Goal: Task Accomplishment & Management: Manage account settings

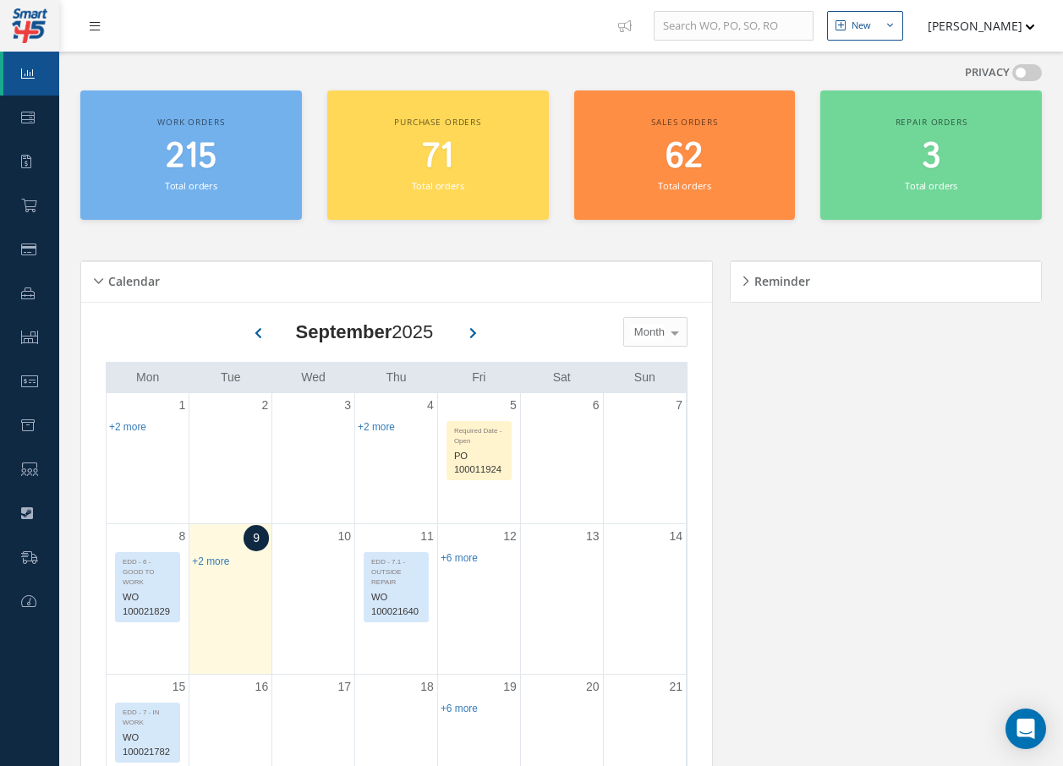
click at [102, 27] on link at bounding box center [99, 26] width 46 height 28
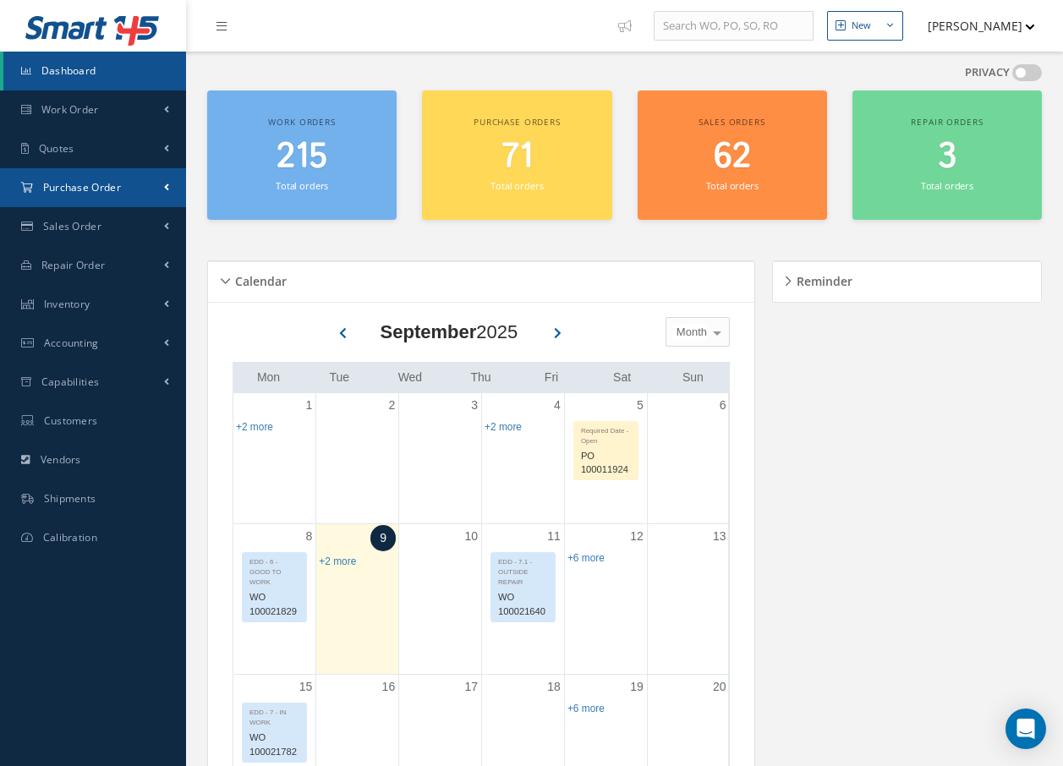
click at [80, 188] on span "Purchase Order" at bounding box center [82, 187] width 78 height 14
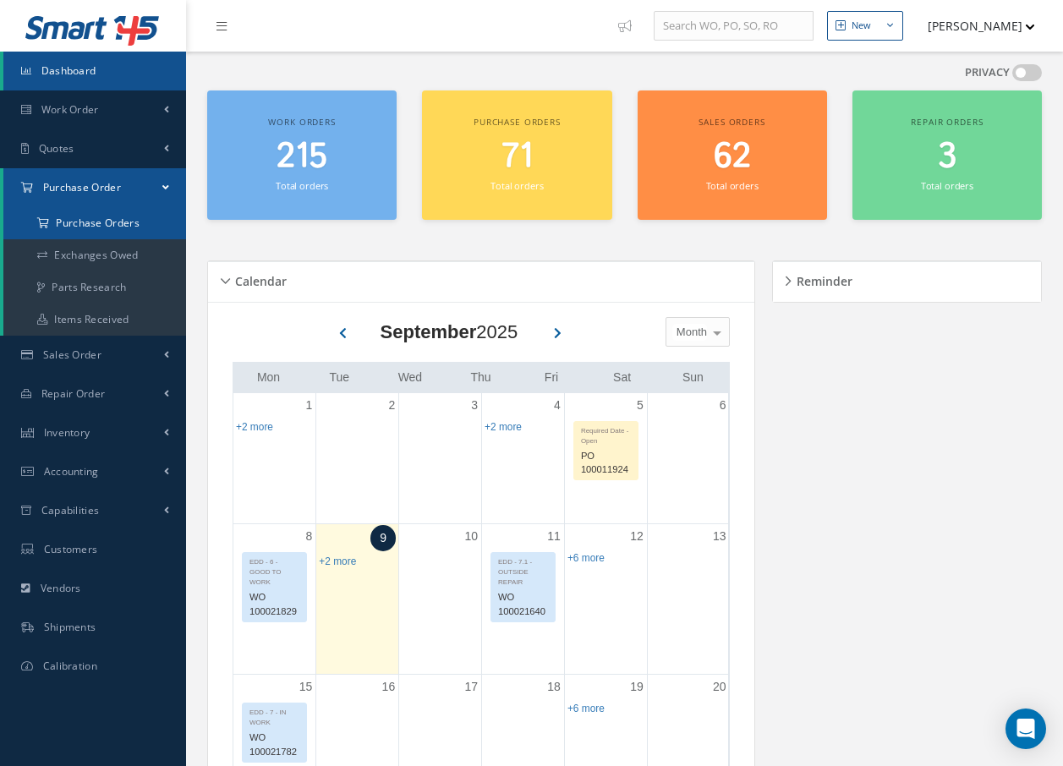
click at [91, 221] on a=1&status_id=2&status_id=3&status_id=5&collapsedFilters"] "Purchase Orders" at bounding box center [94, 223] width 183 height 32
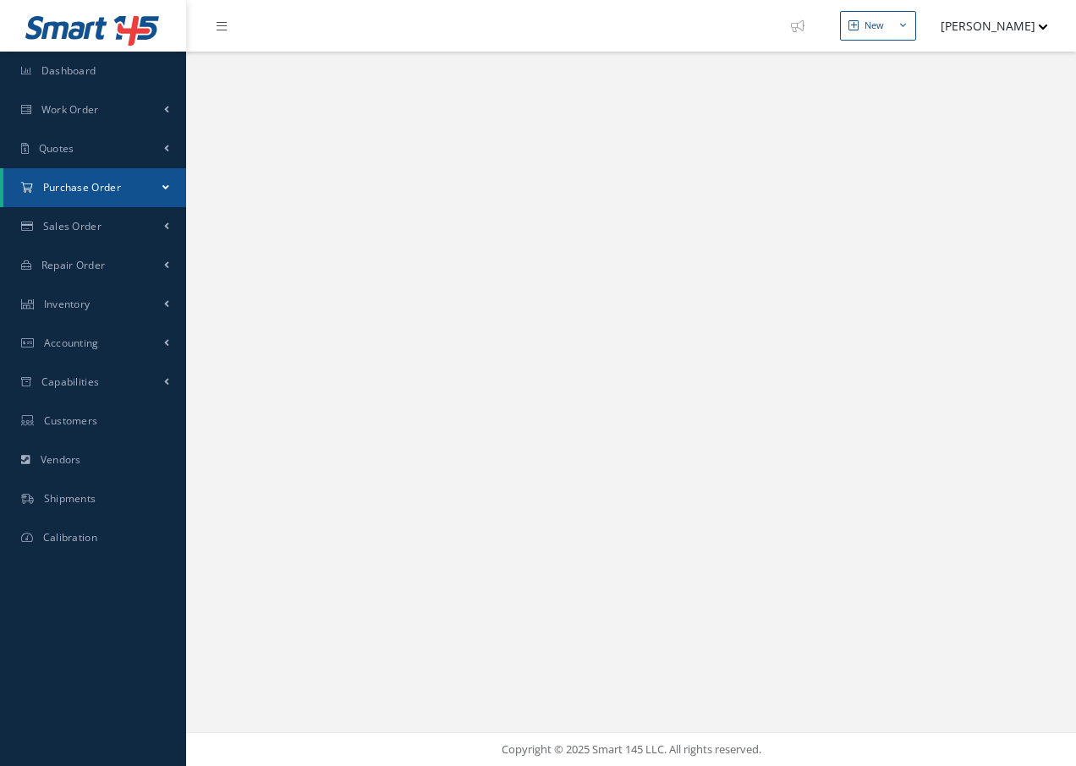
select select "25"
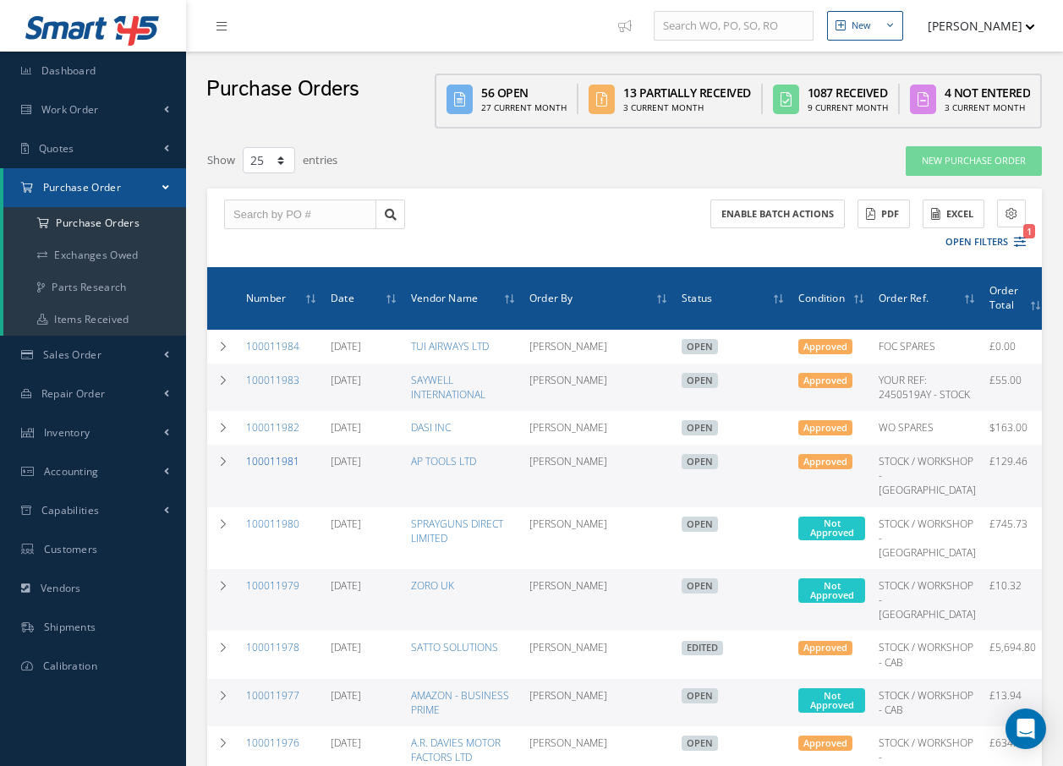
click at [264, 469] on link "100011981" at bounding box center [272, 461] width 53 height 14
select select "25"
click at [278, 593] on link "100011979" at bounding box center [272, 586] width 53 height 14
select select "25"
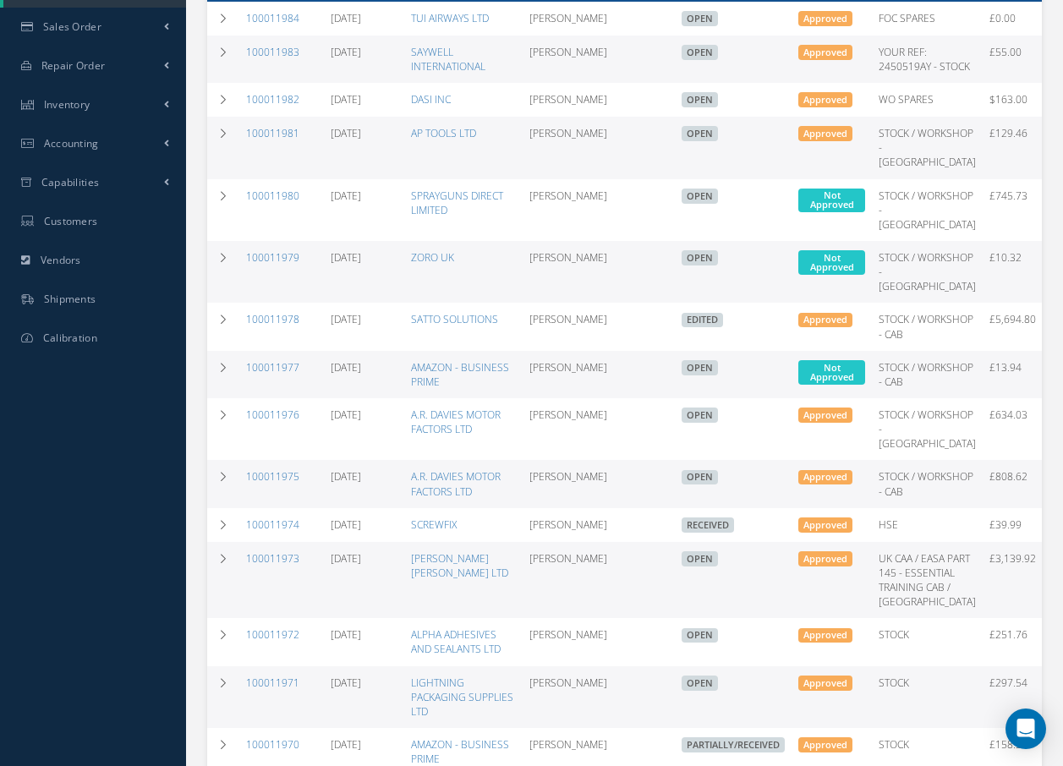
scroll to position [338, 0]
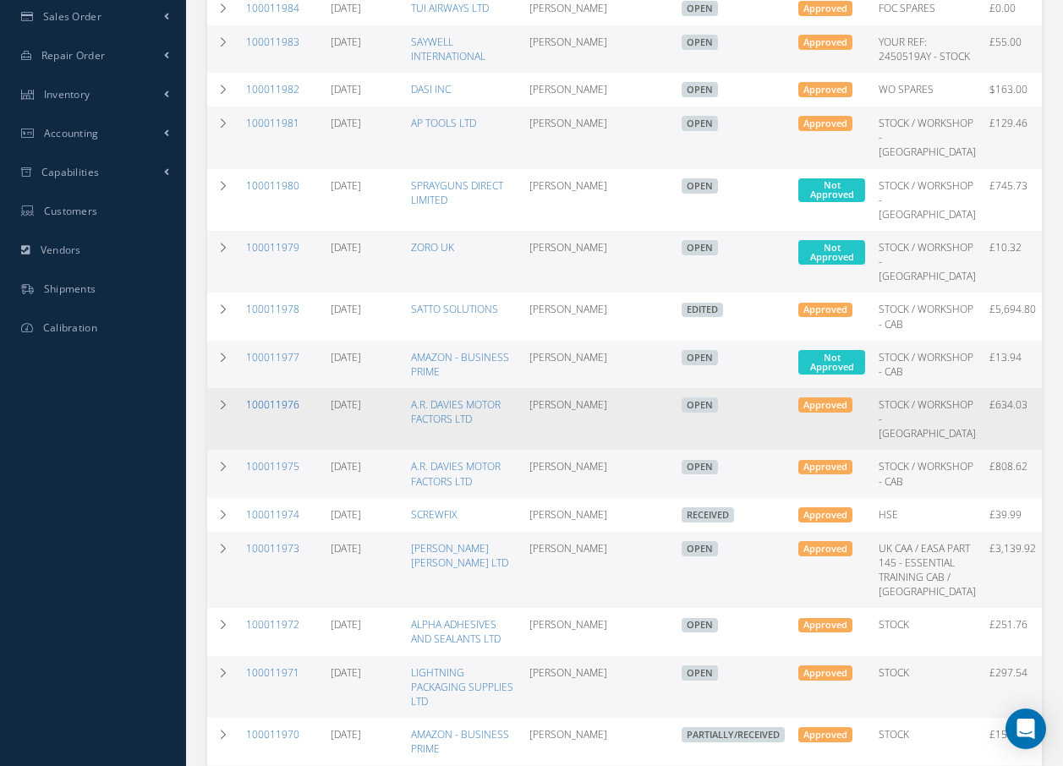
click at [264, 412] on link "100011976" at bounding box center [272, 405] width 53 height 14
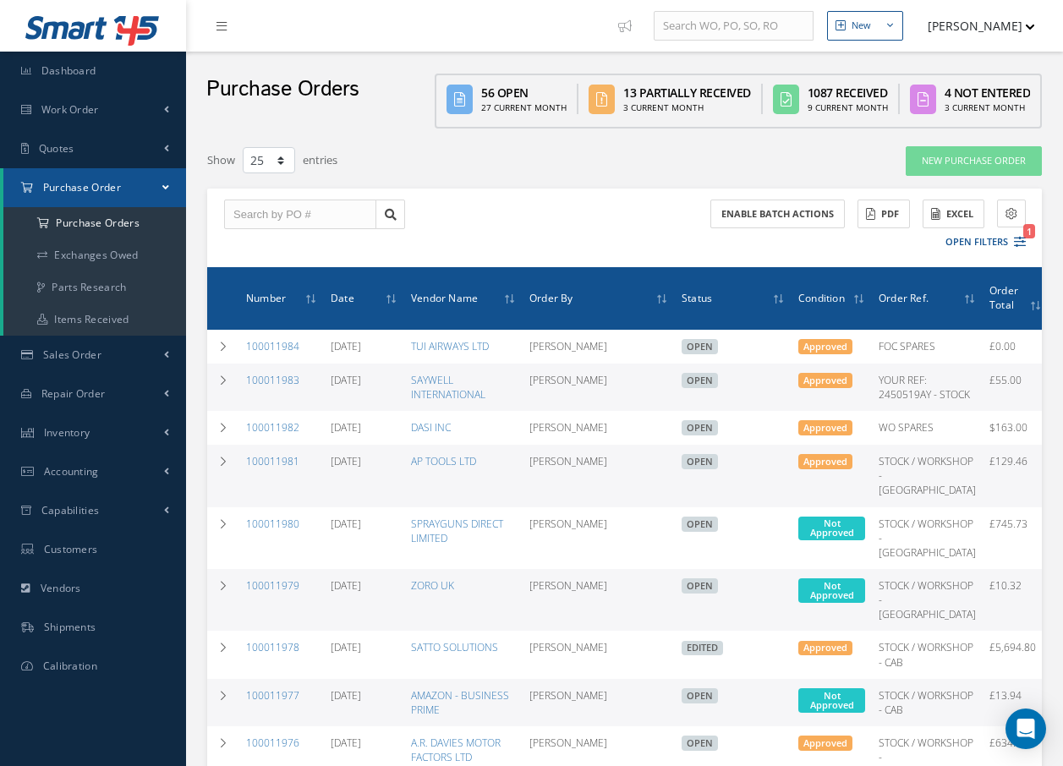
select select "25"
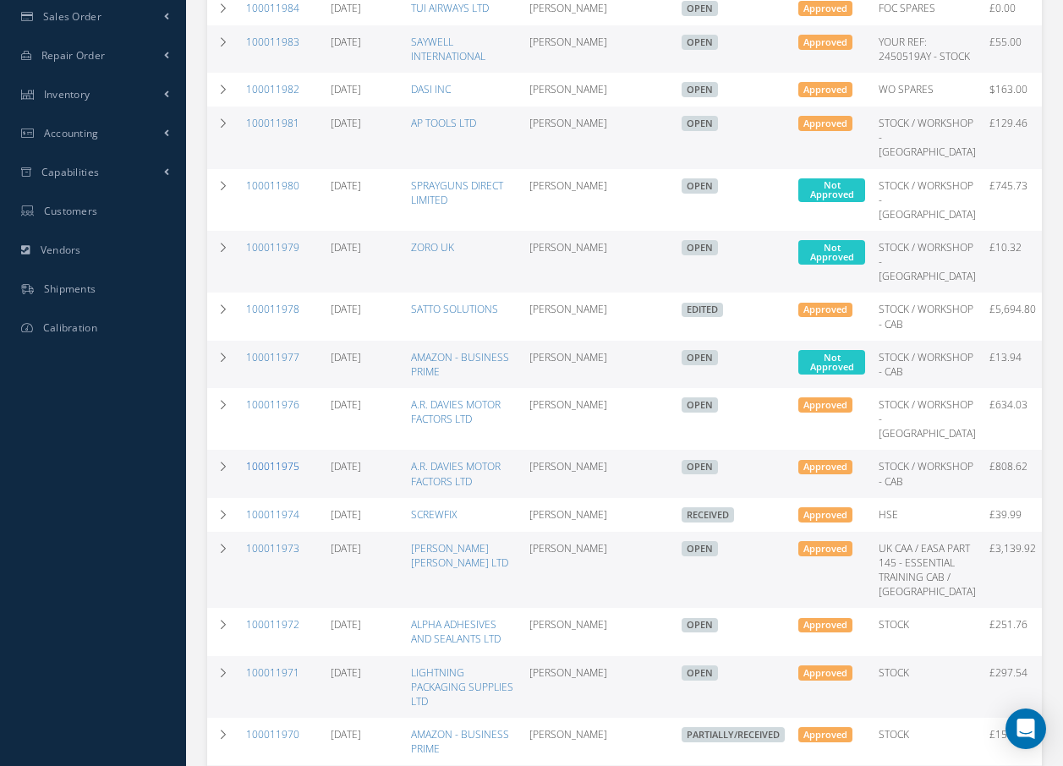
click at [272, 474] on link "100011975" at bounding box center [272, 466] width 53 height 14
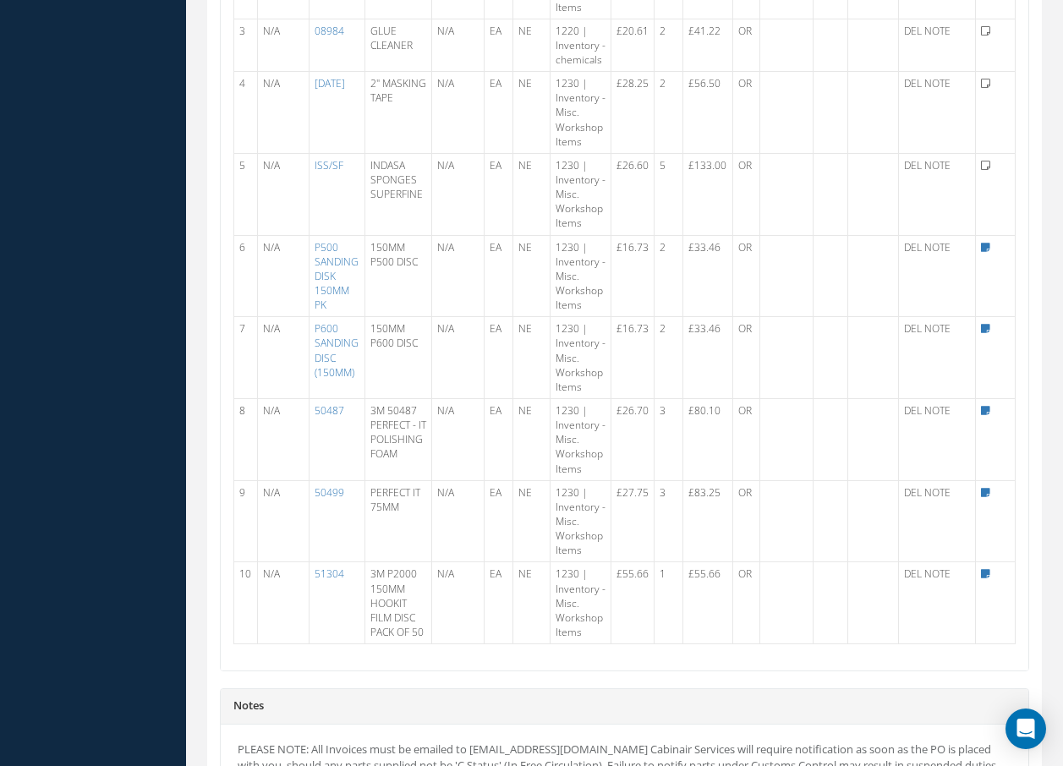
scroll to position [761, 0]
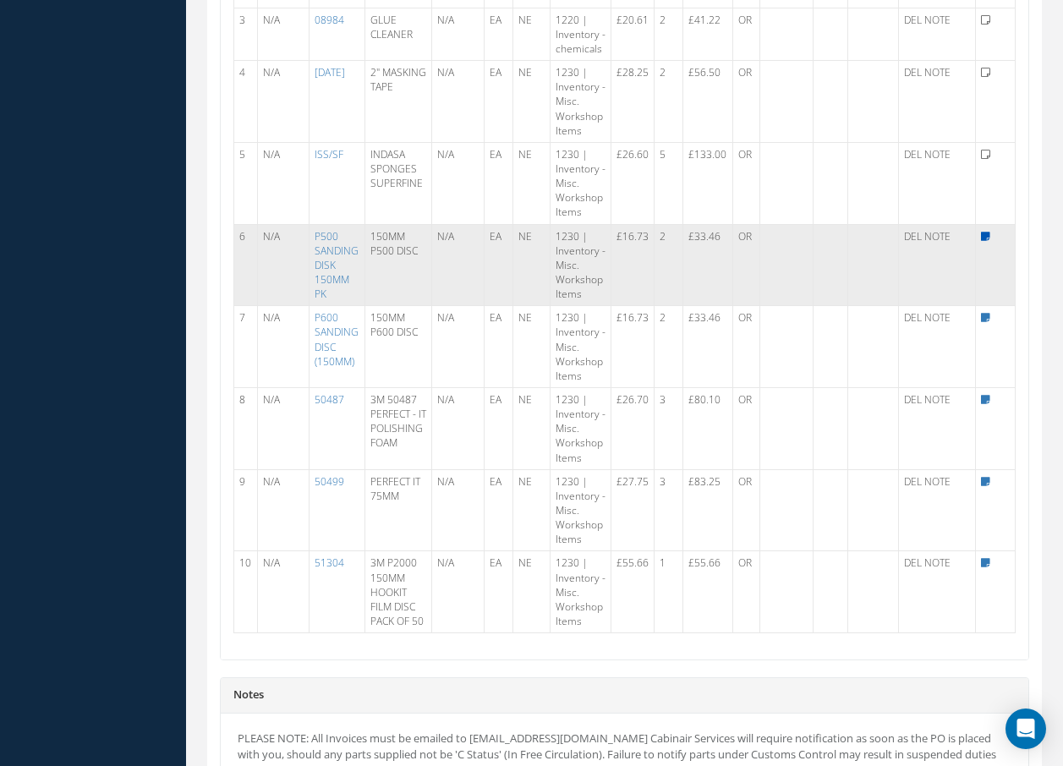
click at [985, 237] on icon at bounding box center [985, 237] width 9 height 10
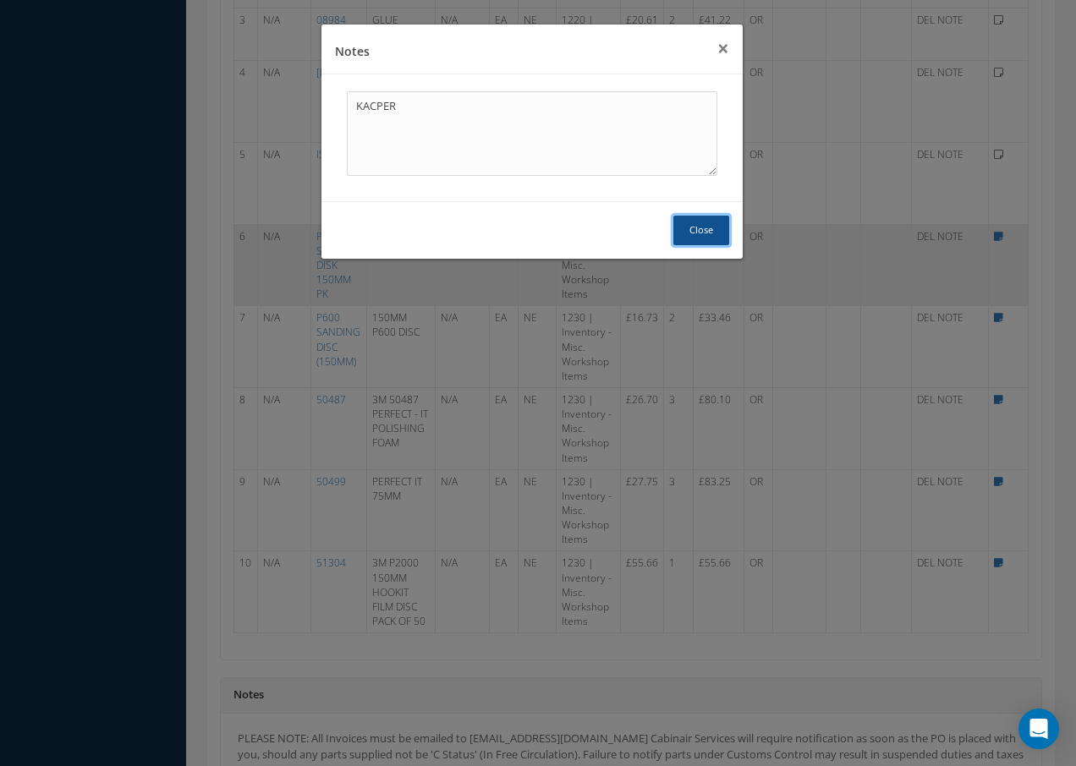
click at [715, 229] on button "Close" at bounding box center [701, 231] width 56 height 30
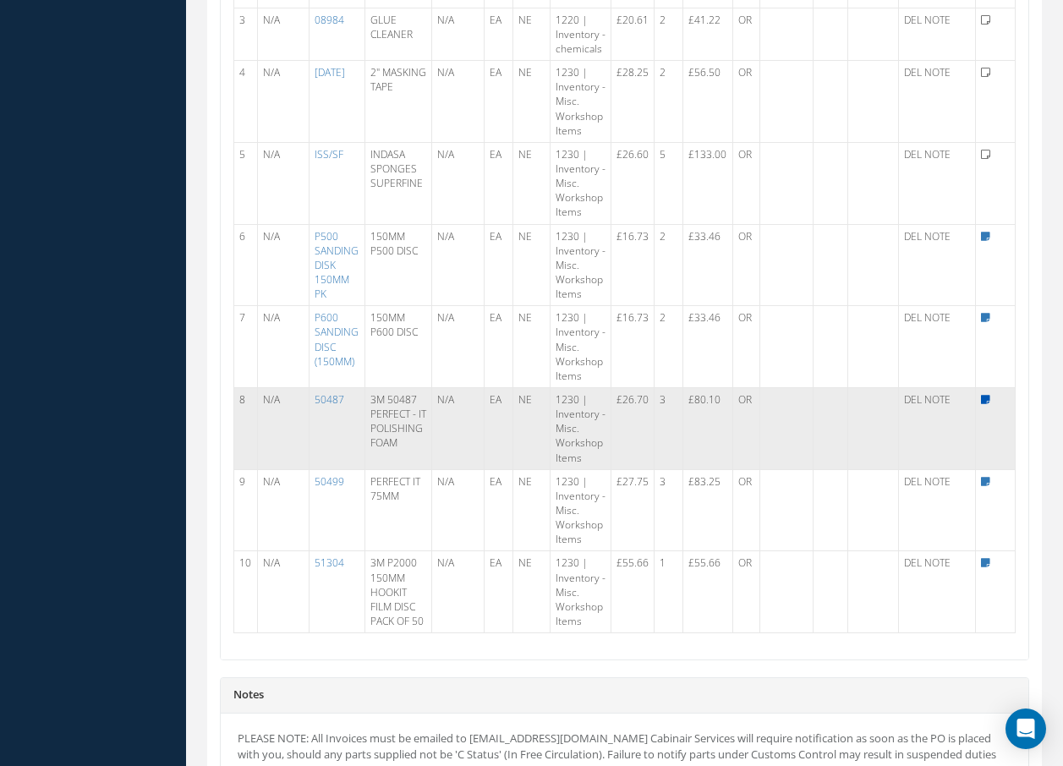
click at [987, 398] on icon at bounding box center [985, 400] width 9 height 10
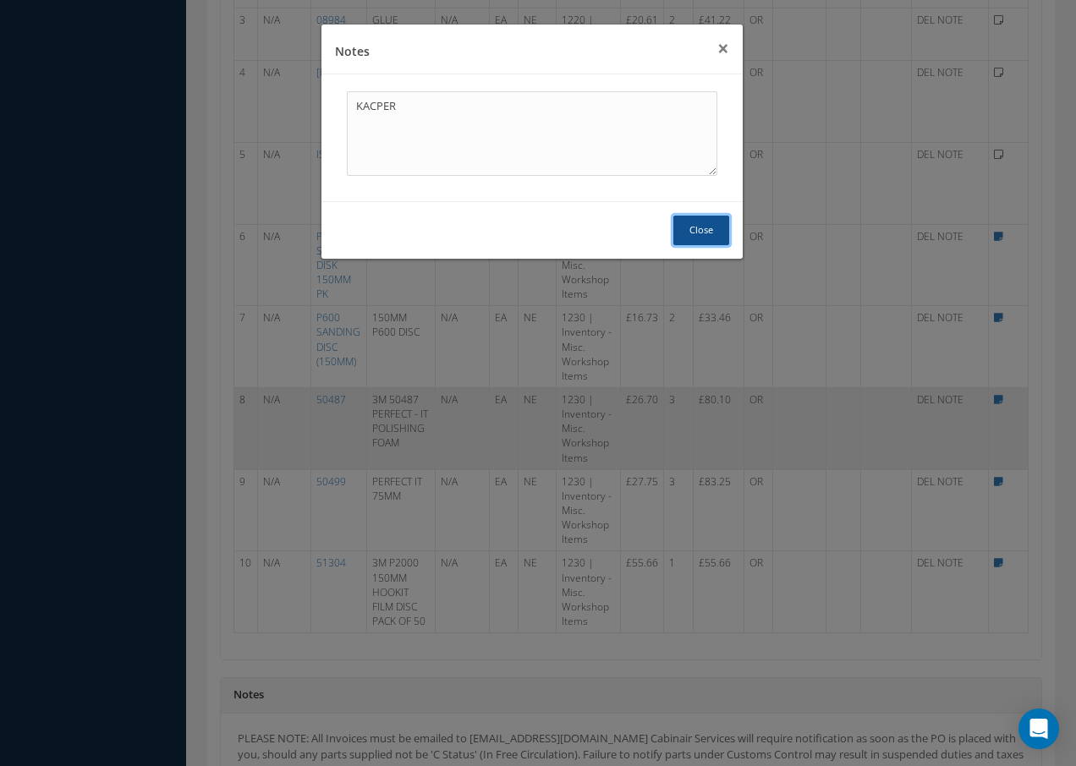
click at [691, 231] on button "Close" at bounding box center [701, 231] width 56 height 30
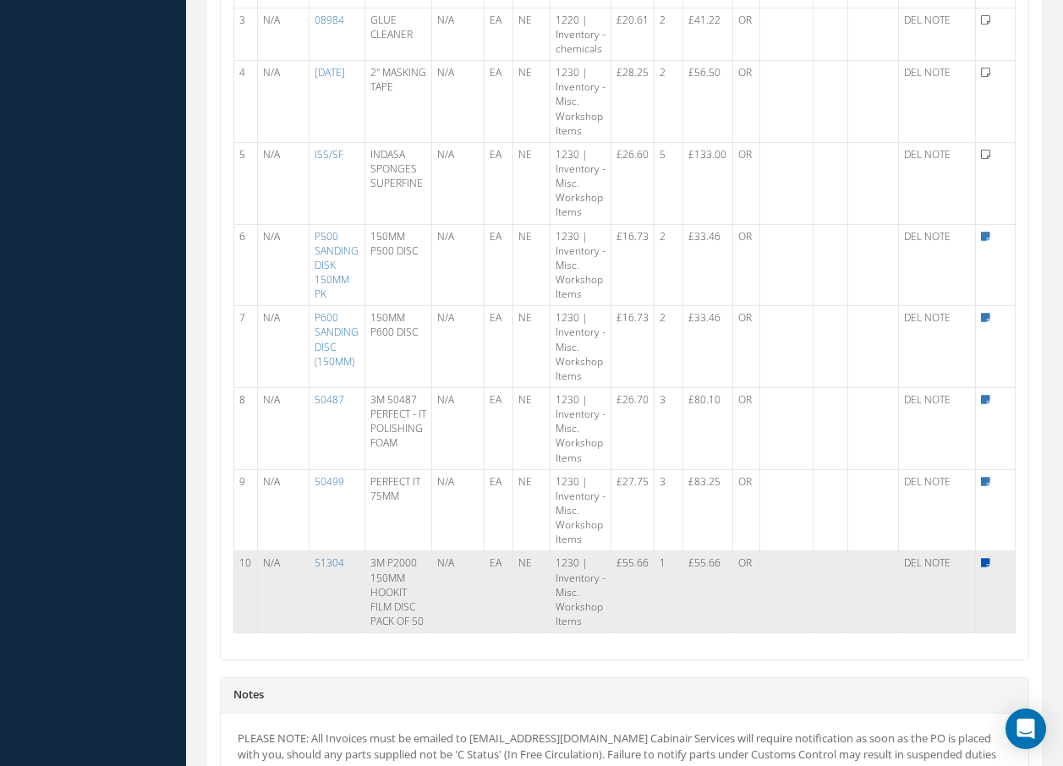
click at [983, 563] on icon at bounding box center [985, 563] width 9 height 10
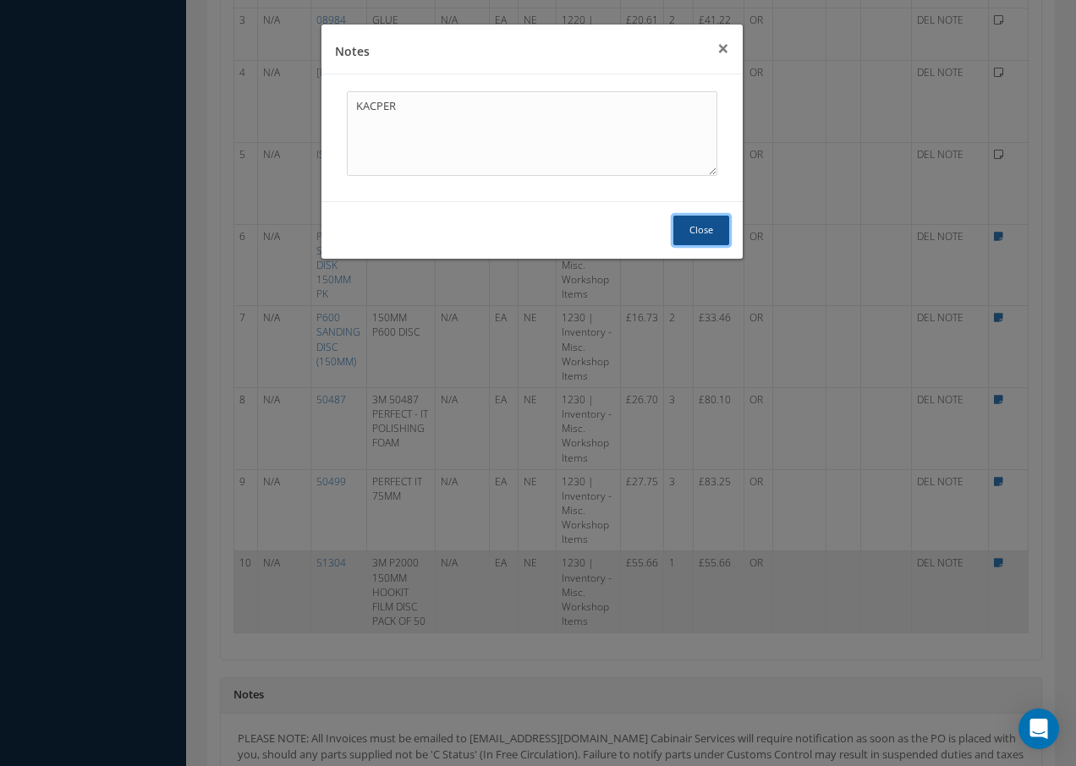
click at [704, 232] on button "Close" at bounding box center [701, 231] width 56 height 30
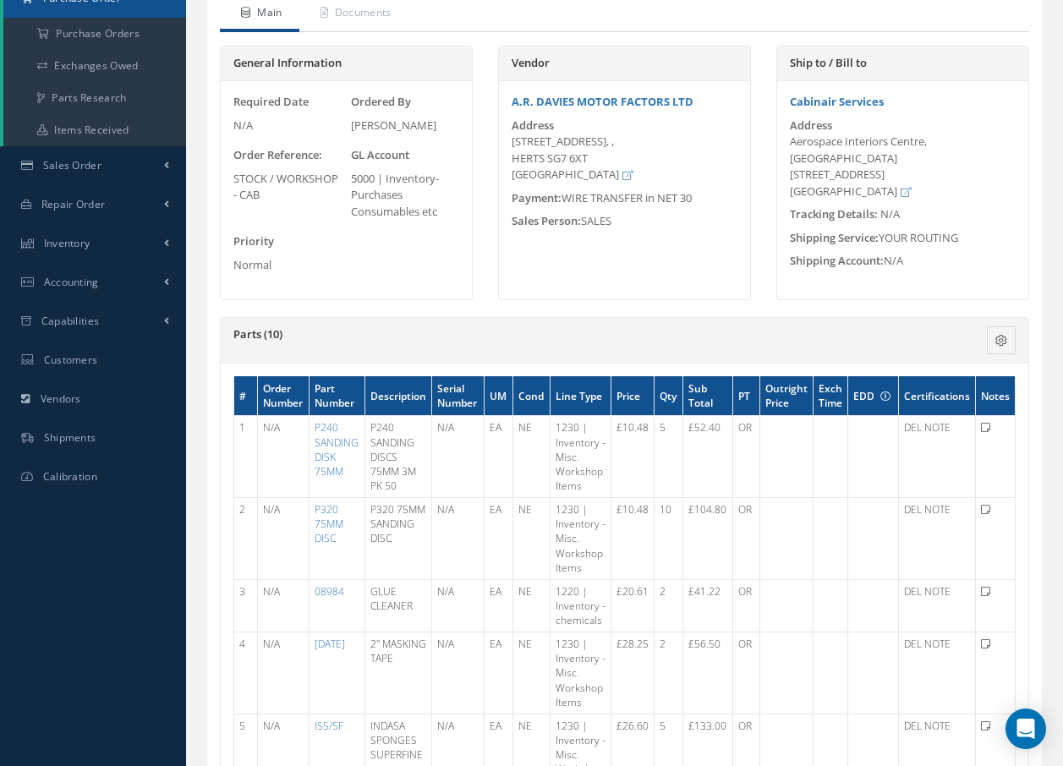
scroll to position [85, 0]
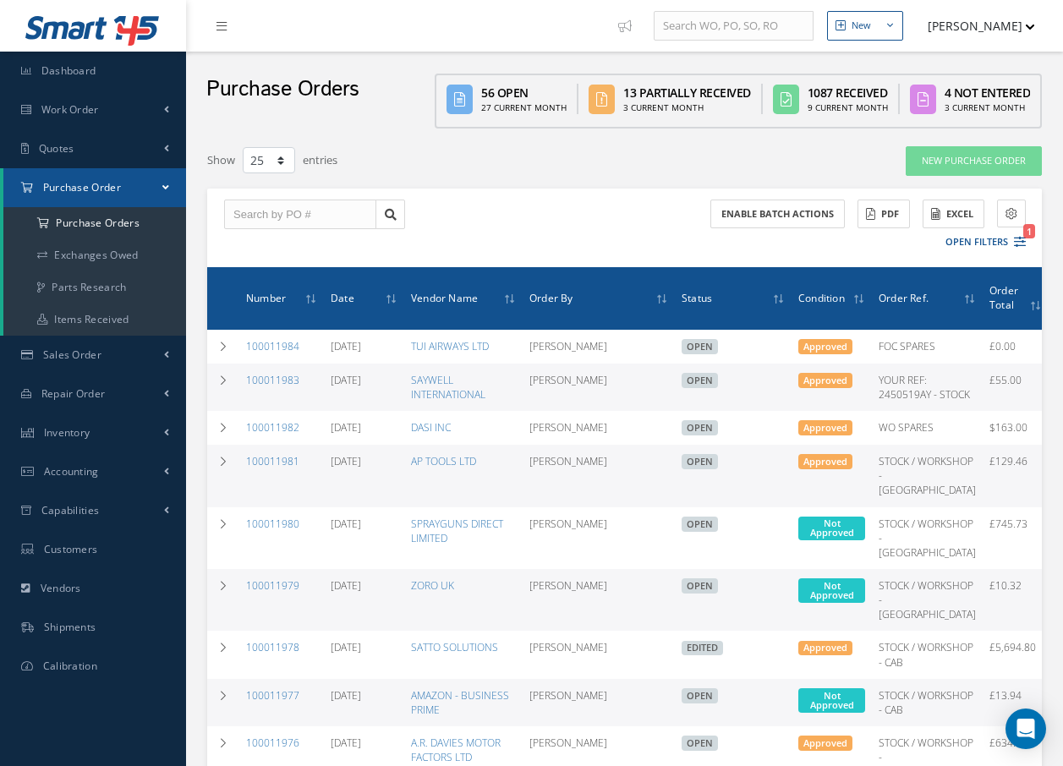
select select "25"
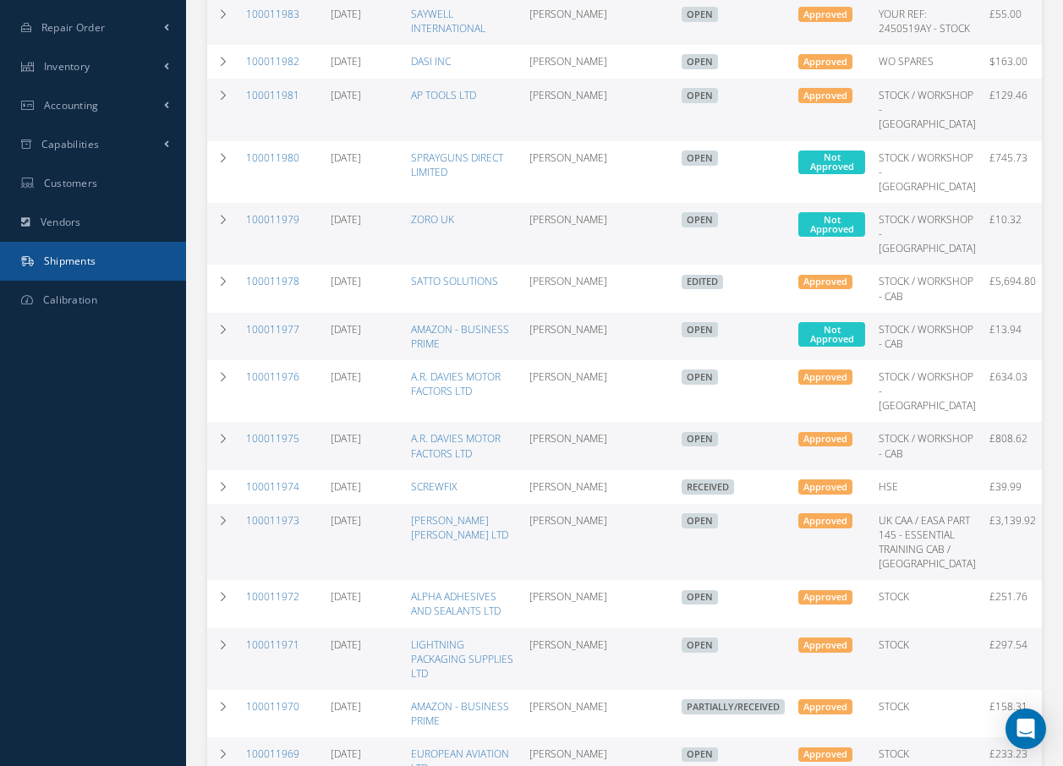
scroll to position [338, 0]
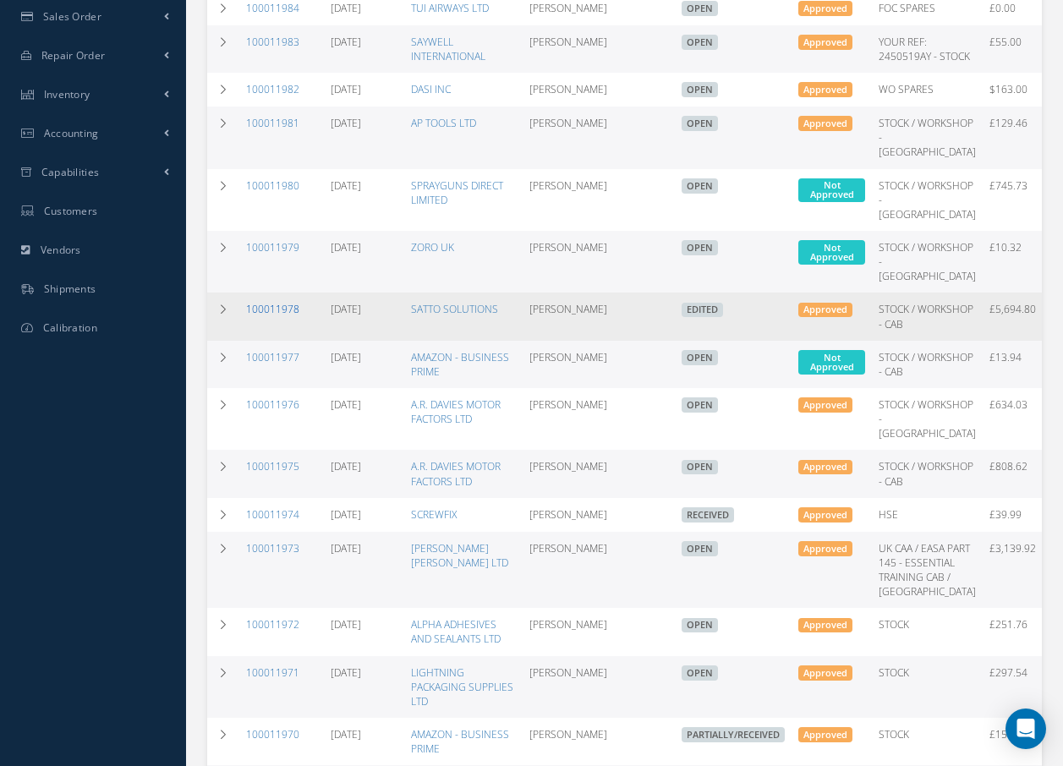
click at [291, 316] on link "100011978" at bounding box center [272, 309] width 53 height 14
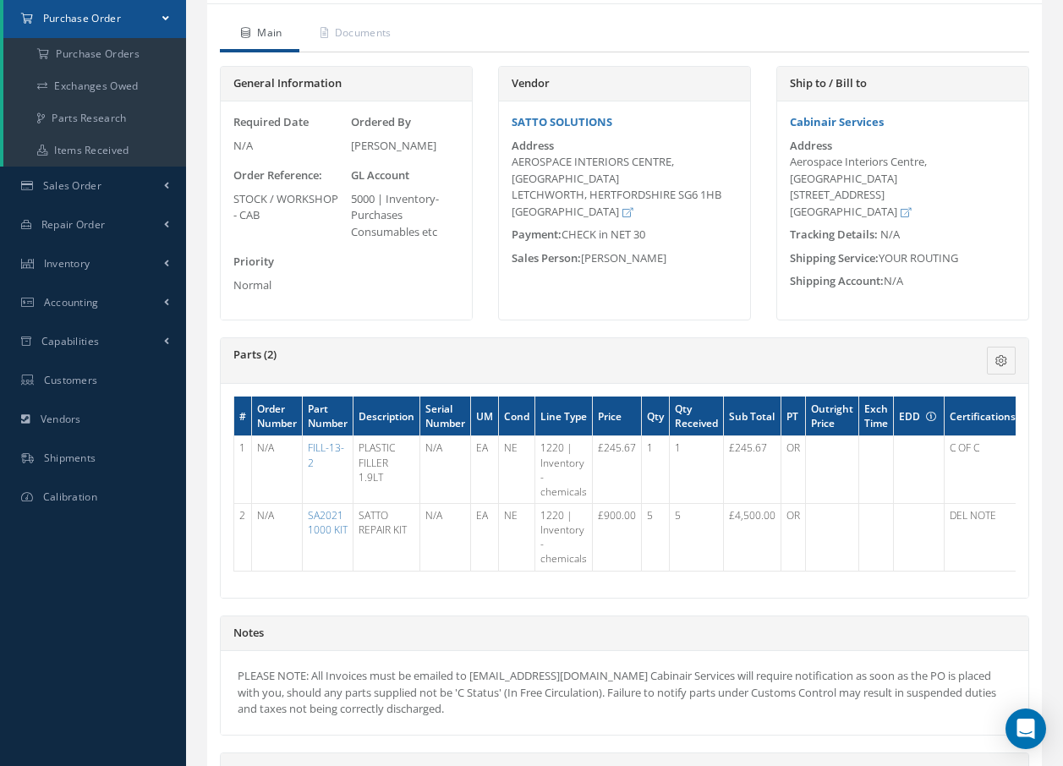
scroll to position [254, 0]
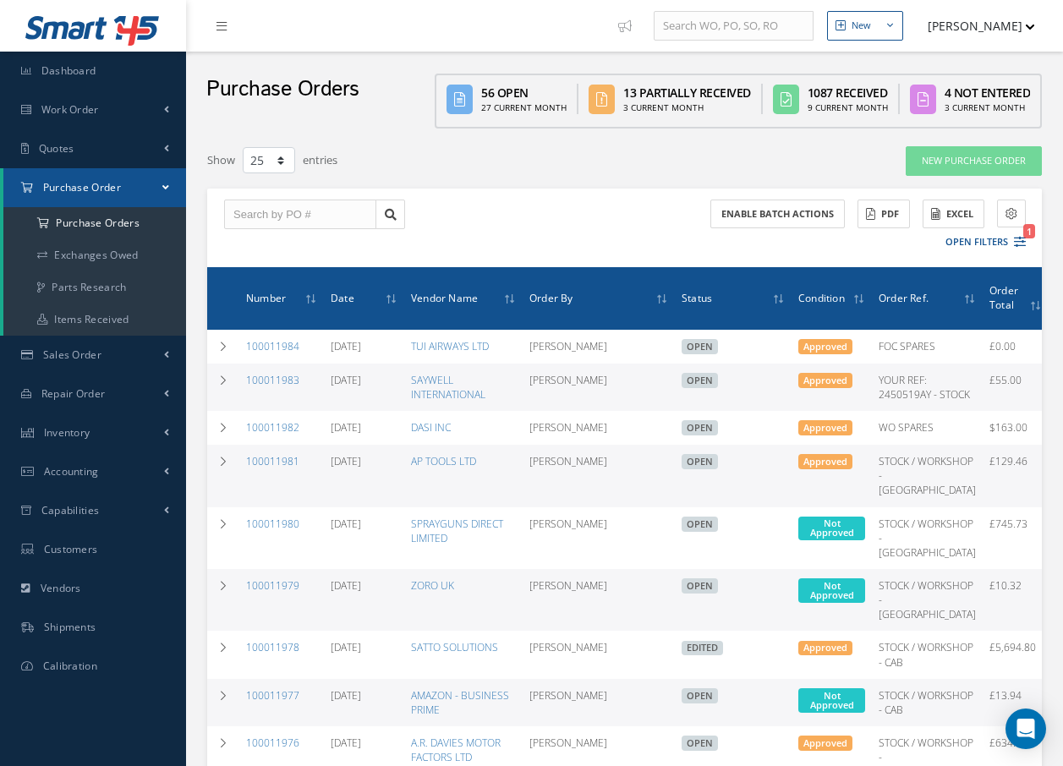
select select "25"
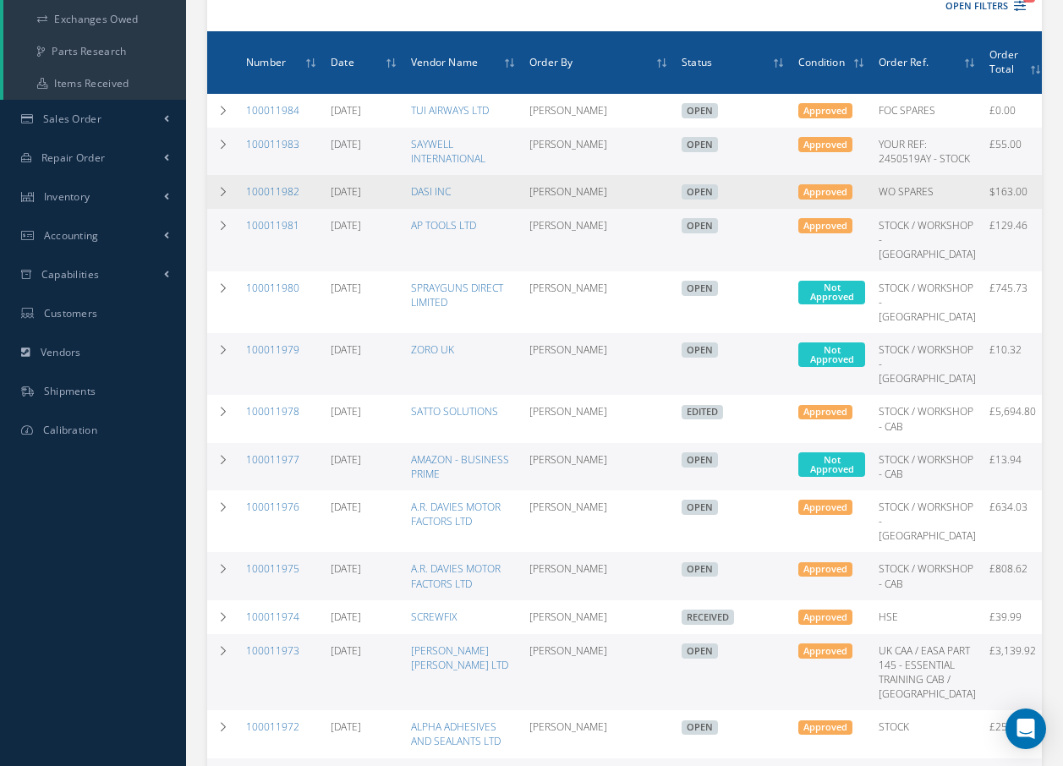
scroll to position [254, 0]
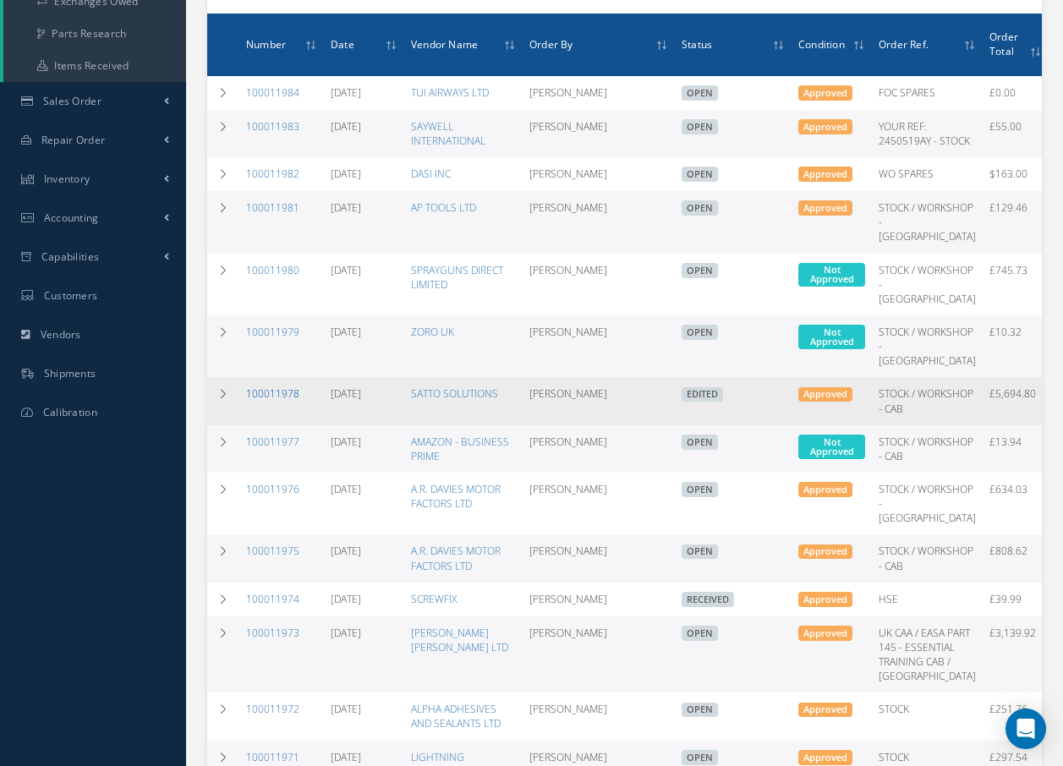
click at [268, 401] on link "100011978" at bounding box center [272, 394] width 53 height 14
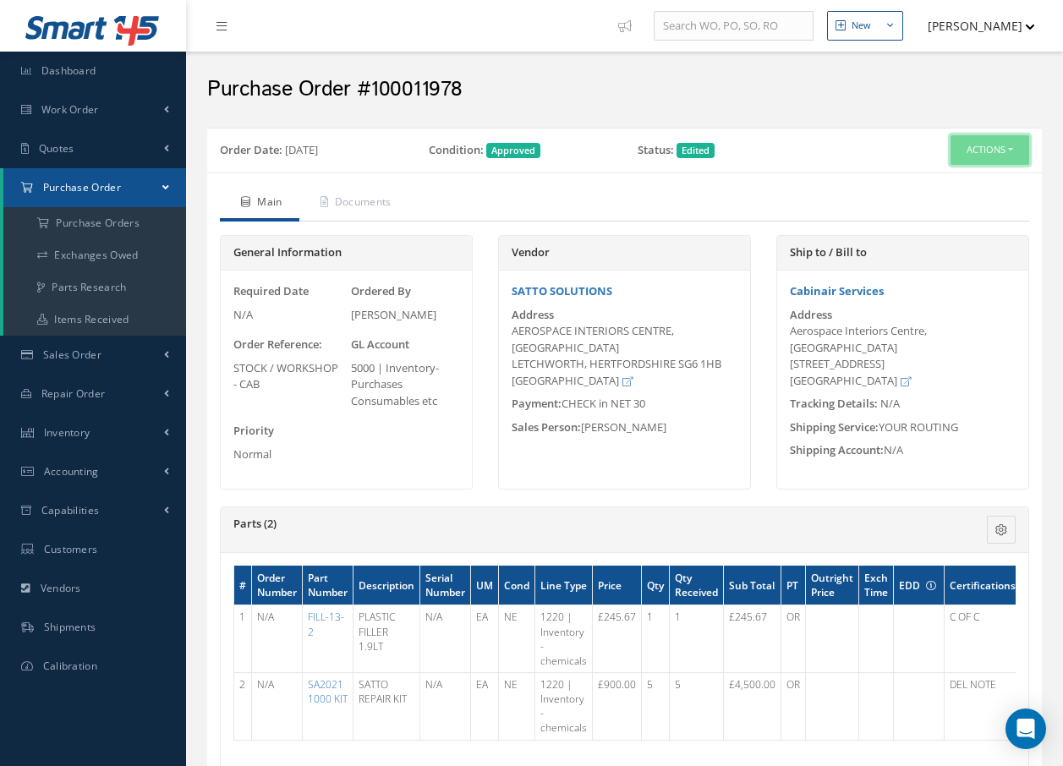
click at [1004, 147] on button "Actions" at bounding box center [990, 150] width 79 height 30
click at [378, 204] on link "Documents" at bounding box center [353, 204] width 109 height 36
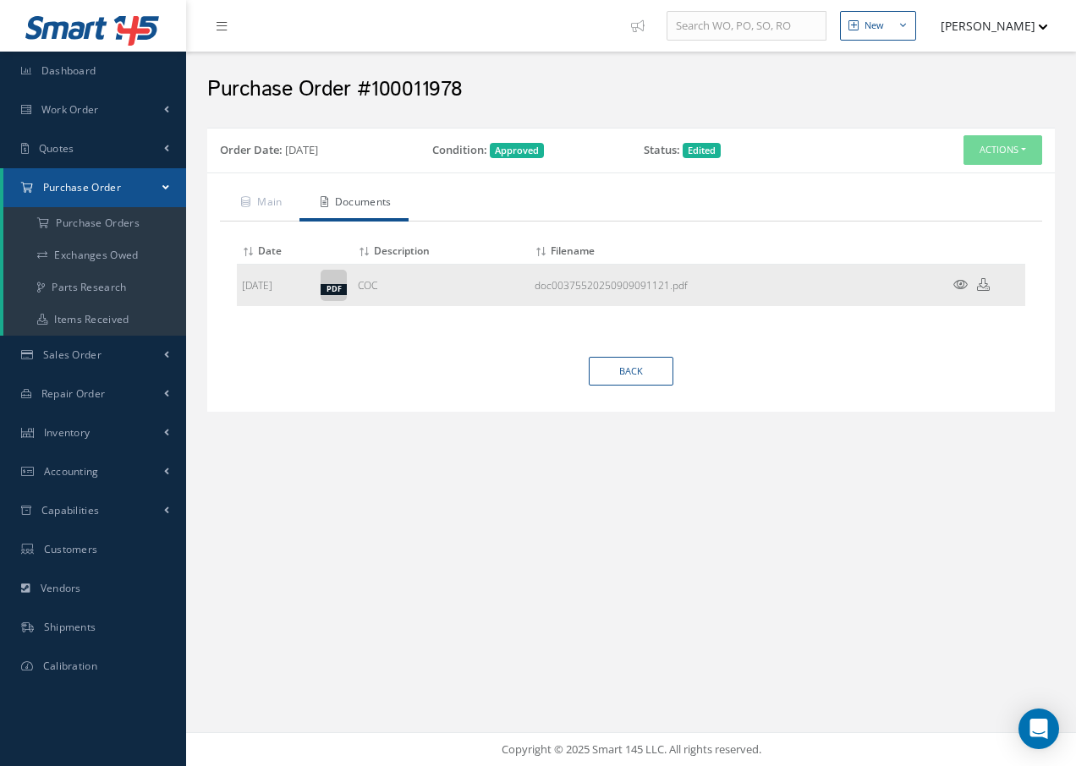
click at [962, 283] on icon at bounding box center [960, 284] width 14 height 13
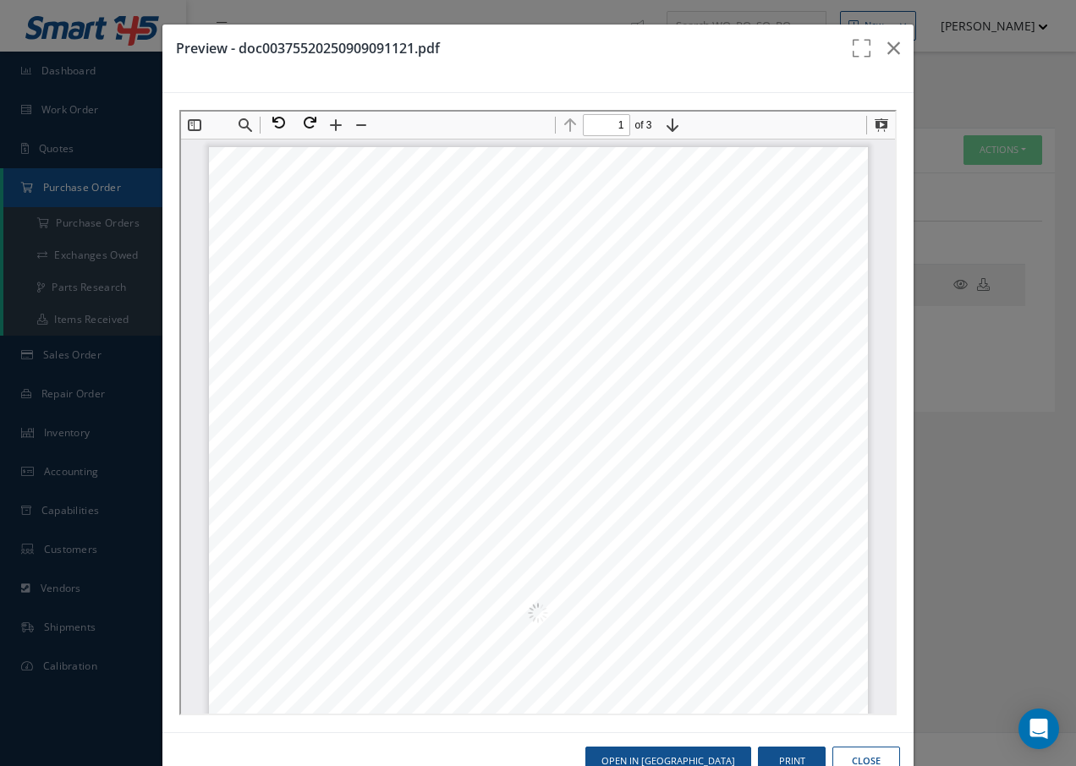
scroll to position [8, 0]
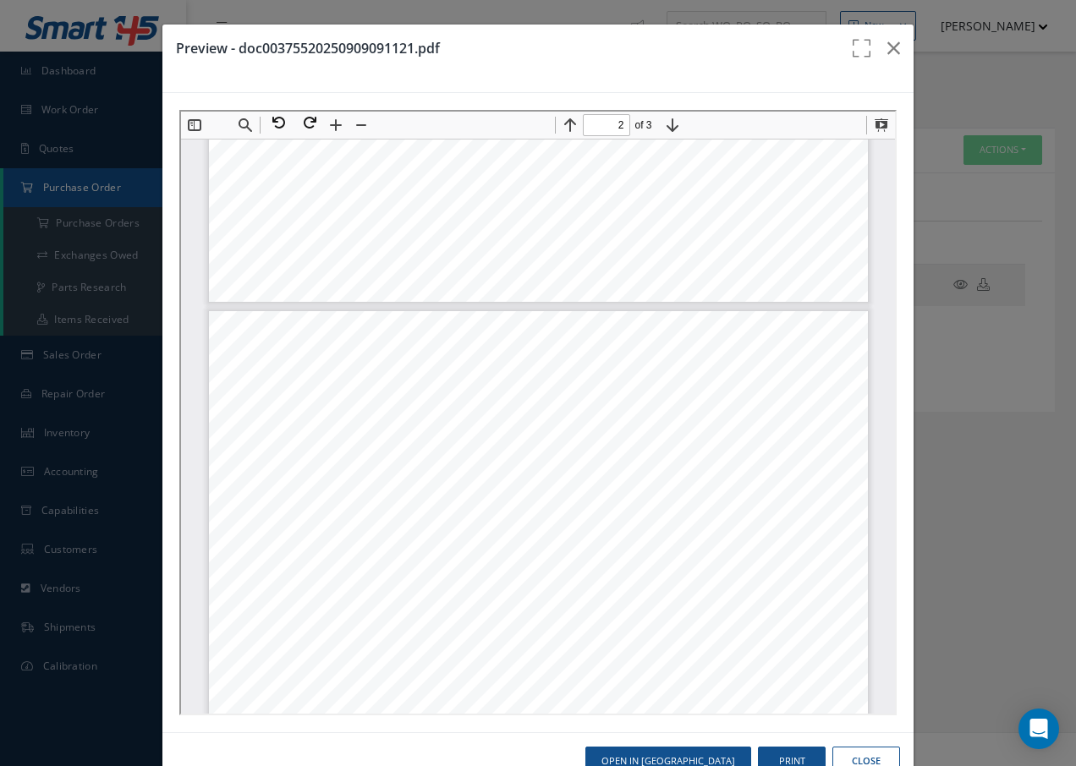
type input "1"
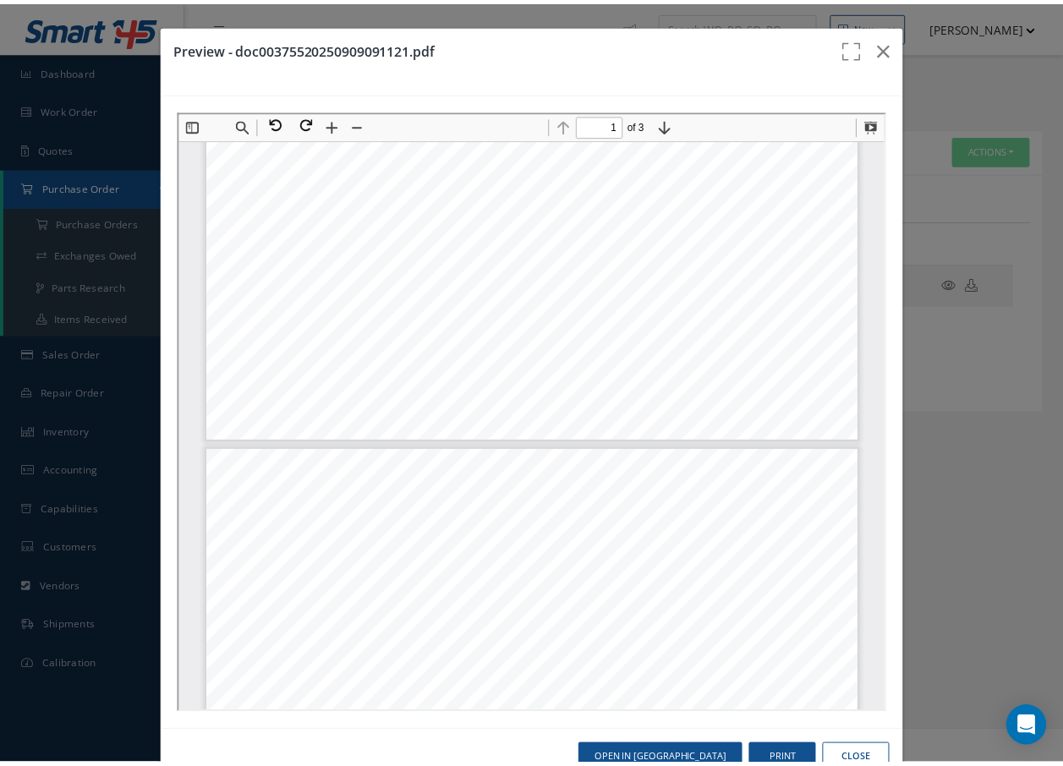
scroll to position [601, 0]
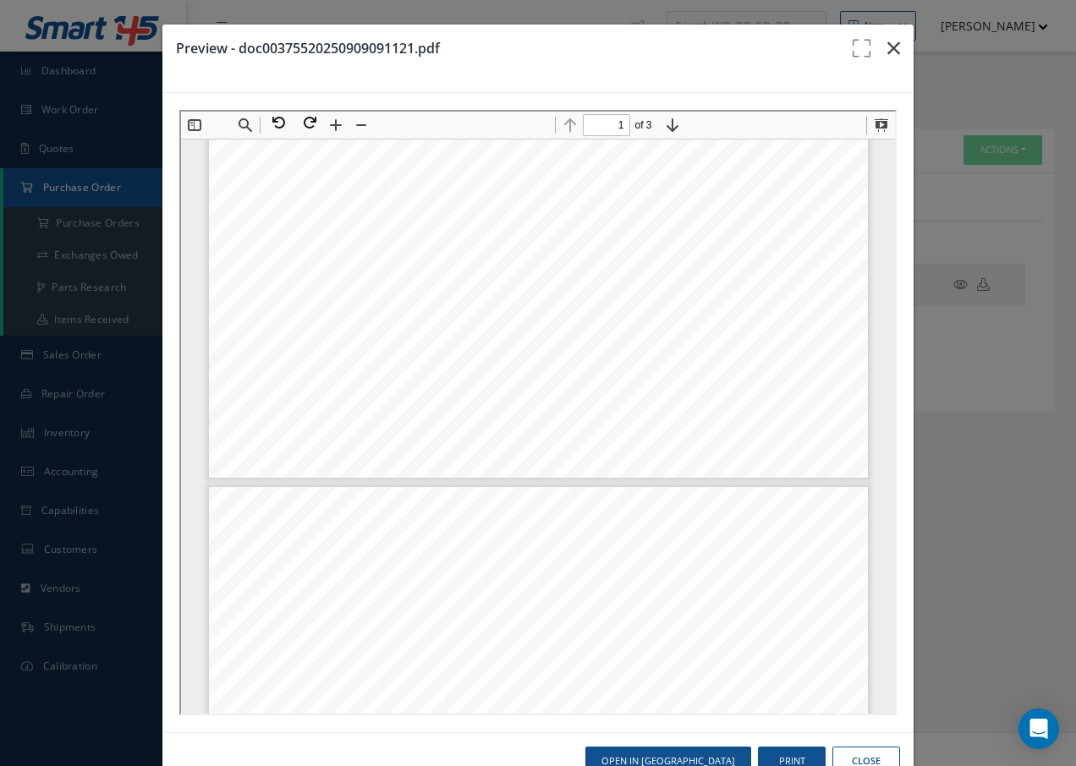
click at [887, 40] on icon "button" at bounding box center [893, 48] width 13 height 20
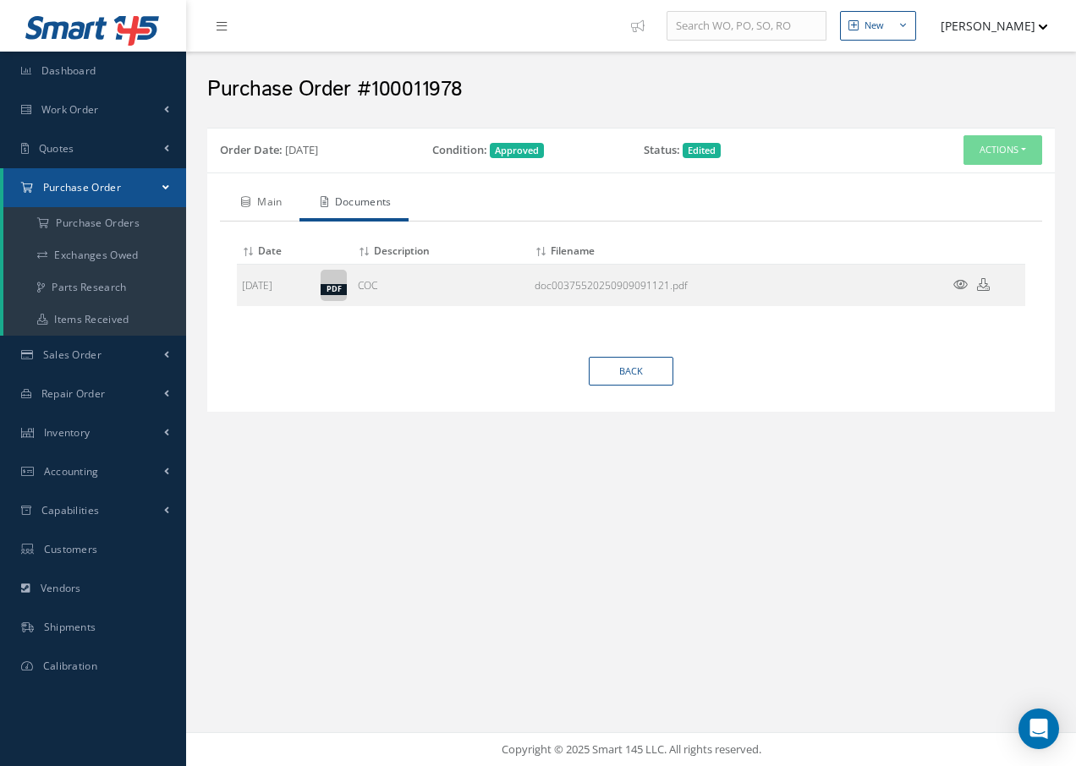
click at [264, 201] on link "Main" at bounding box center [260, 204] width 80 height 36
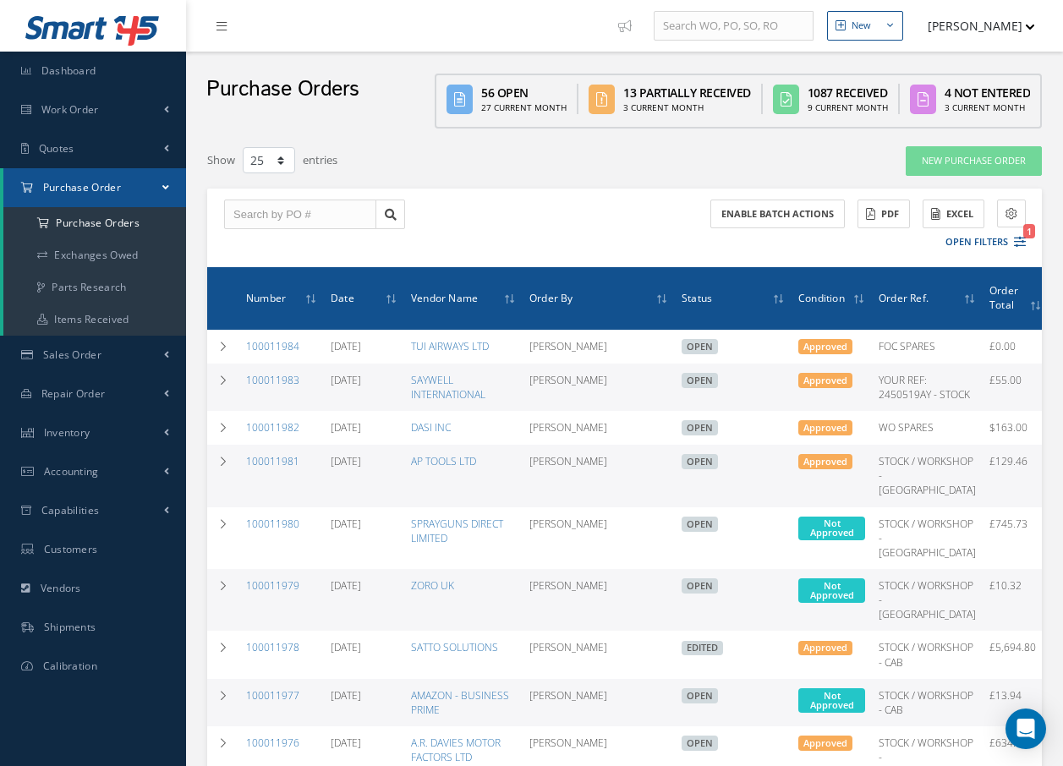
select select "25"
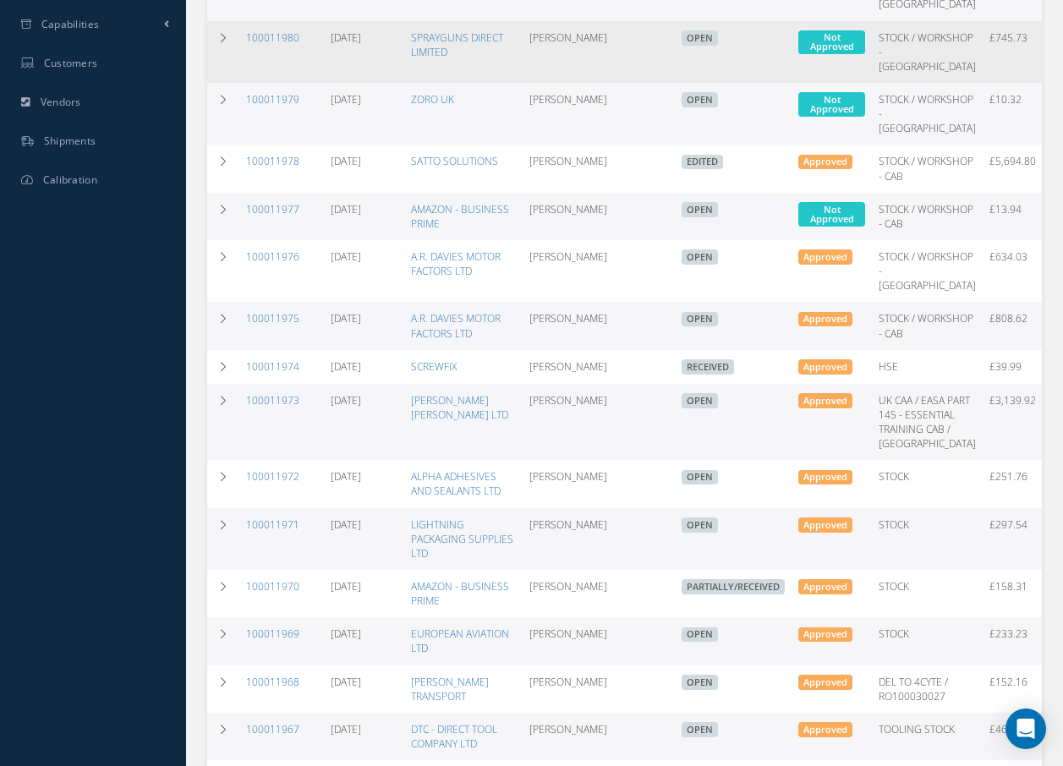
scroll to position [508, 0]
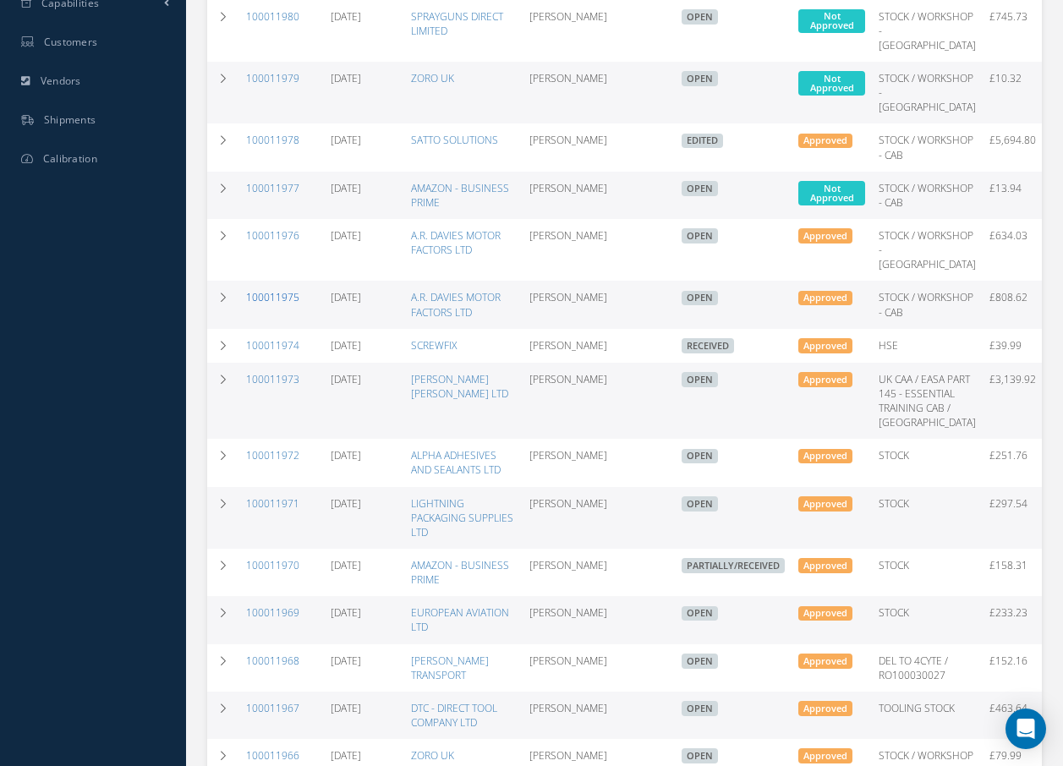
click at [288, 305] on link "100011975" at bounding box center [272, 297] width 53 height 14
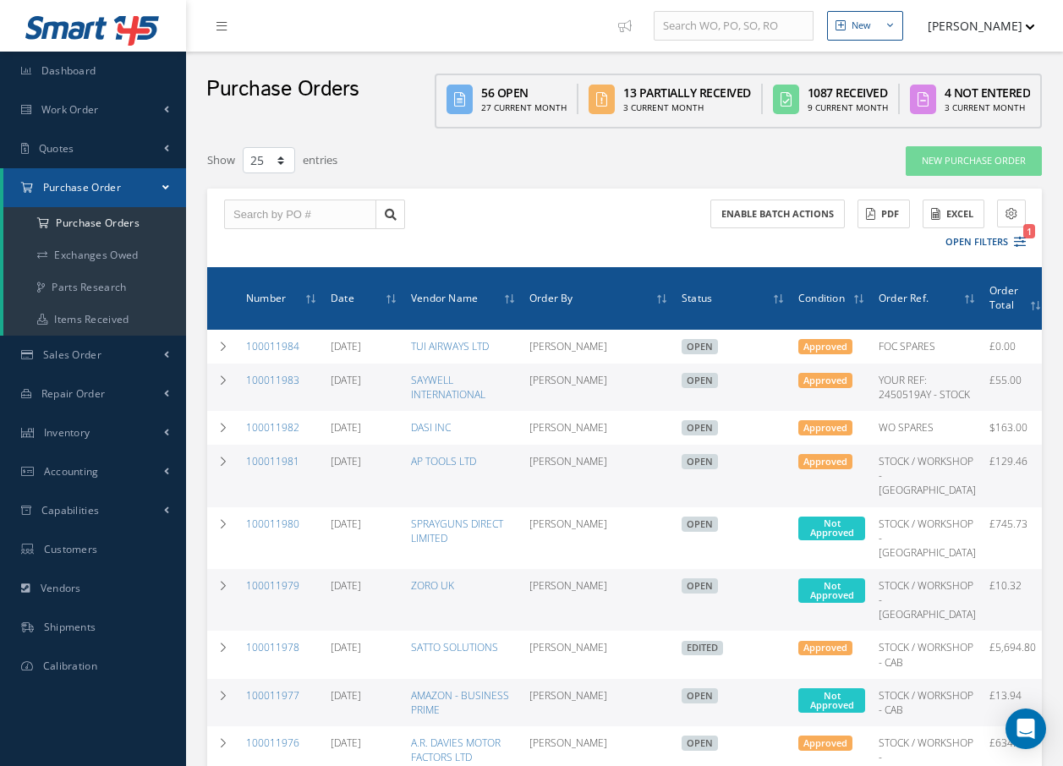
select select "25"
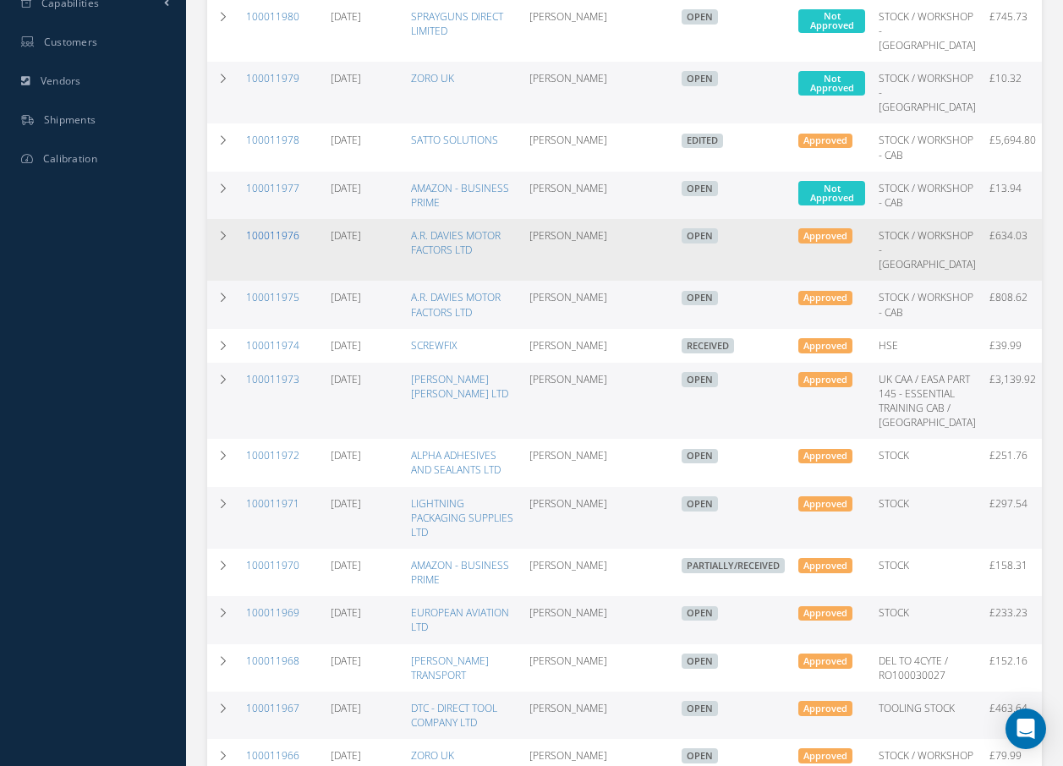
click at [288, 243] on link "100011976" at bounding box center [272, 235] width 53 height 14
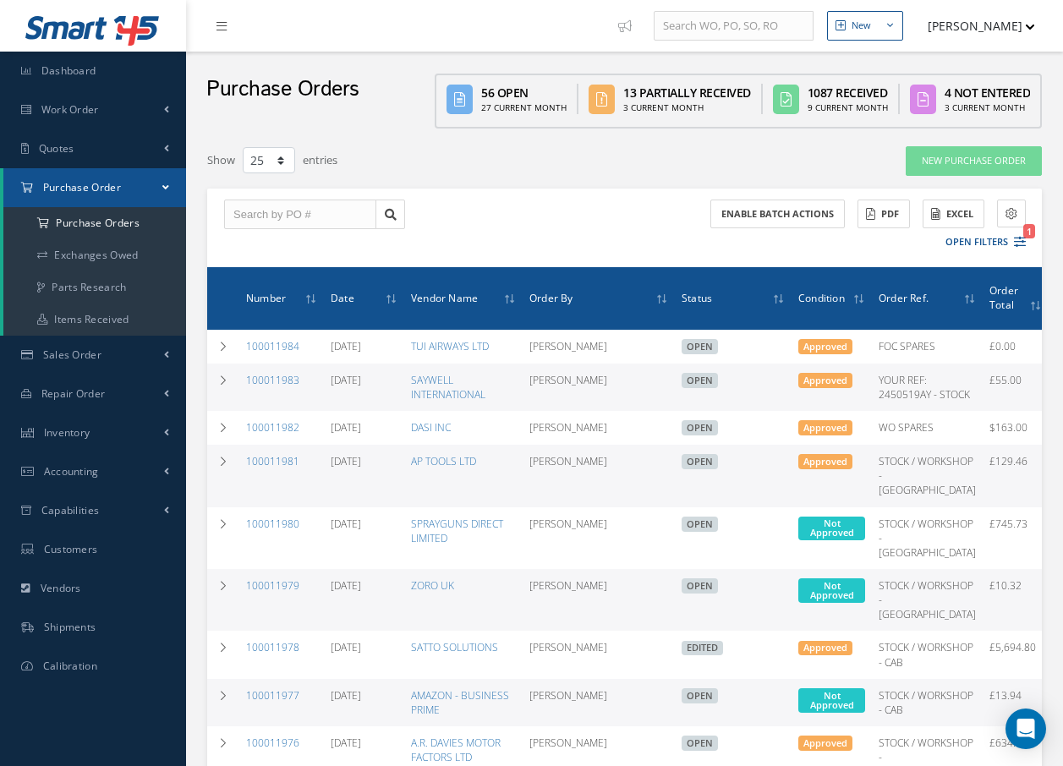
select select "25"
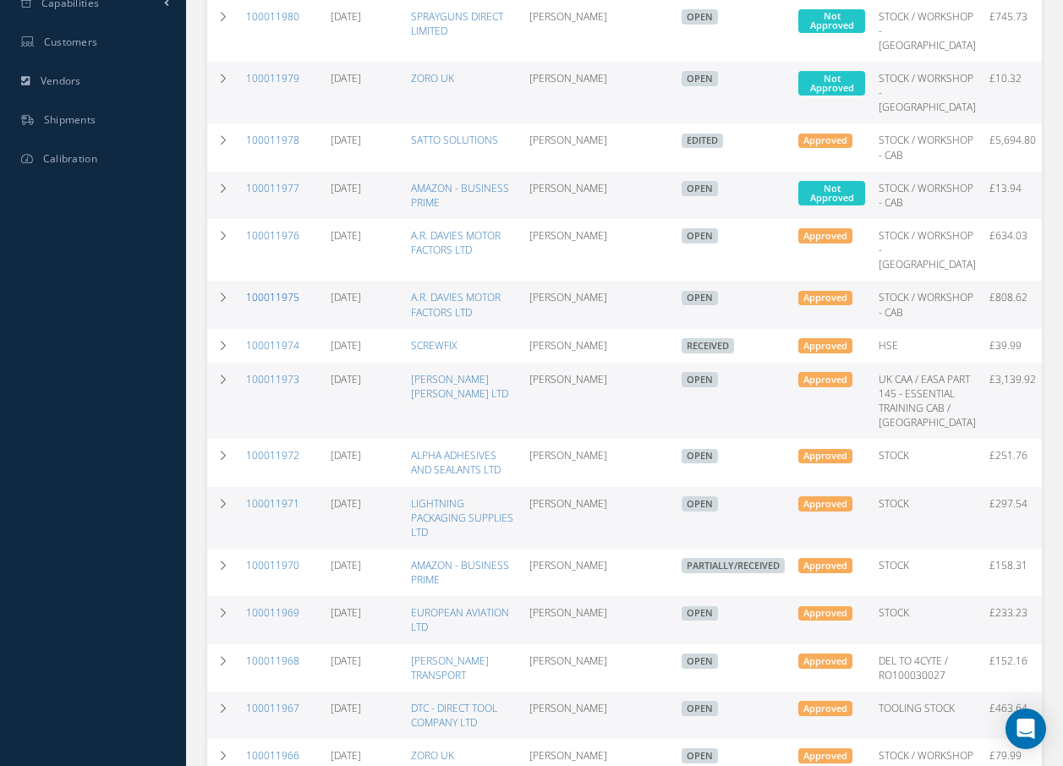
click at [270, 305] on link "100011975" at bounding box center [272, 297] width 53 height 14
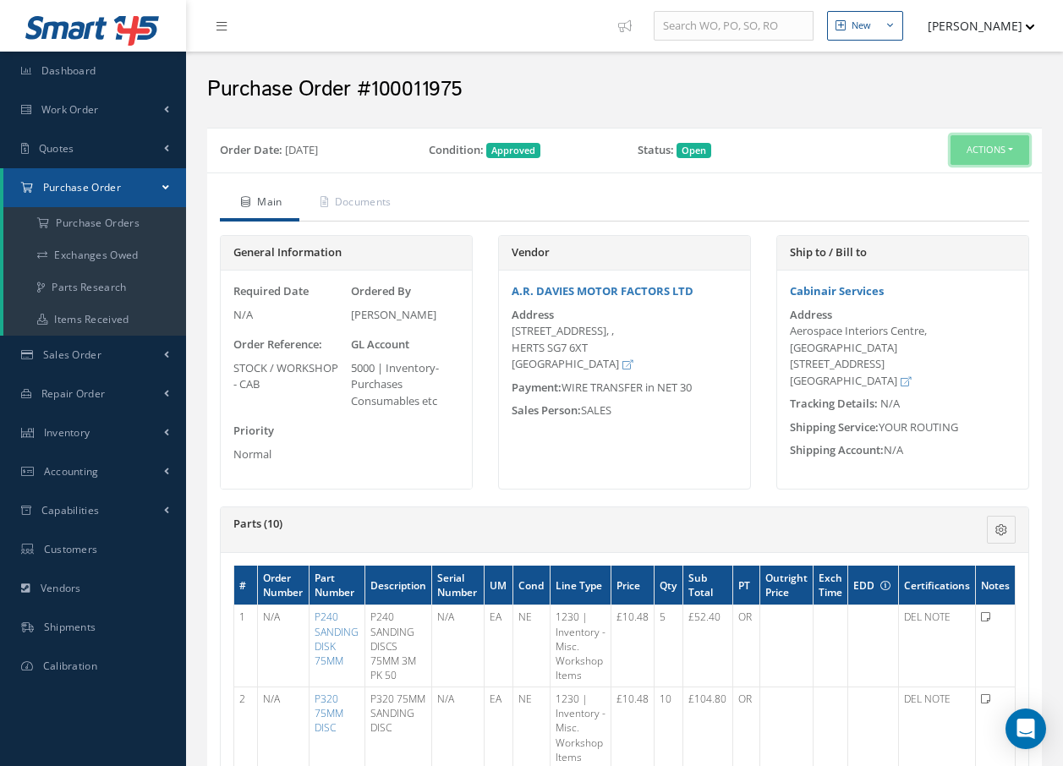
click at [990, 139] on button "Actions" at bounding box center [990, 150] width 79 height 30
click at [936, 202] on link "Edit" at bounding box center [961, 205] width 135 height 23
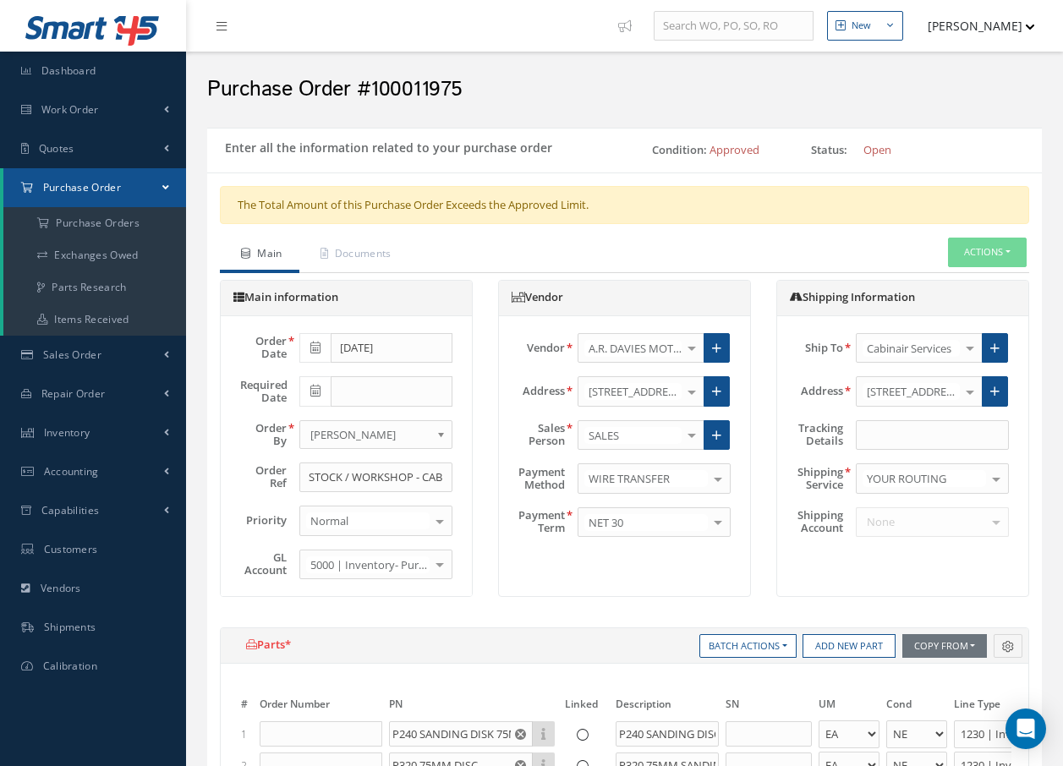
select select "1"
select select "5"
select select "110"
select select "1"
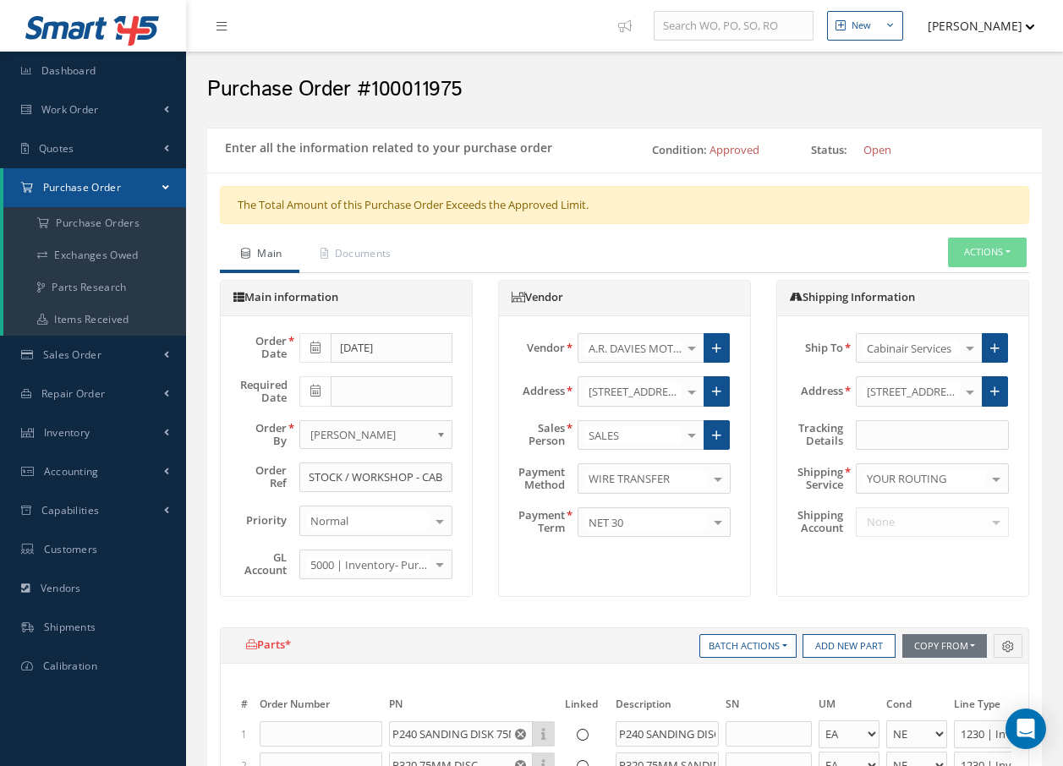
select select "5"
select select "110"
select select "1"
select select "5"
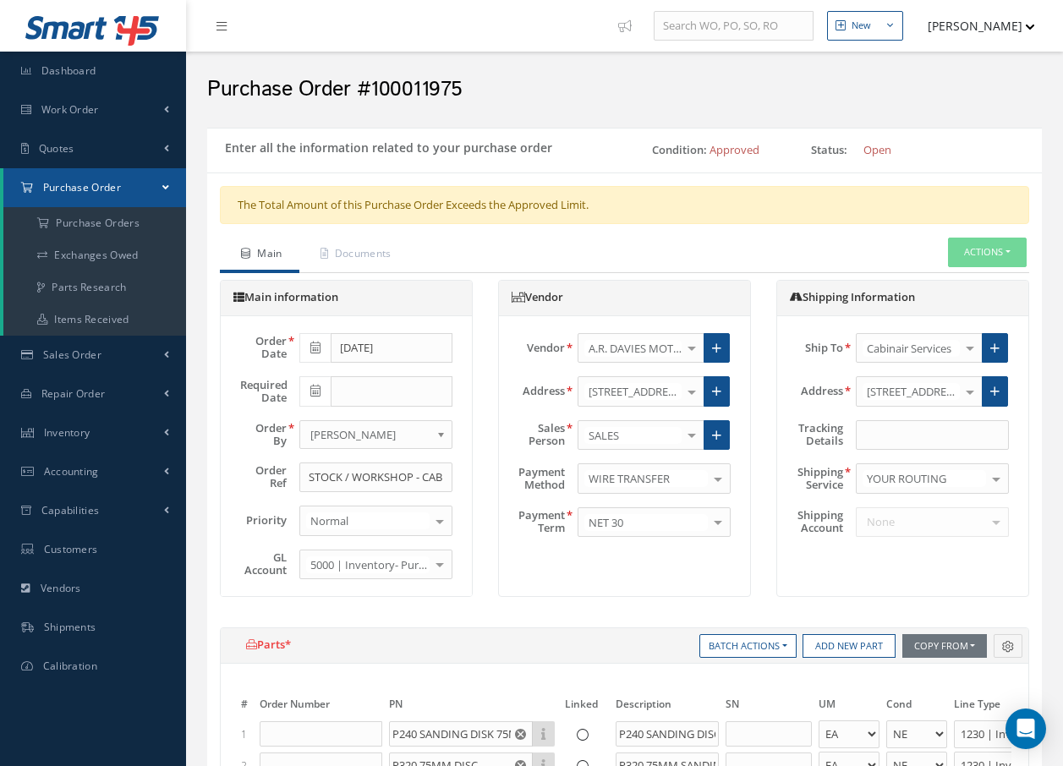
select select "88"
select select "1"
select select "5"
select select "110"
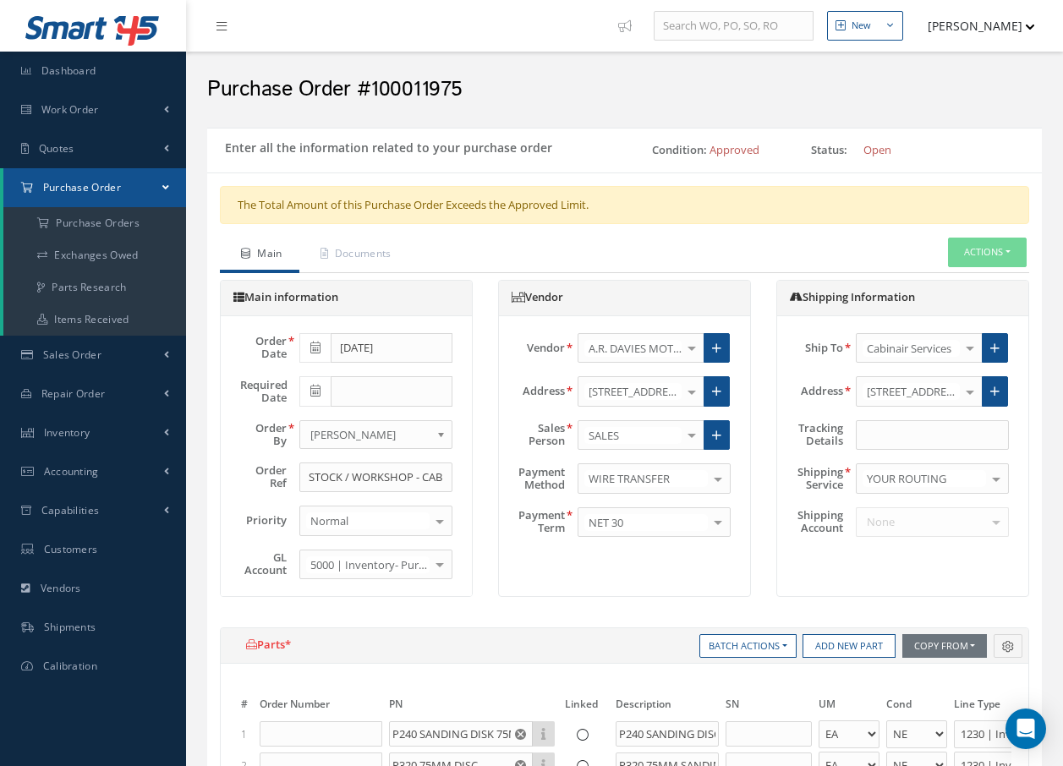
select select "1"
select select "5"
select select "110"
select select "1"
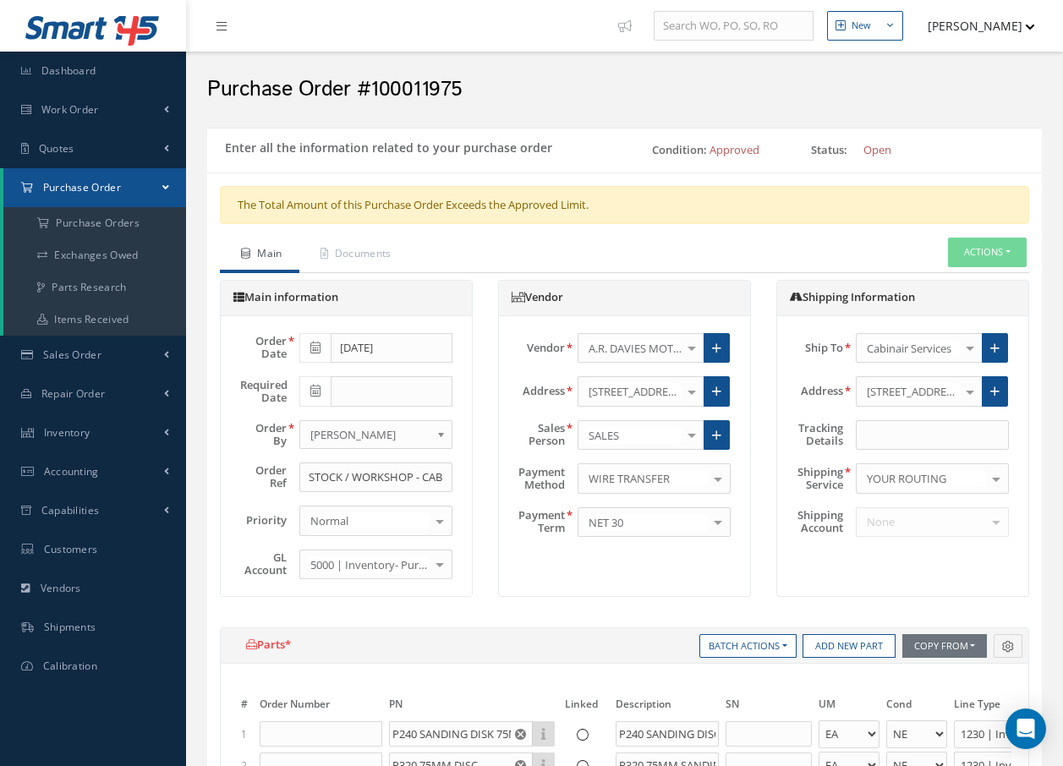
select select "1"
select select "5"
select select "110"
select select "1"
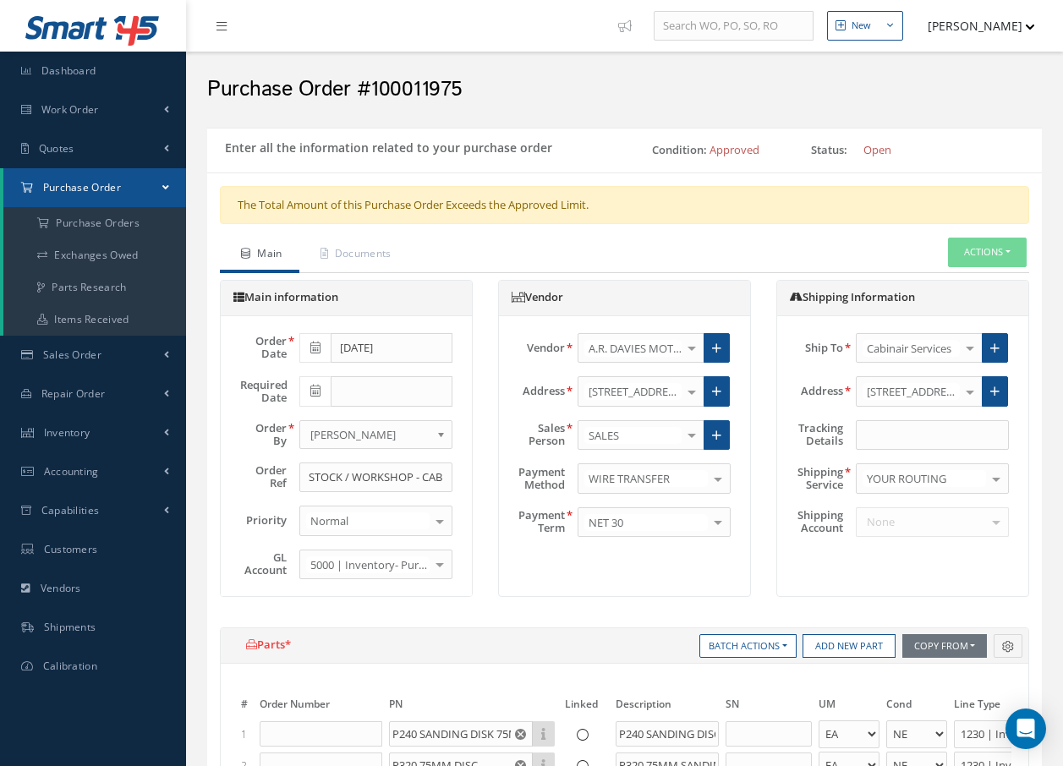
select select "5"
select select "110"
select select "1"
select select "5"
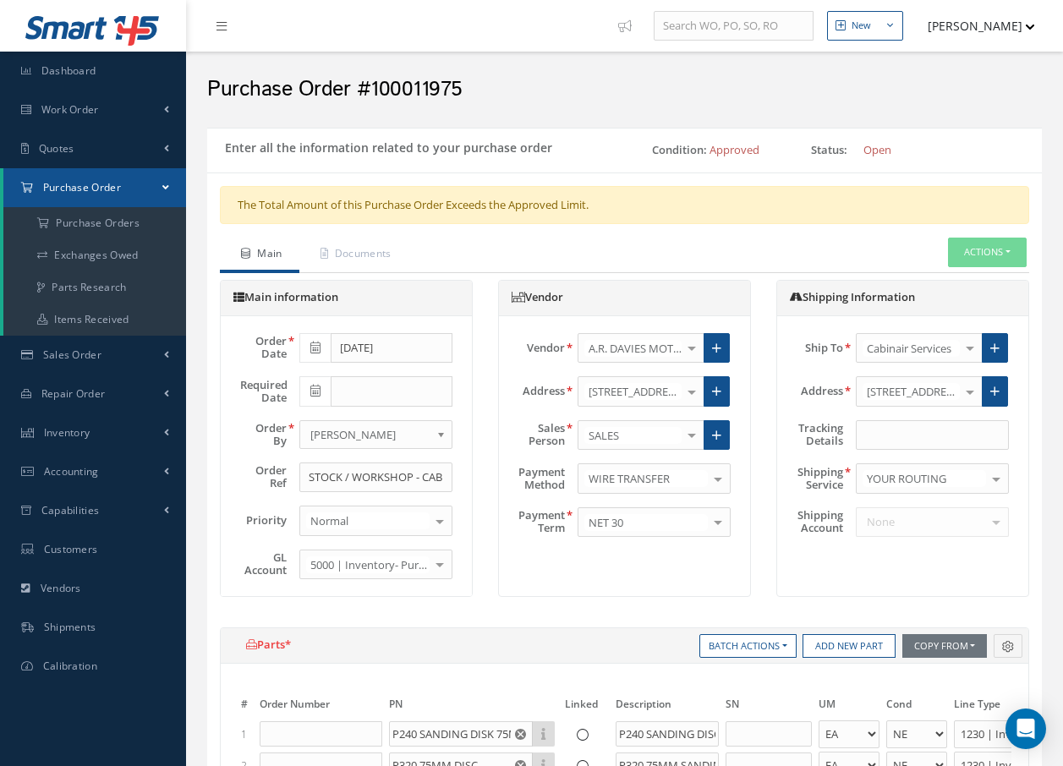
select select "110"
select select "1"
select select "5"
select select "110"
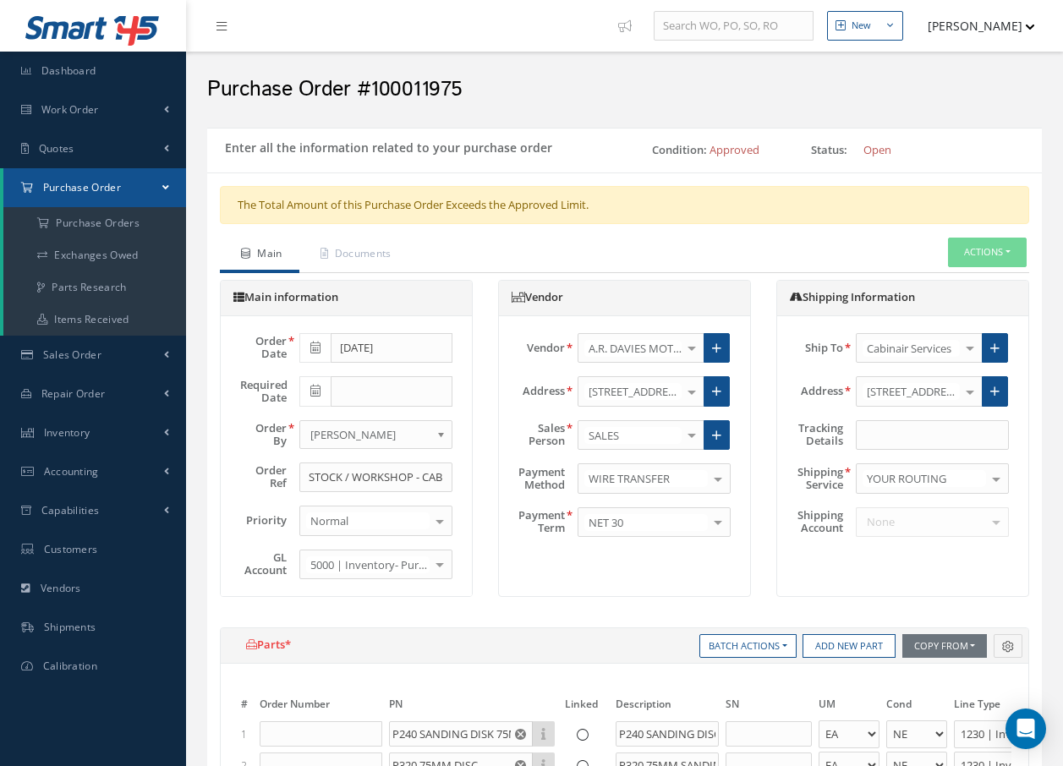
select select "1"
select select "5"
select select "110"
select select "1"
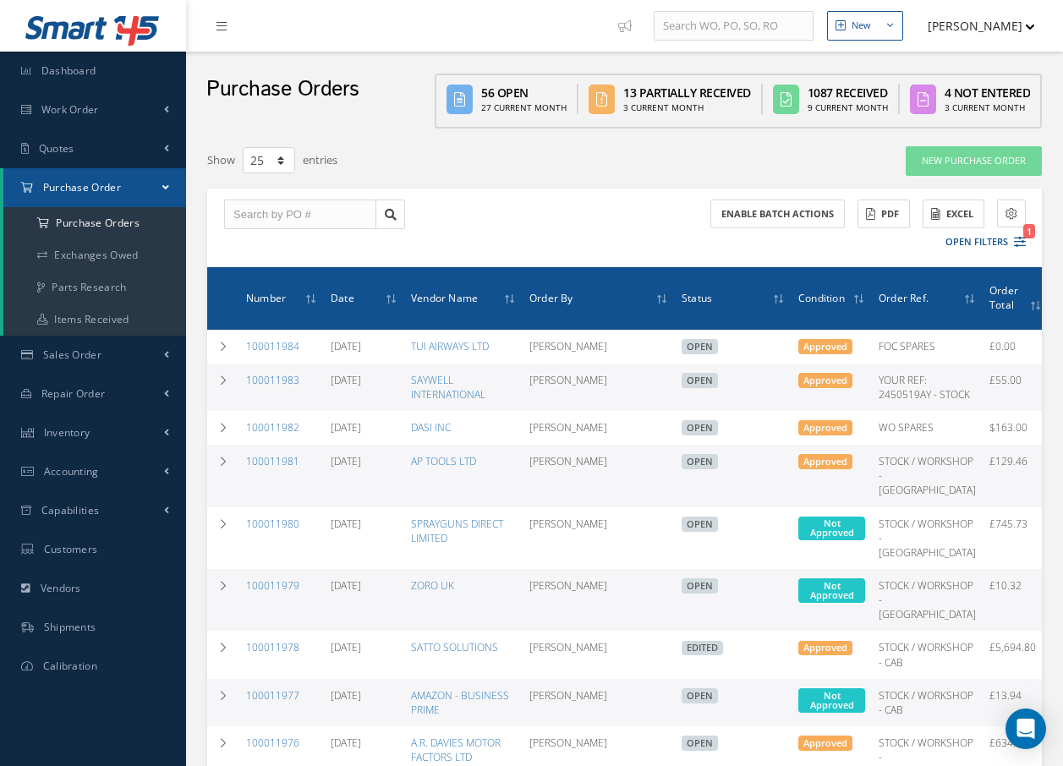
select select "25"
click at [318, 219] on input "text" at bounding box center [300, 215] width 152 height 30
type input "100011975"
click at [289, 239] on div "100011975" at bounding box center [300, 244] width 134 height 17
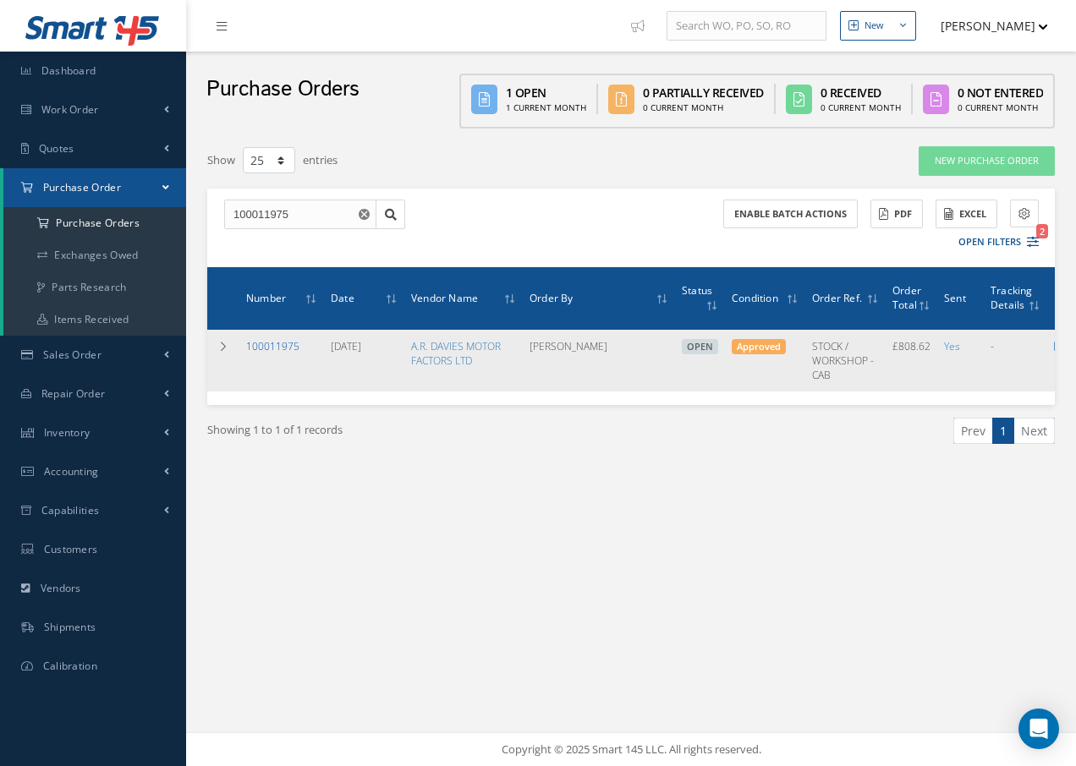
click at [258, 349] on link "100011975" at bounding box center [272, 346] width 53 height 14
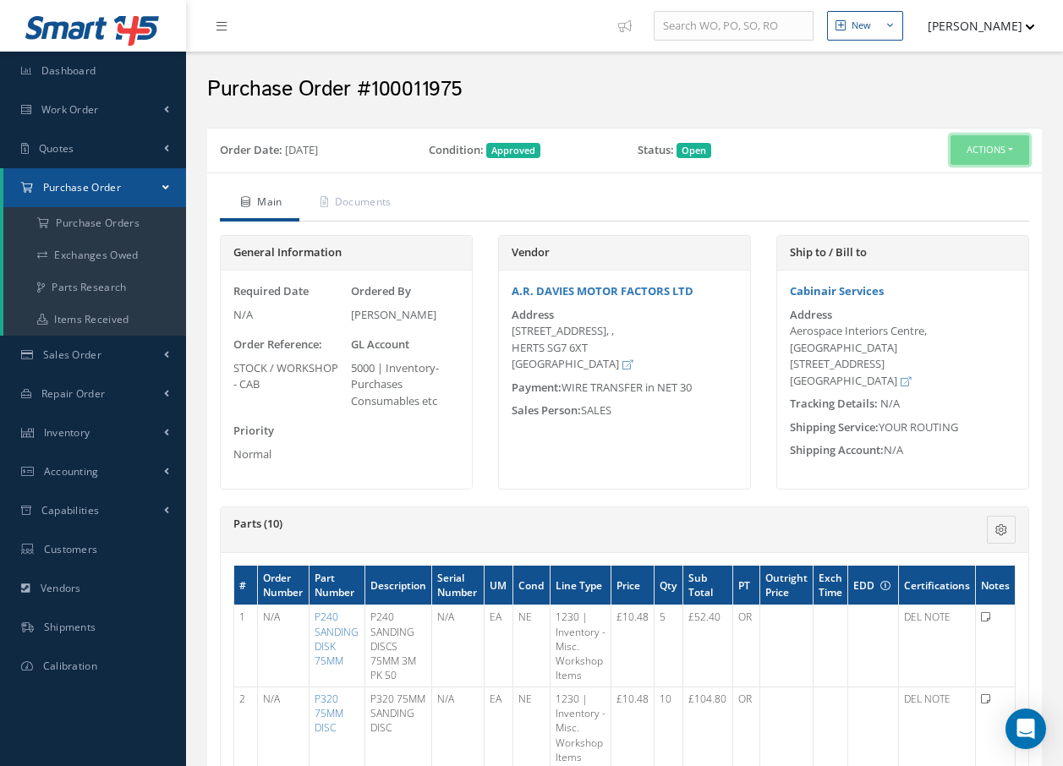
click at [998, 152] on button "Actions" at bounding box center [990, 150] width 79 height 30
click at [942, 184] on link "Receive" at bounding box center [961, 182] width 135 height 23
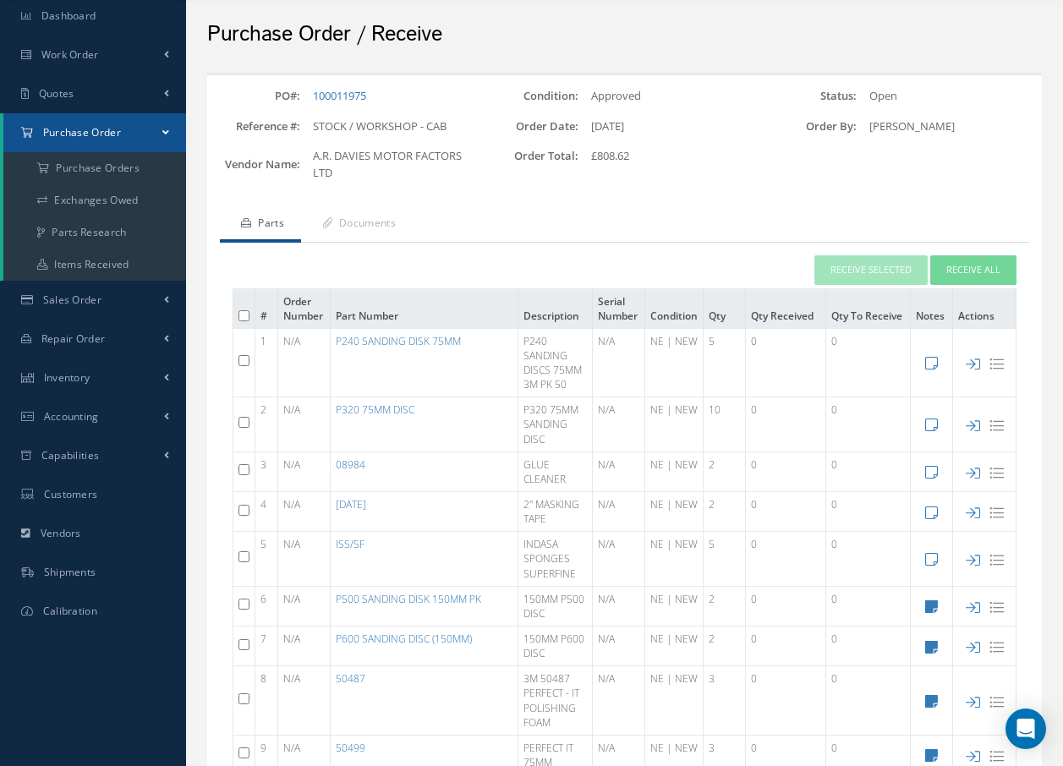
scroll to position [85, 0]
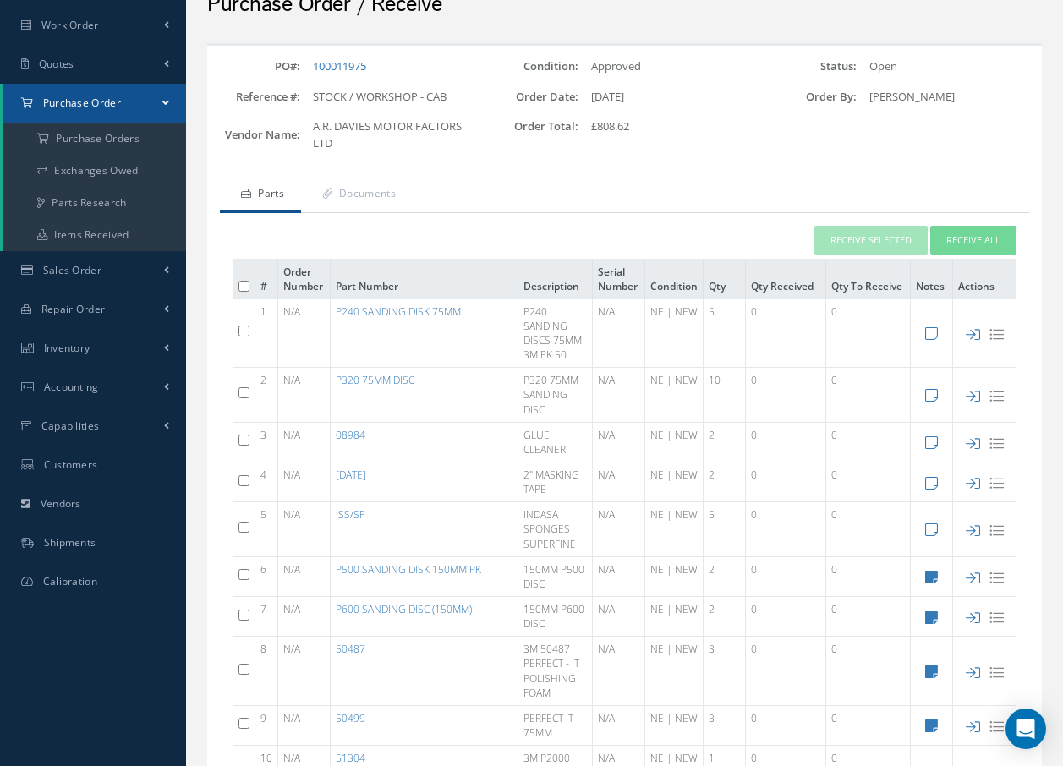
click at [242, 333] on input "checkbox" at bounding box center [244, 331] width 11 height 11
checkbox input "true"
click at [883, 242] on button "Receive Selected" at bounding box center [871, 241] width 113 height 30
type input "[DATE]"
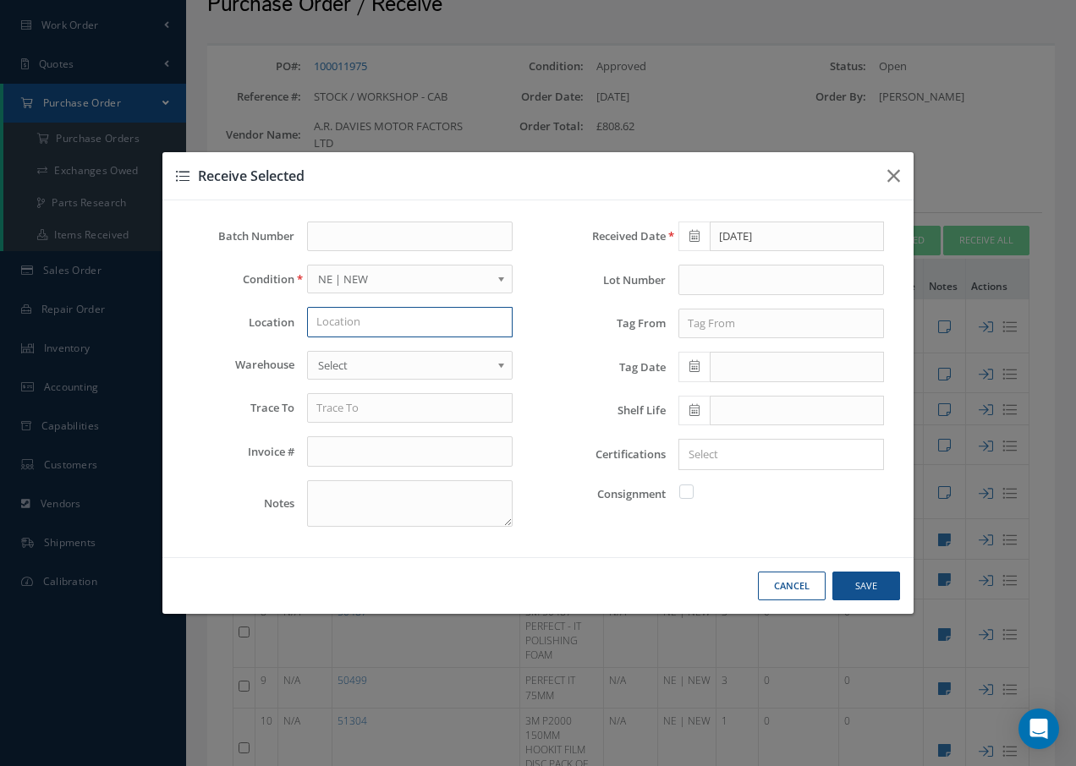
click at [393, 322] on input "text" at bounding box center [410, 322] width 206 height 30
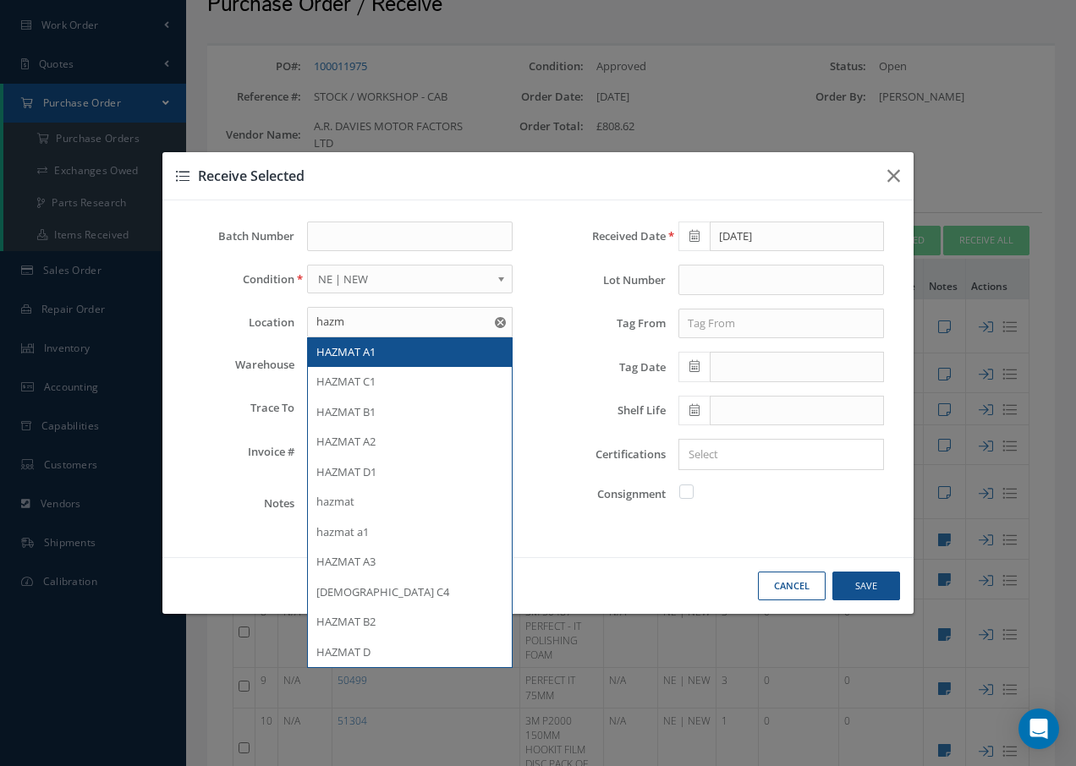
click at [391, 353] on div "HAZMAT A1" at bounding box center [409, 352] width 187 height 17
type input "HAZMAT A1"
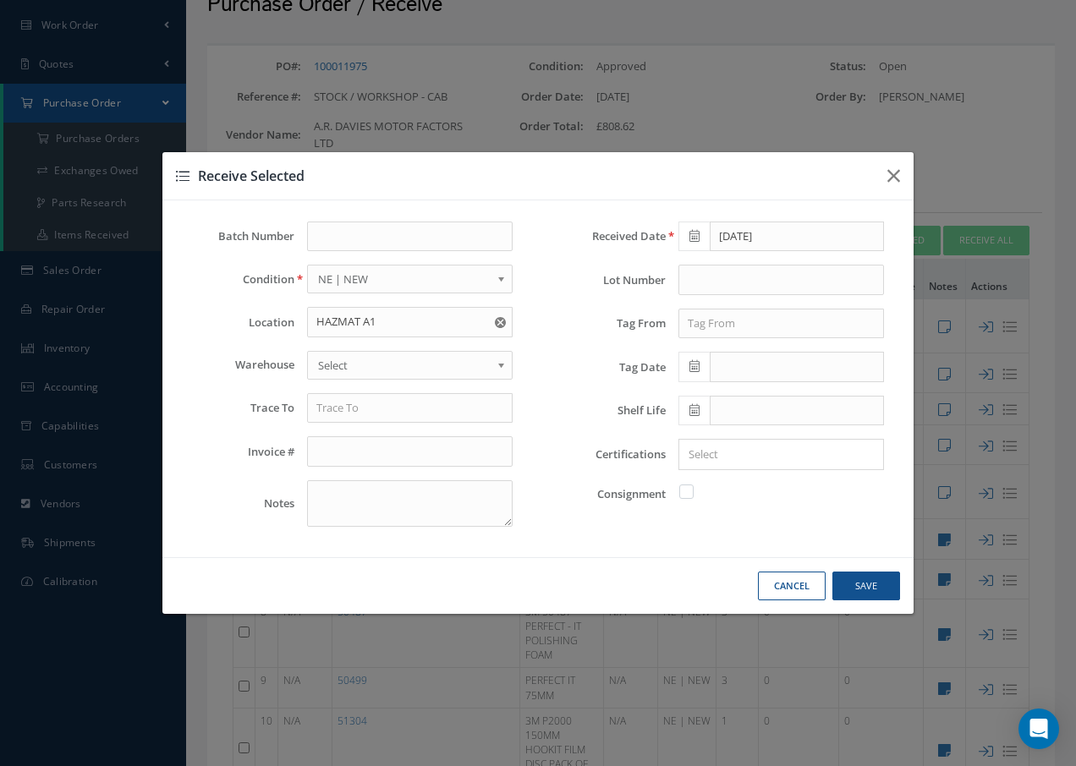
click at [389, 365] on span "Select" at bounding box center [404, 365] width 173 height 20
click at [360, 415] on input "text" at bounding box center [410, 408] width 206 height 30
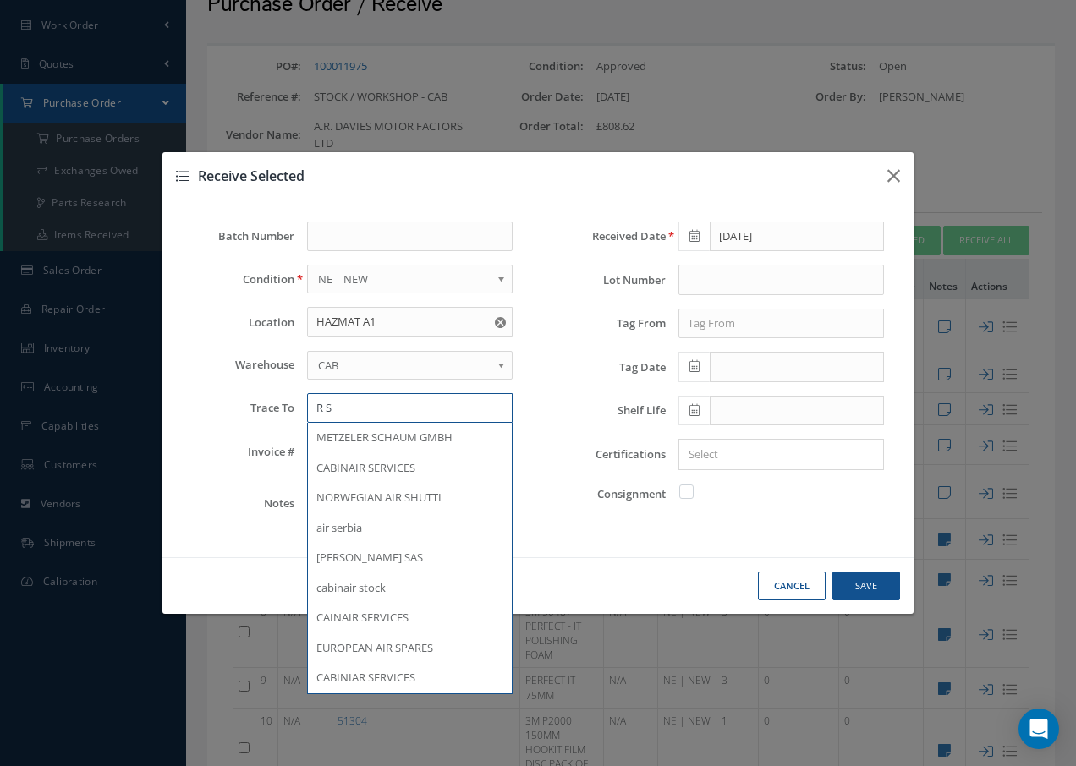
type input "R"
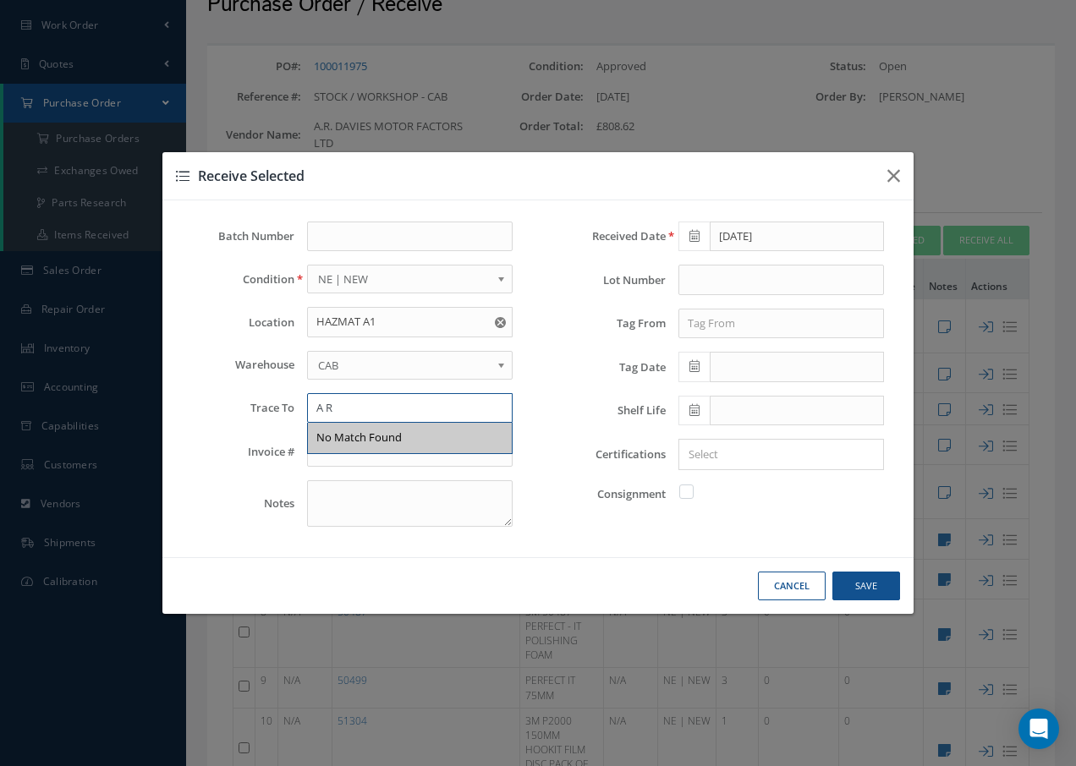
type input "A"
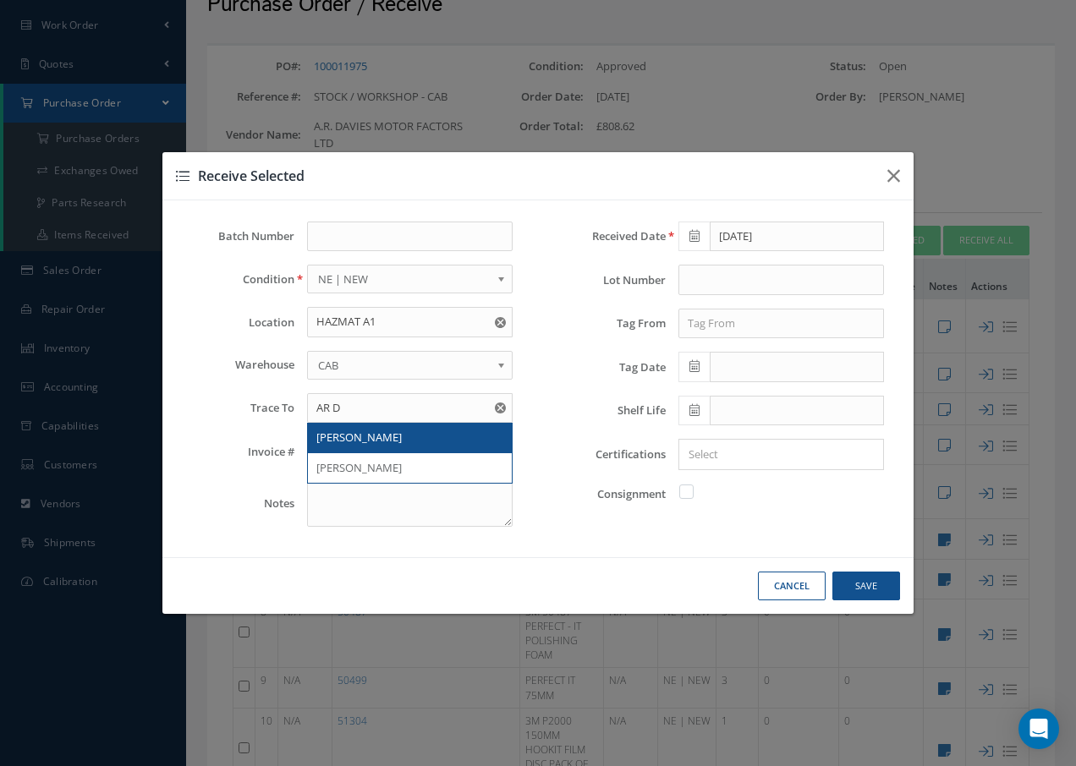
click at [361, 434] on span "AR DAVIES" at bounding box center [358, 437] width 85 height 15
type input "AR DAVIES"
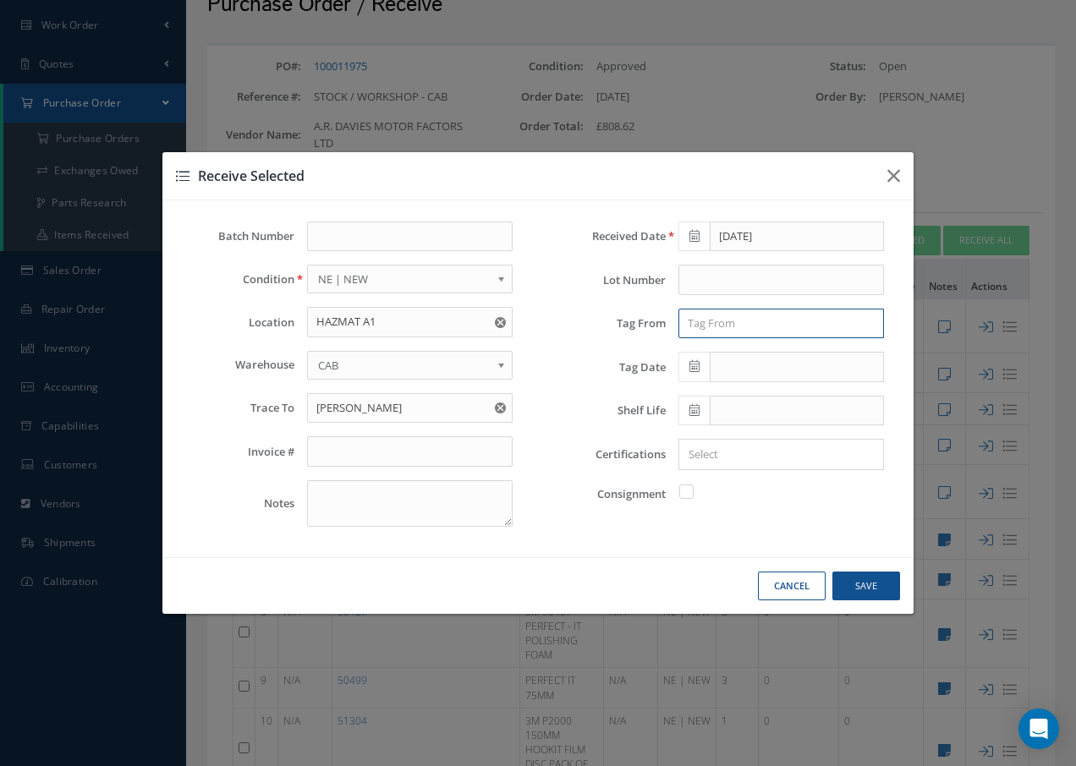
click at [695, 323] on input "text" at bounding box center [781, 324] width 206 height 30
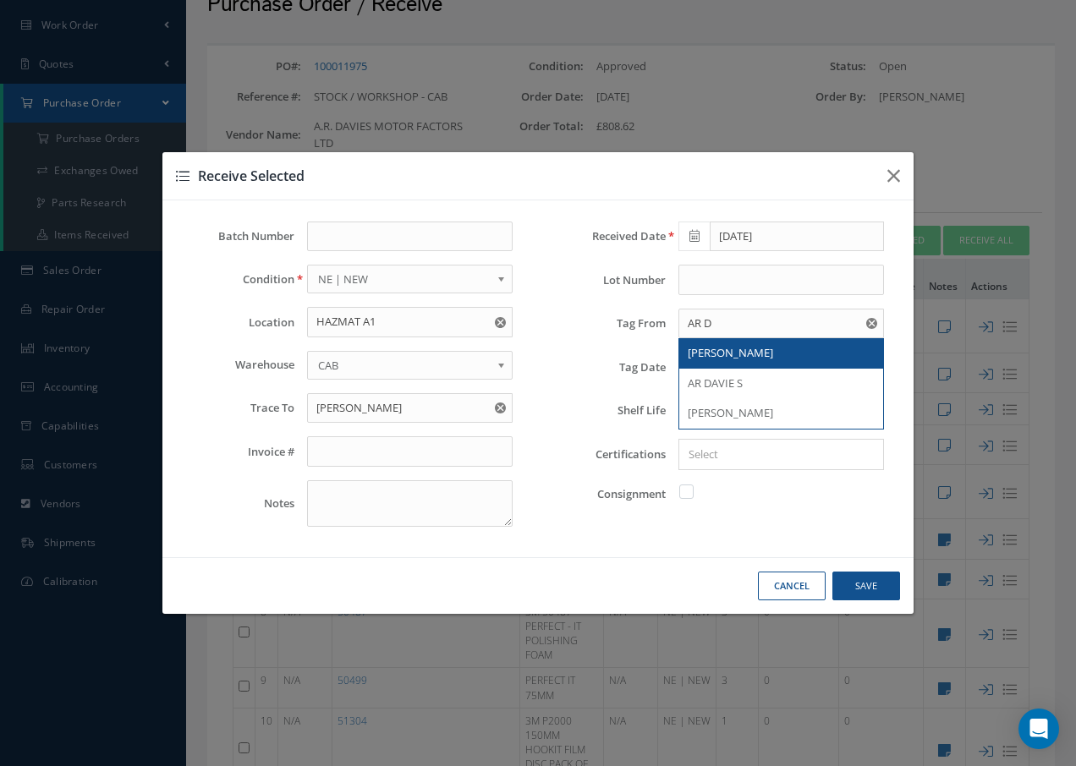
click at [724, 360] on span "AR DAVIES" at bounding box center [730, 352] width 85 height 15
type input "AR DAVIES"
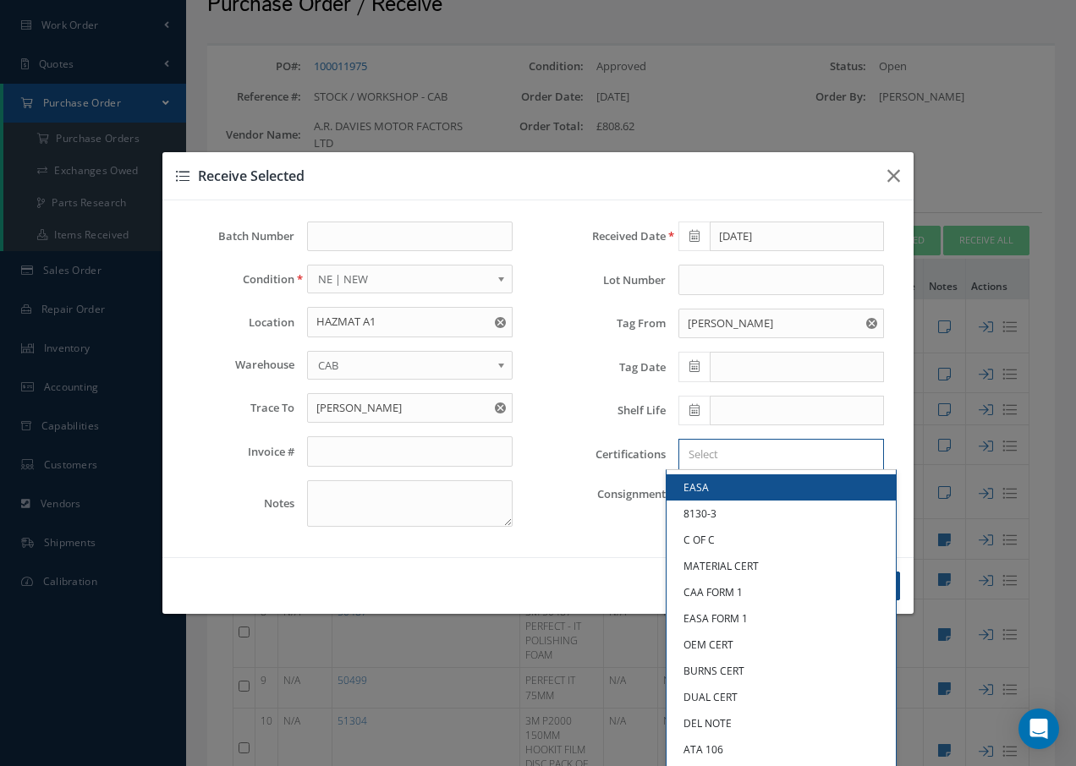
click at [702, 452] on input "Search for option" at bounding box center [777, 455] width 193 height 18
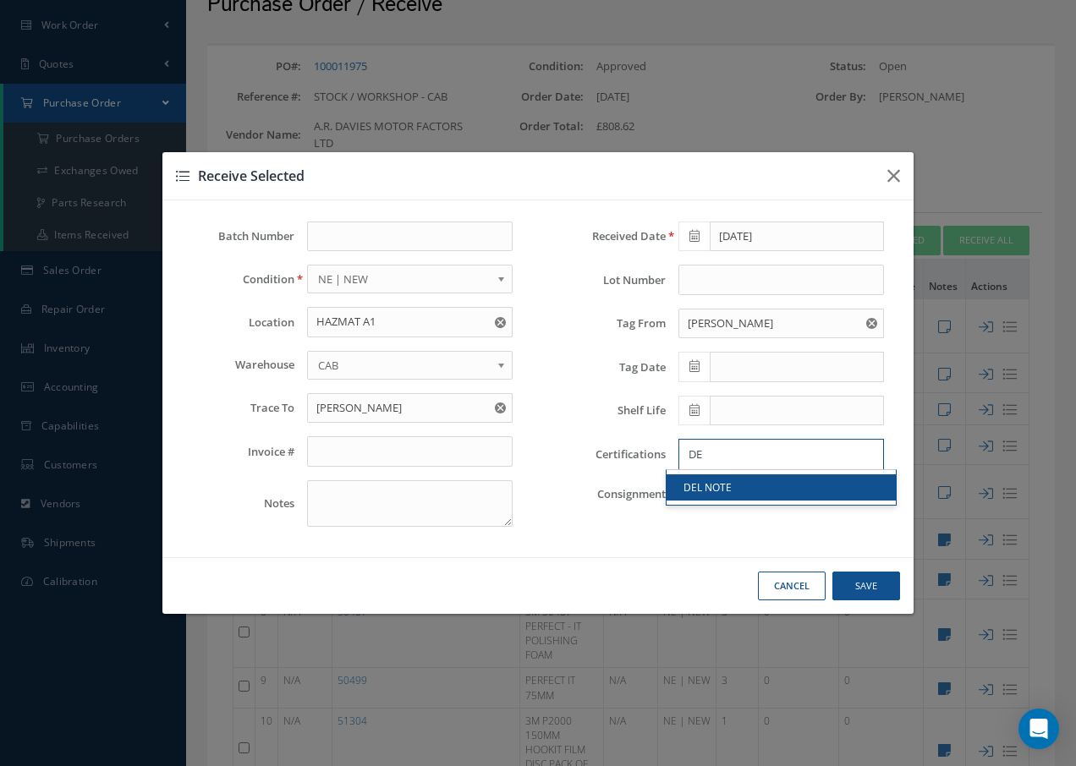
type input "DE"
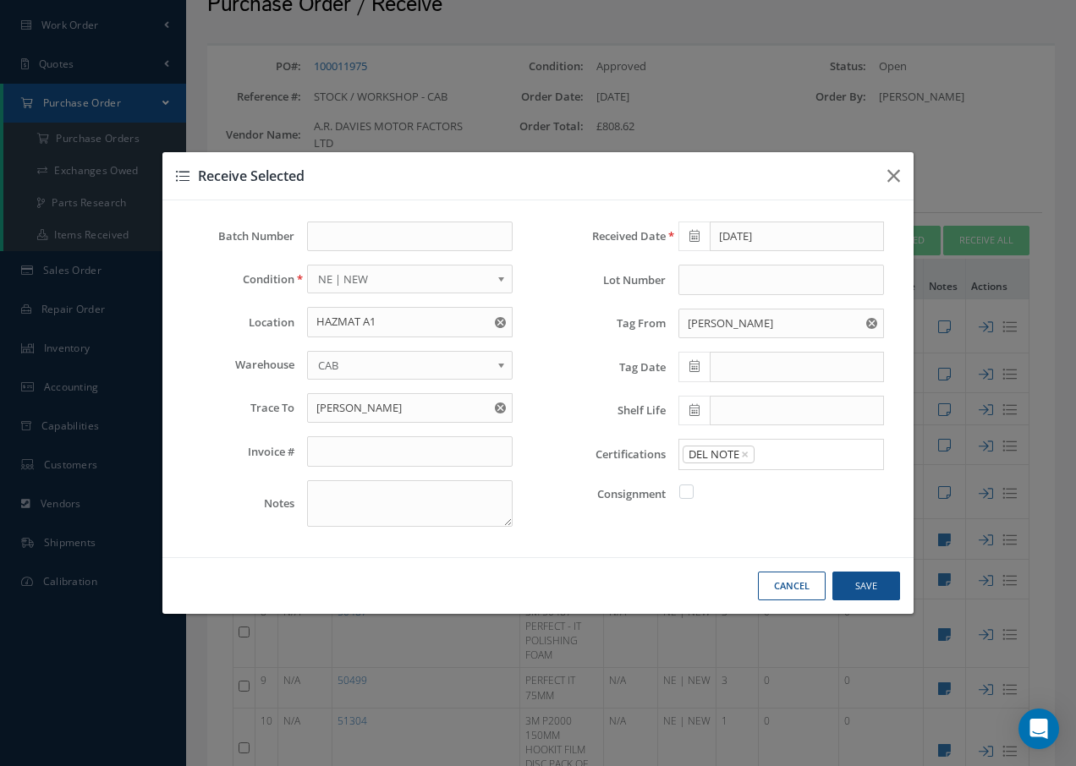
click at [717, 483] on link "DEL NOTE" at bounding box center [781, 488] width 229 height 26
click at [873, 589] on button "Save" at bounding box center [866, 587] width 68 height 30
checkbox input "false"
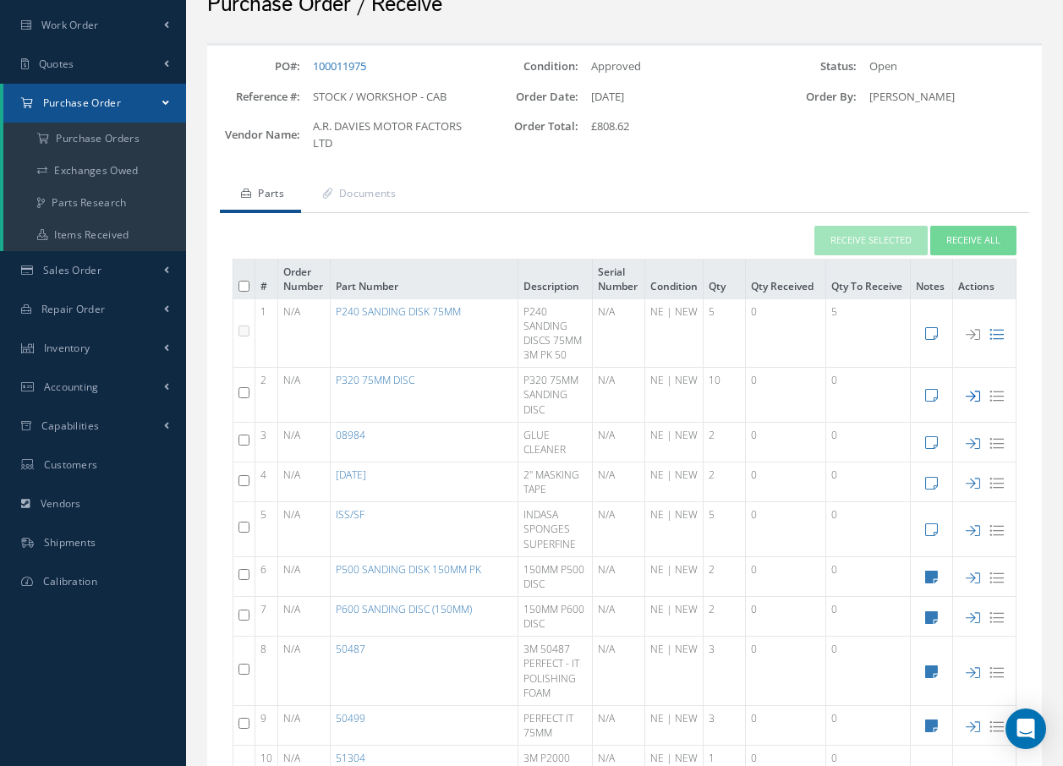
click at [973, 393] on icon at bounding box center [973, 396] width 14 height 14
type input "09/09/2025"
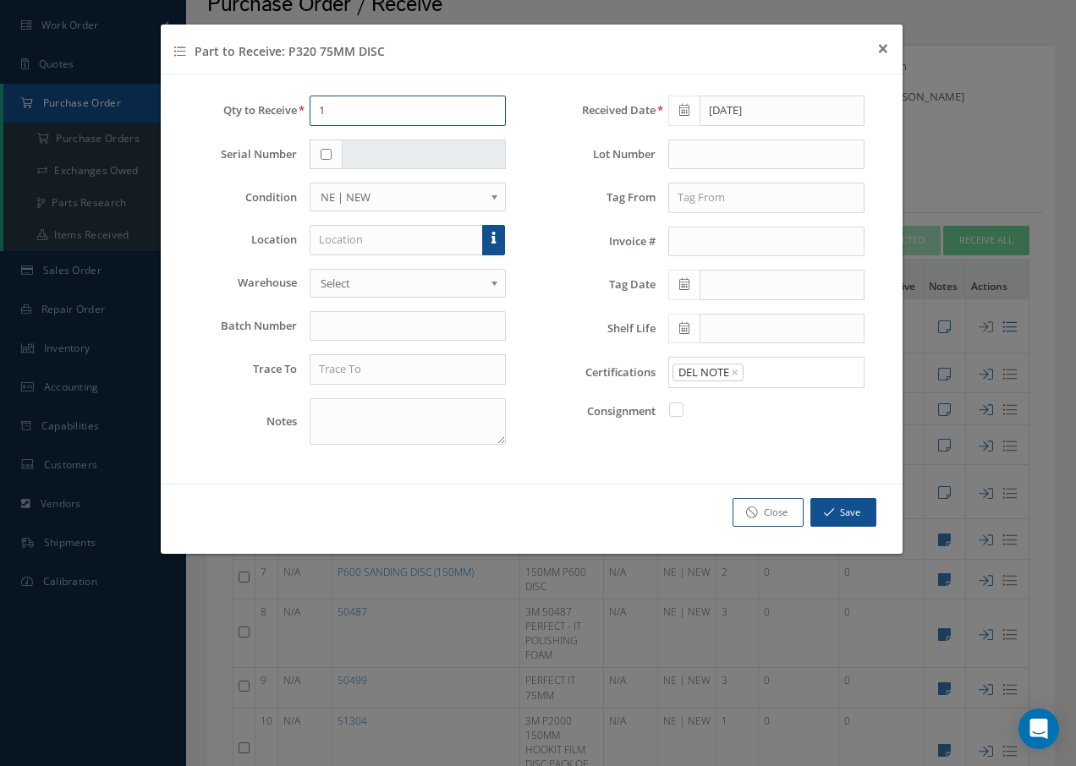
drag, startPoint x: 354, startPoint y: 109, endPoint x: 274, endPoint y: 100, distance: 80.9
click at [275, 102] on div "Qty to Receive 1" at bounding box center [352, 111] width 333 height 30
type input "8"
click at [346, 242] on input "text" at bounding box center [397, 240] width 174 height 30
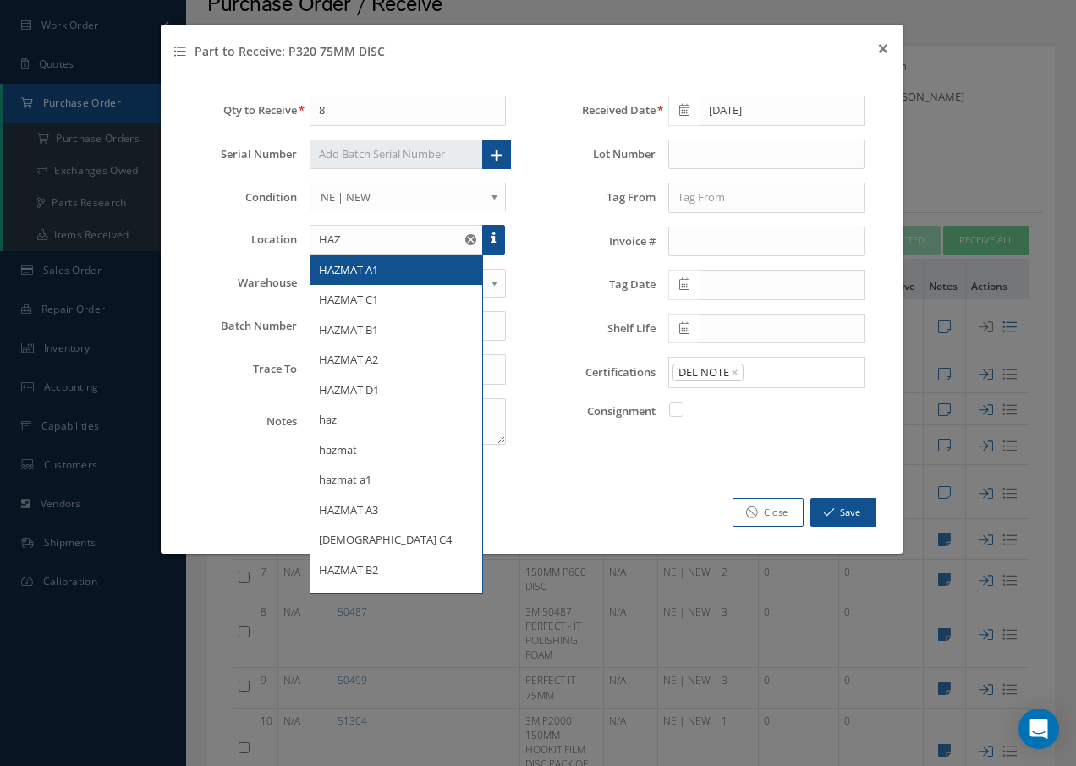
click at [381, 270] on div "HAZMAT A1" at bounding box center [397, 270] width 156 height 17
type input "HAZMAT A1"
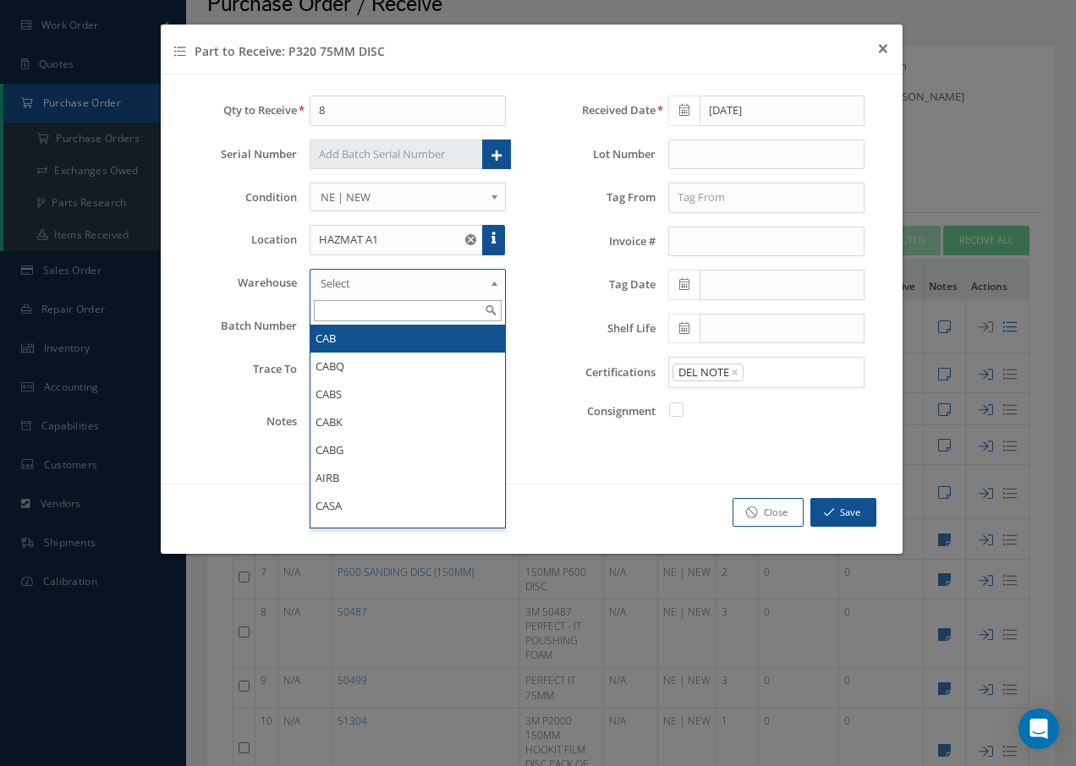
click at [381, 273] on span "Select" at bounding box center [403, 283] width 164 height 20
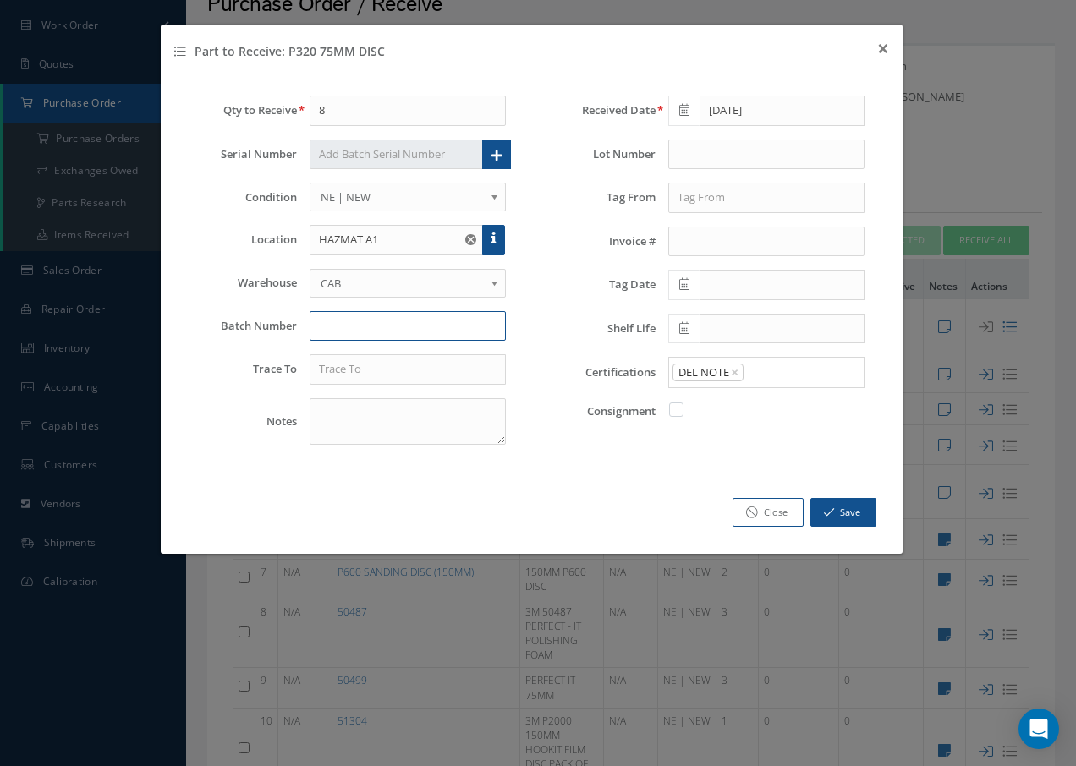
click at [382, 339] on input "text" at bounding box center [408, 326] width 197 height 30
click at [386, 366] on input "text" at bounding box center [408, 369] width 197 height 30
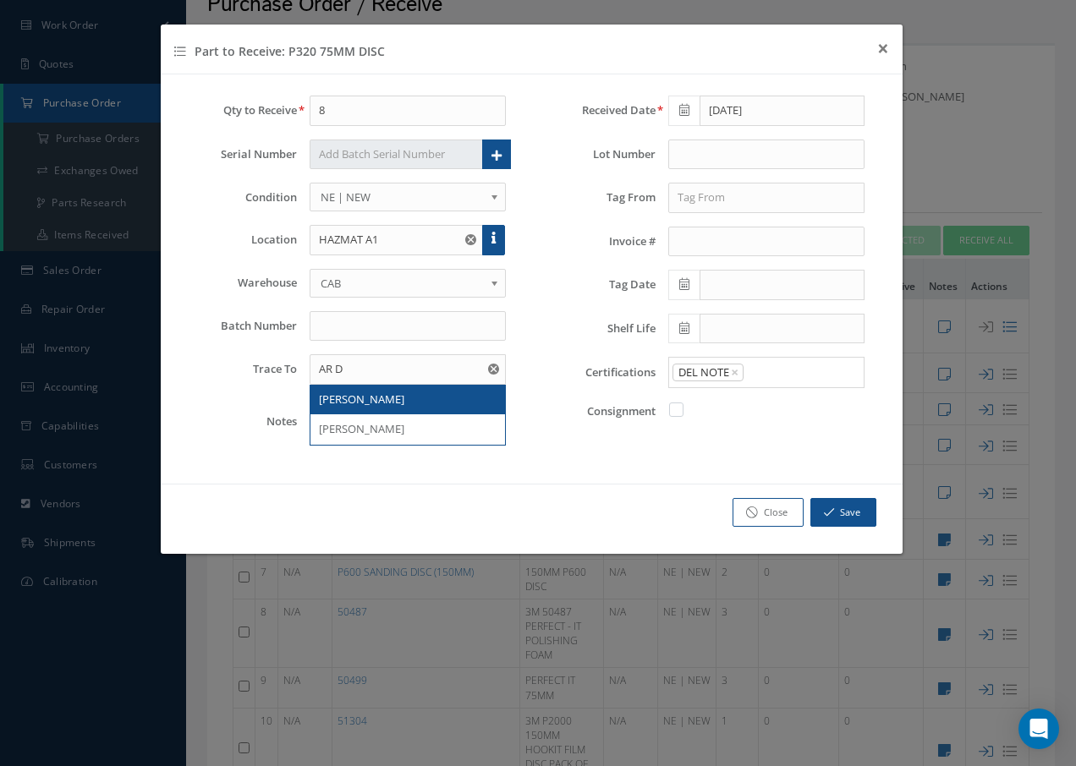
click at [349, 404] on span "[PERSON_NAME]" at bounding box center [361, 399] width 85 height 15
type input "[PERSON_NAME]"
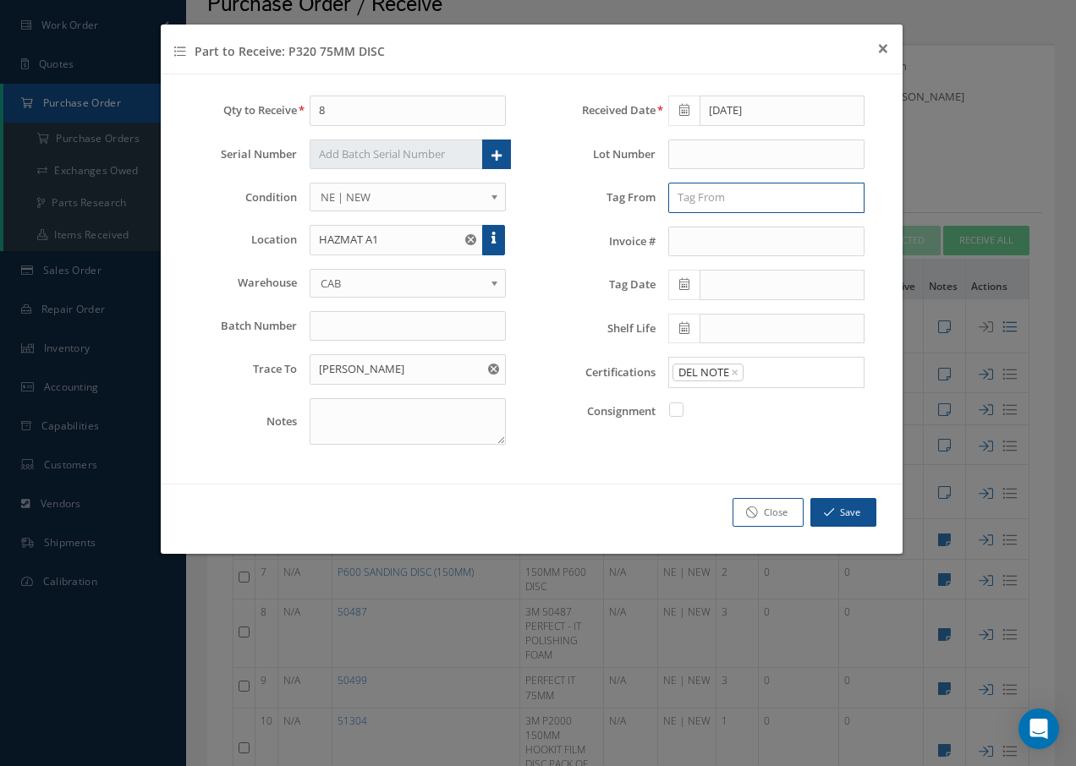
click at [796, 201] on input "text" at bounding box center [766, 198] width 197 height 30
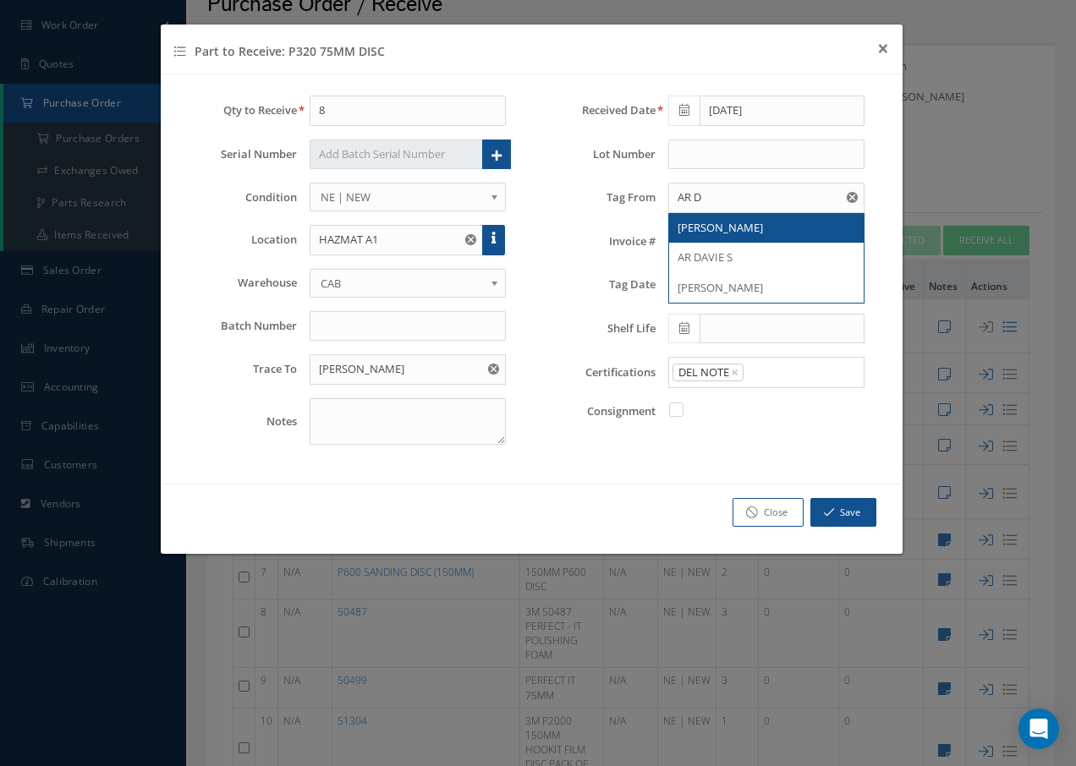
click at [747, 222] on div "AR DAVIES" at bounding box center [767, 228] width 179 height 17
type input "AR DAVIES"
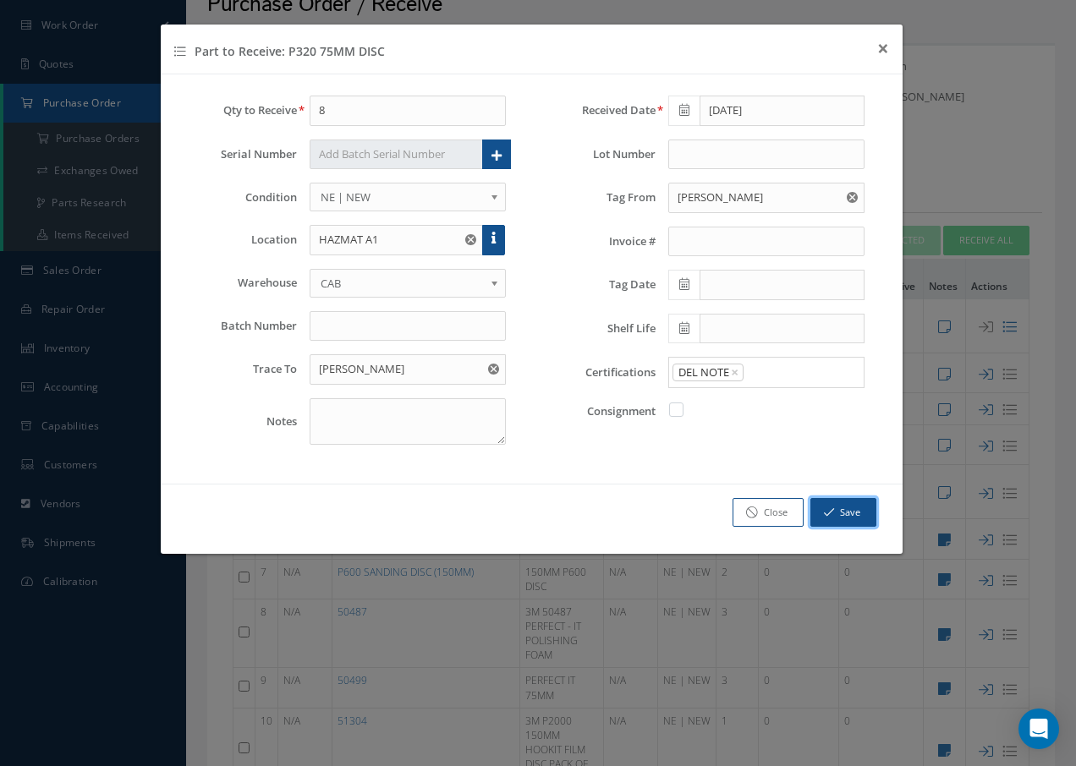
click at [843, 509] on button "Save" at bounding box center [843, 513] width 66 height 30
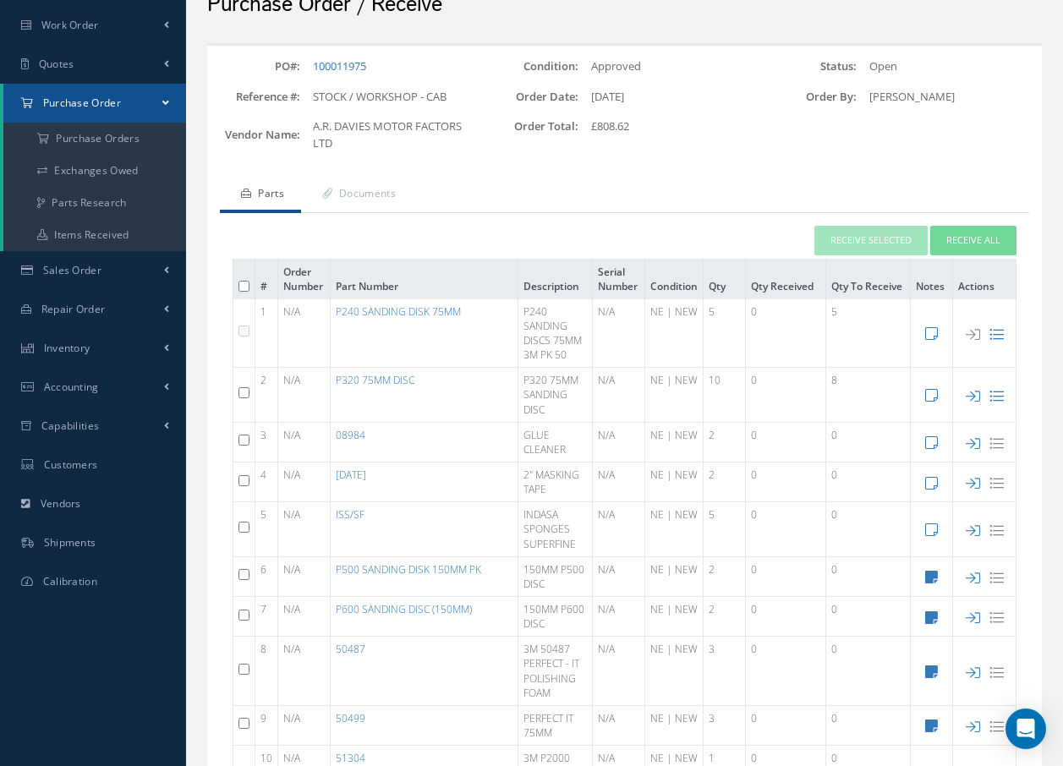
click at [243, 442] on input "checkbox" at bounding box center [244, 440] width 11 height 11
click at [340, 437] on link "08984" at bounding box center [351, 435] width 30 height 14
click at [242, 439] on input "checkbox" at bounding box center [244, 440] width 11 height 11
checkbox input "true"
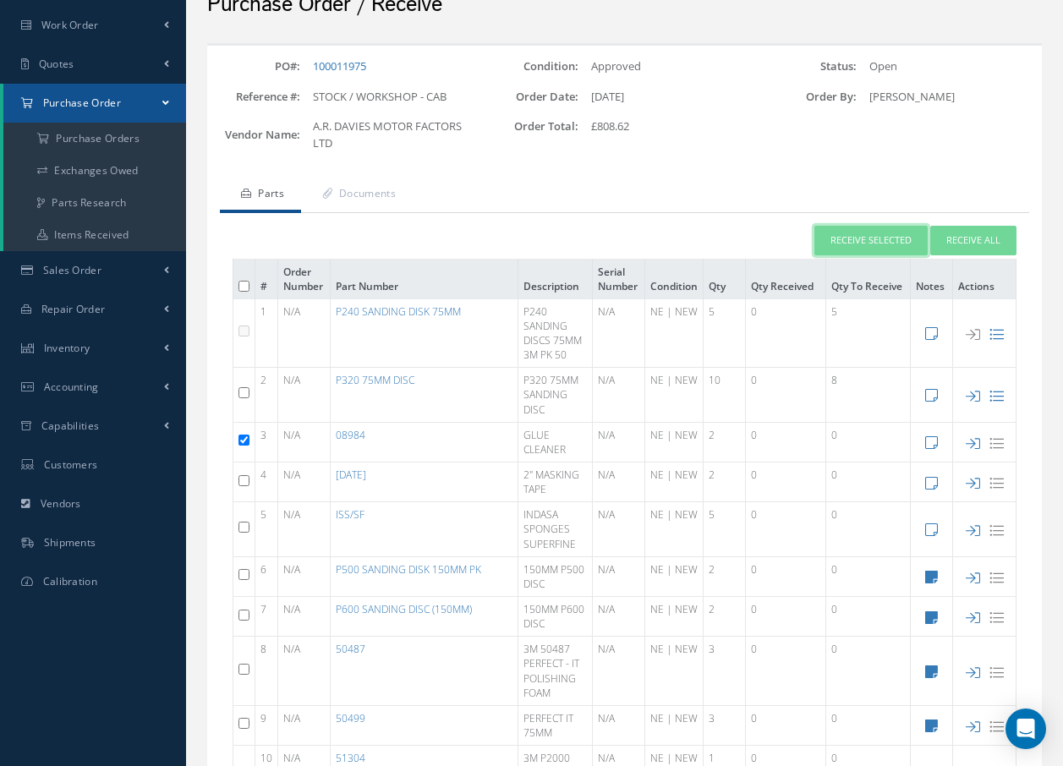
click at [854, 242] on button "Receive Selected" at bounding box center [871, 241] width 113 height 30
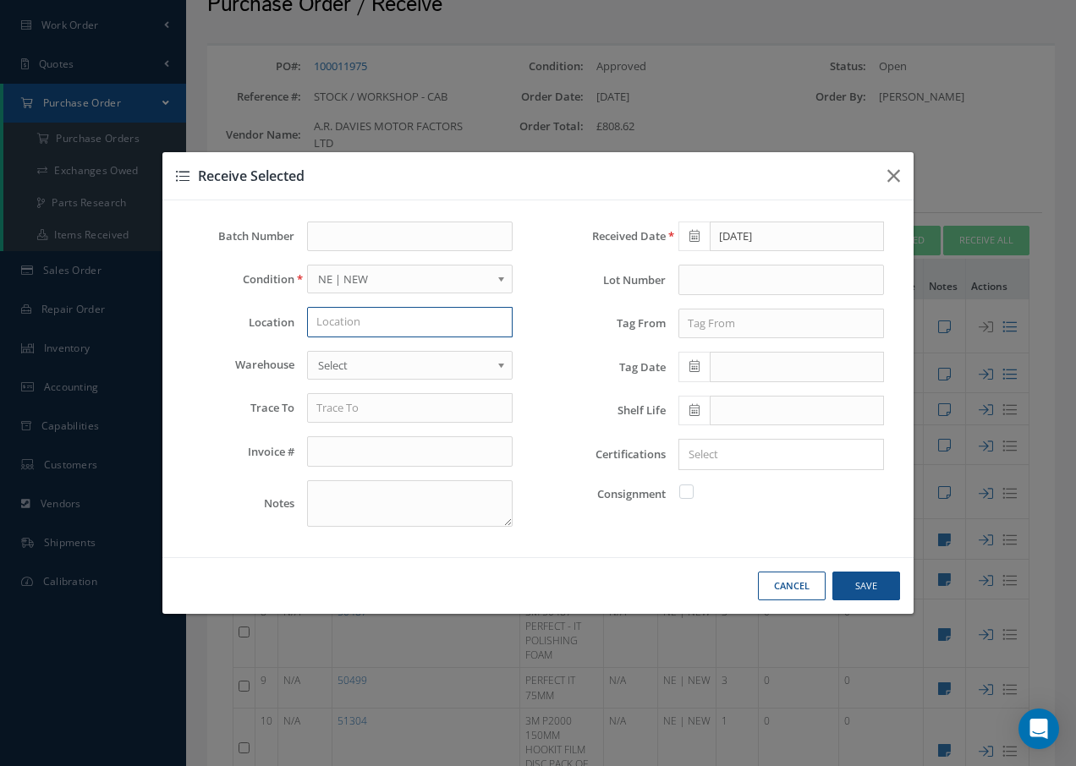
click at [360, 321] on input "text" at bounding box center [410, 322] width 206 height 30
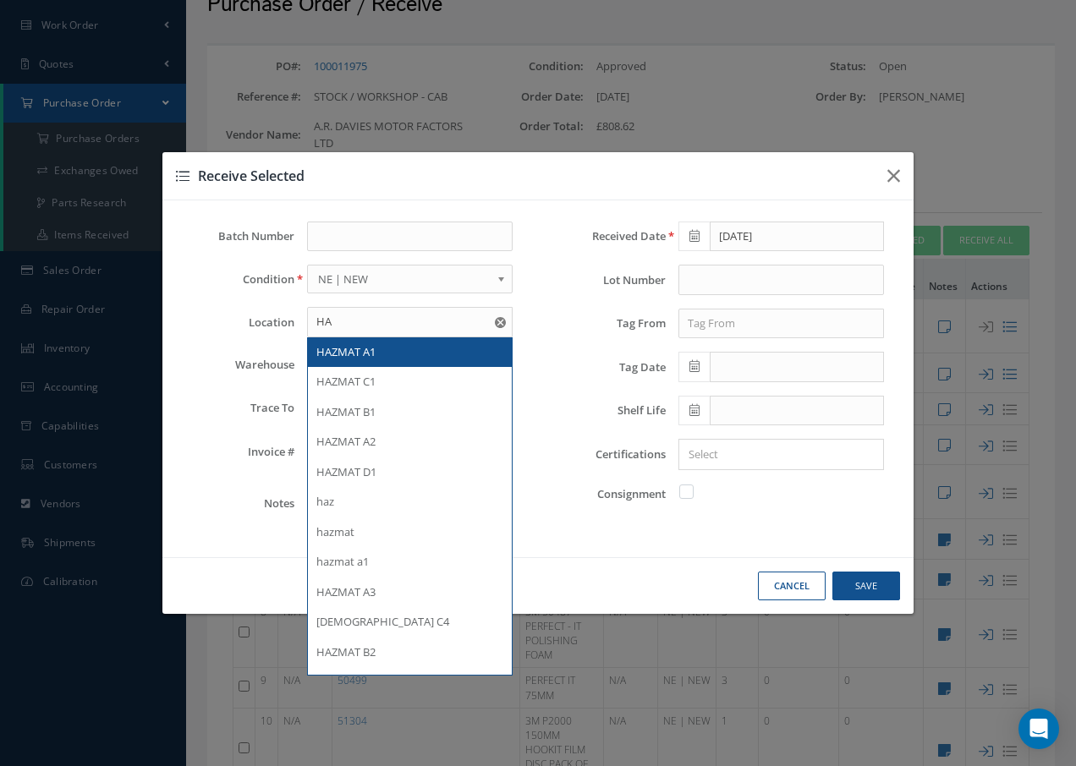
click at [342, 360] on div "HAZMAT A1" at bounding box center [409, 352] width 187 height 17
type input "HAZMAT A1"
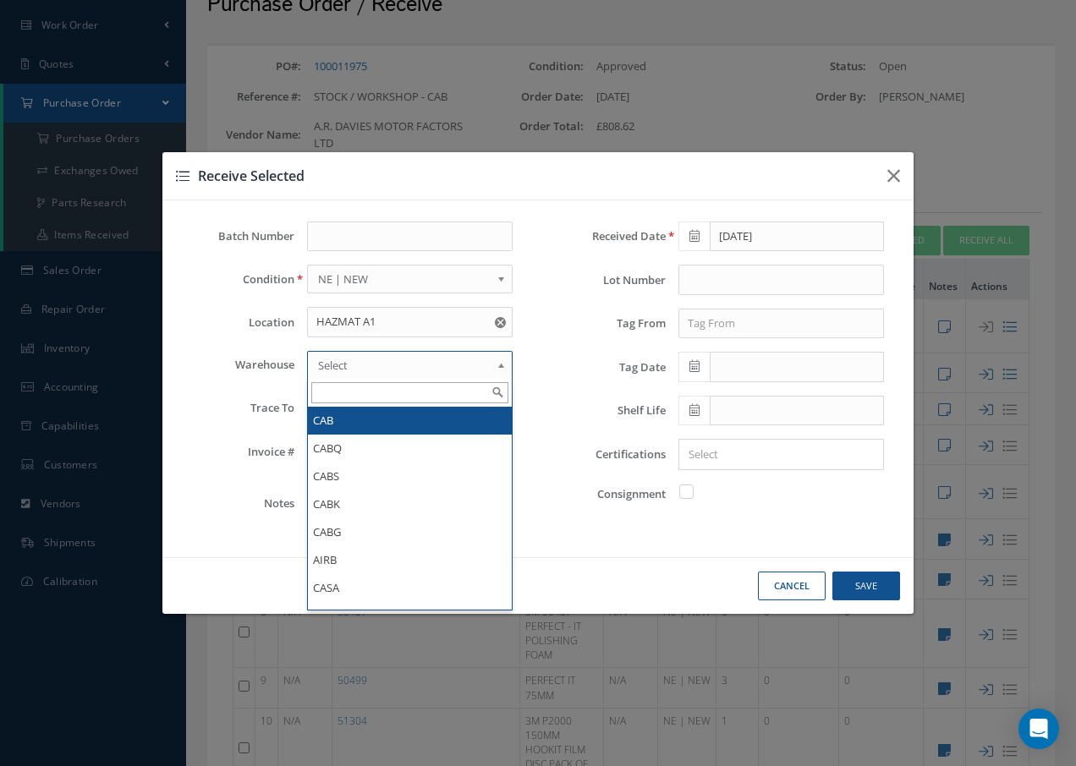
click at [345, 361] on span "Select" at bounding box center [404, 365] width 173 height 20
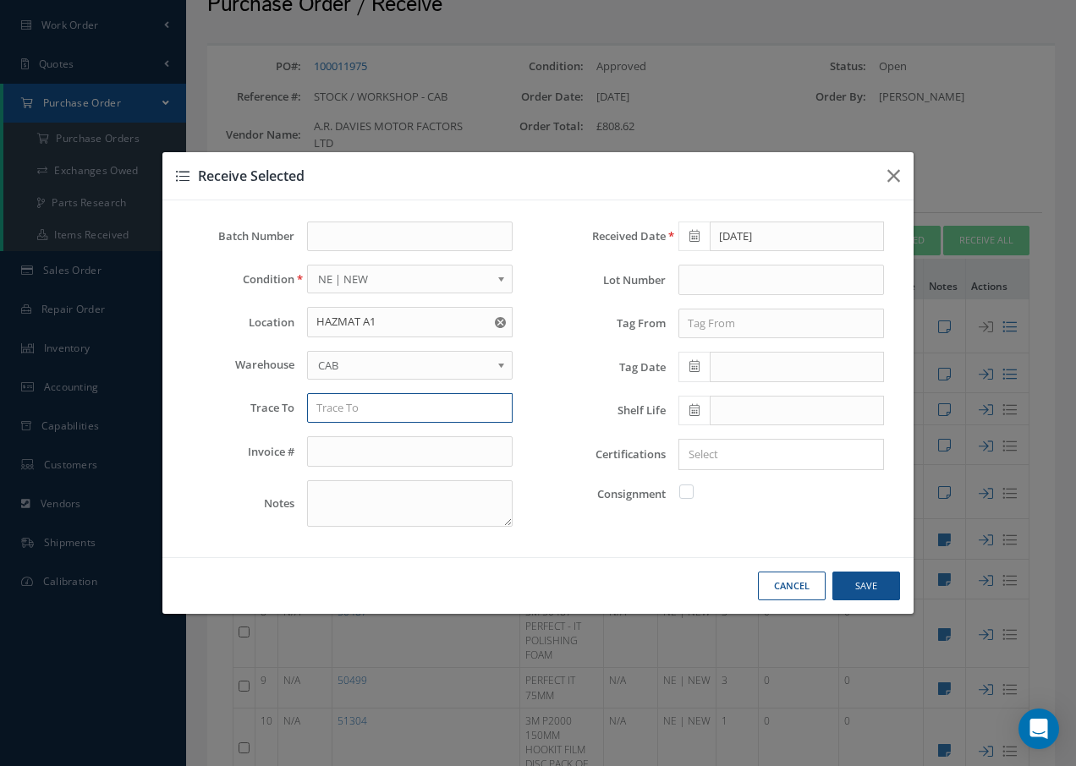
click at [345, 412] on input "text" at bounding box center [410, 408] width 206 height 30
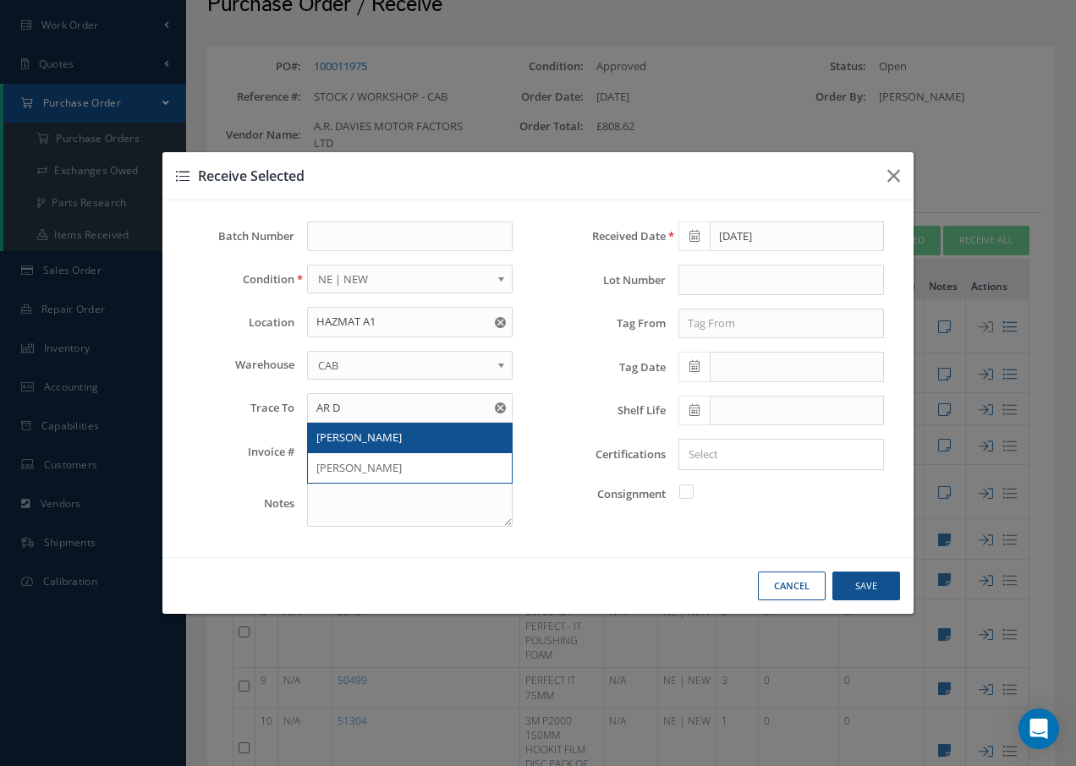
click at [349, 436] on span "AR DAVIES" at bounding box center [358, 437] width 85 height 15
type input "AR DAVIES"
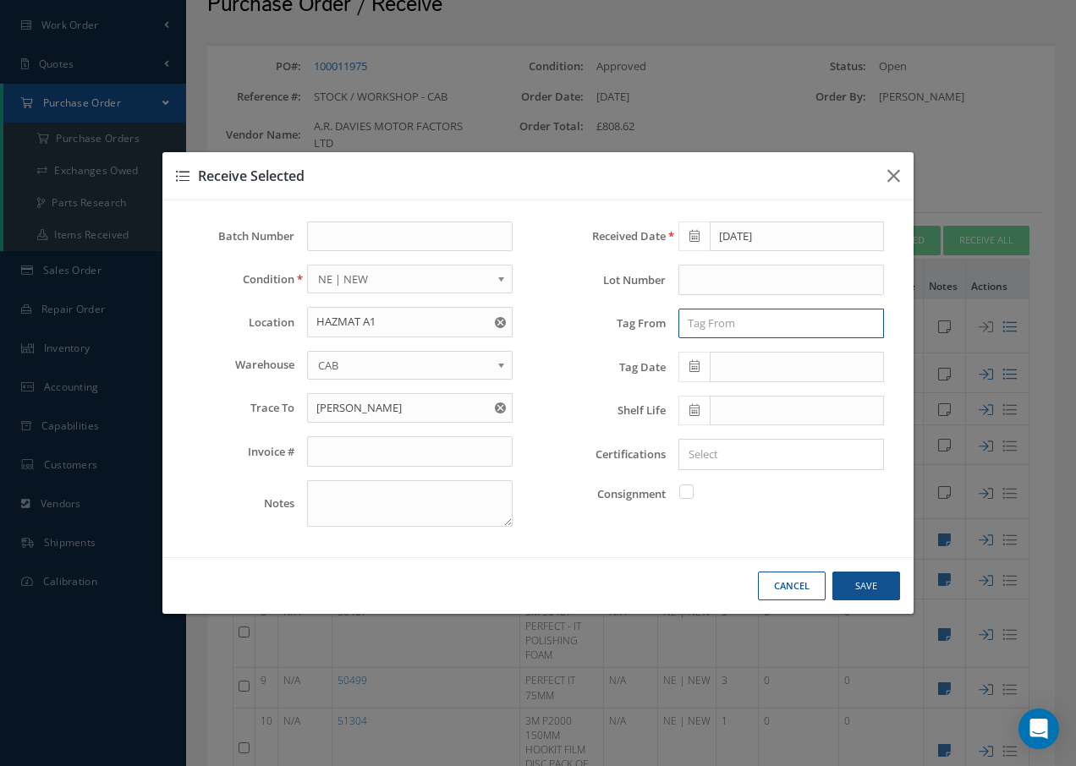
click at [726, 323] on input "text" at bounding box center [781, 324] width 206 height 30
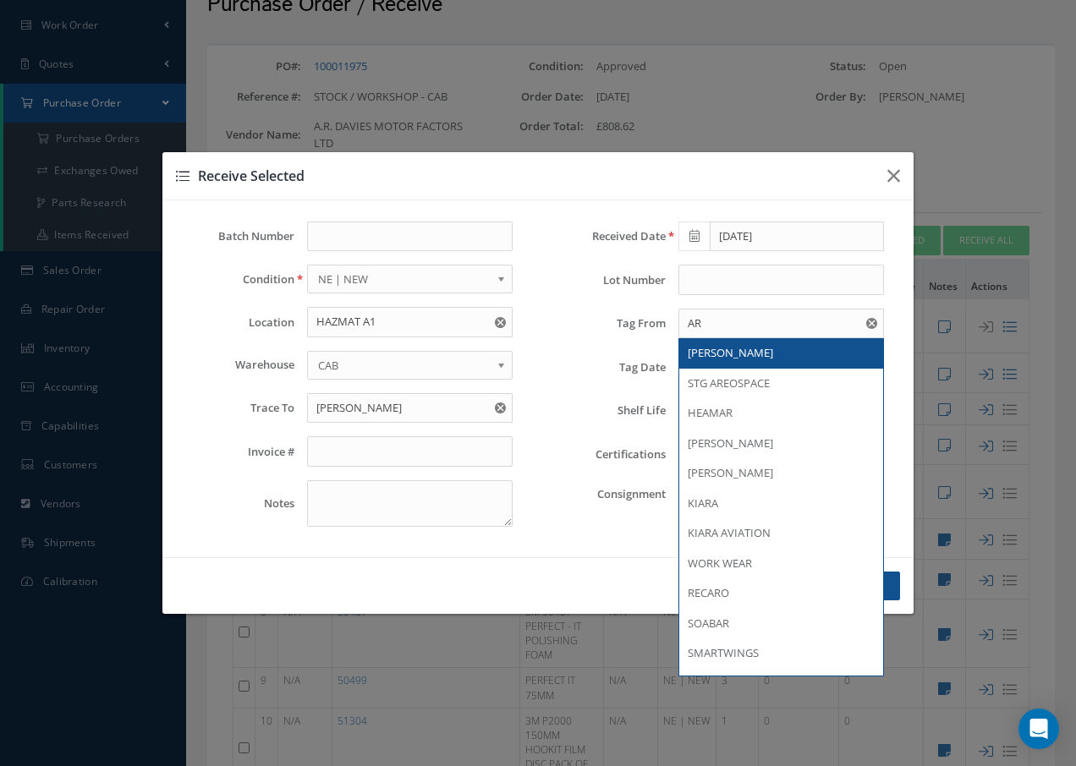
click at [724, 351] on span "AR DAVIES" at bounding box center [730, 352] width 85 height 15
type input "AR DAVIES"
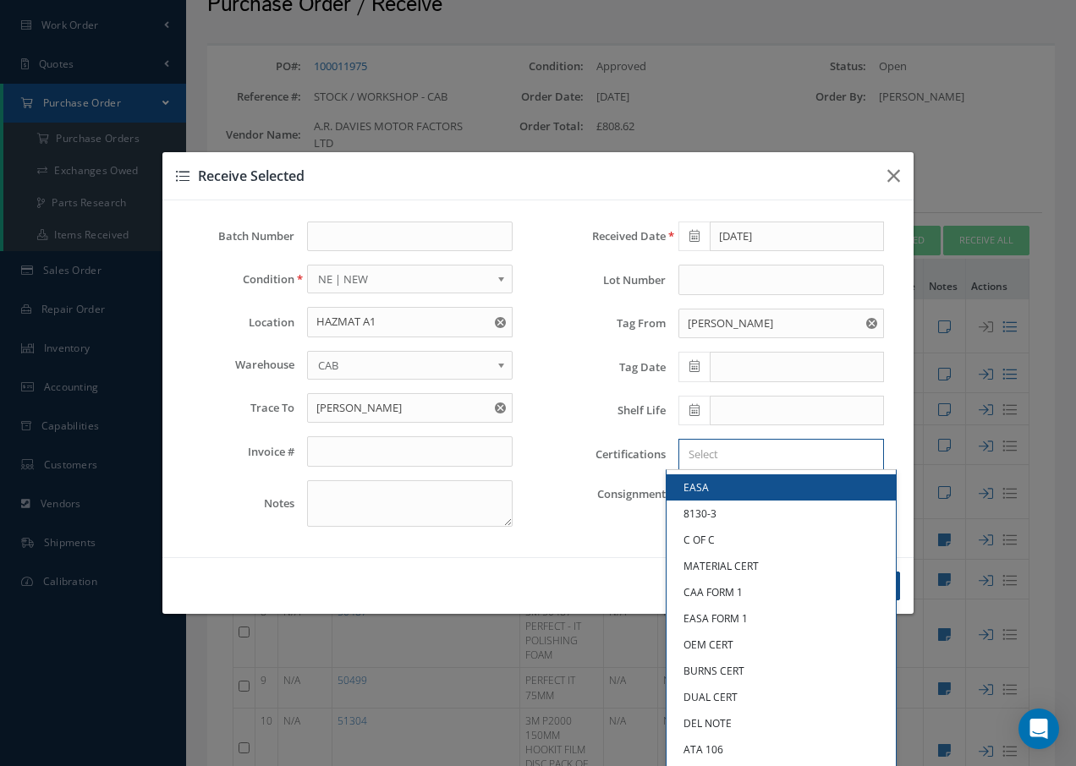
click at [723, 453] on input "Search for option" at bounding box center [777, 455] width 193 height 18
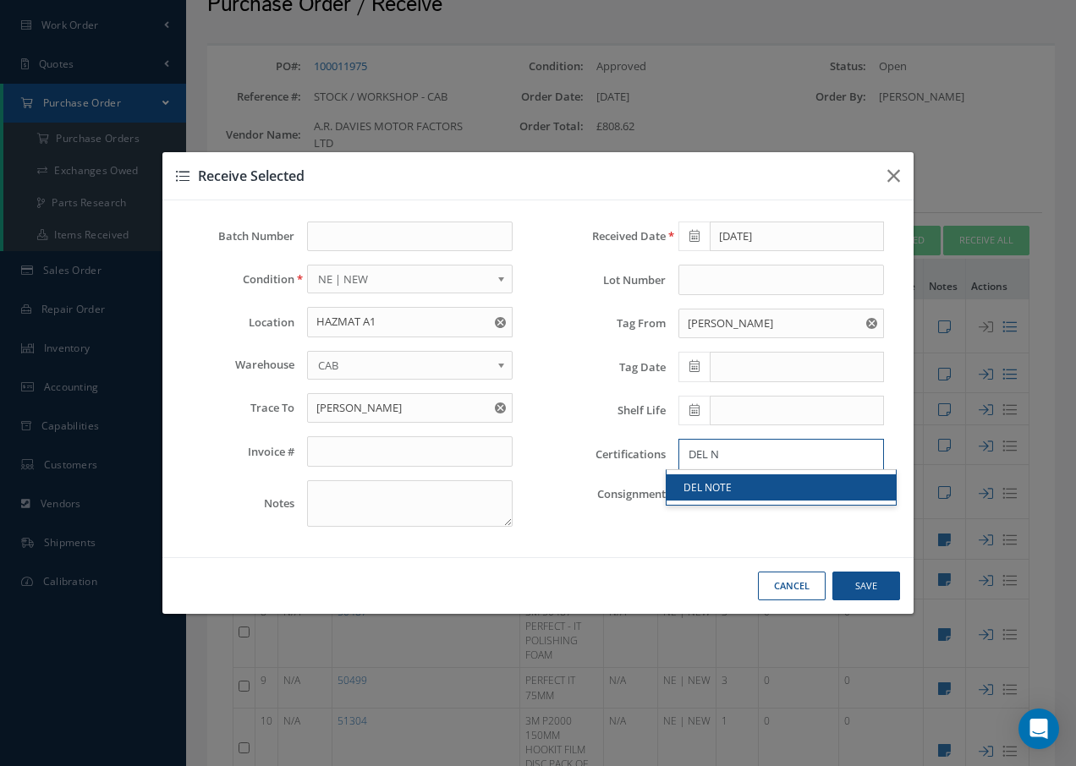
type input "DEL N"
click at [711, 483] on link "DEL NOTE" at bounding box center [781, 488] width 229 height 26
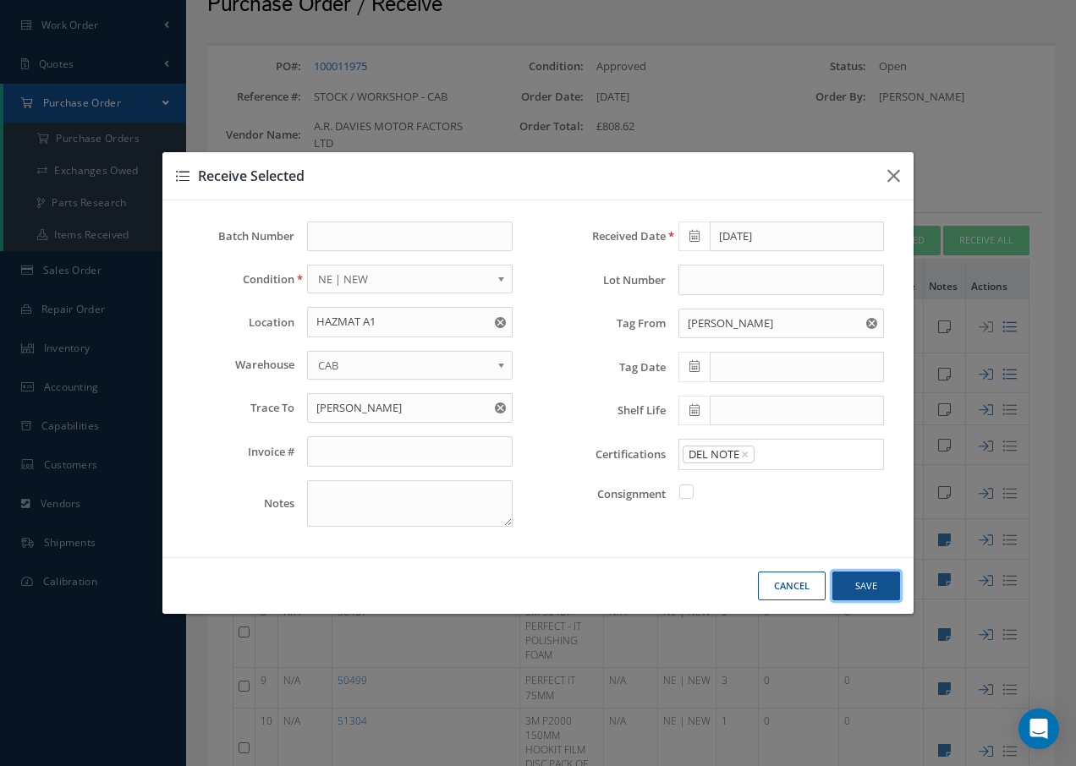
click at [865, 584] on button "Save" at bounding box center [866, 587] width 68 height 30
checkbox input "false"
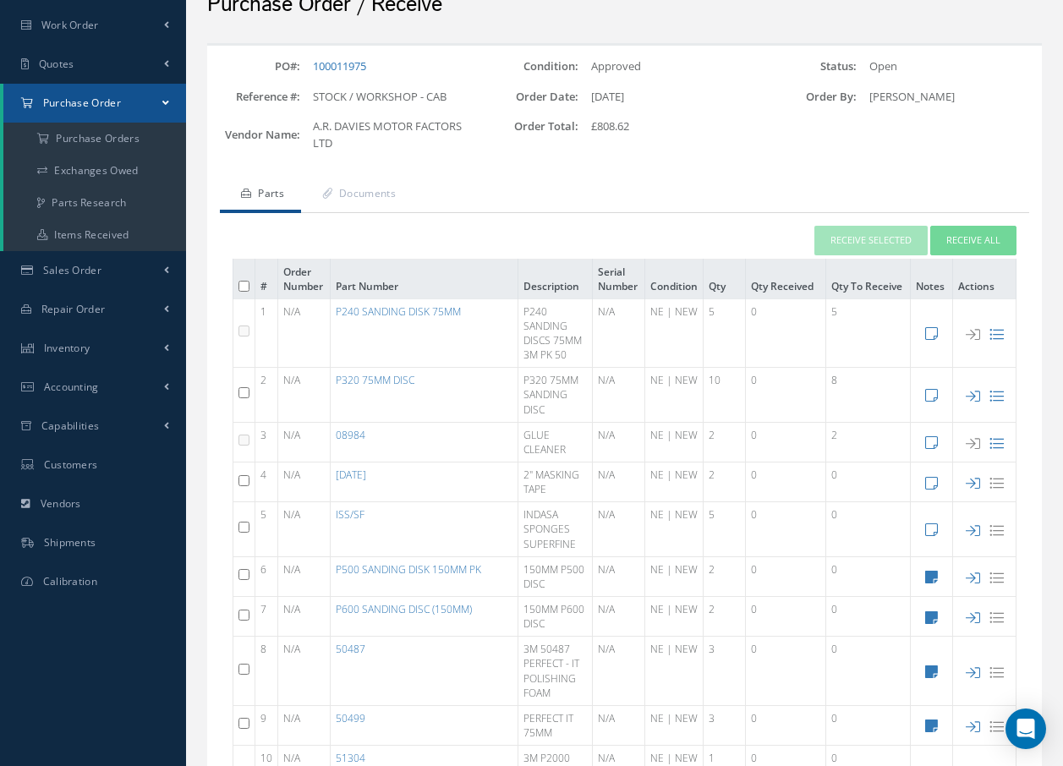
click at [244, 481] on input "checkbox" at bounding box center [244, 480] width 11 height 11
checkbox input "true"
click at [898, 239] on button "Receive Selected" at bounding box center [871, 241] width 113 height 30
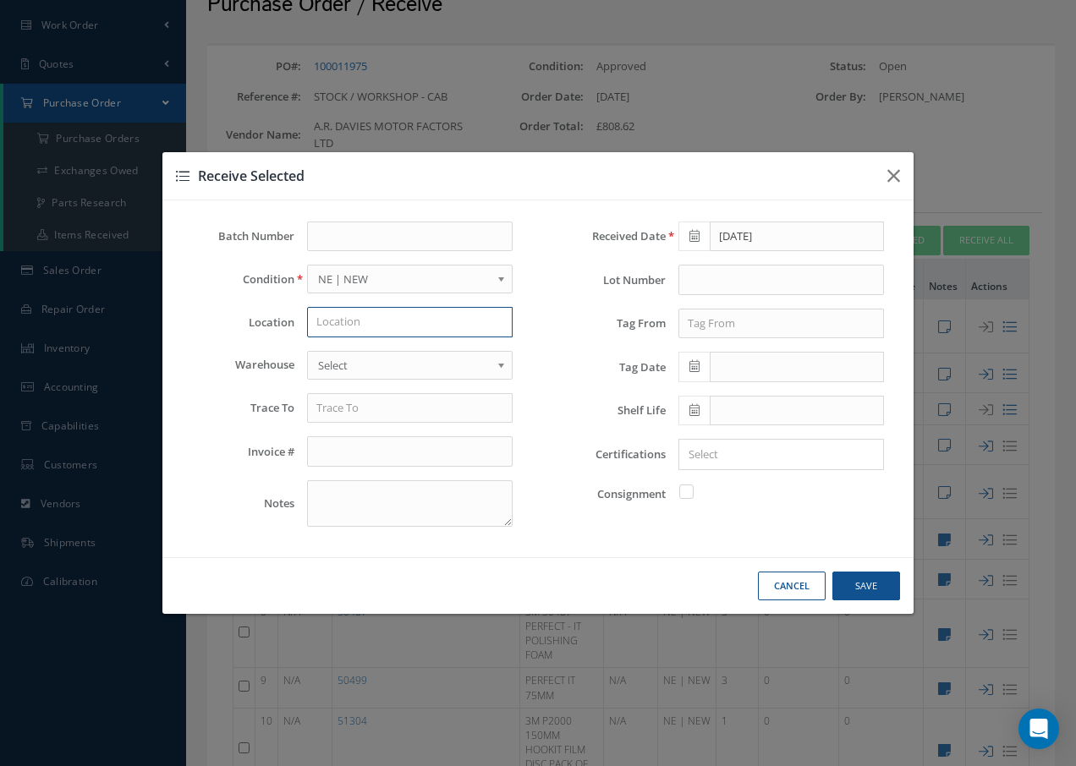
click at [403, 327] on input "text" at bounding box center [410, 322] width 206 height 30
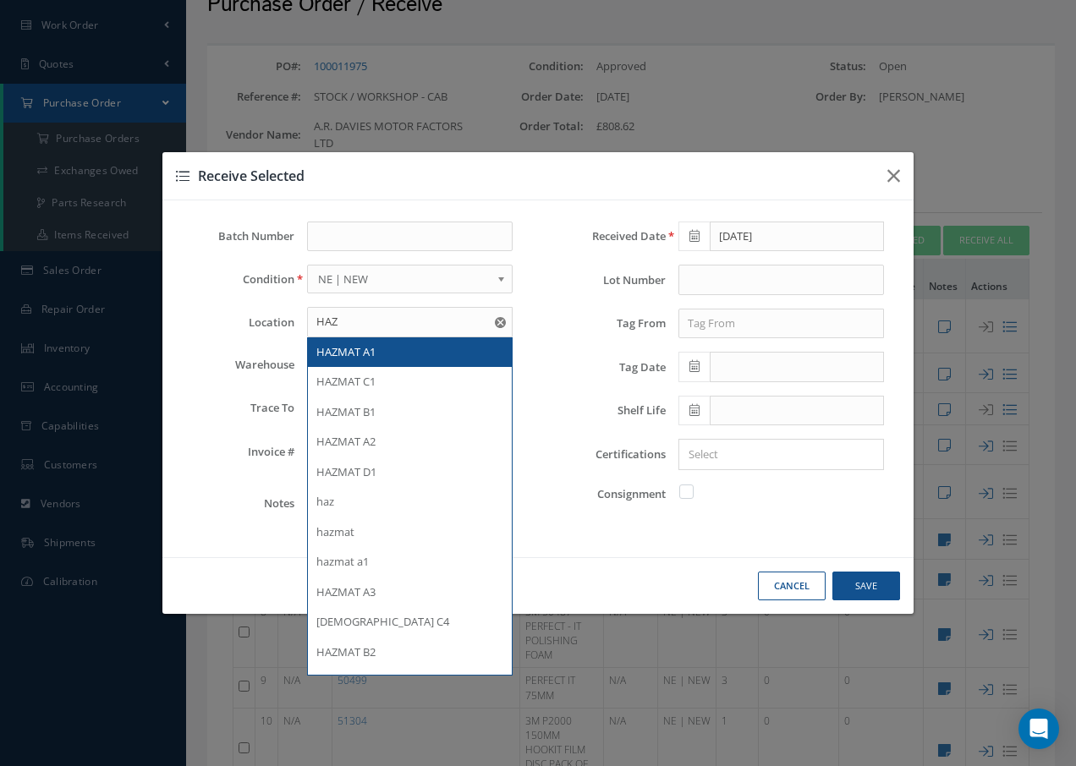
click at [394, 349] on div "HAZMAT A1" at bounding box center [409, 352] width 187 height 17
type input "HAZMAT A1"
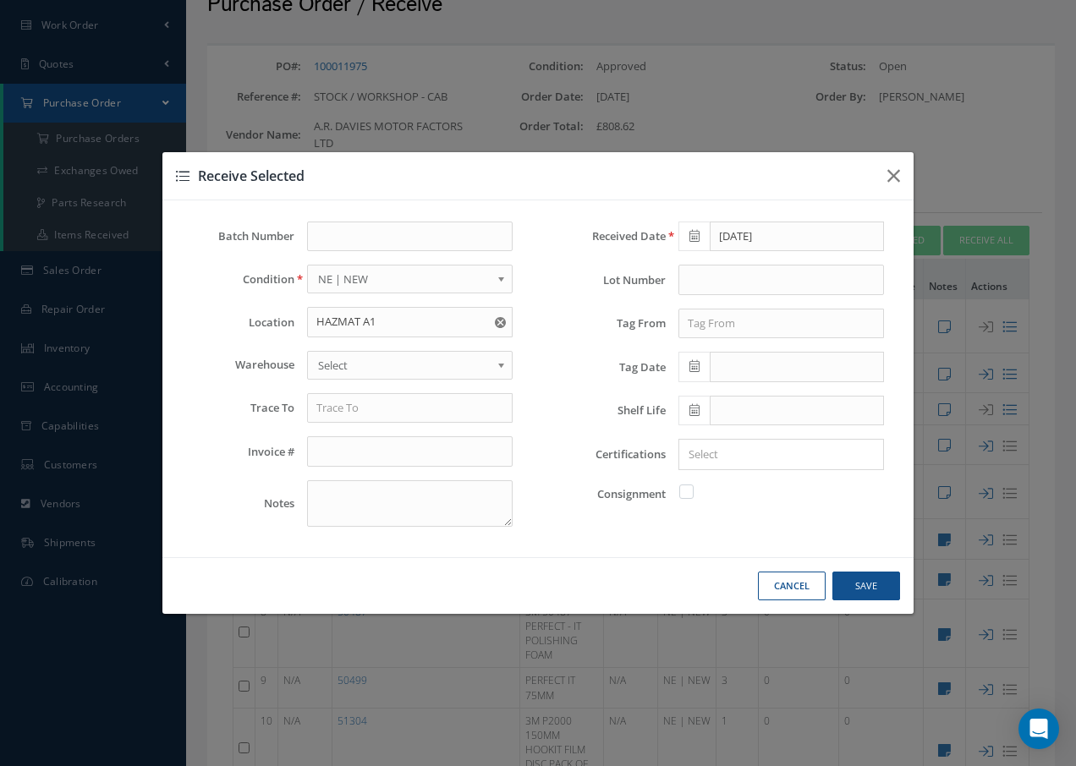
click at [504, 365] on b at bounding box center [504, 369] width 15 height 27
click at [458, 405] on input "text" at bounding box center [410, 408] width 206 height 30
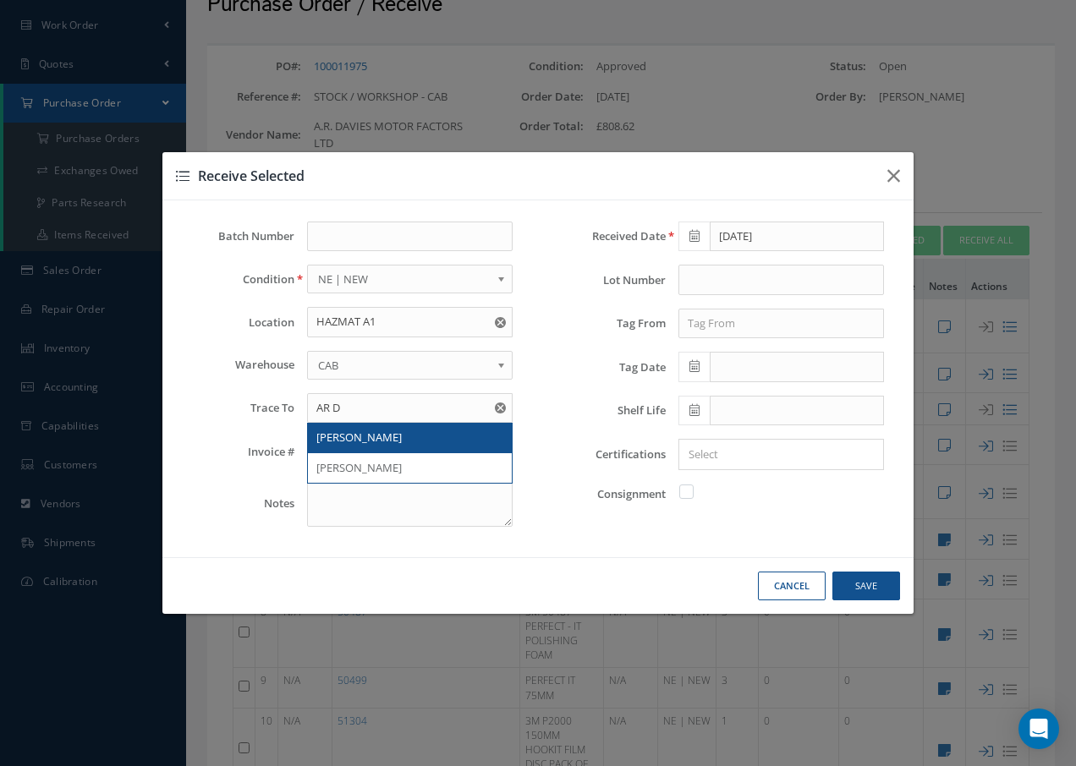
click at [389, 428] on div "AR DAVIES" at bounding box center [410, 438] width 204 height 30
type input "AR DAVIES"
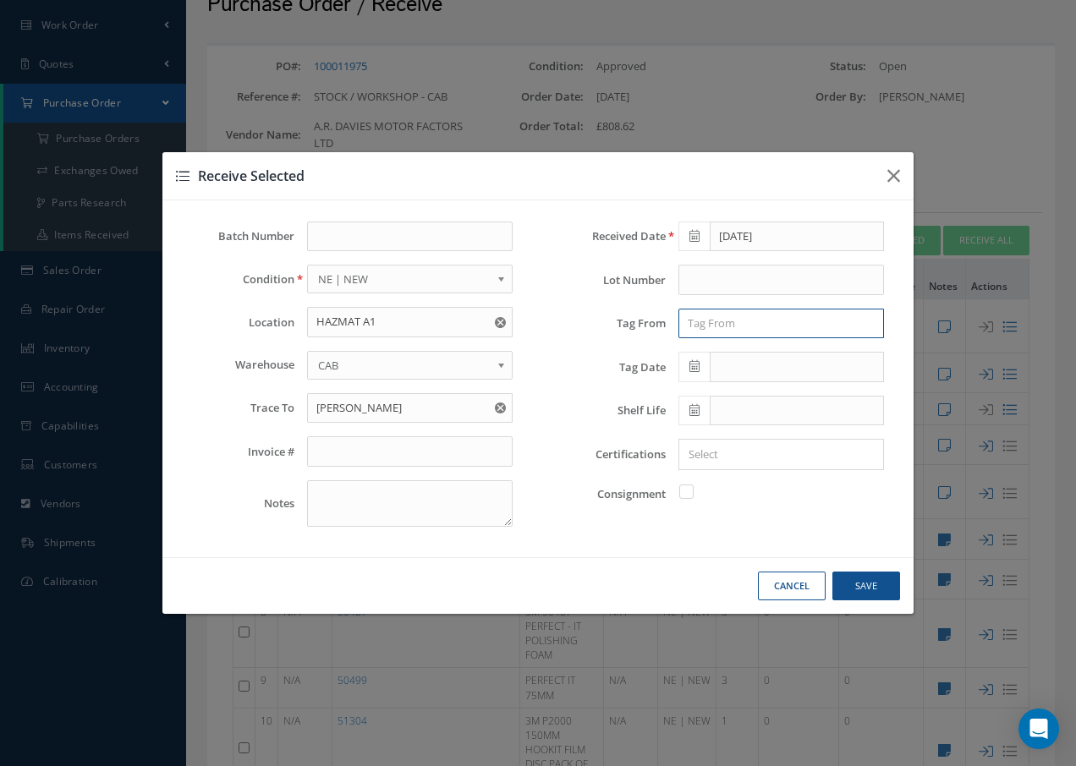
click at [733, 316] on input "text" at bounding box center [781, 324] width 206 height 30
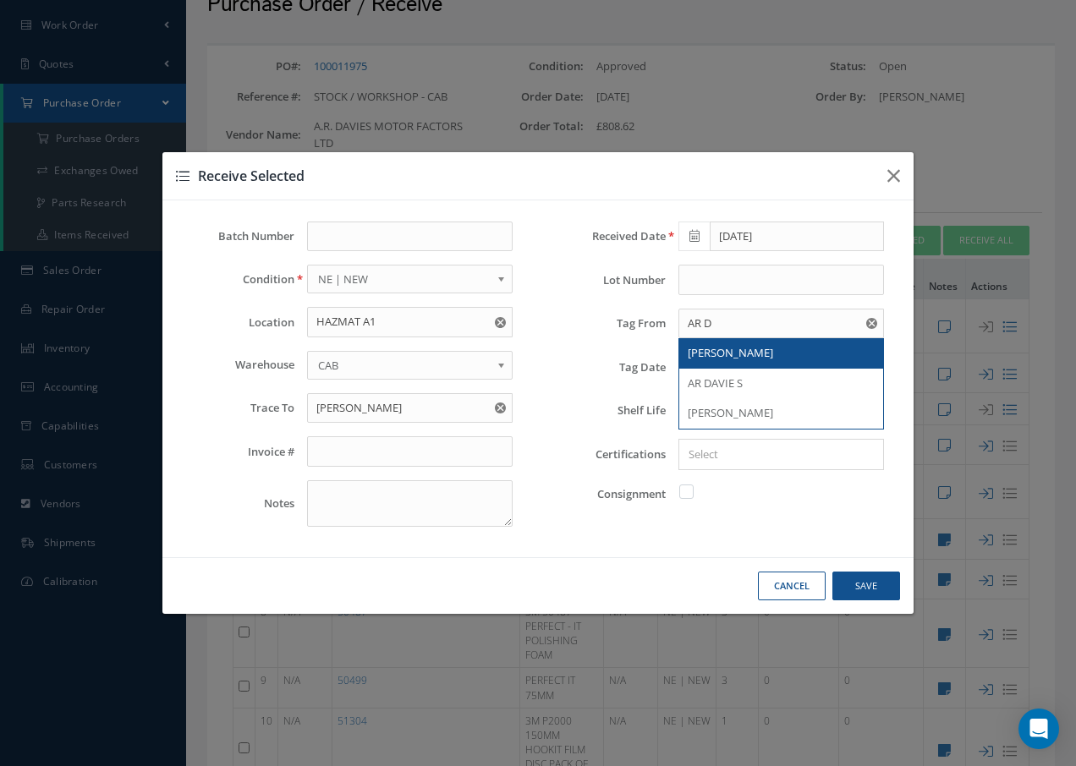
click at [722, 356] on span "AR DAVIES" at bounding box center [730, 352] width 85 height 15
type input "AR DAVIES"
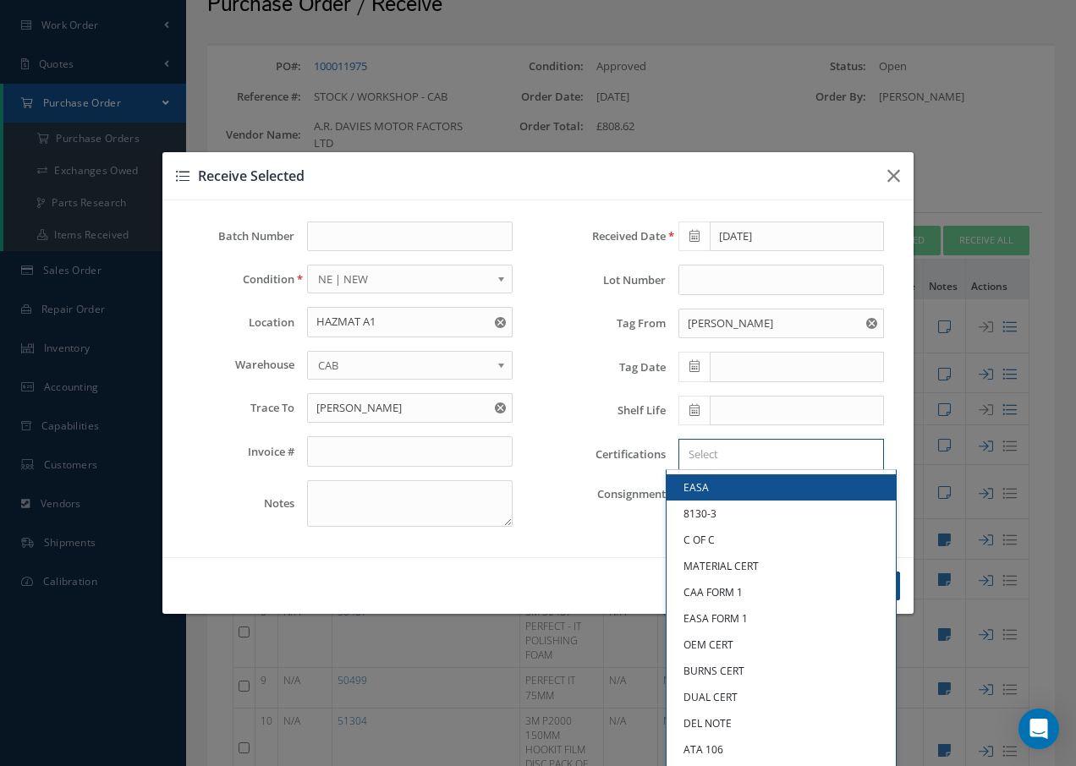
click at [708, 448] on input "Search for option" at bounding box center [777, 455] width 193 height 18
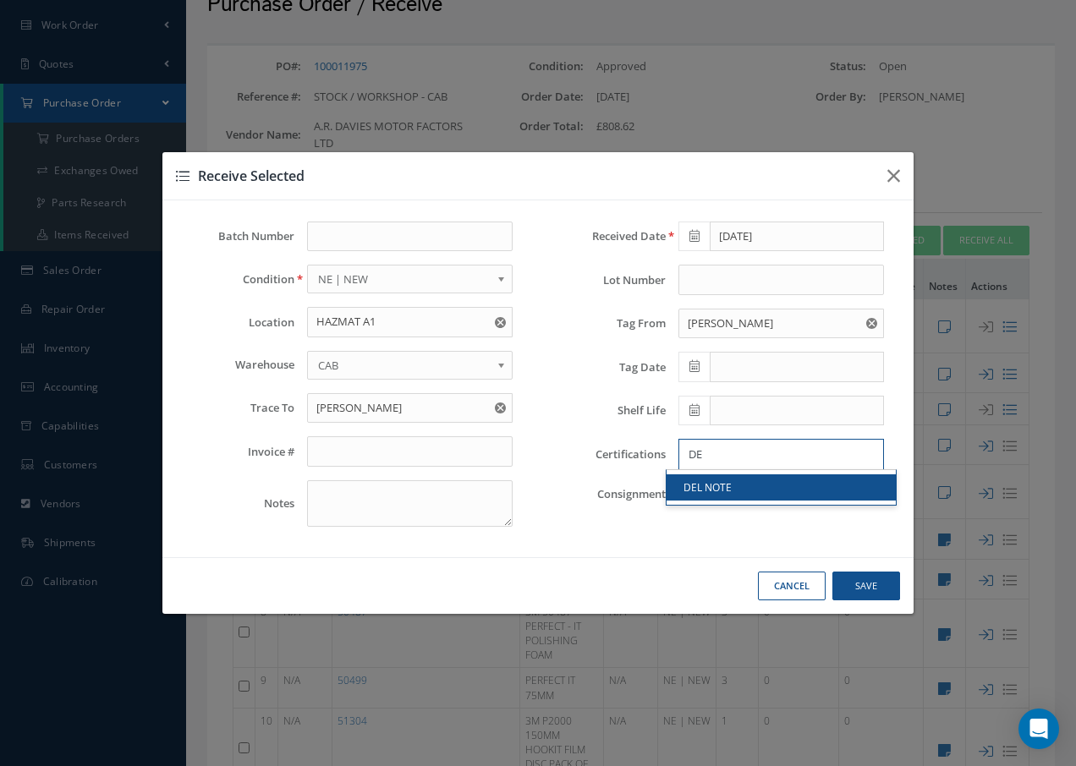
type input "DE"
click at [700, 490] on link "DEL NOTE" at bounding box center [781, 488] width 229 height 26
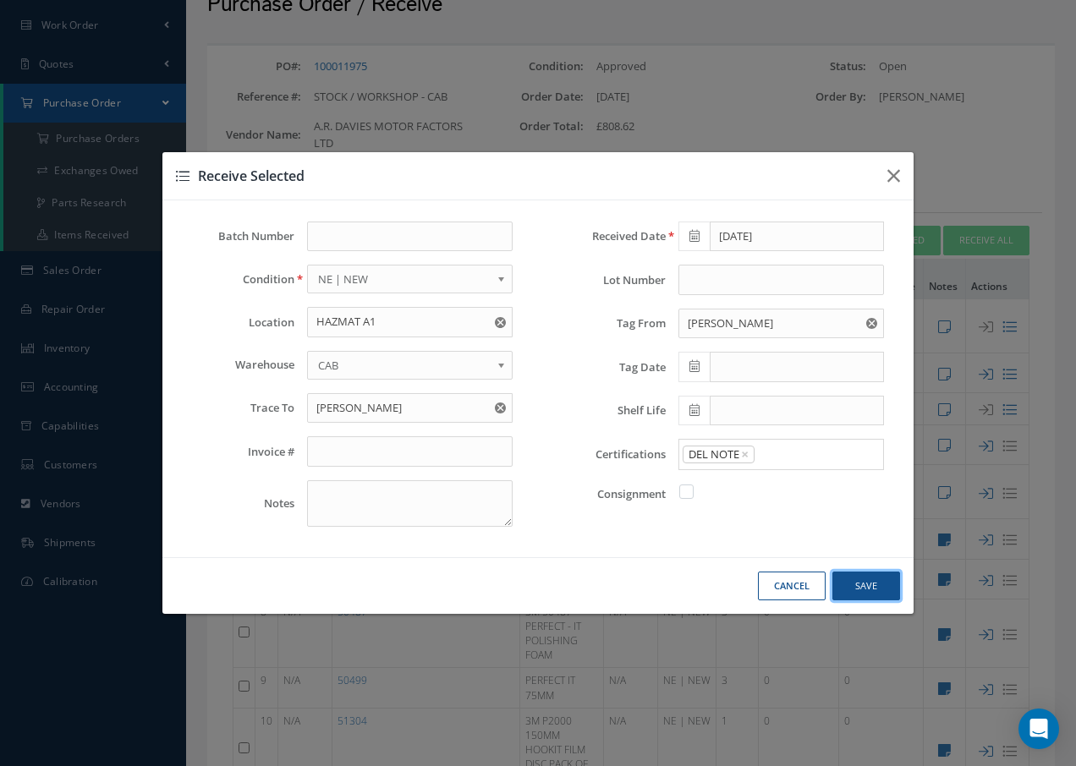
click at [860, 578] on button "Save" at bounding box center [866, 587] width 68 height 30
checkbox input "false"
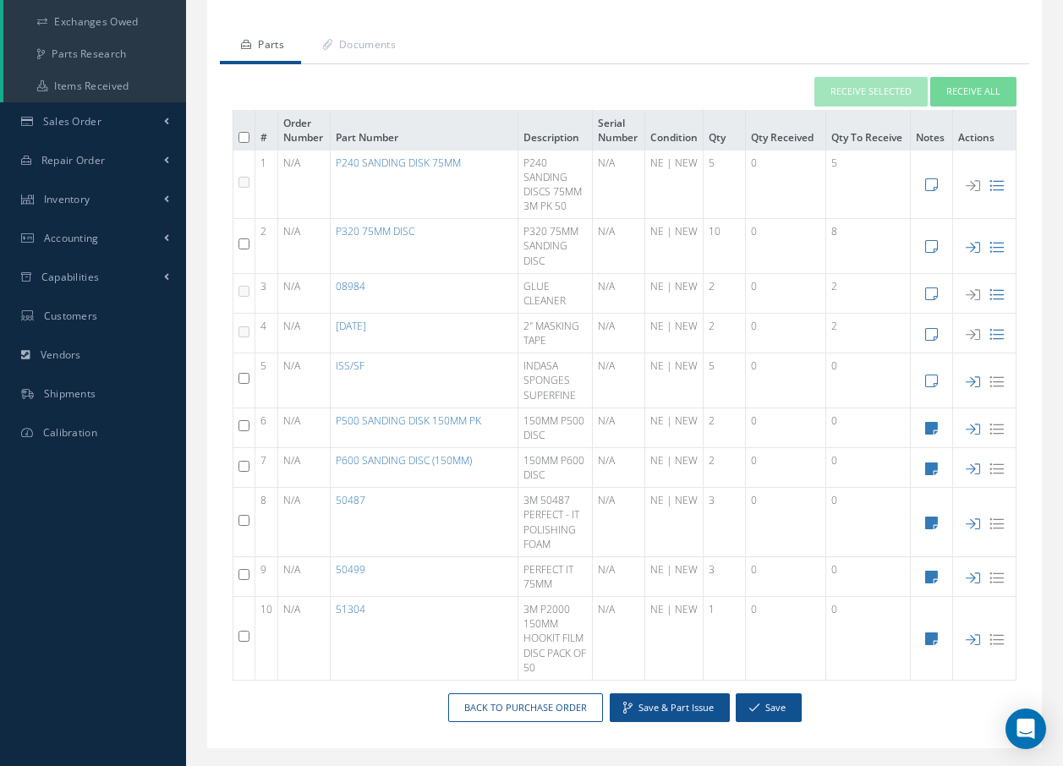
scroll to position [254, 0]
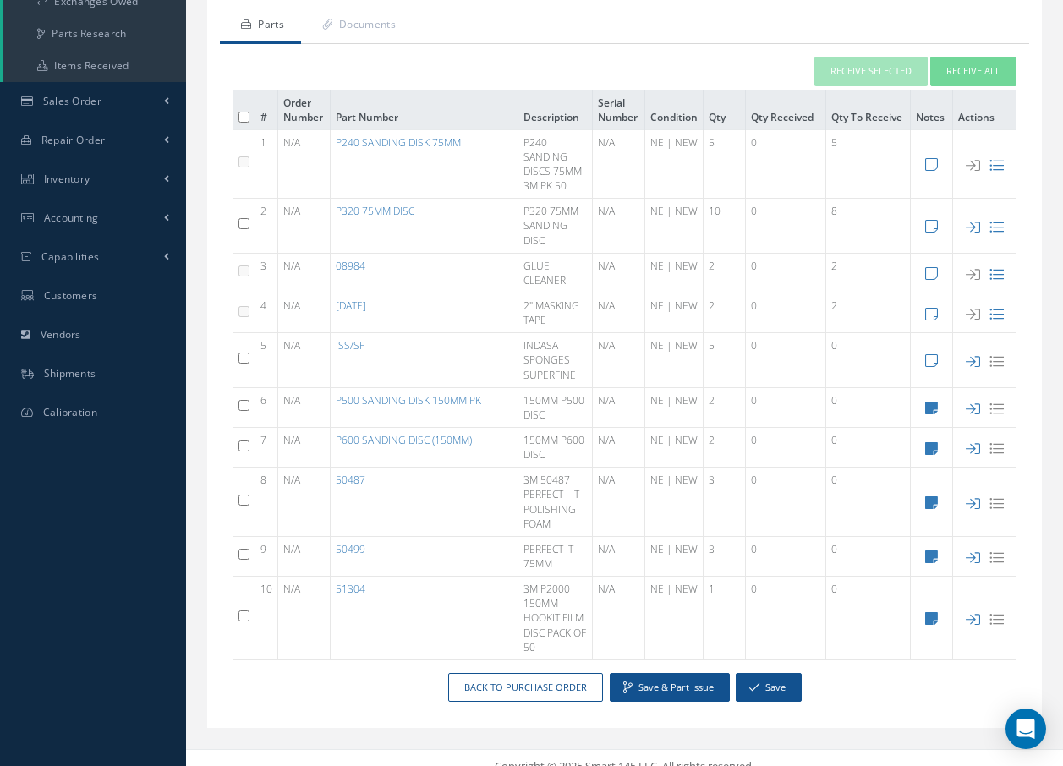
click at [242, 407] on input "checkbox" at bounding box center [244, 405] width 11 height 11
checkbox input "true"
click at [893, 72] on button "Receive Selected" at bounding box center [871, 72] width 113 height 30
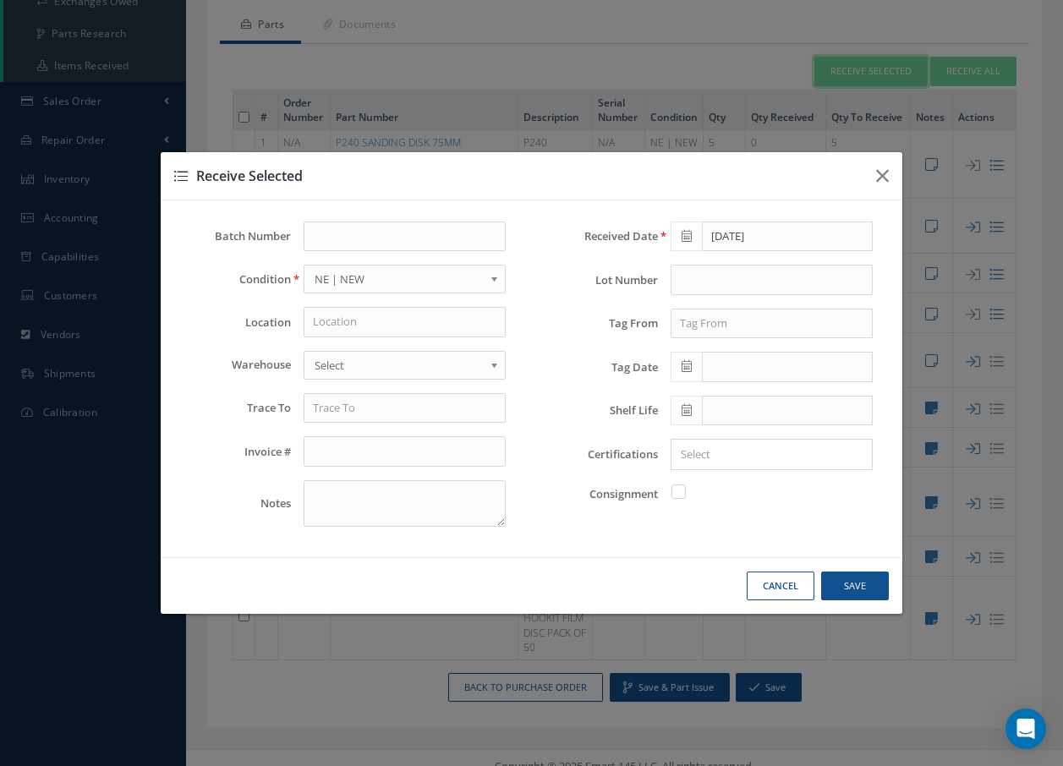
scroll to position [233, 0]
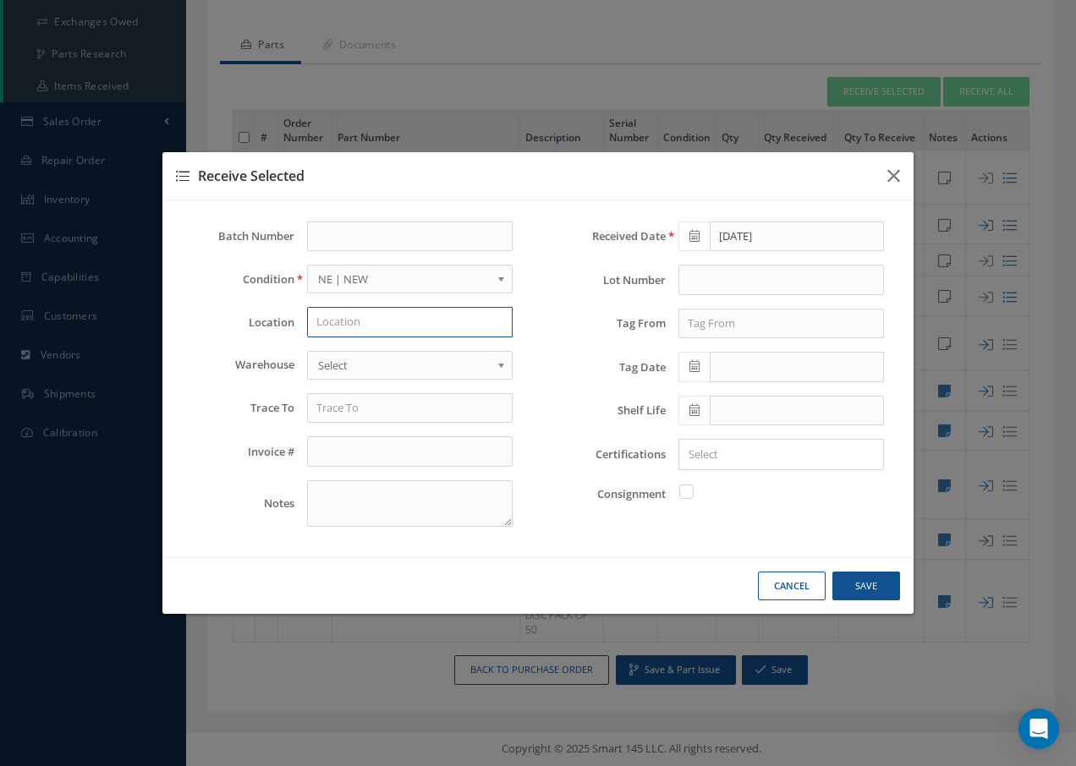
click at [389, 328] on input "text" at bounding box center [410, 322] width 206 height 30
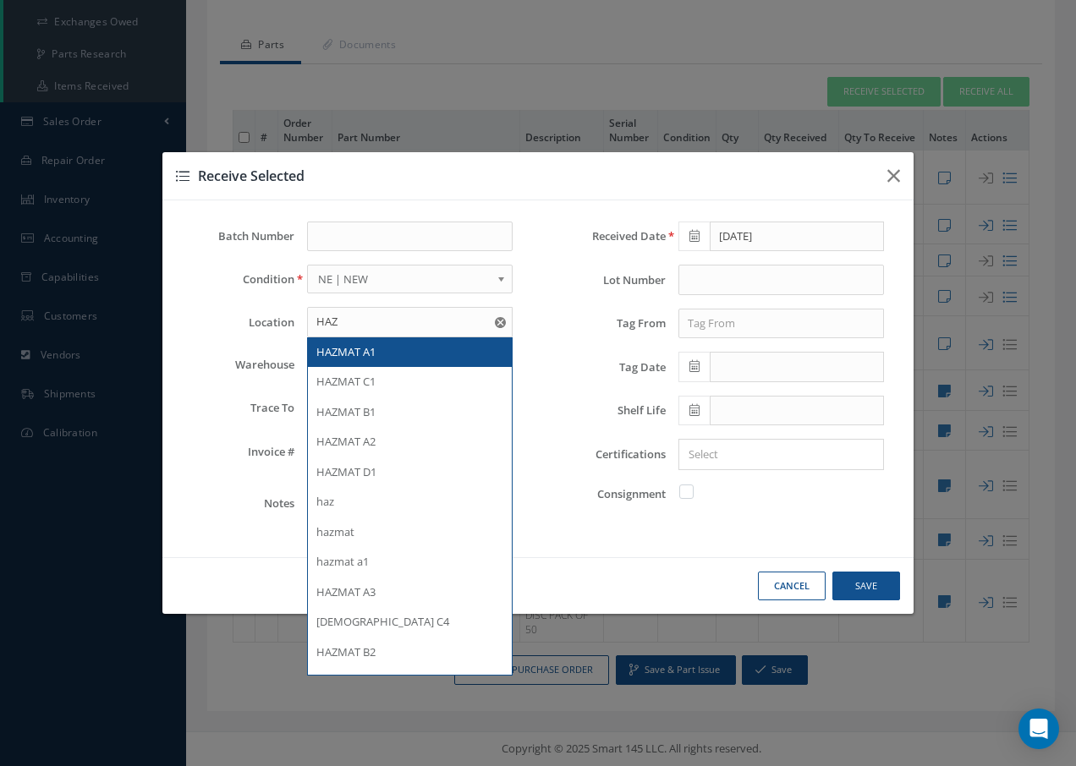
click at [349, 354] on span "HAZMAT A1" at bounding box center [345, 351] width 59 height 15
type input "HAZMAT A1"
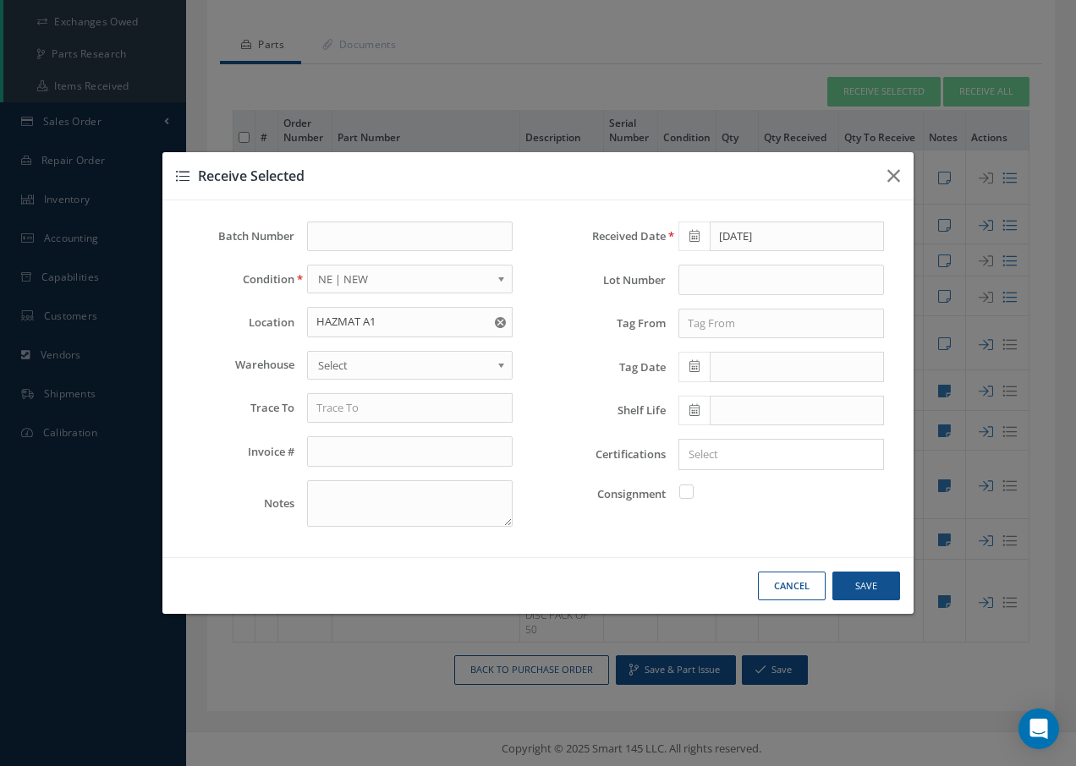
click at [346, 358] on span "Select" at bounding box center [404, 365] width 173 height 20
click at [353, 415] on input "text" at bounding box center [410, 408] width 206 height 30
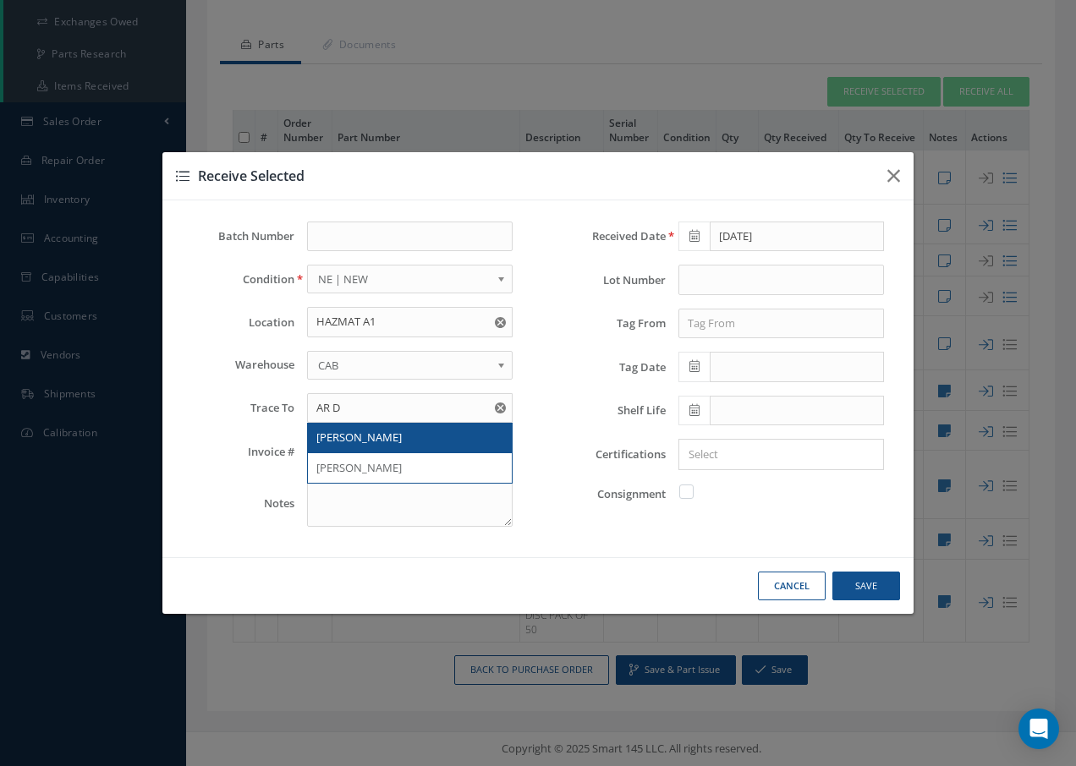
click at [352, 437] on span "AR DAVIES" at bounding box center [358, 437] width 85 height 15
type input "AR DAVIES"
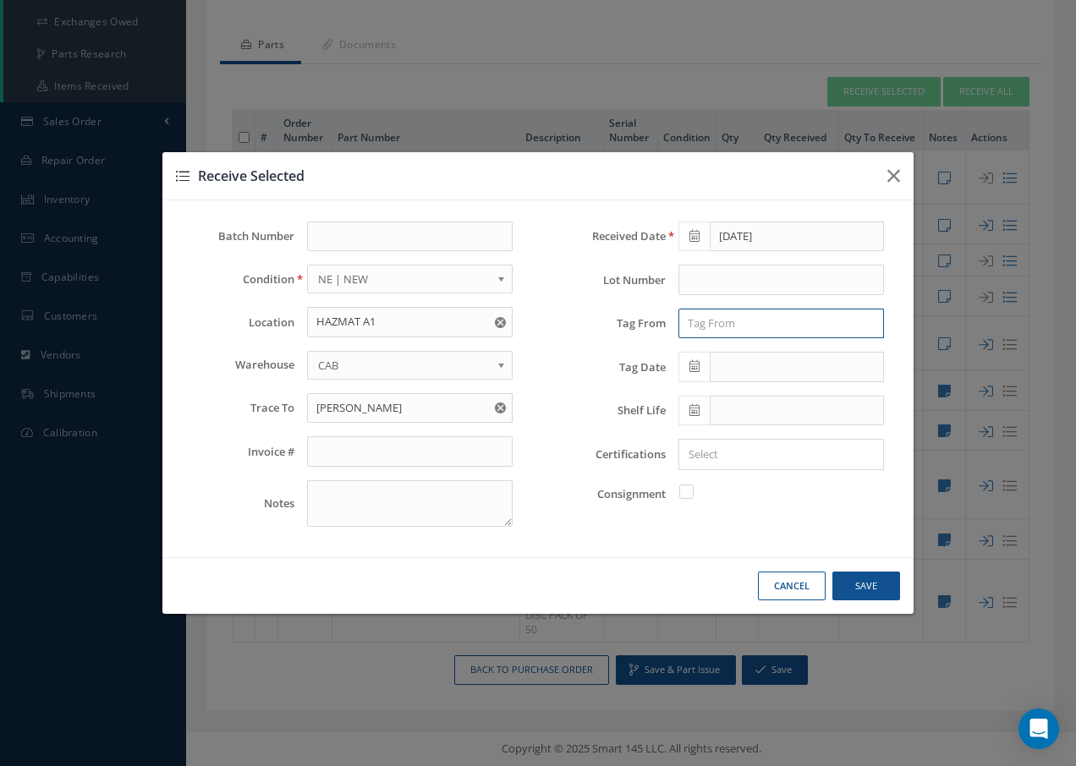
click at [760, 326] on input "text" at bounding box center [781, 324] width 206 height 30
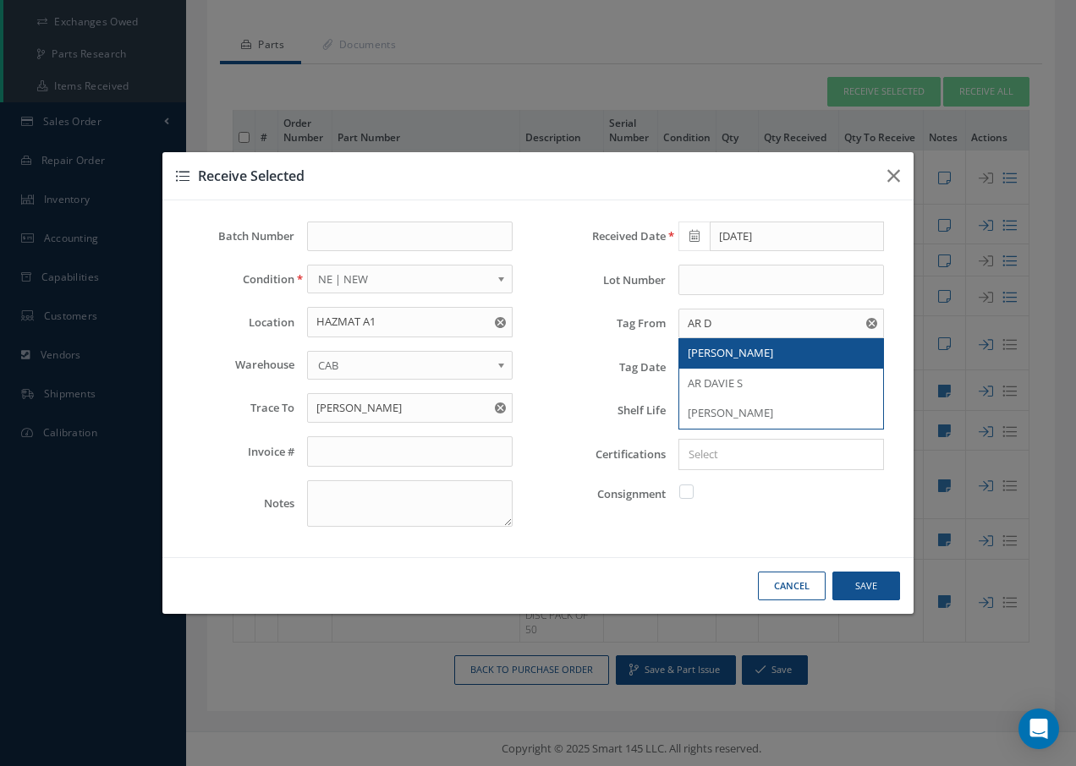
click at [737, 354] on span "AR DAVIES" at bounding box center [730, 352] width 85 height 15
type input "AR DAVIES"
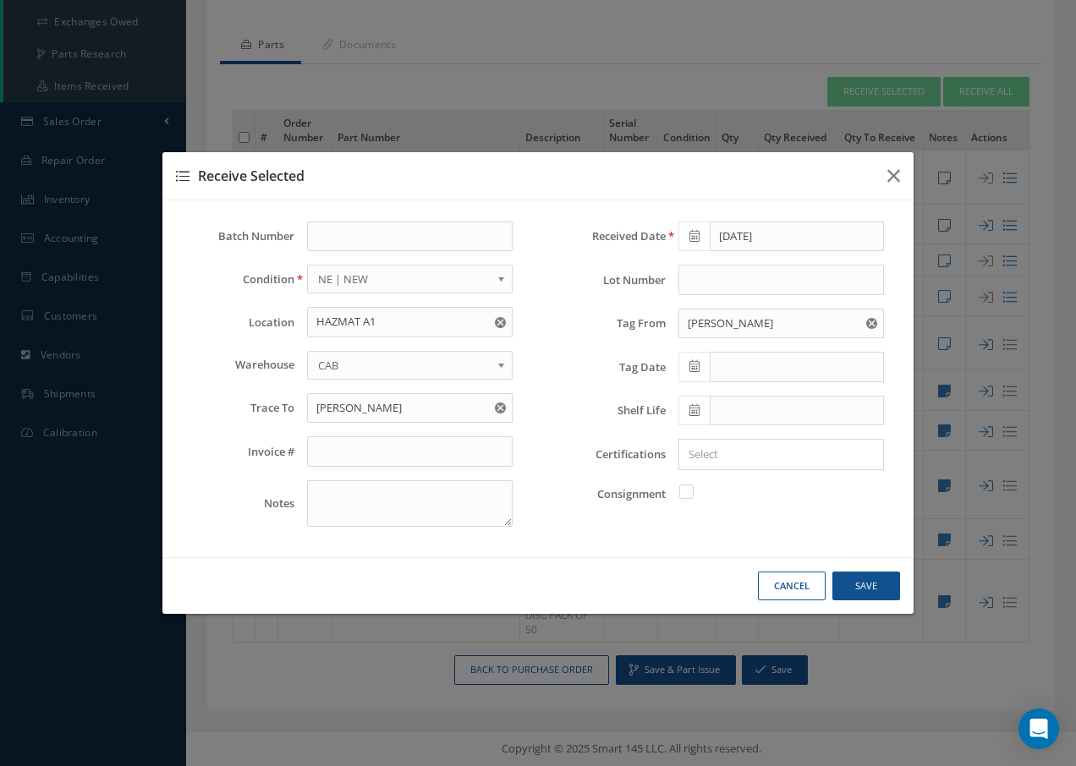
click at [704, 461] on input "Search for option" at bounding box center [777, 455] width 193 height 18
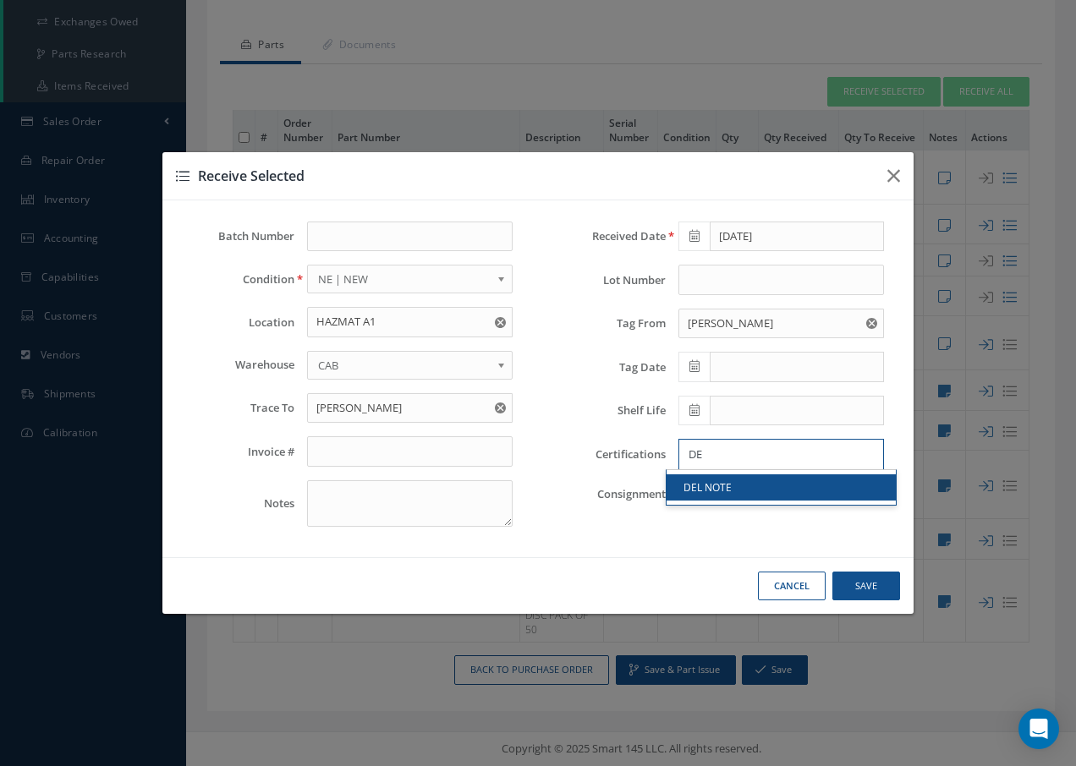
type input "DE"
drag, startPoint x: 710, startPoint y: 492, endPoint x: 717, endPoint y: 488, distance: 8.7
click at [713, 492] on link "DEL NOTE" at bounding box center [781, 488] width 229 height 26
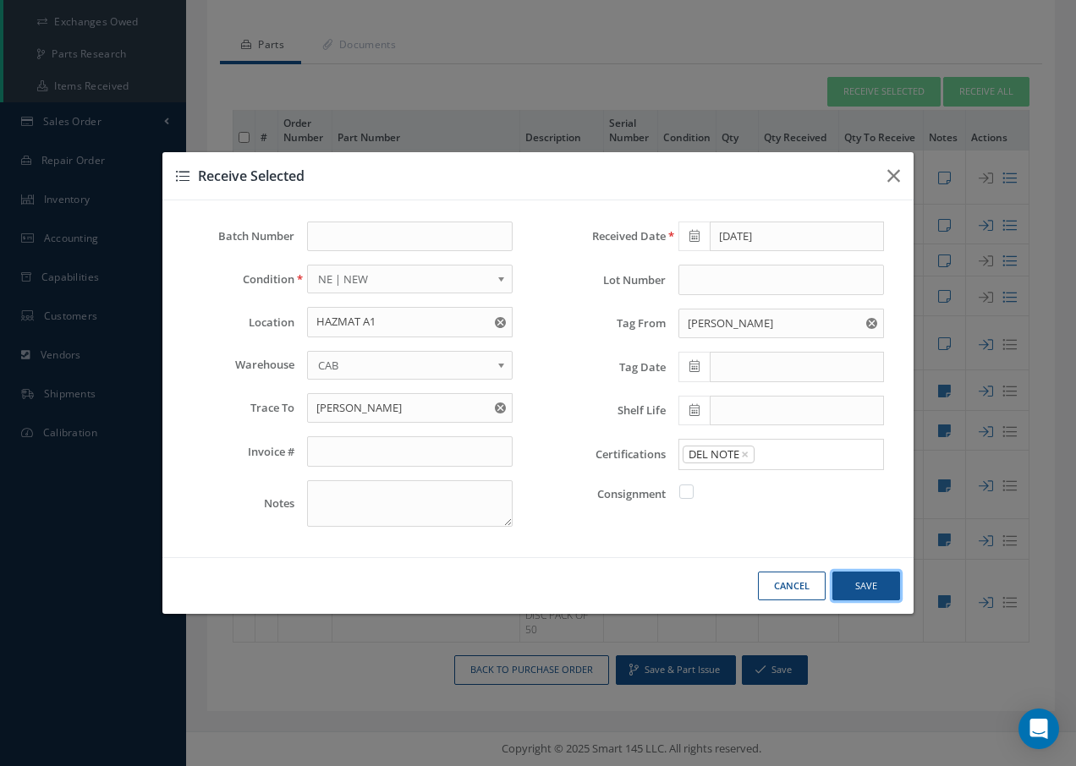
click at [875, 582] on button "Save" at bounding box center [866, 587] width 68 height 30
checkbox input "false"
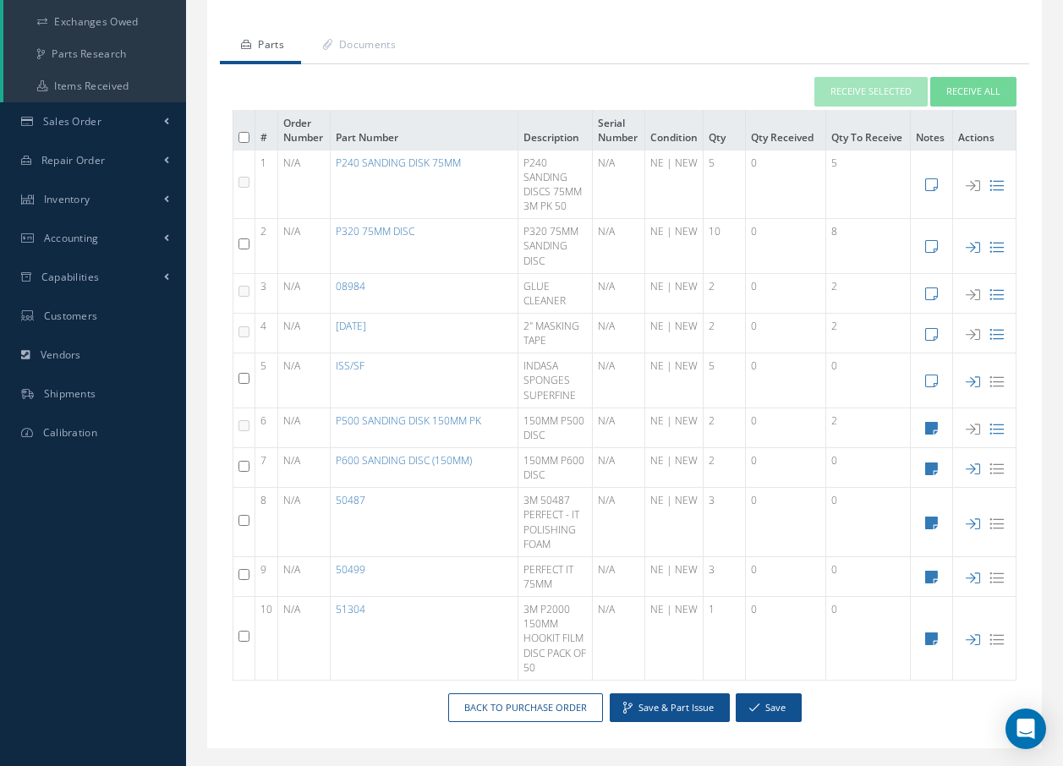
click at [244, 466] on input "checkbox" at bounding box center [244, 466] width 11 height 11
checkbox input "true"
click at [865, 83] on button "Receive Selected" at bounding box center [871, 92] width 113 height 30
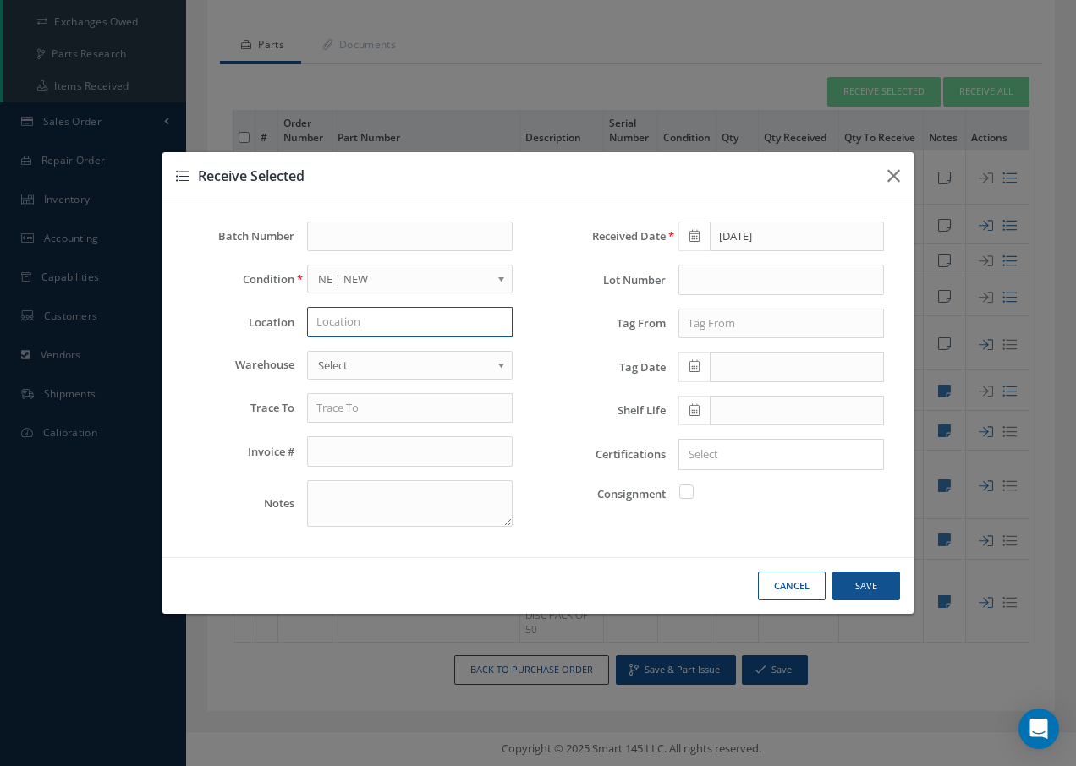
click at [375, 327] on input "text" at bounding box center [410, 322] width 206 height 30
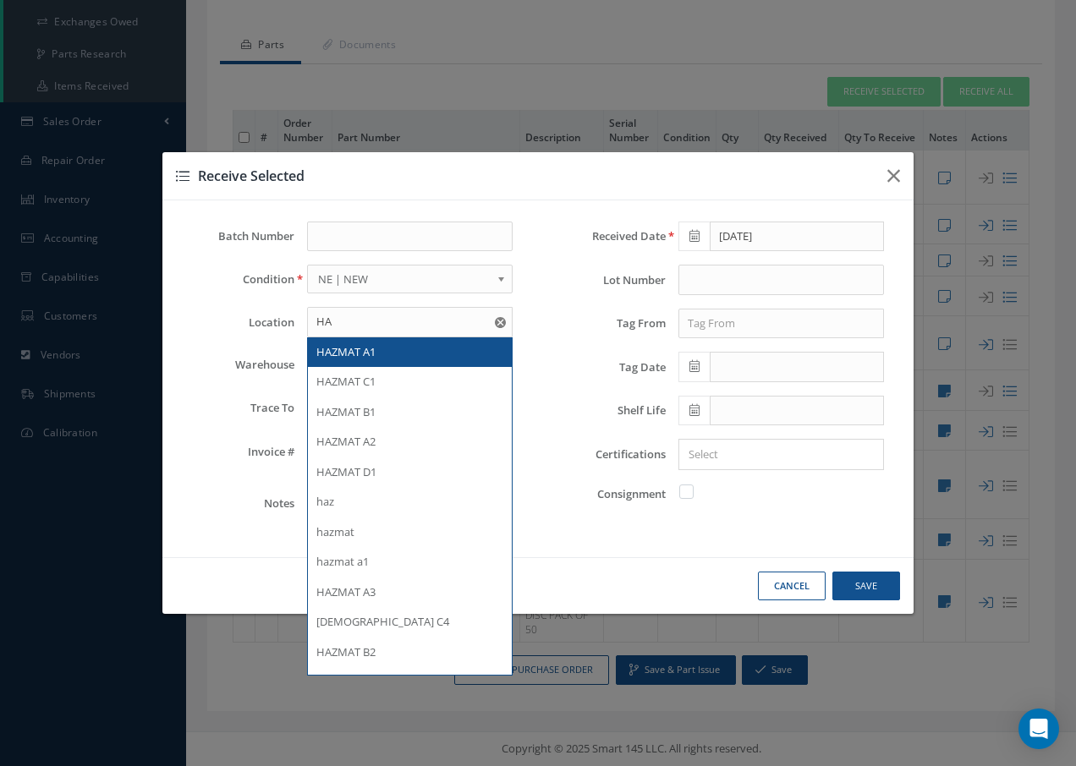
click at [364, 353] on span "HAZMAT A1" at bounding box center [345, 351] width 59 height 15
type input "HAZMAT A1"
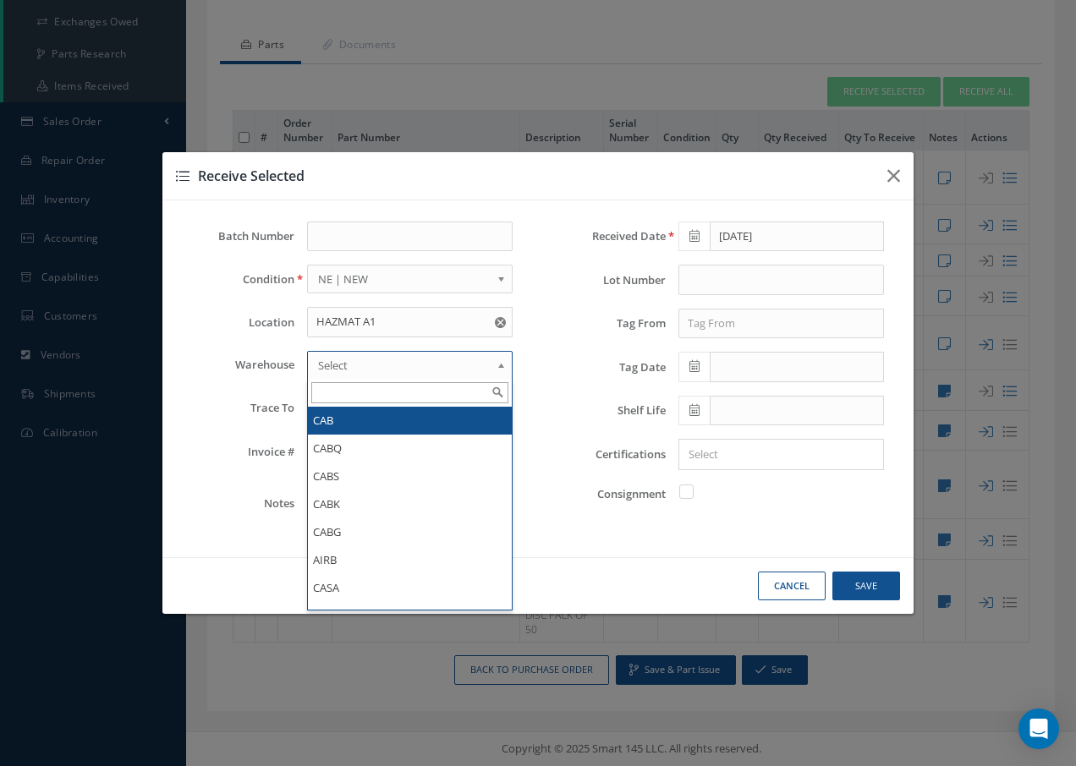
click at [357, 365] on span "Select" at bounding box center [404, 365] width 173 height 20
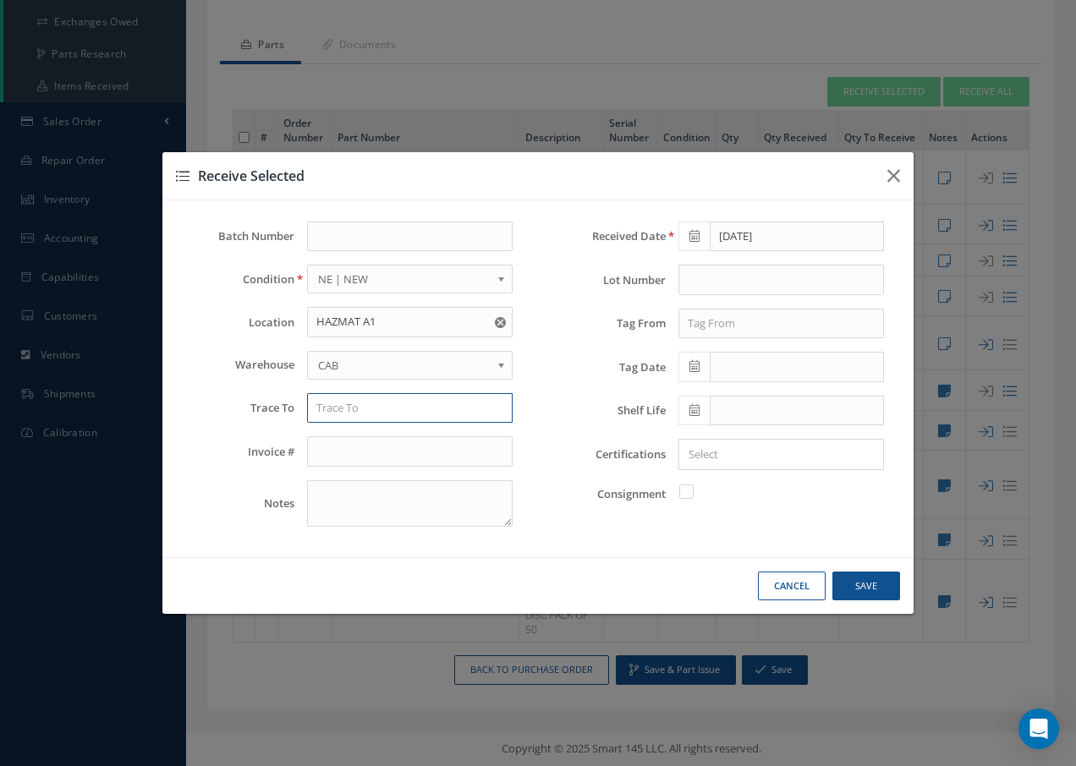
click at [351, 415] on input "text" at bounding box center [410, 408] width 206 height 30
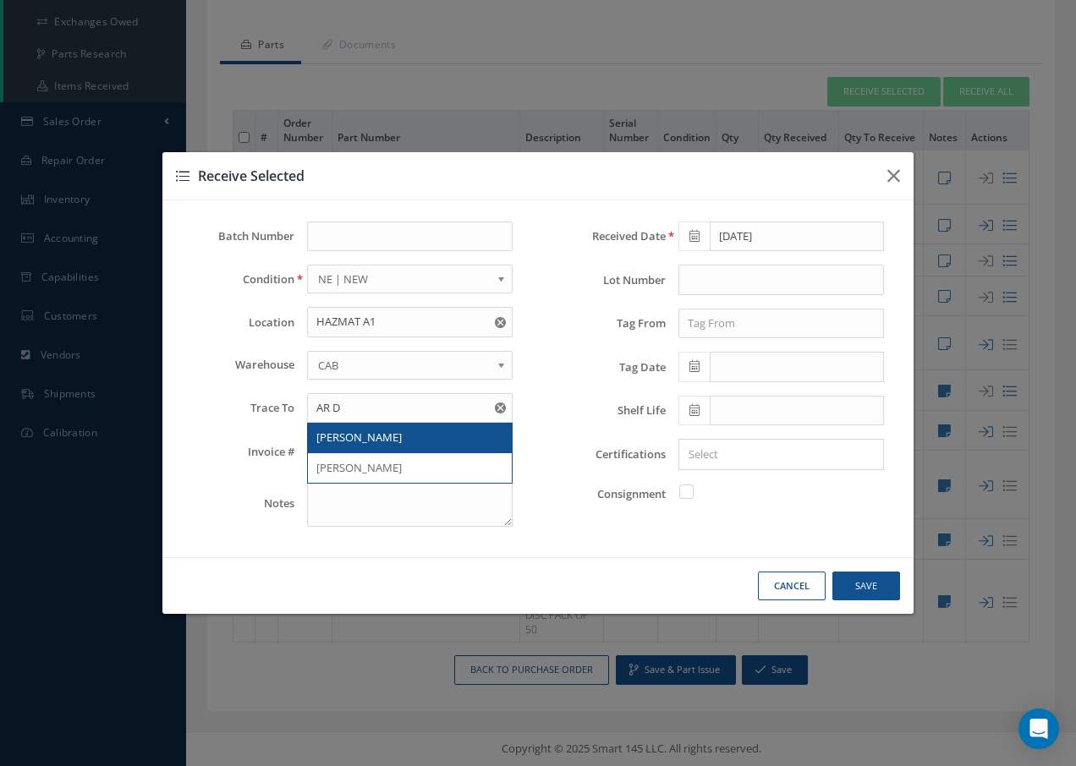
click at [356, 439] on span "AR DAVIES" at bounding box center [358, 437] width 85 height 15
type input "AR DAVIES"
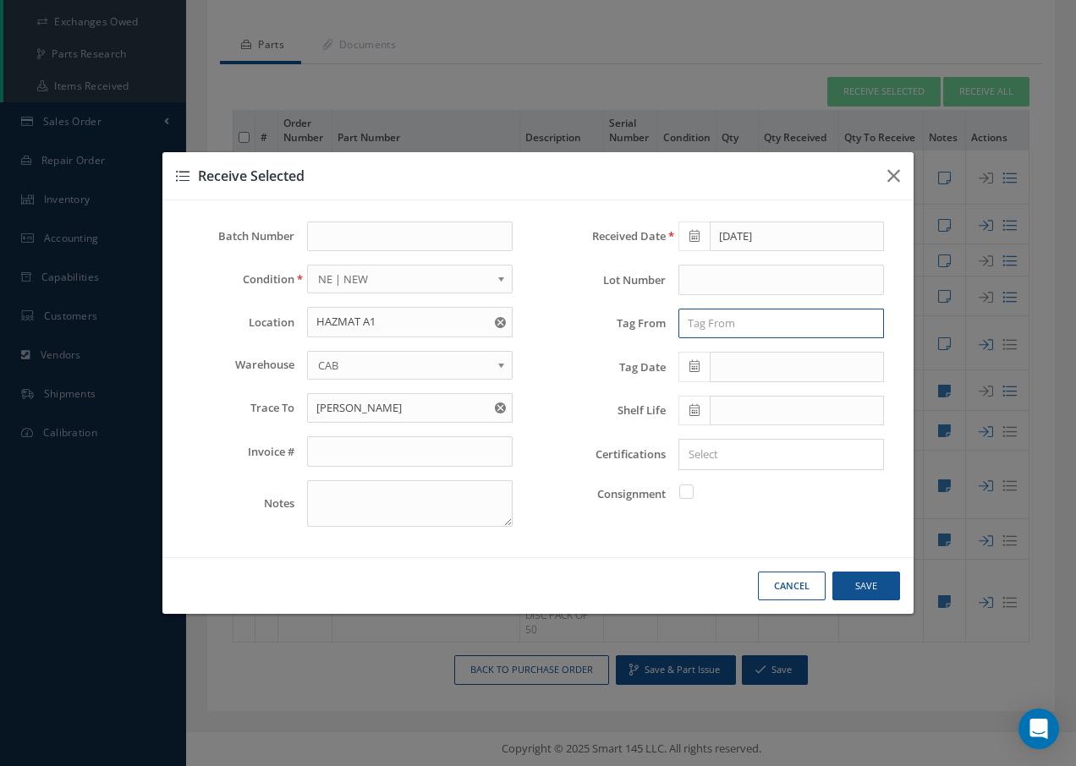
click at [779, 316] on input "text" at bounding box center [781, 324] width 206 height 30
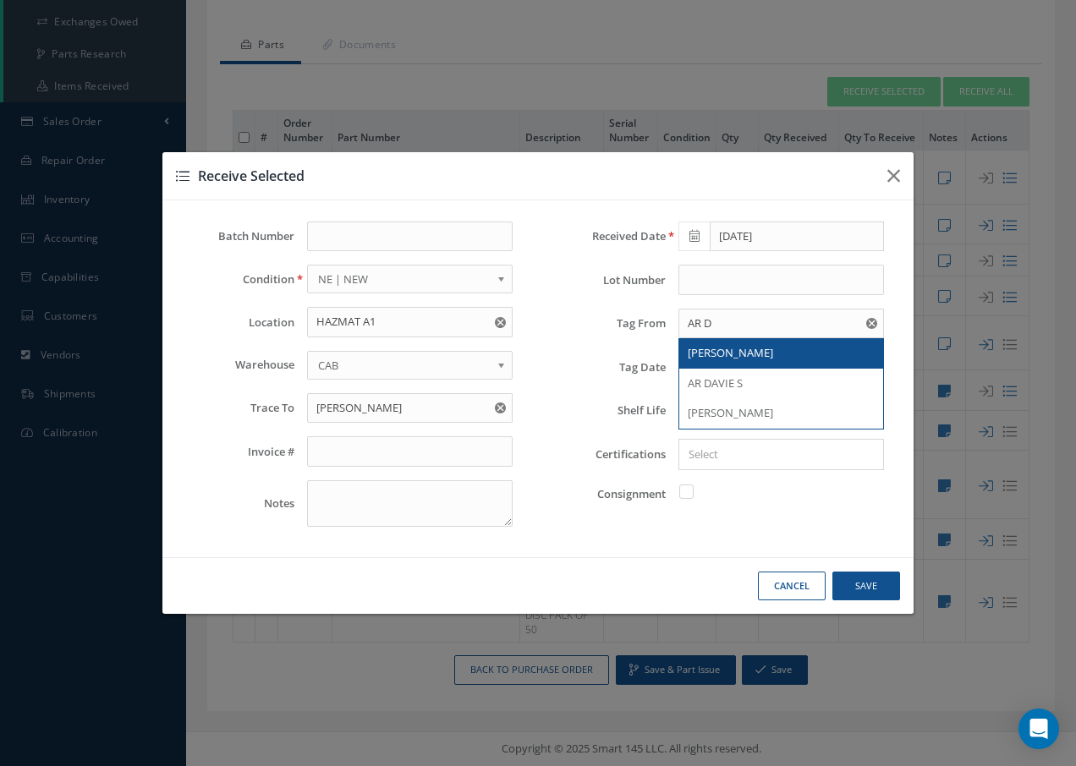
click at [743, 349] on div "AR DAVIES" at bounding box center [781, 353] width 187 height 17
type input "AR DAVIES"
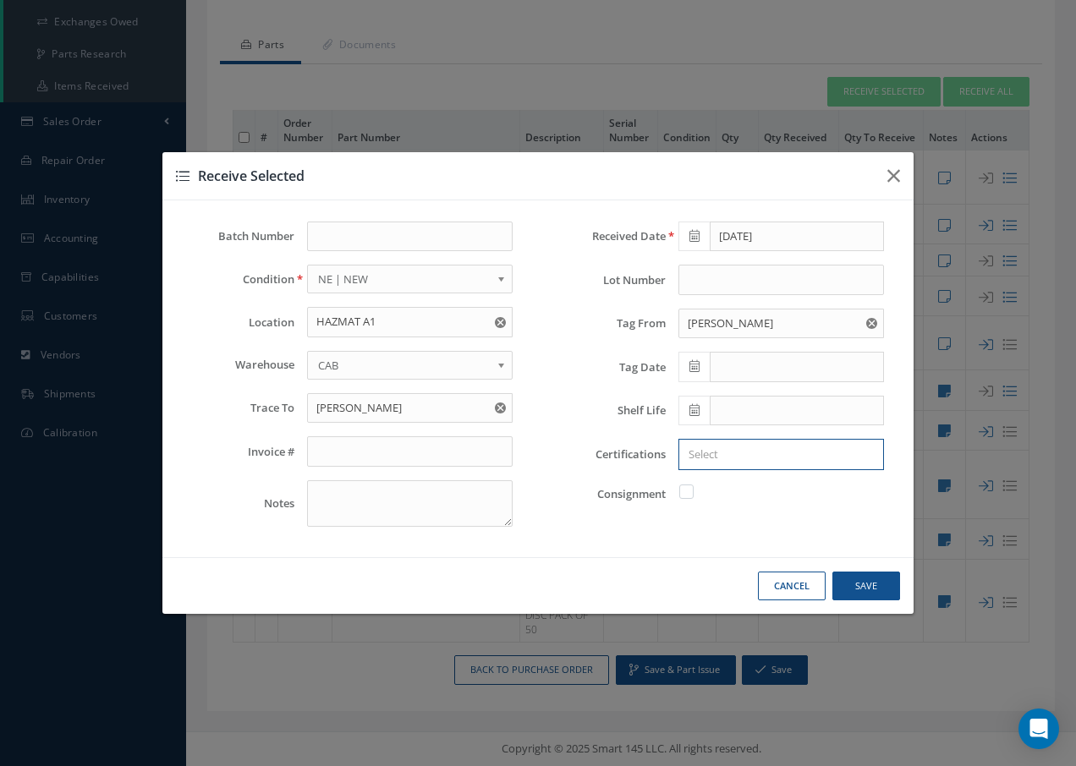
click at [695, 453] on input "Search for option" at bounding box center [777, 455] width 193 height 18
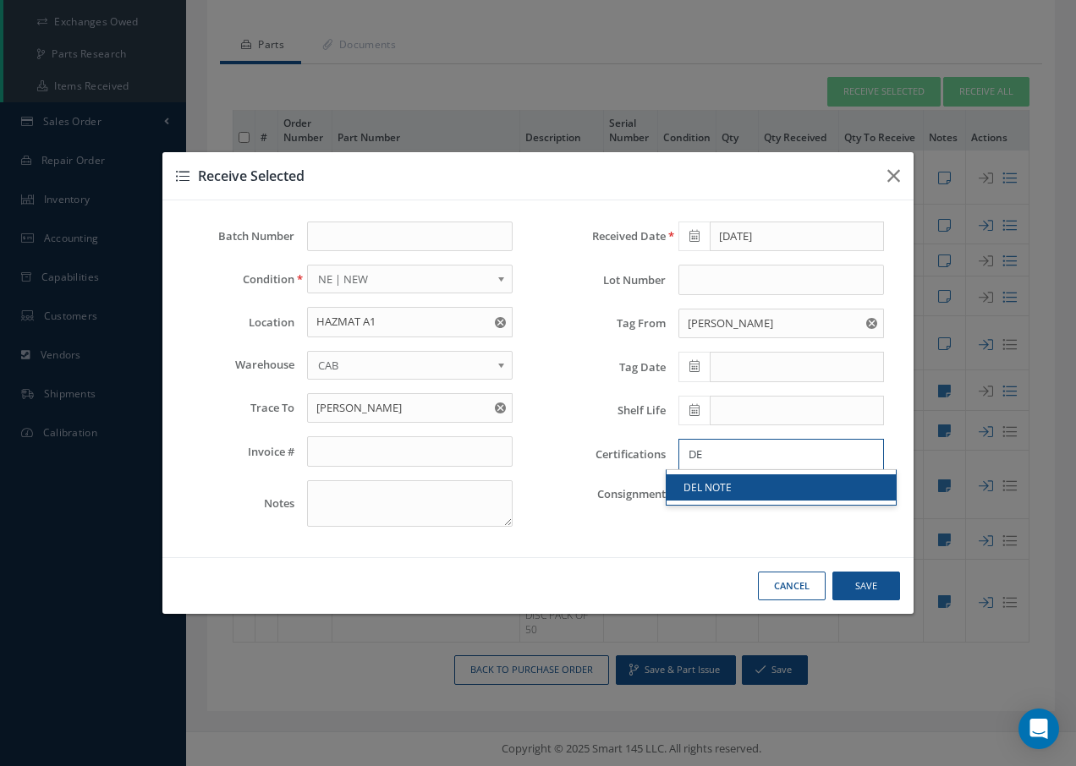
type input "DE"
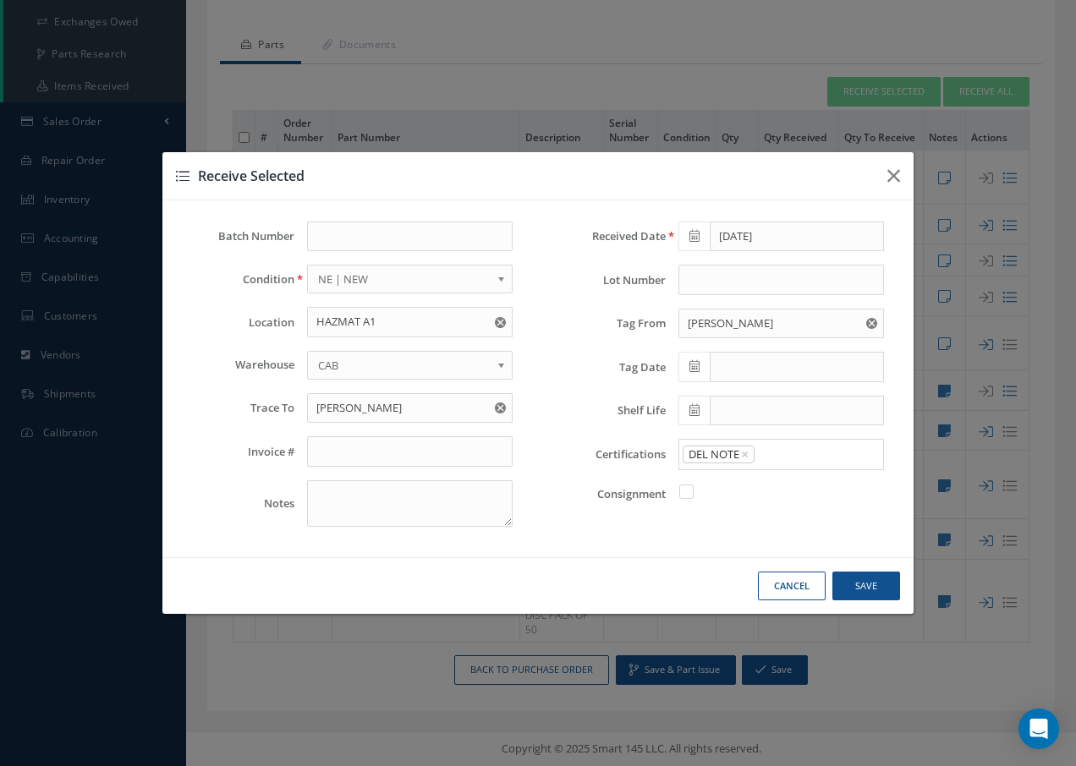
drag, startPoint x: 684, startPoint y: 482, endPoint x: 771, endPoint y: 536, distance: 102.1
click at [684, 483] on link "DEL NOTE" at bounding box center [781, 488] width 229 height 26
click at [887, 590] on button "Save" at bounding box center [866, 587] width 68 height 30
checkbox input "false"
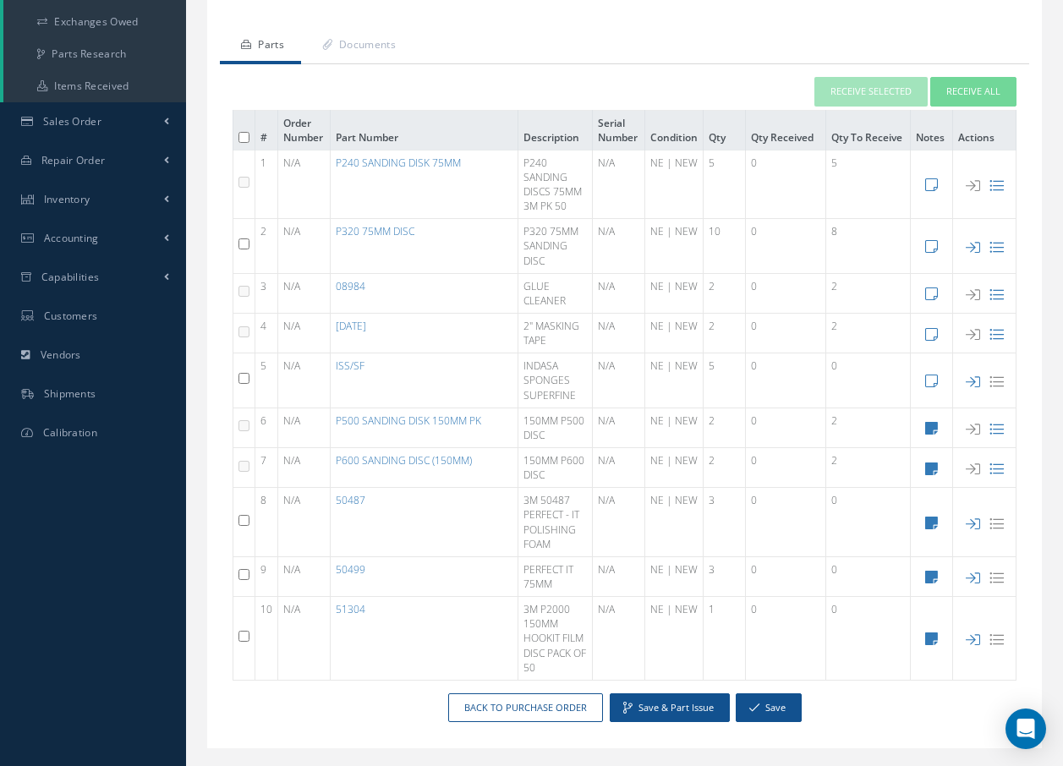
click at [241, 519] on input "checkbox" at bounding box center [244, 520] width 11 height 11
checkbox input "true"
click at [244, 572] on input "checkbox" at bounding box center [244, 574] width 11 height 11
checkbox input "true"
click at [240, 635] on input "checkbox" at bounding box center [244, 636] width 11 height 11
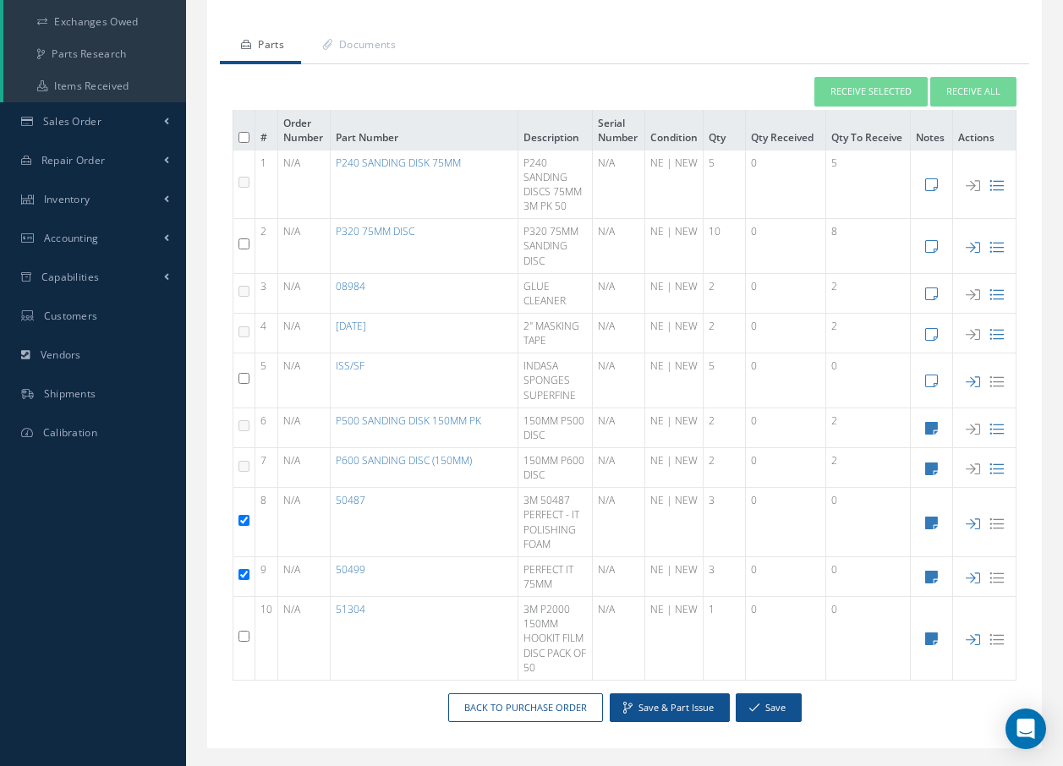
checkbox input "true"
drag, startPoint x: 244, startPoint y: 576, endPoint x: 244, endPoint y: 590, distance: 13.5
click at [244, 576] on input "checkbox" at bounding box center [244, 574] width 11 height 11
checkbox input "false"
click at [245, 636] on input "checkbox" at bounding box center [244, 636] width 11 height 11
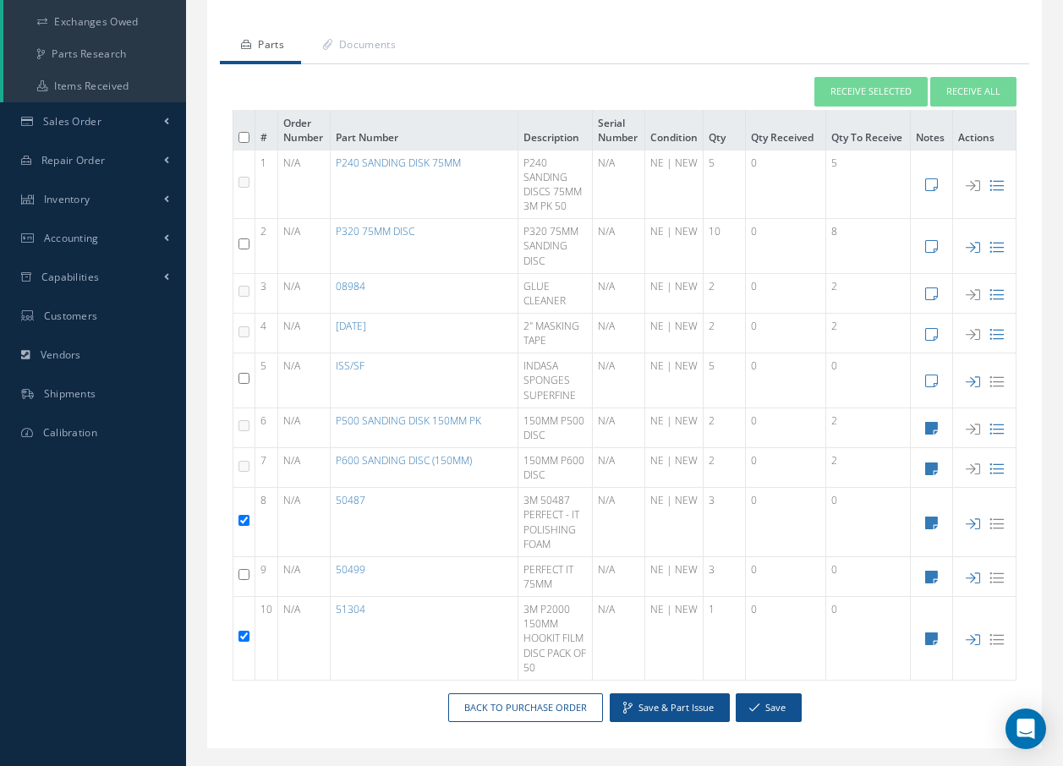
checkbox input "false"
click at [849, 86] on button "Receive Selected" at bounding box center [871, 92] width 113 height 30
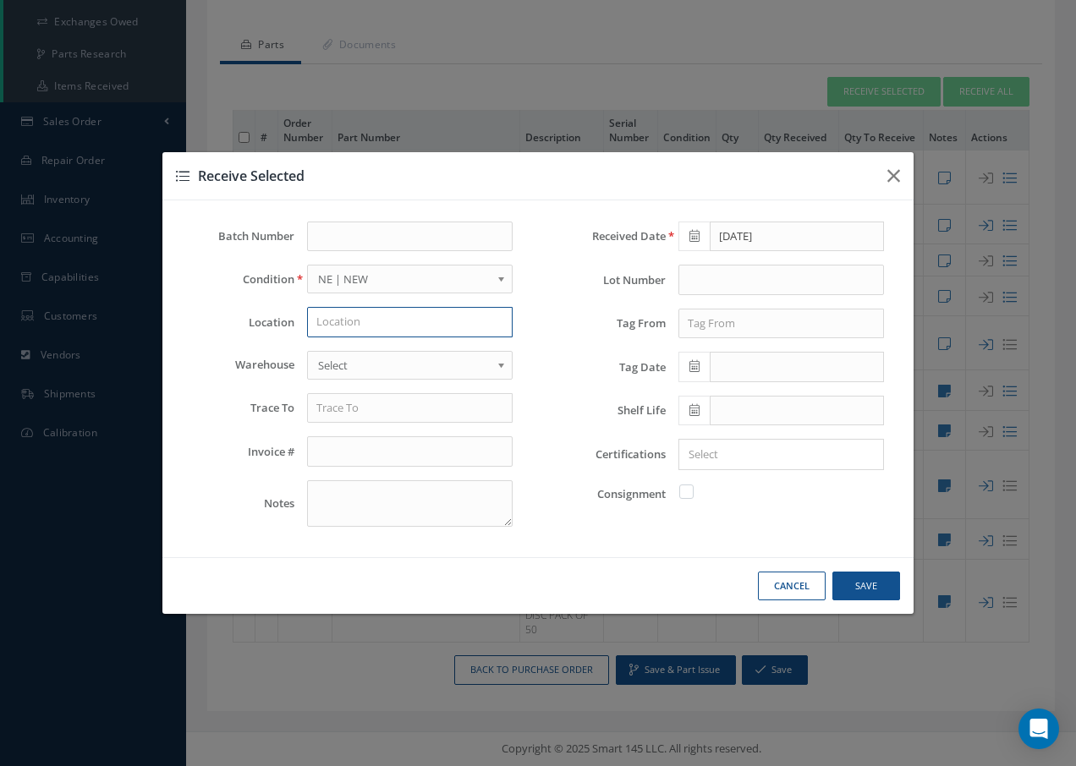
click at [400, 326] on input "text" at bounding box center [410, 322] width 206 height 30
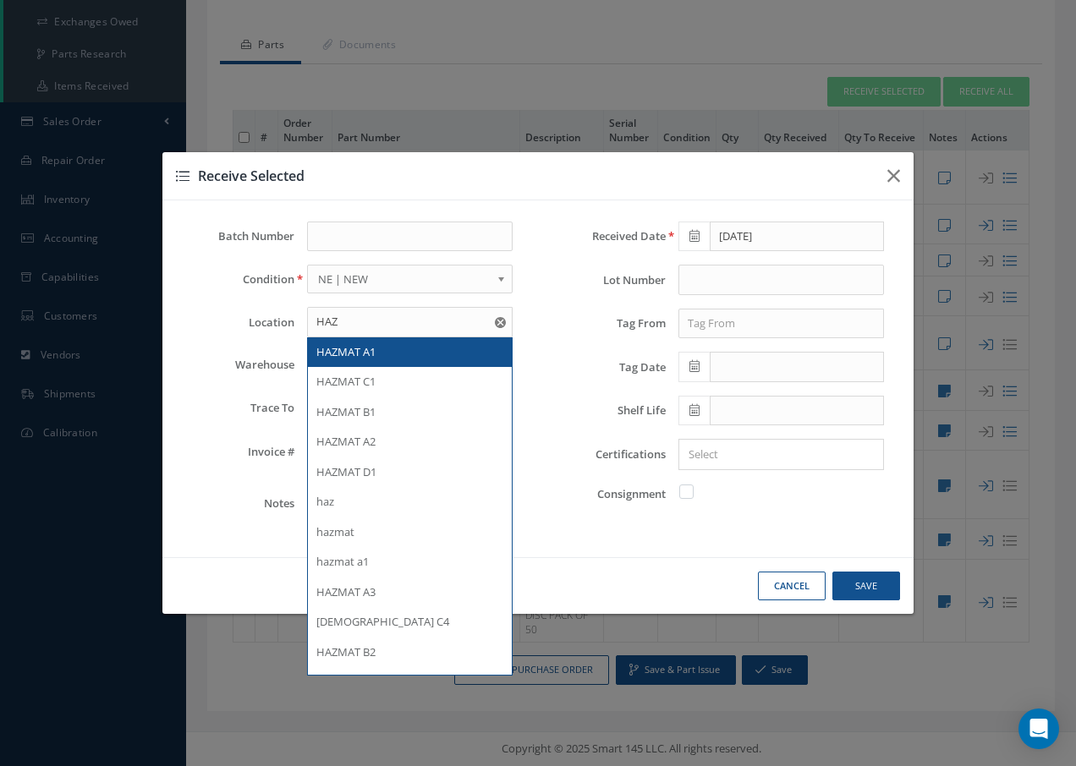
click at [379, 346] on div "HAZMAT A1" at bounding box center [409, 352] width 187 height 17
type input "HAZMAT A1"
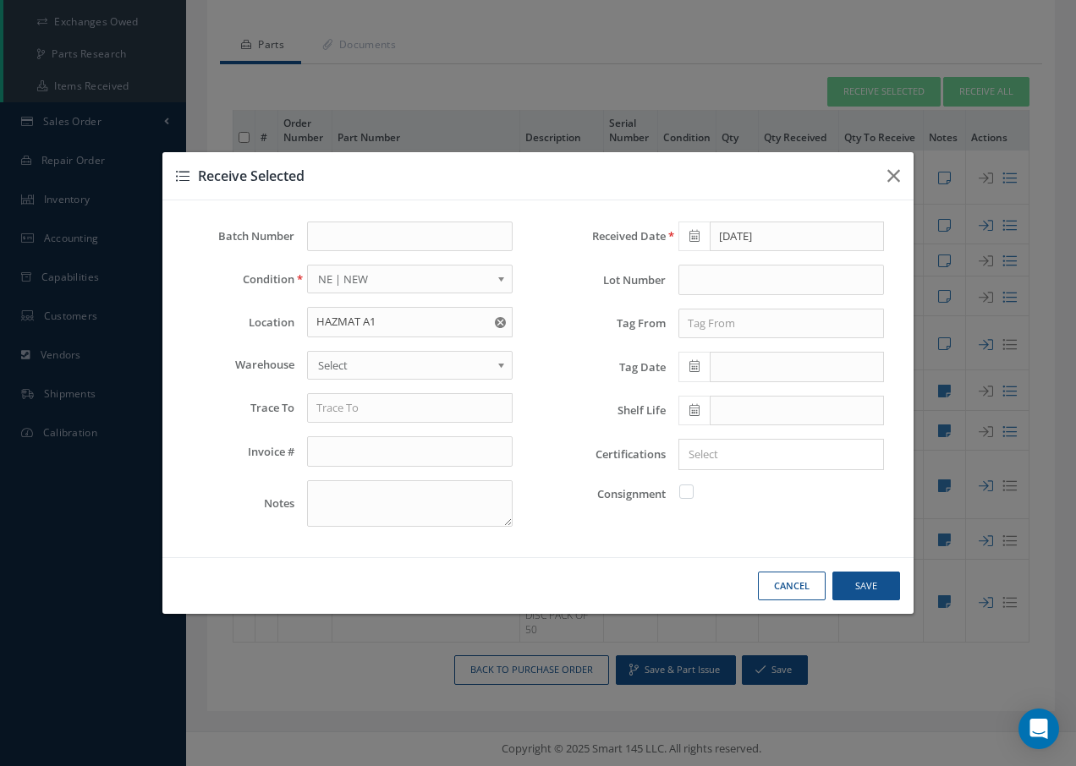
click at [380, 360] on span "Select" at bounding box center [404, 365] width 173 height 20
click at [374, 410] on input "text" at bounding box center [410, 408] width 206 height 30
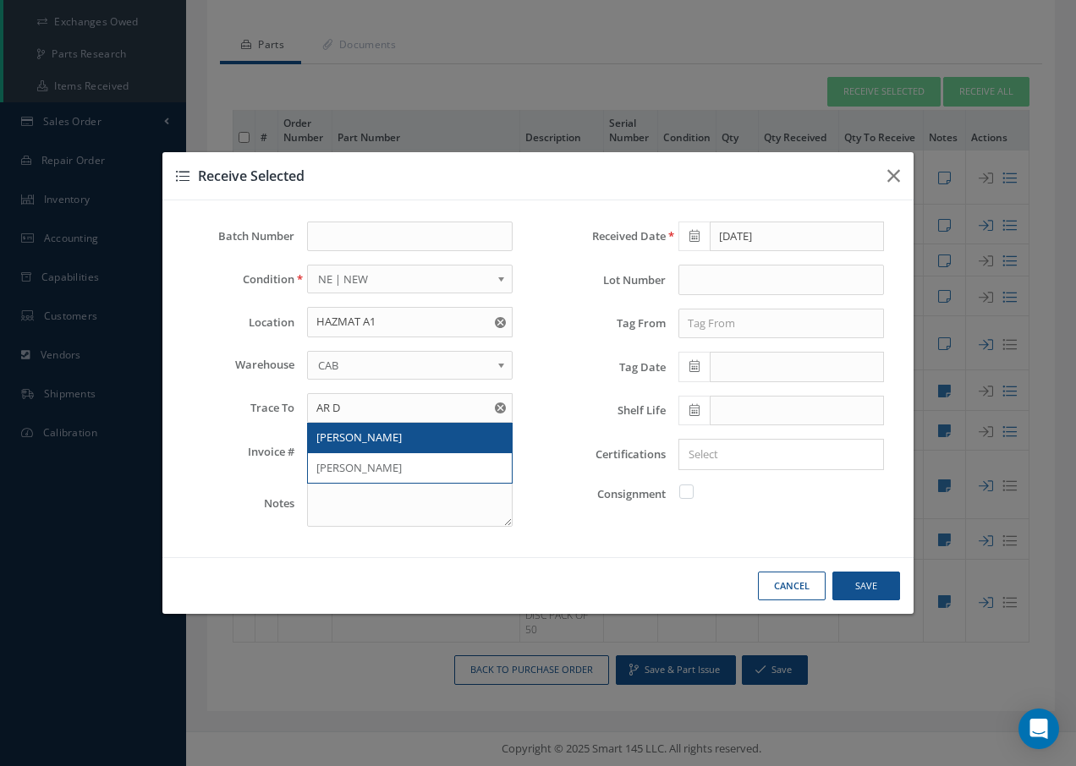
click at [364, 442] on span "AR DAVIES" at bounding box center [358, 437] width 85 height 15
type input "AR DAVIES"
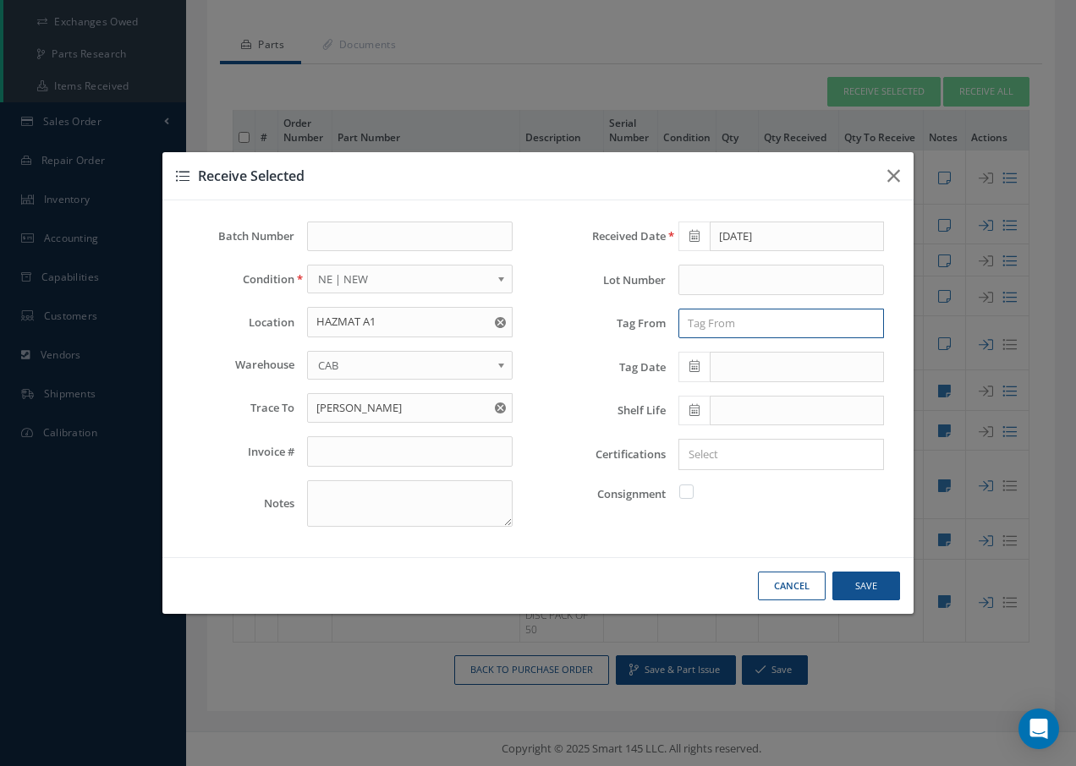
click at [725, 336] on input "text" at bounding box center [781, 324] width 206 height 30
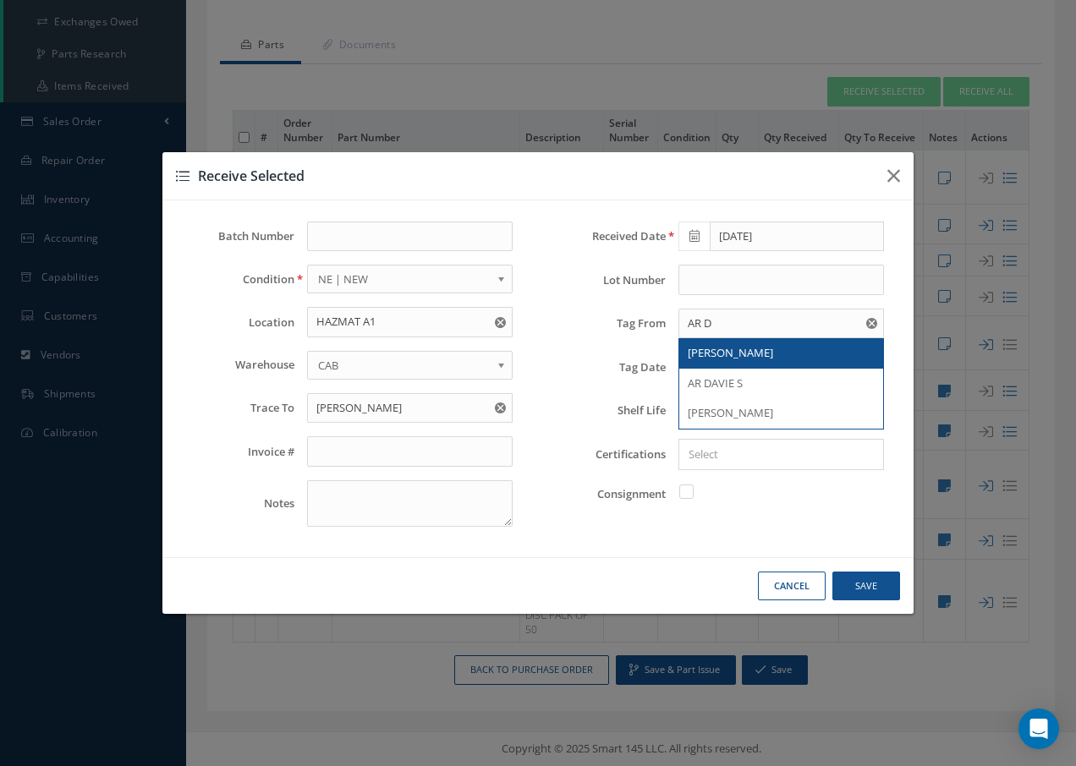
click at [696, 347] on span "AR DAVIES" at bounding box center [730, 352] width 85 height 15
type input "AR DAVIES"
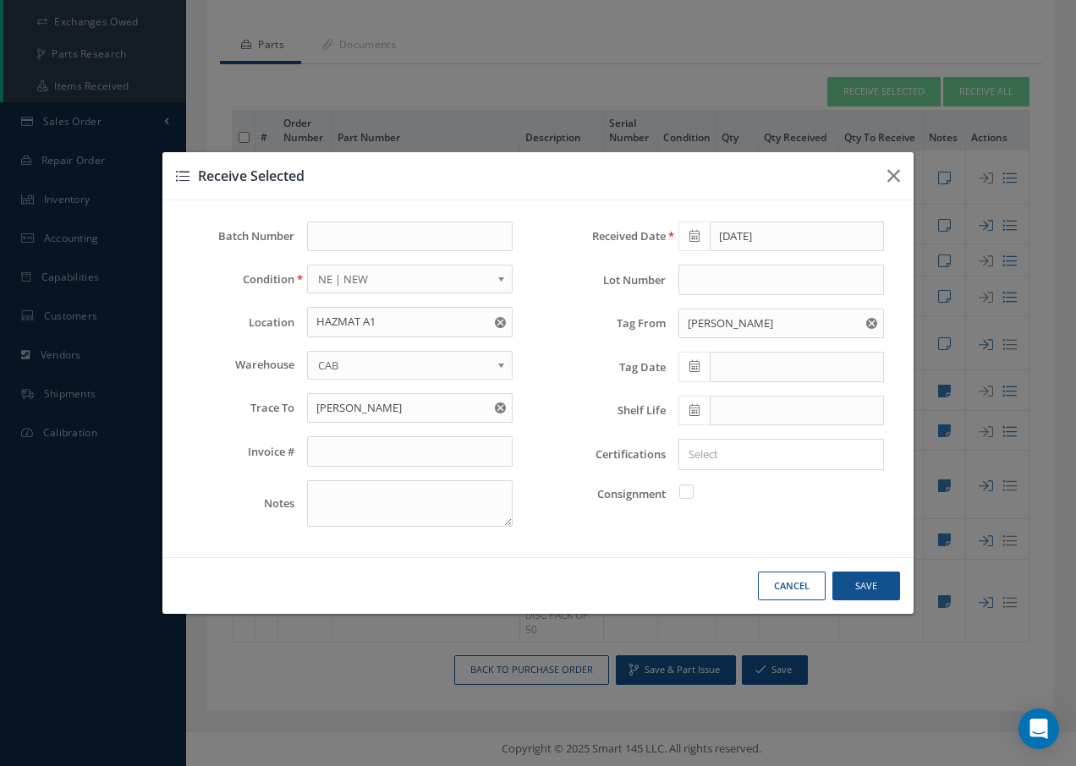
click at [731, 453] on input "Search for option" at bounding box center [777, 455] width 193 height 18
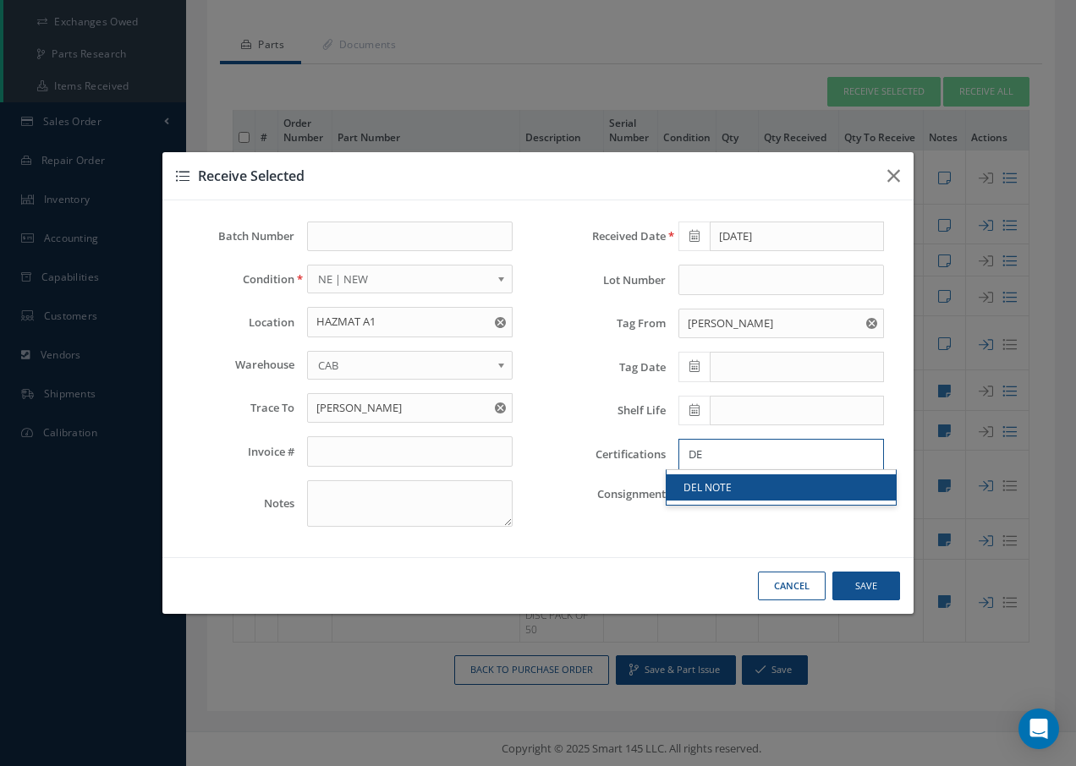
type input "DE"
click at [731, 486] on link "DEL NOTE" at bounding box center [781, 488] width 229 height 26
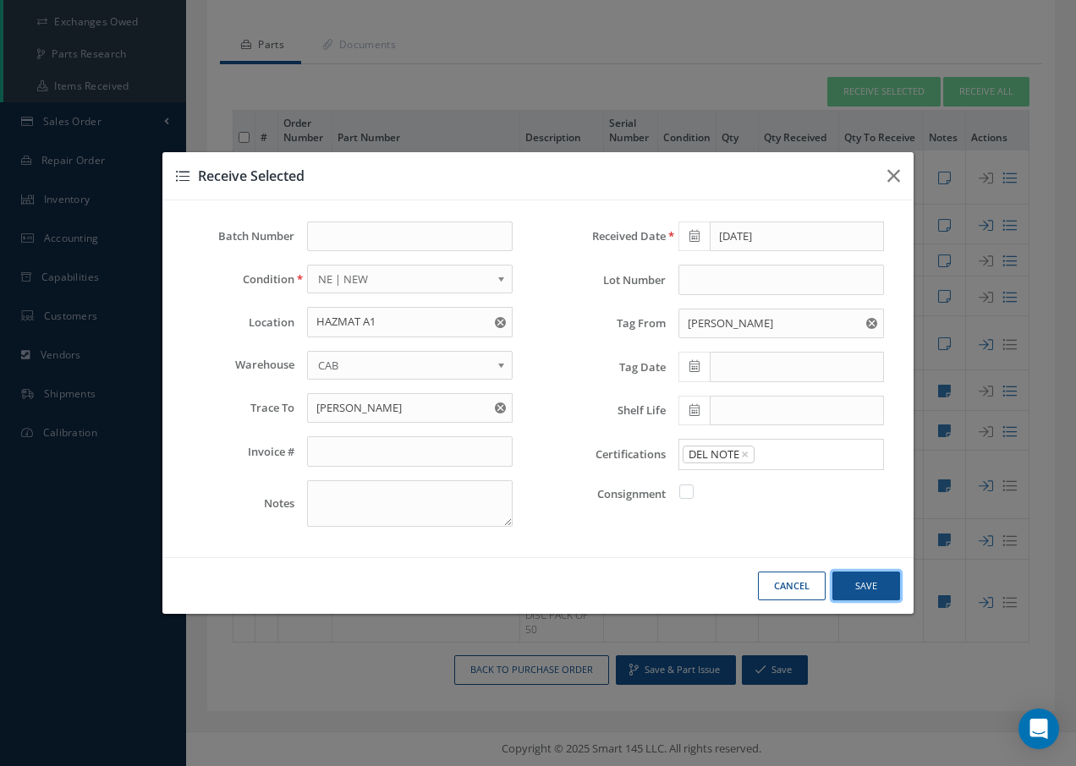
click at [876, 586] on button "Save" at bounding box center [866, 587] width 68 height 30
checkbox input "false"
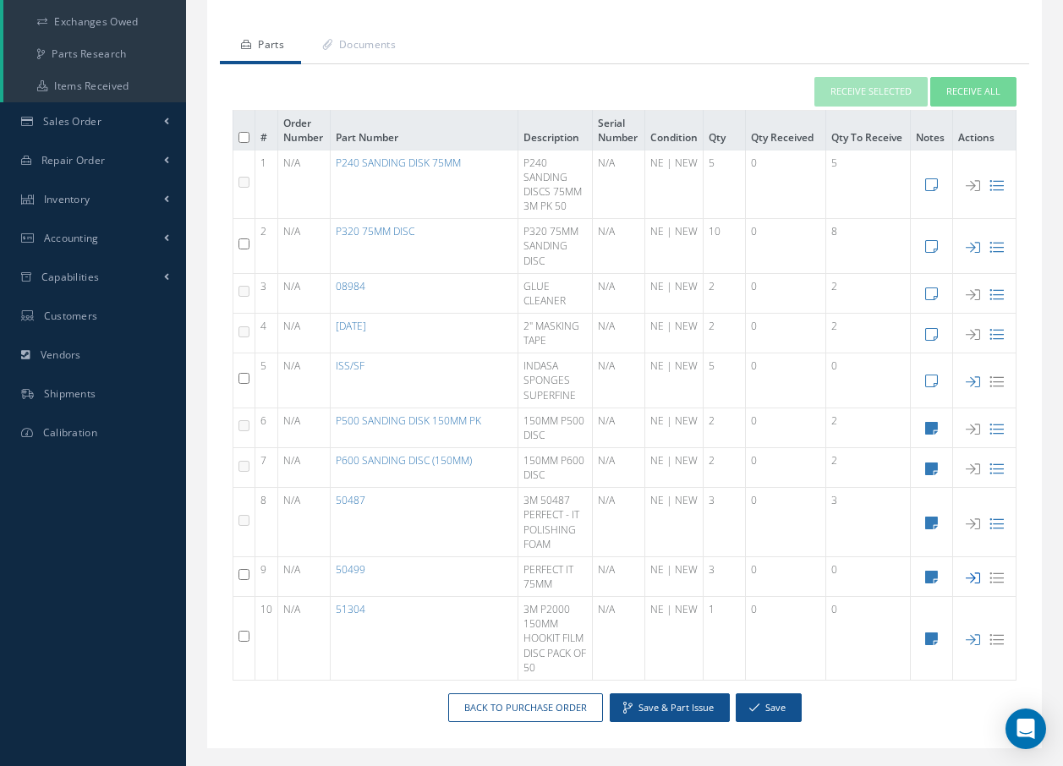
click at [973, 581] on icon at bounding box center [973, 578] width 14 height 14
type input "1"
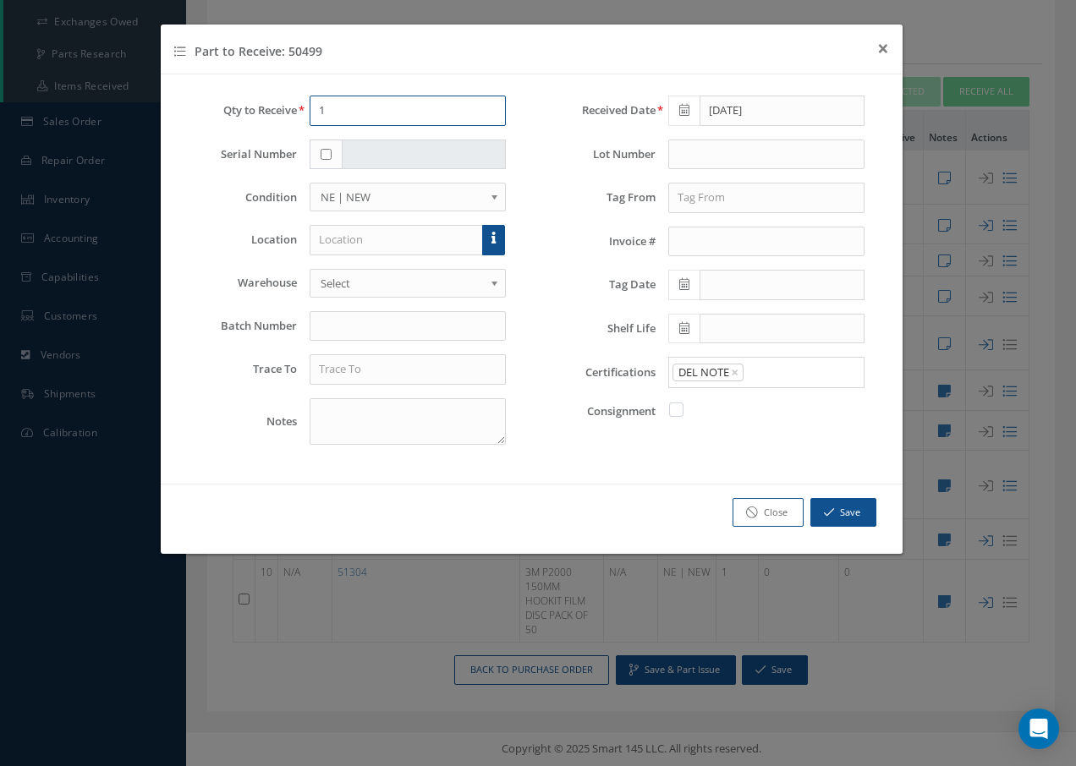
drag, startPoint x: 353, startPoint y: 108, endPoint x: 300, endPoint y: 107, distance: 52.5
click at [300, 107] on div "1" at bounding box center [408, 111] width 222 height 30
type input "2"
click at [360, 240] on input "text" at bounding box center [397, 240] width 174 height 30
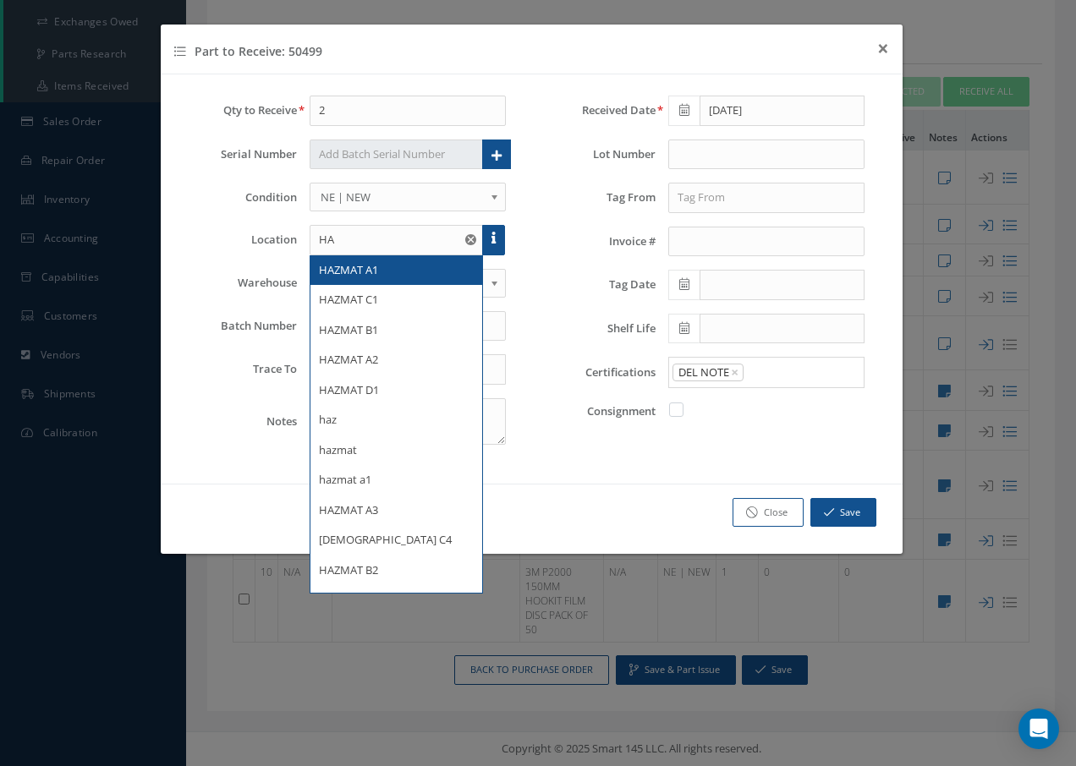
click at [373, 269] on span "HAZMAT A1" at bounding box center [348, 269] width 59 height 15
type input "HAZMAT A1"
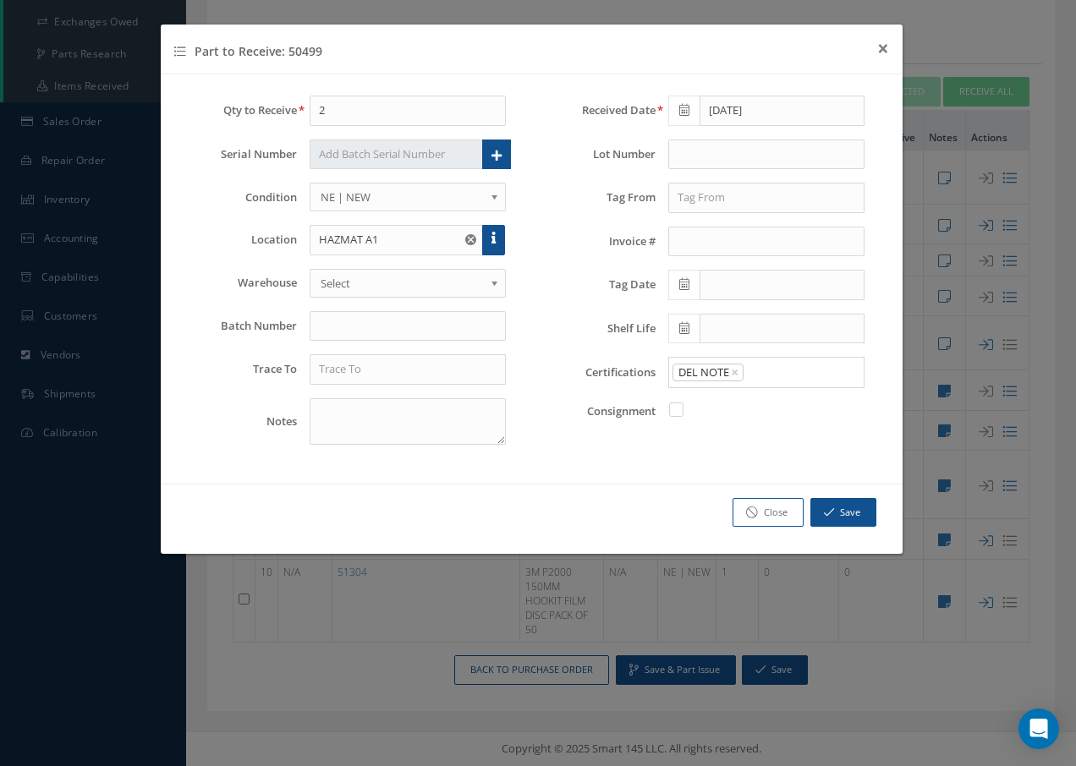
click at [376, 275] on span "Select" at bounding box center [403, 283] width 164 height 20
click at [390, 368] on input "text" at bounding box center [408, 369] width 197 height 30
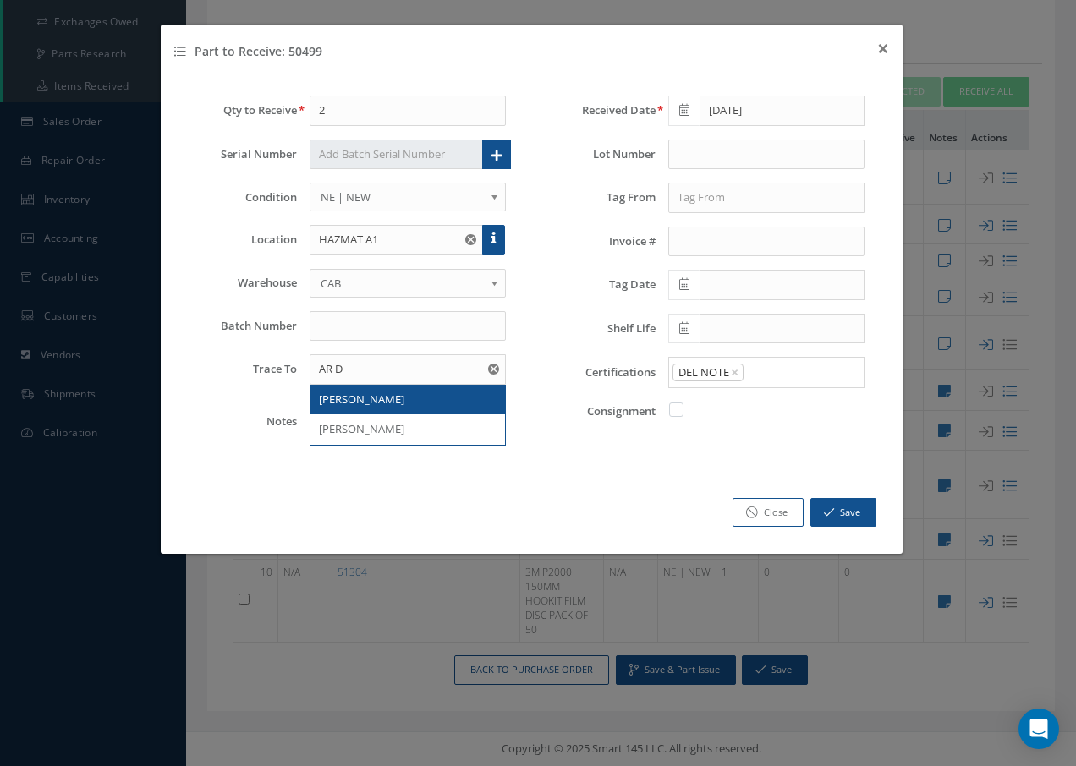
click at [377, 395] on div "AR DAVIES" at bounding box center [408, 400] width 179 height 17
type input "AR DAVIES"
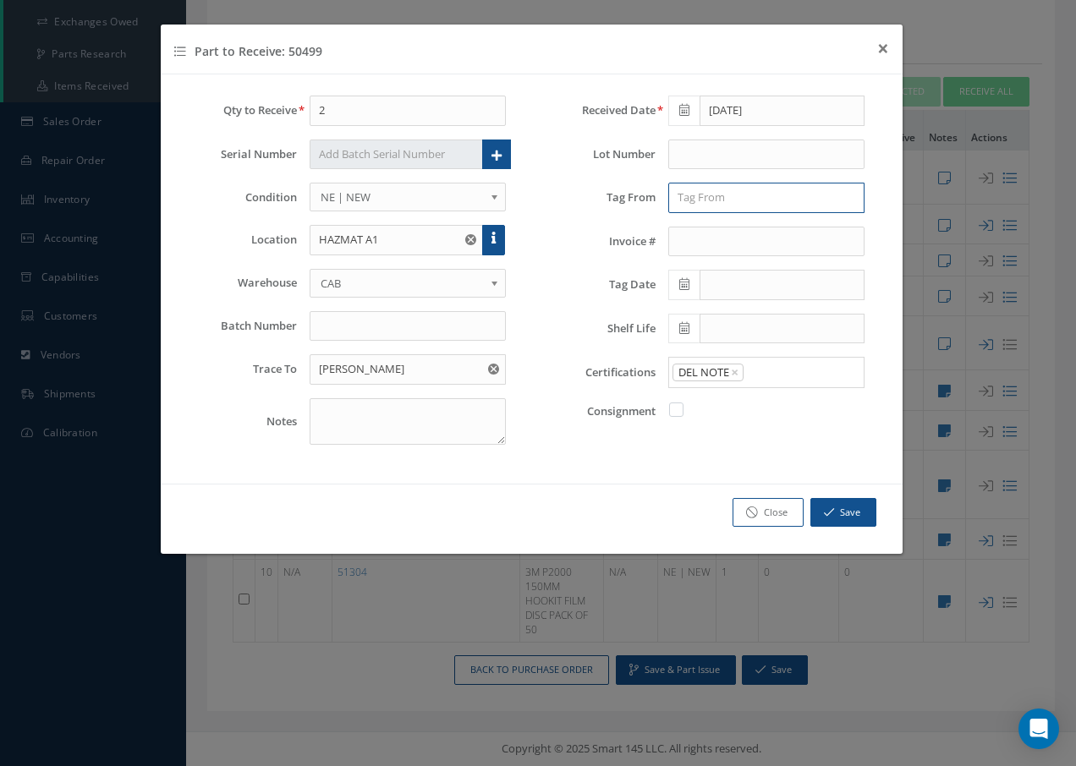
click at [705, 197] on input "text" at bounding box center [766, 198] width 197 height 30
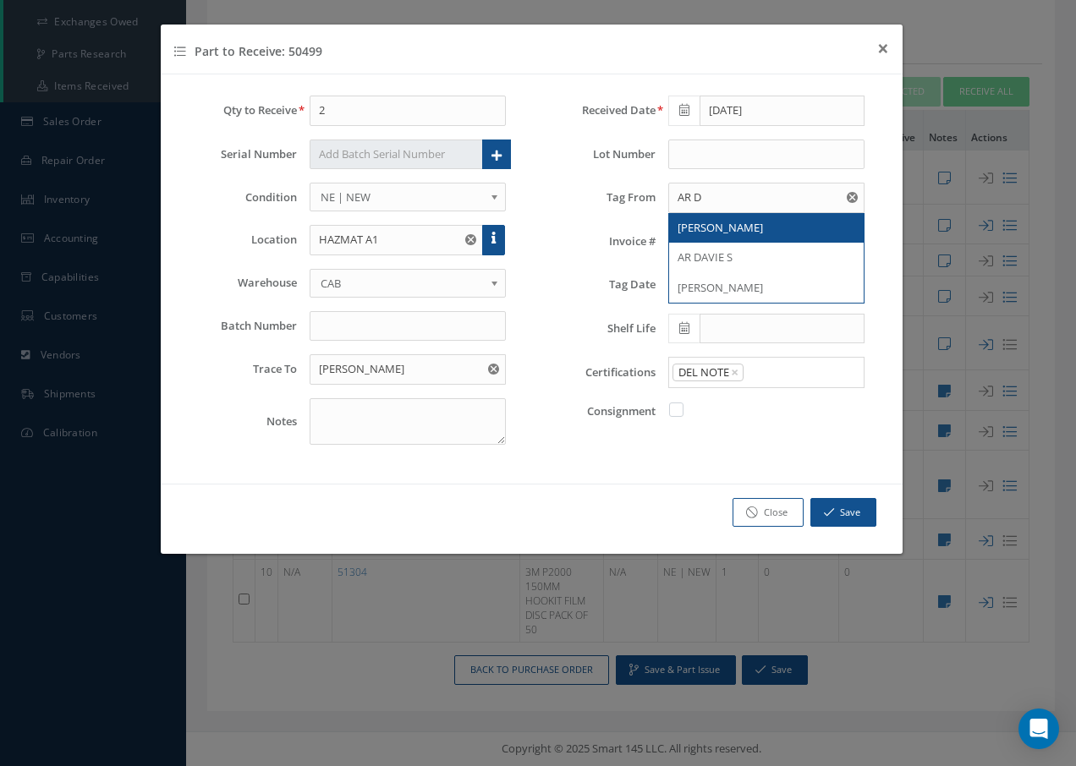
click at [707, 229] on span "AR DAVIES" at bounding box center [720, 227] width 85 height 15
type input "AR DAVIES"
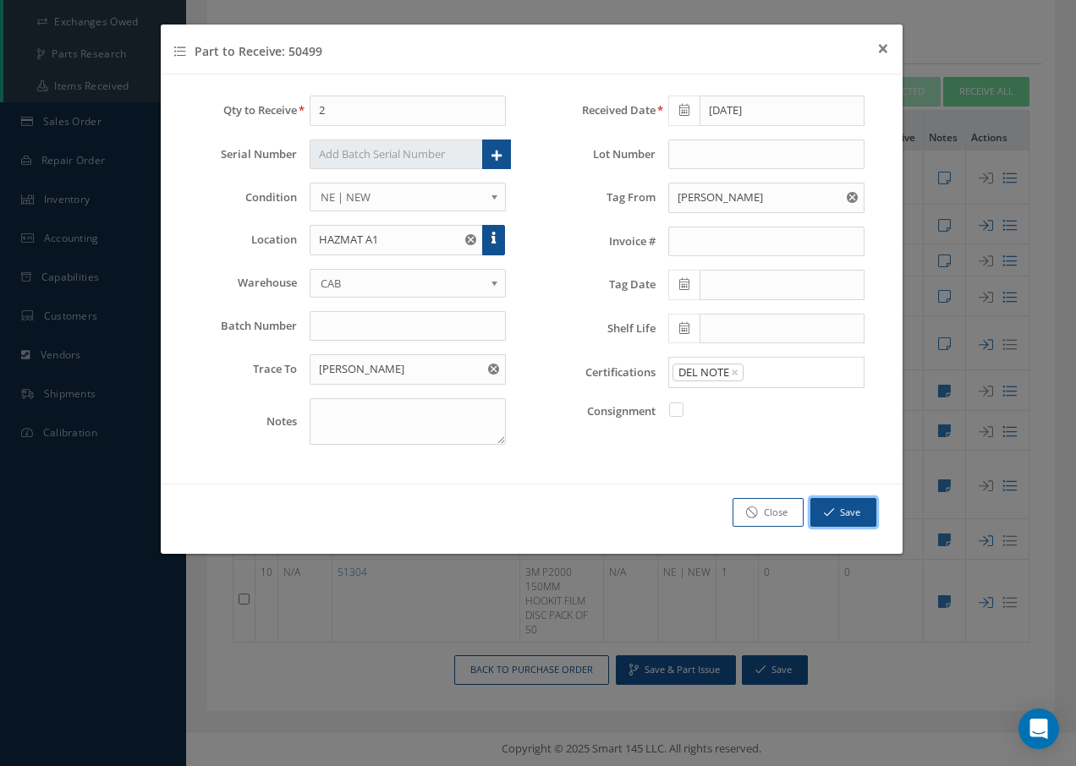
click at [850, 515] on button "Save" at bounding box center [843, 513] width 66 height 30
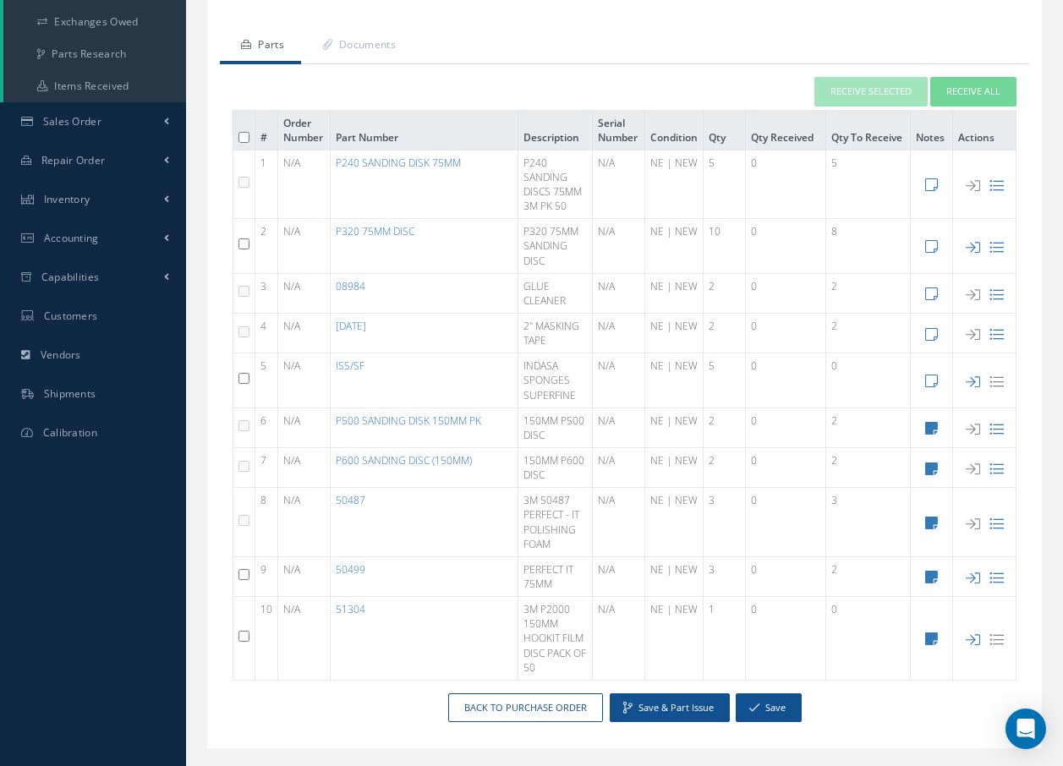
click at [246, 638] on input "checkbox" at bounding box center [244, 636] width 11 height 11
checkbox input "true"
click at [840, 94] on button "Receive Selected" at bounding box center [871, 92] width 113 height 30
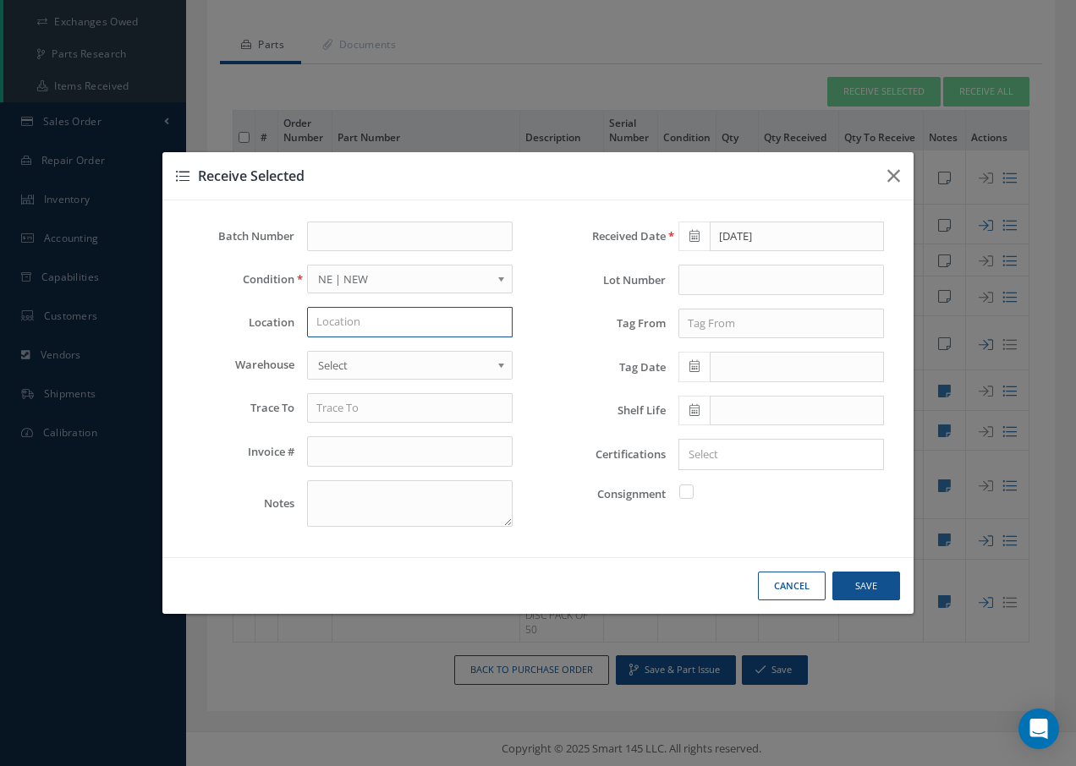
click at [371, 328] on input "text" at bounding box center [410, 322] width 206 height 30
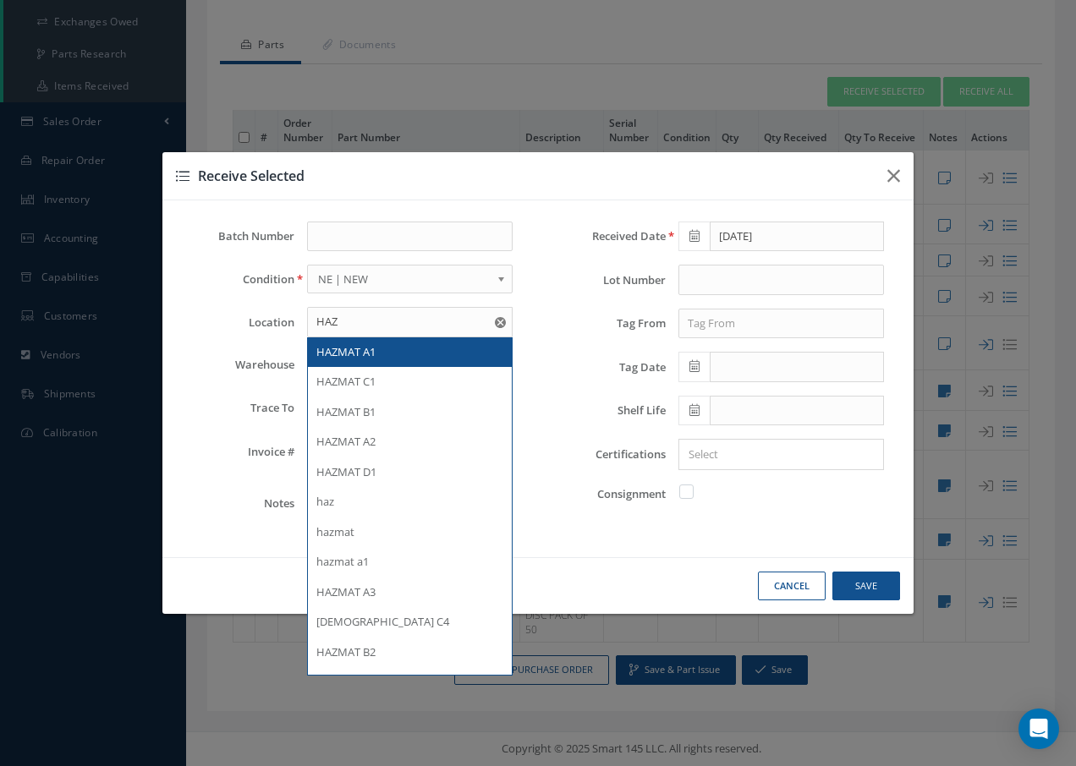
click at [348, 353] on span "HAZMAT A1" at bounding box center [345, 351] width 59 height 15
type input "HAZMAT A1"
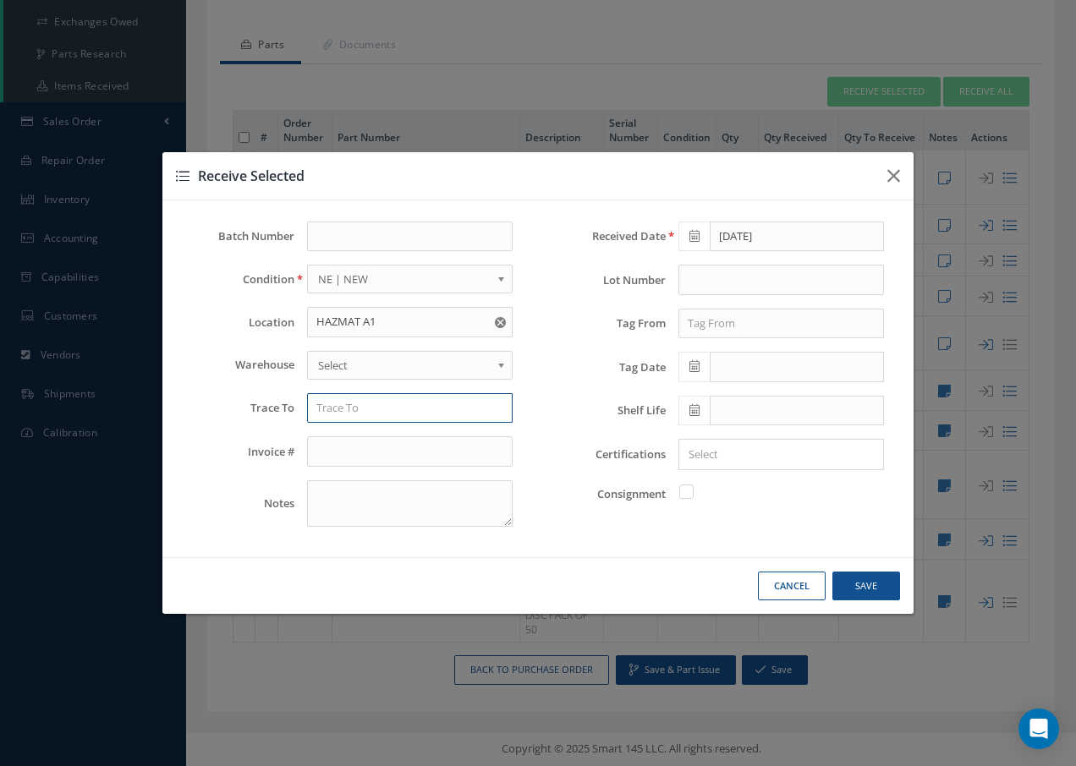
click at [338, 411] on input "text" at bounding box center [410, 408] width 206 height 30
click at [399, 356] on span "Select" at bounding box center [404, 365] width 173 height 20
click at [376, 413] on input "text" at bounding box center [410, 408] width 206 height 30
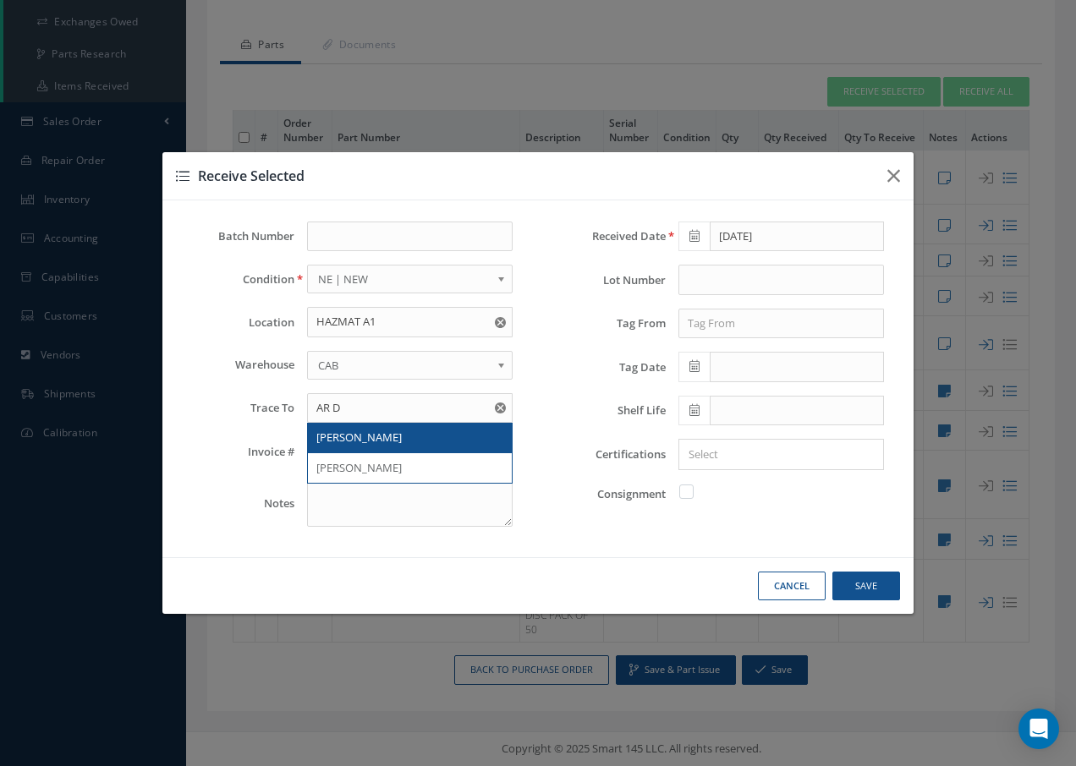
click at [323, 431] on span "AR DAVIES" at bounding box center [358, 437] width 85 height 15
type input "AR DAVIES"
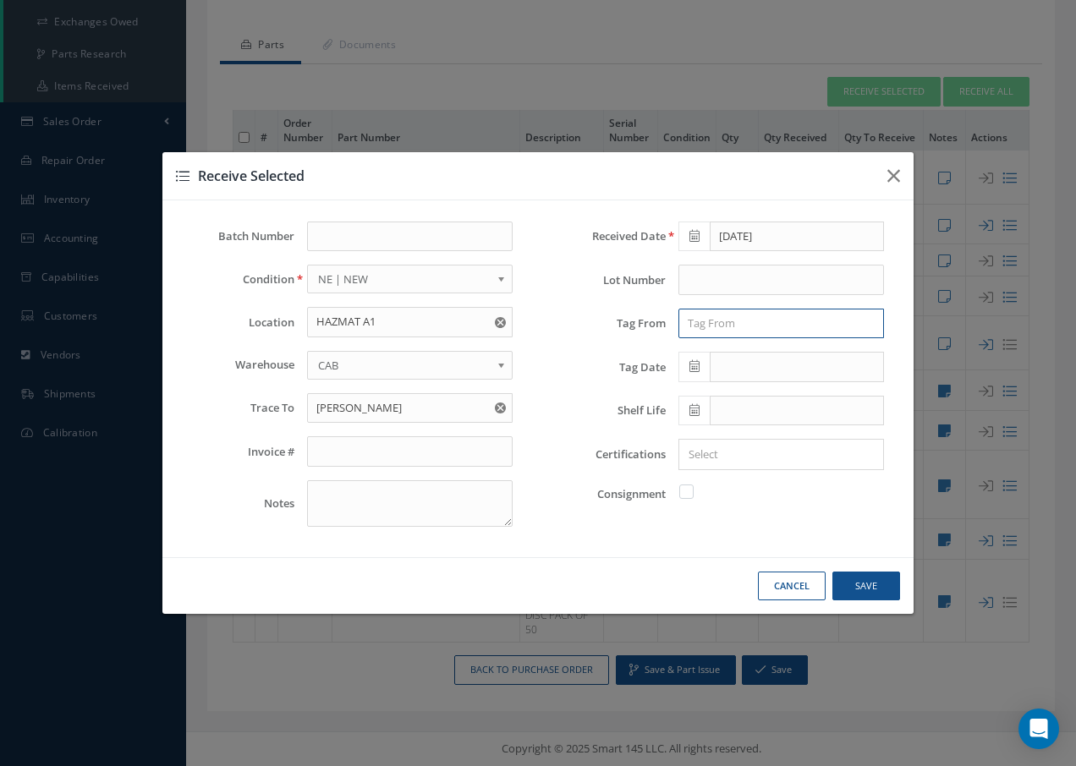
click at [744, 325] on input "text" at bounding box center [781, 324] width 206 height 30
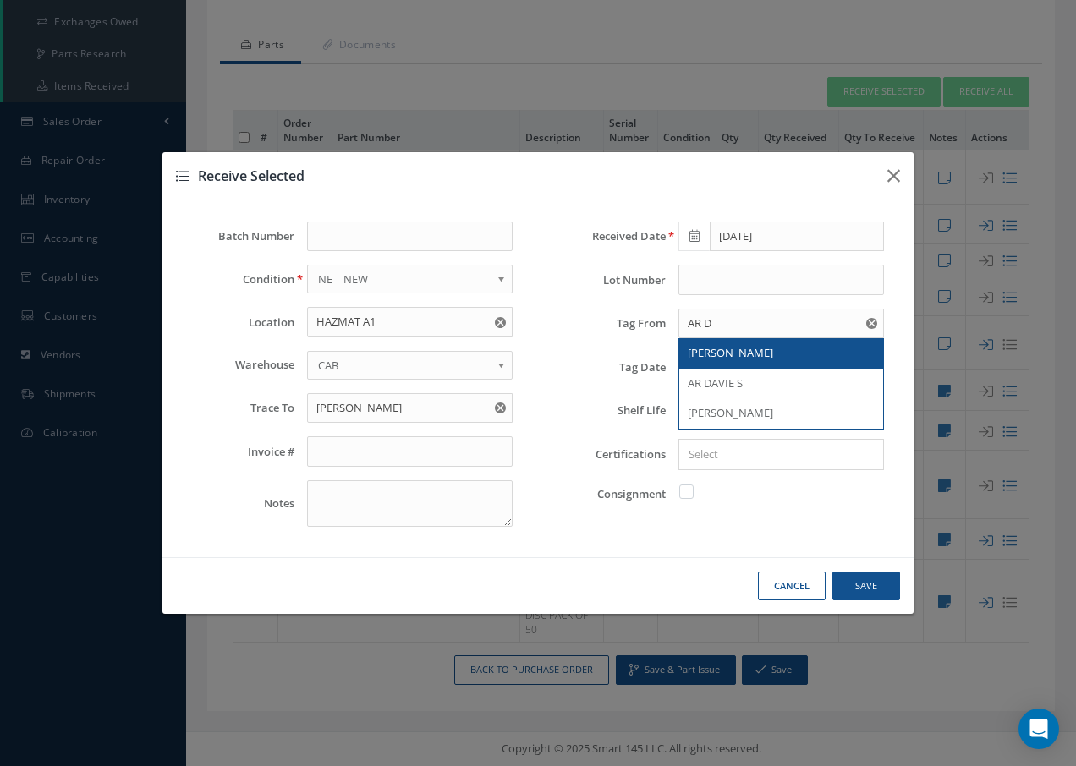
click at [729, 356] on span "AR DAVIES" at bounding box center [730, 352] width 85 height 15
type input "AR DAVIES"
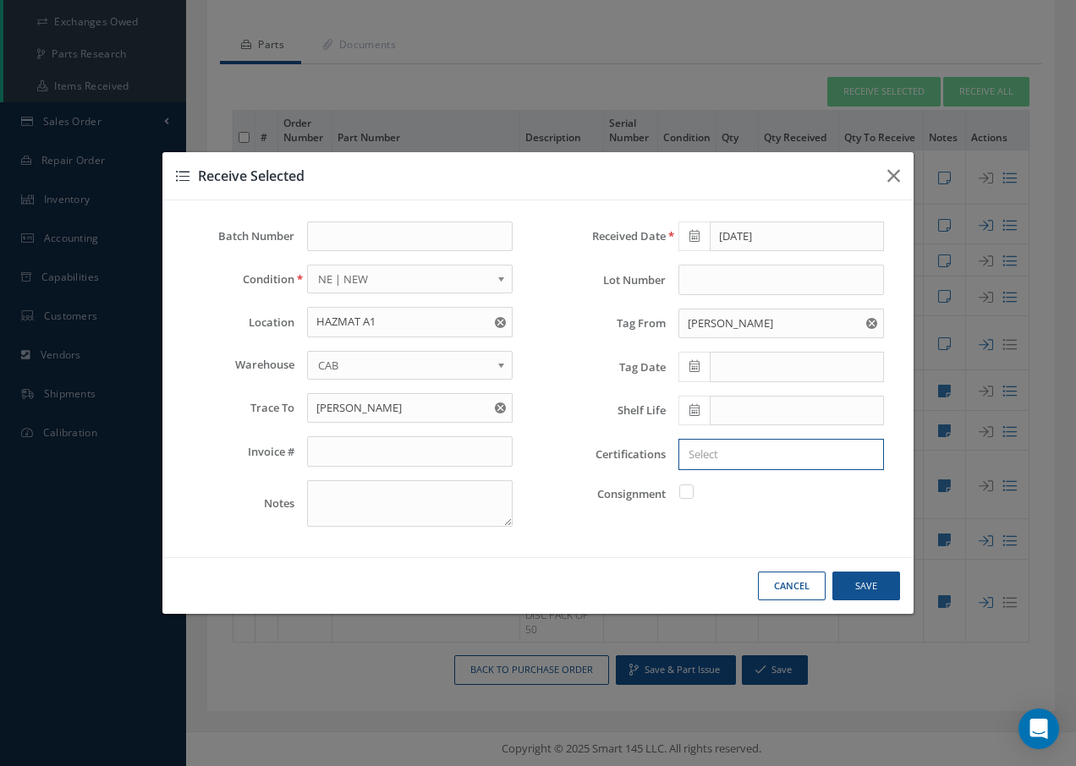
click at [699, 462] on input "Search for option" at bounding box center [777, 455] width 193 height 18
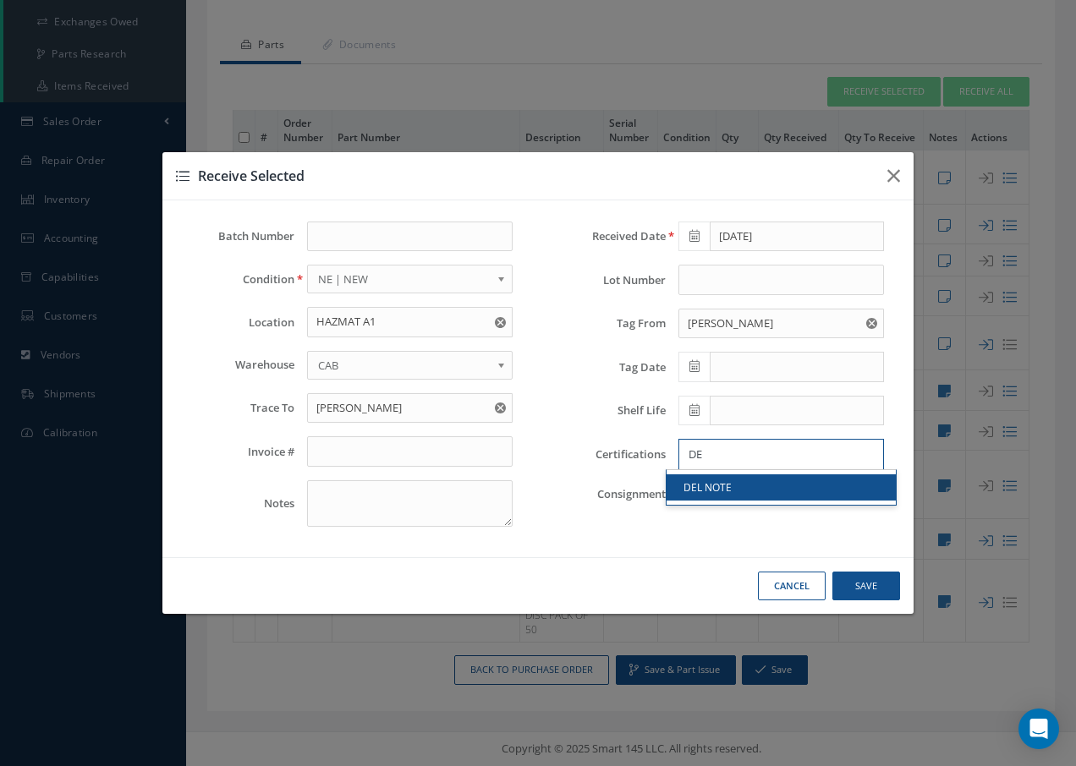
type input "DE"
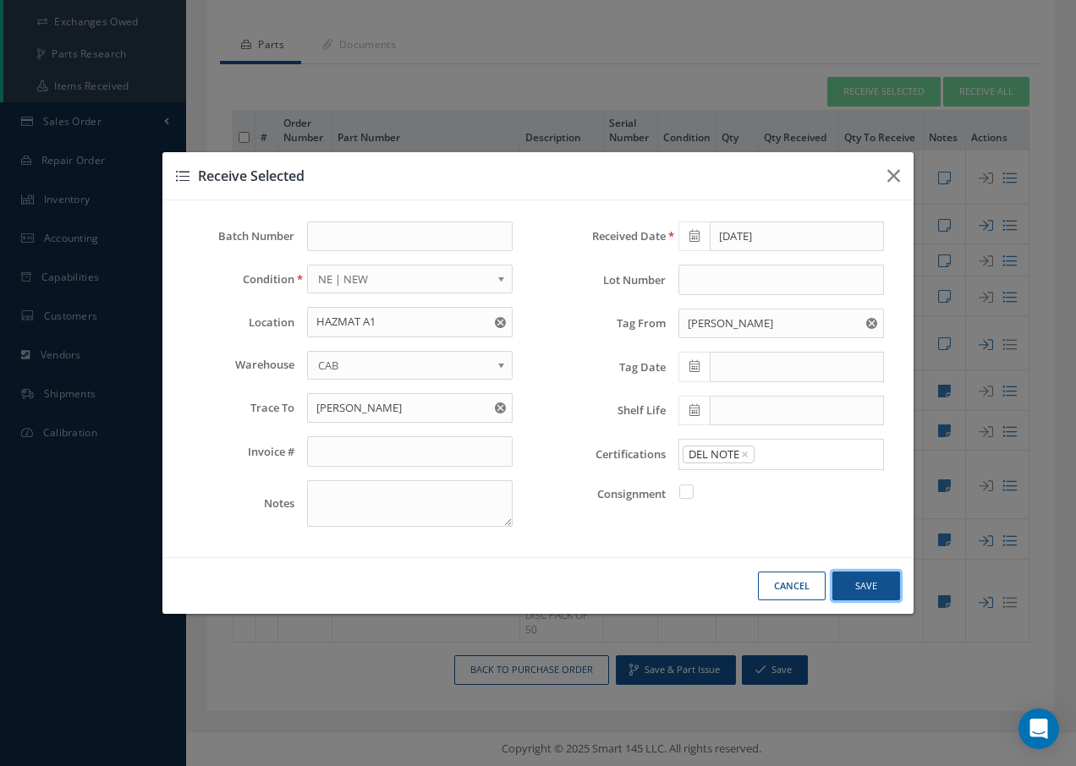
click at [862, 580] on button "Save" at bounding box center [866, 587] width 68 height 30
checkbox input "false"
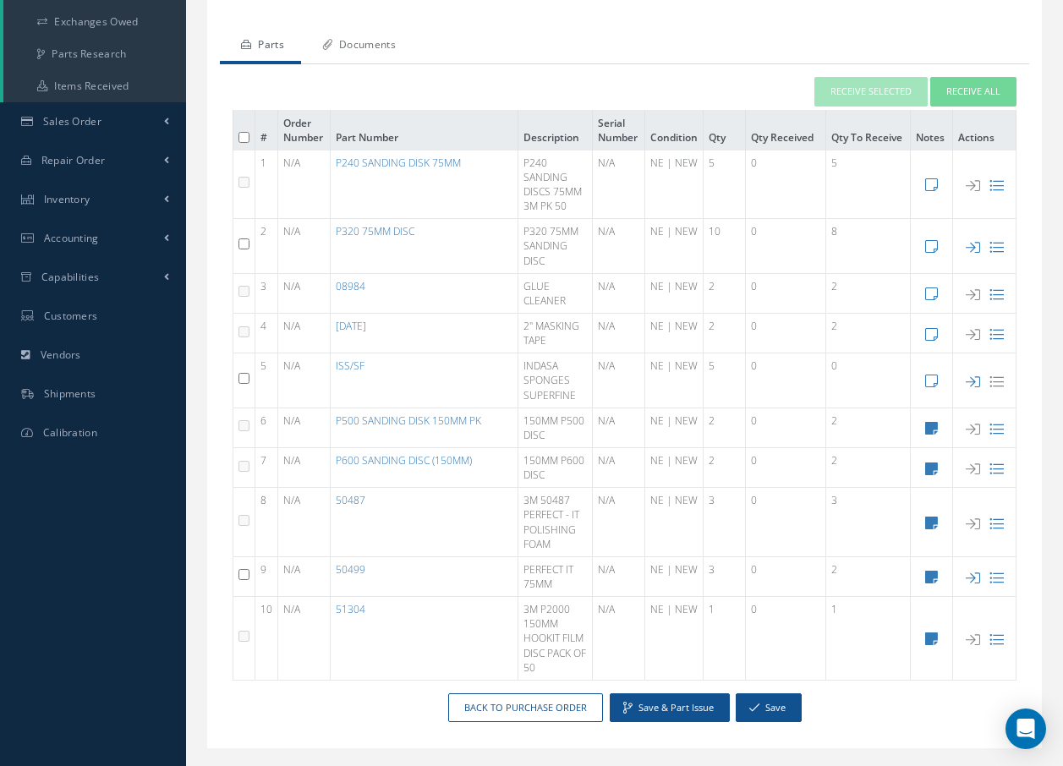
click at [371, 47] on link "Documents" at bounding box center [357, 47] width 112 height 36
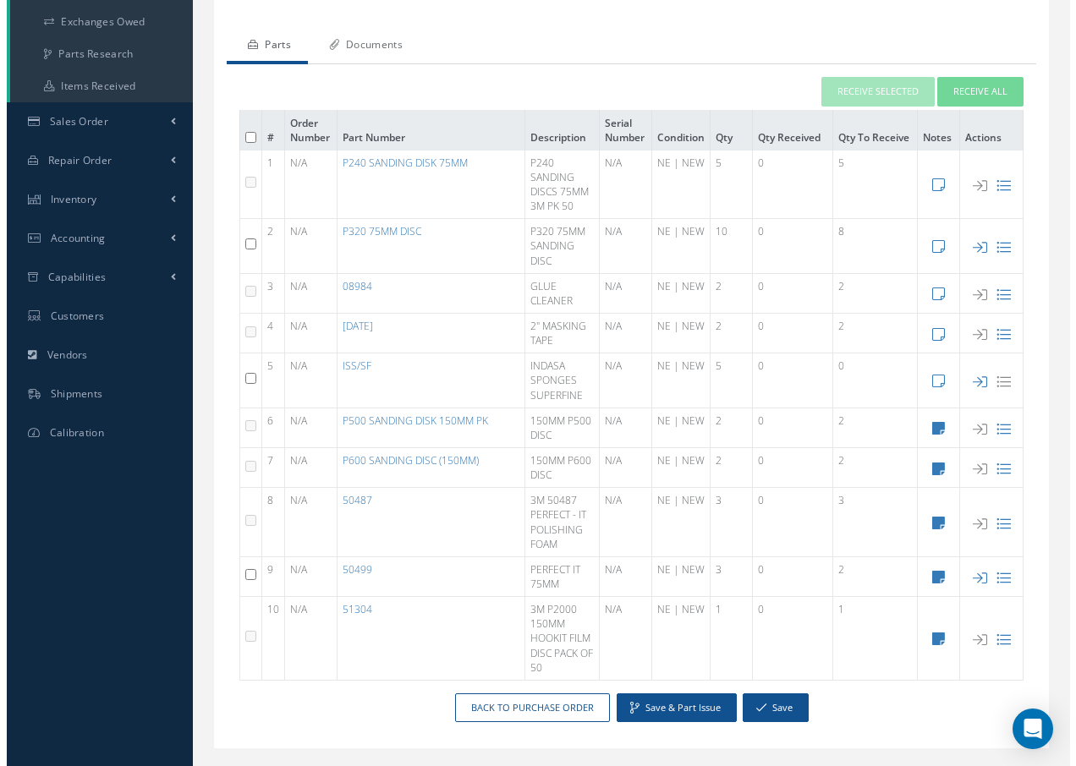
scroll to position [0, 0]
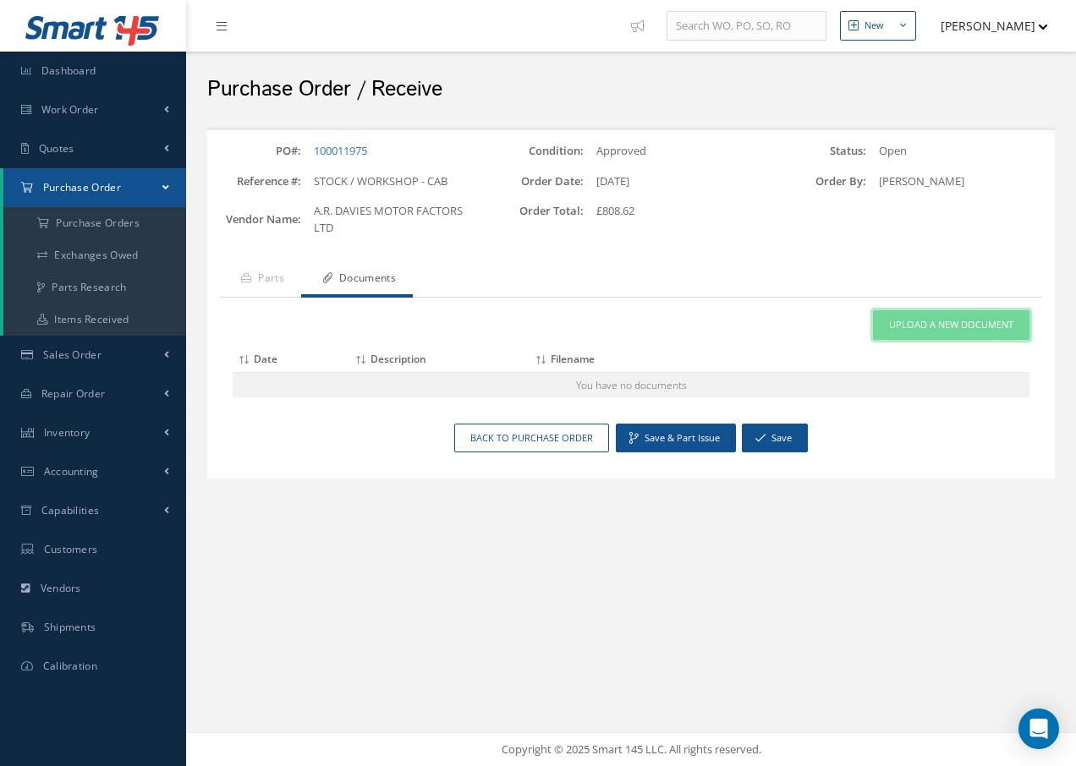
click at [892, 322] on span "Upload a New Document" at bounding box center [951, 325] width 124 height 14
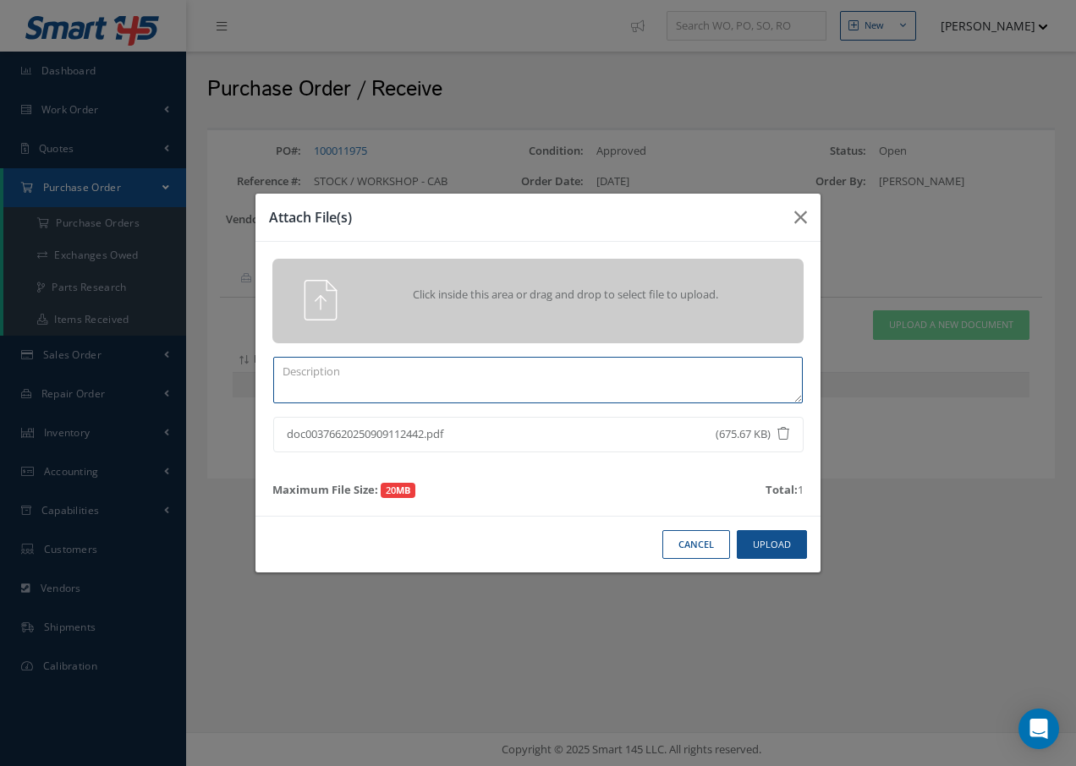
click at [380, 399] on textarea at bounding box center [538, 380] width 530 height 47
type textarea "DEL NOTE"
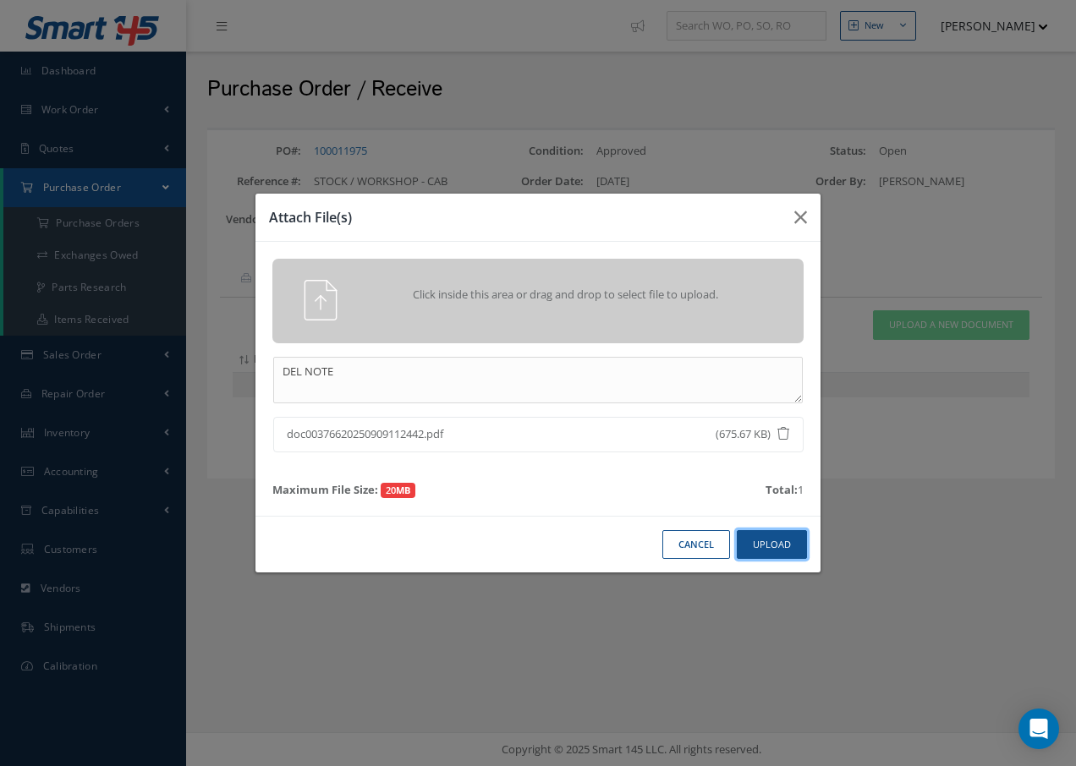
click at [771, 535] on button "Upload" at bounding box center [772, 545] width 70 height 30
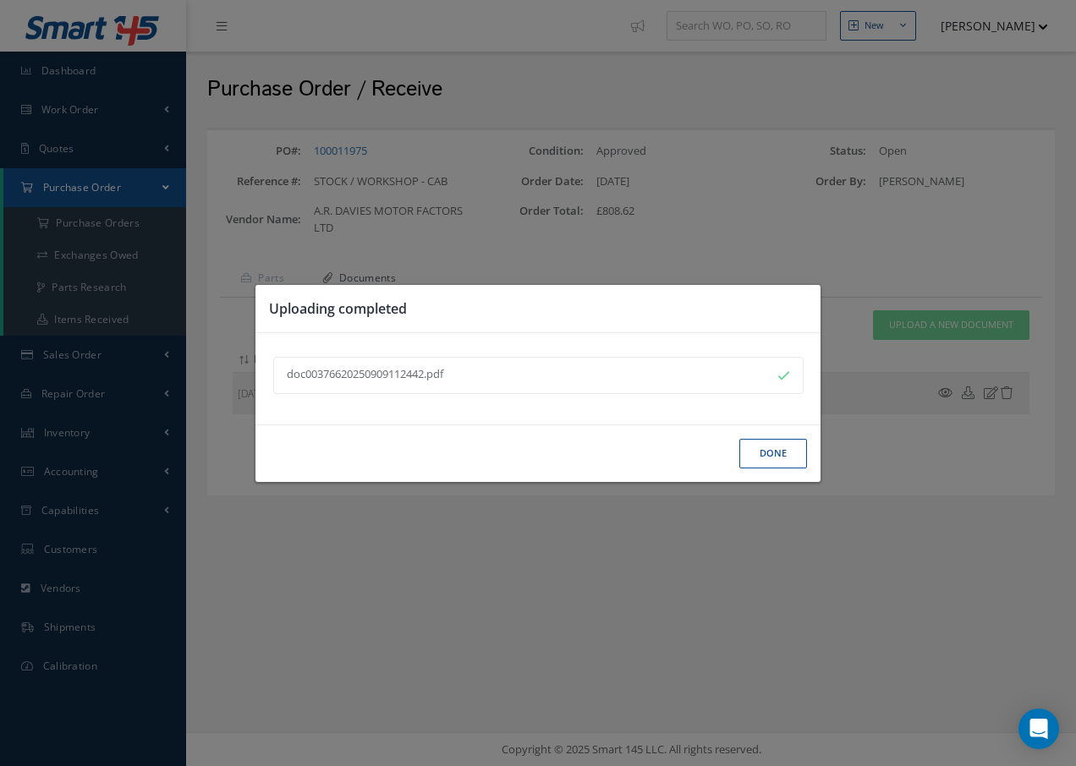
click at [788, 445] on button "Done" at bounding box center [773, 454] width 68 height 30
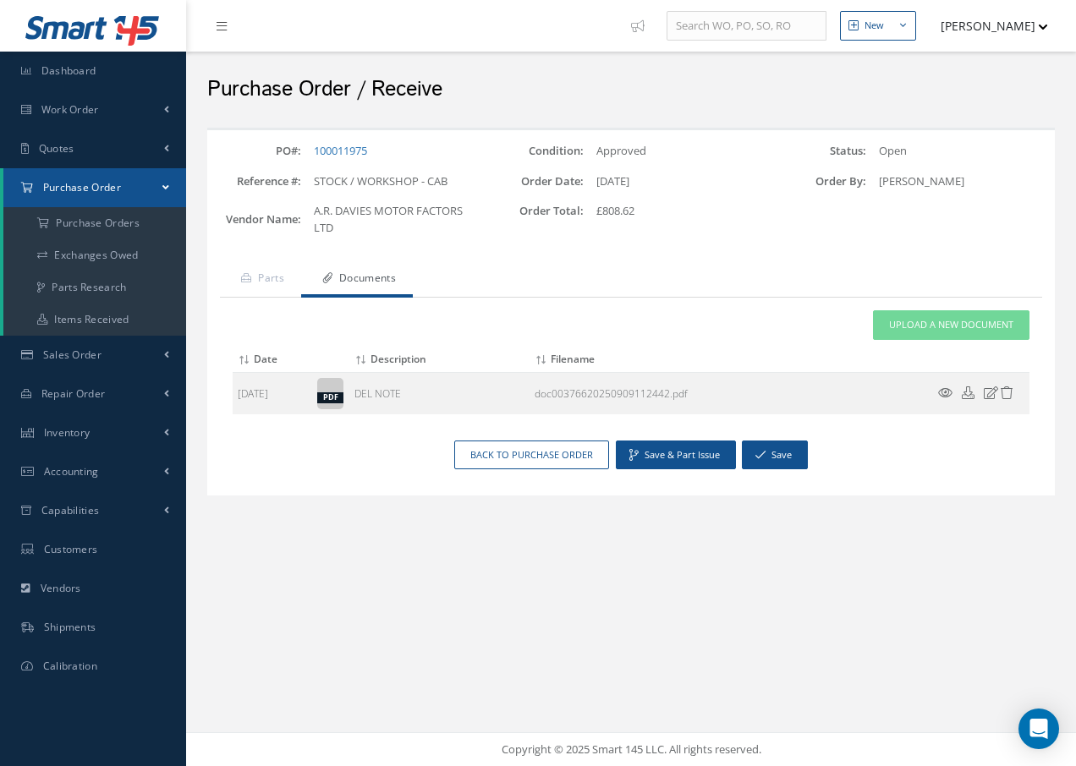
click at [945, 393] on icon at bounding box center [945, 393] width 14 height 13
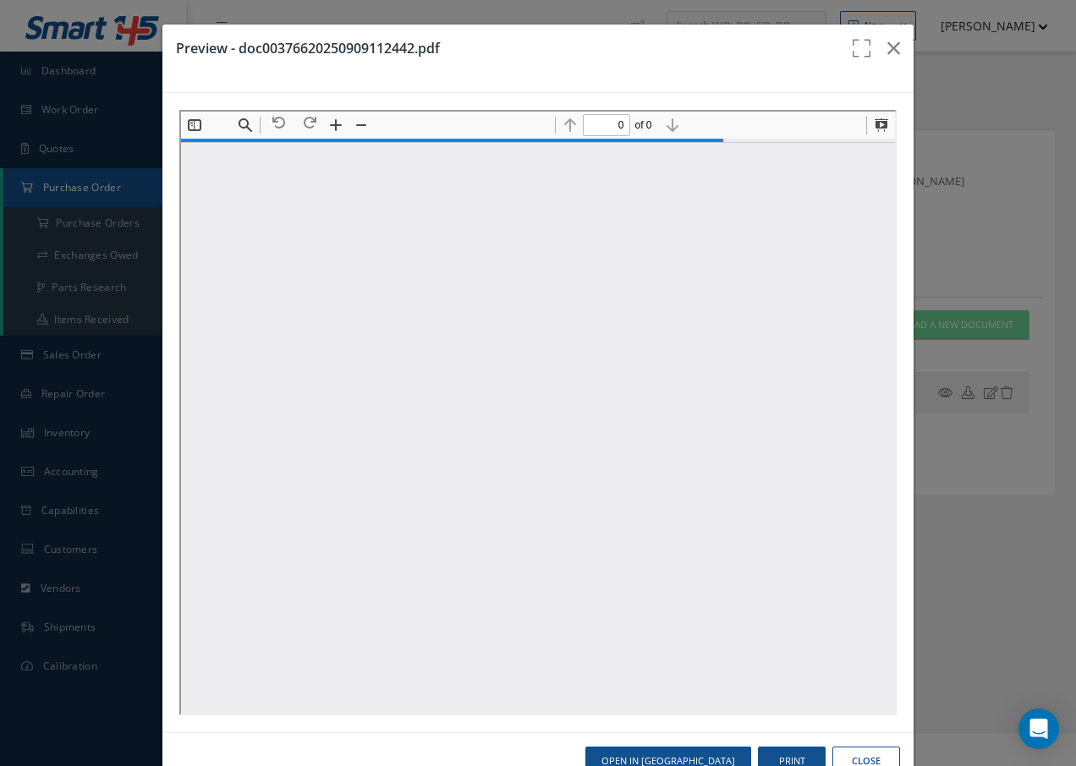
type input "1"
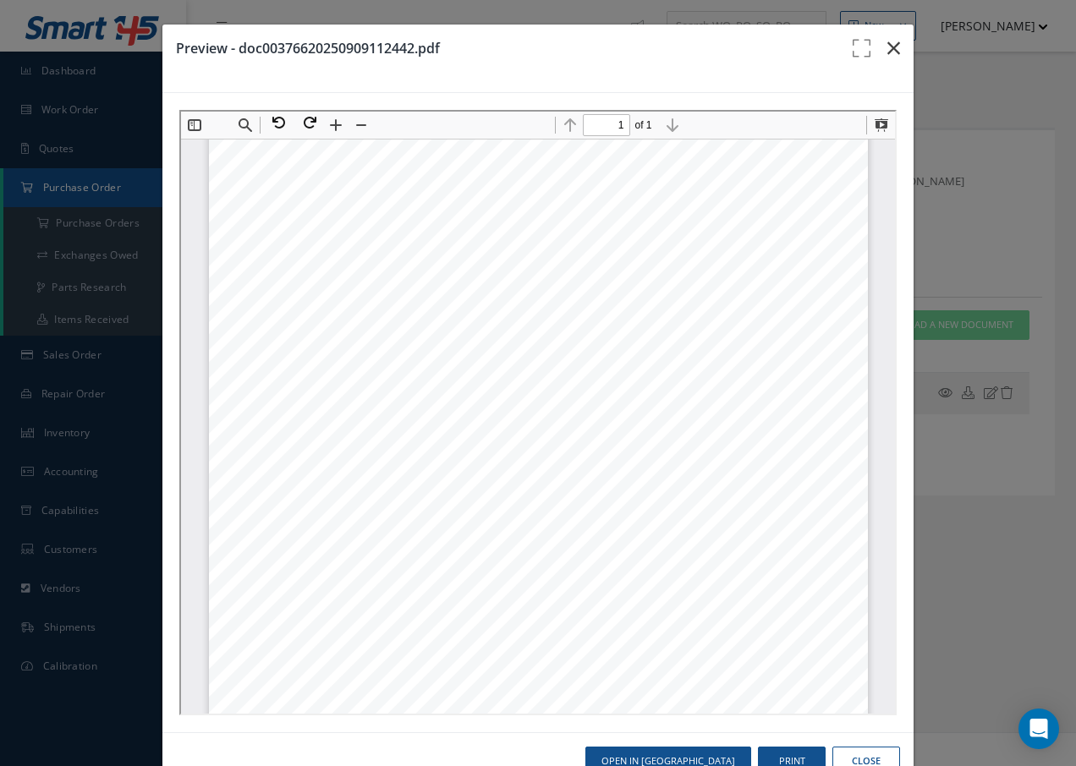
click at [887, 46] on icon "button" at bounding box center [893, 48] width 13 height 20
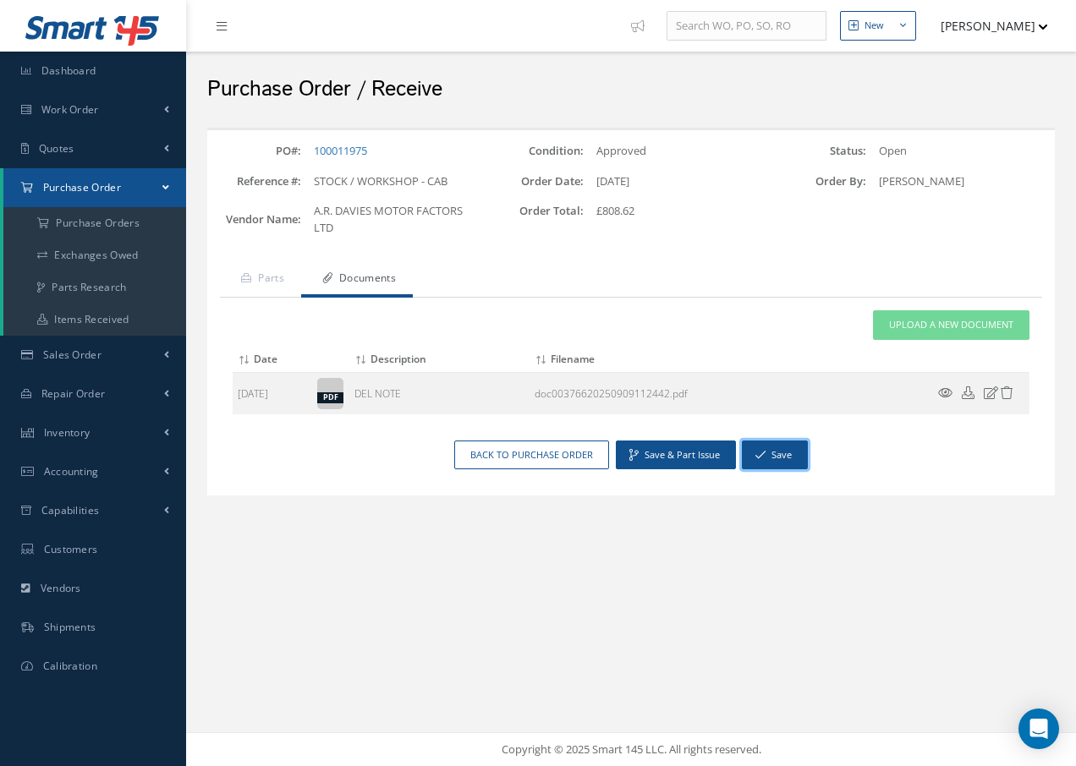
click at [786, 457] on button "Save" at bounding box center [775, 456] width 66 height 30
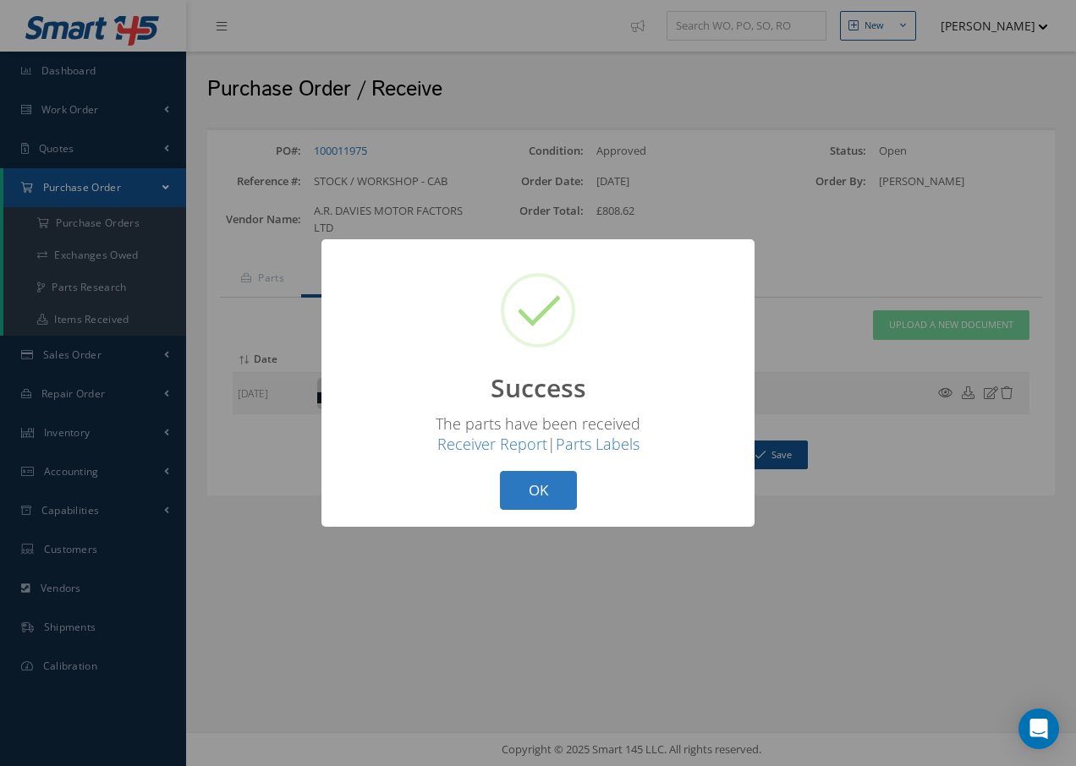
click at [540, 478] on button "OK" at bounding box center [538, 491] width 77 height 40
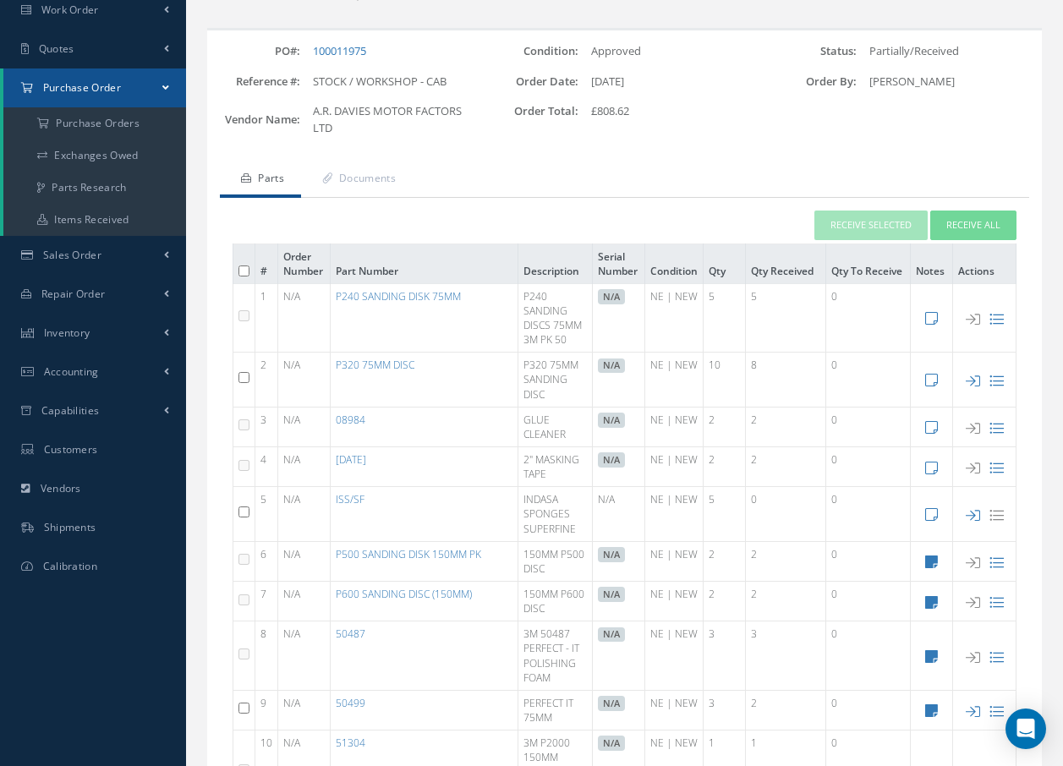
scroll to position [271, 0]
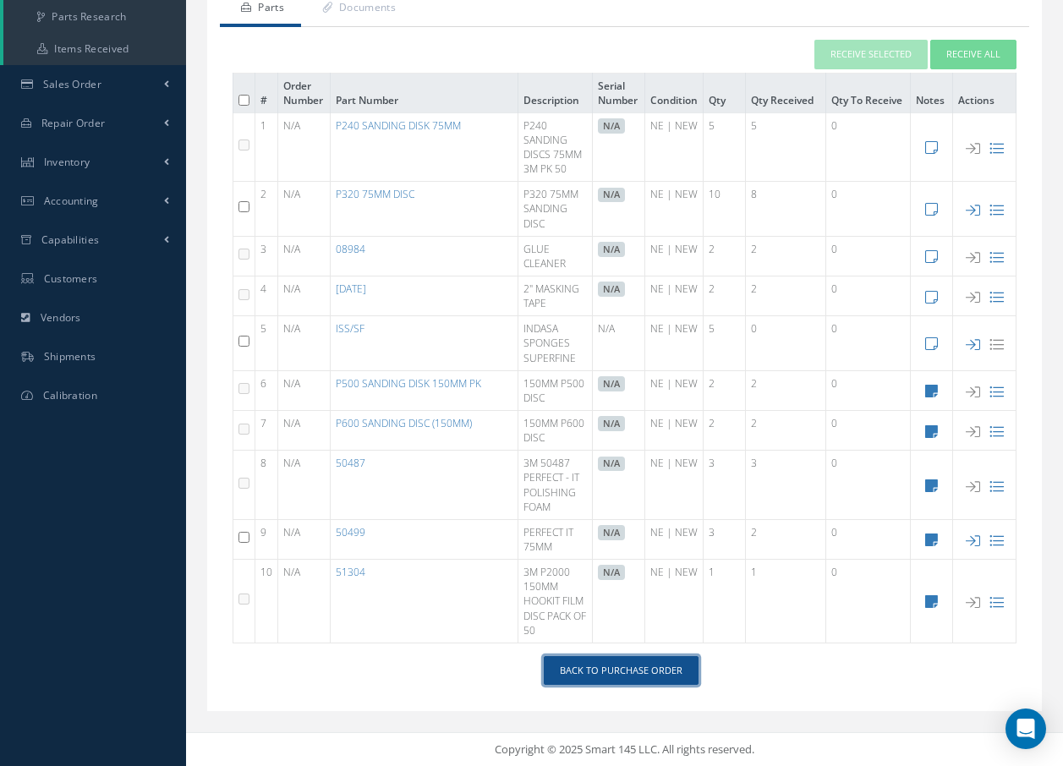
click at [656, 666] on link "Back to Purchase Order" at bounding box center [621, 671] width 155 height 30
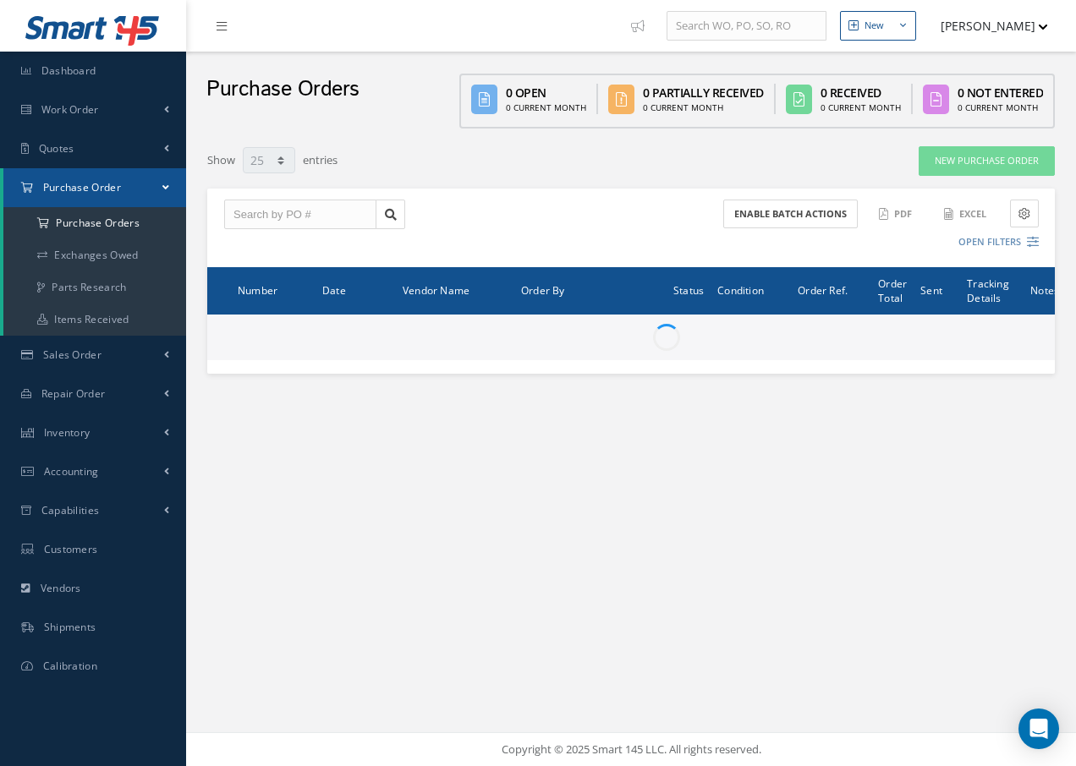
select select "25"
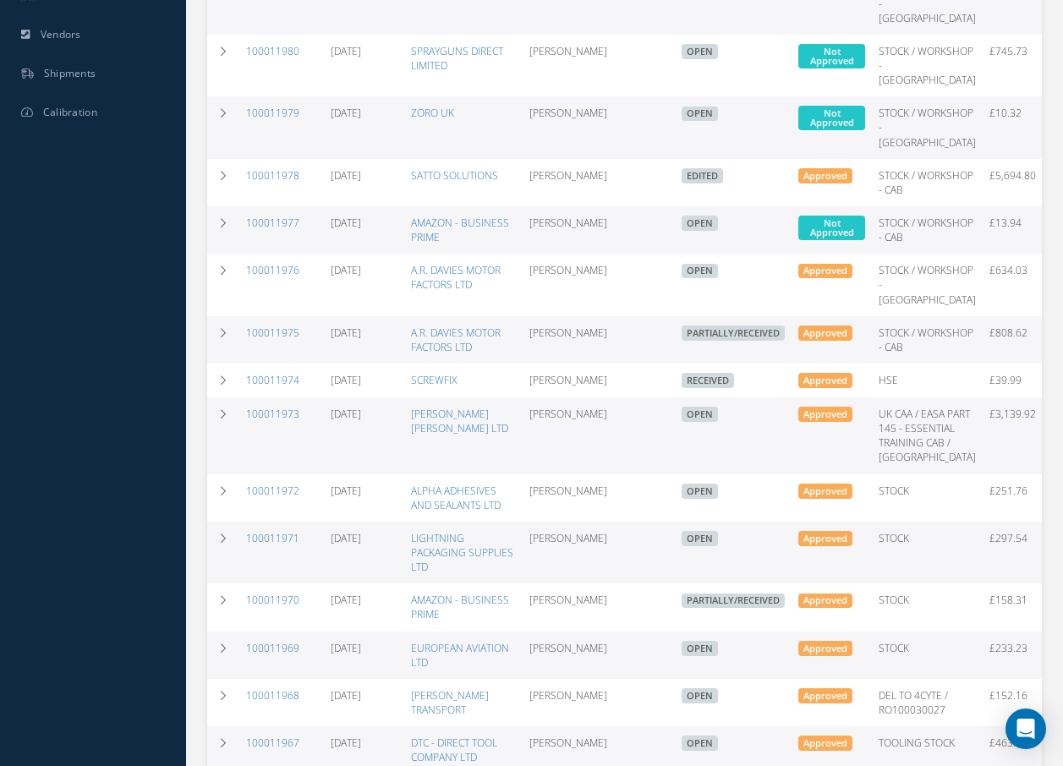
scroll to position [592, 0]
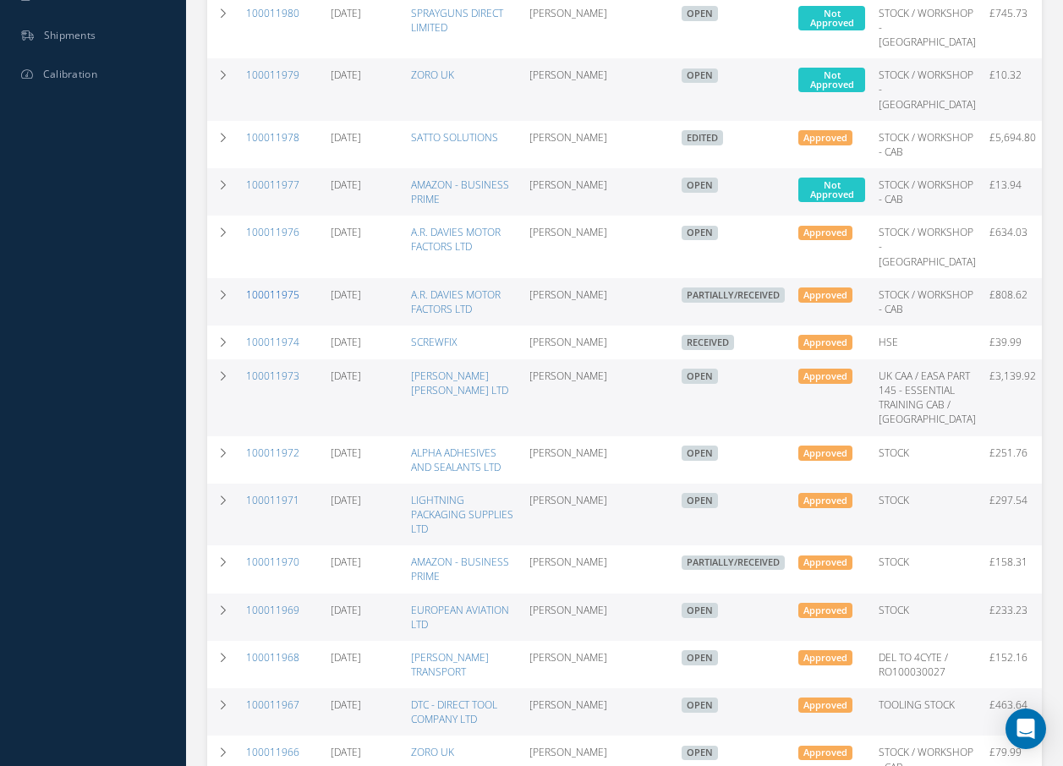
click at [268, 302] on link "100011975" at bounding box center [272, 295] width 53 height 14
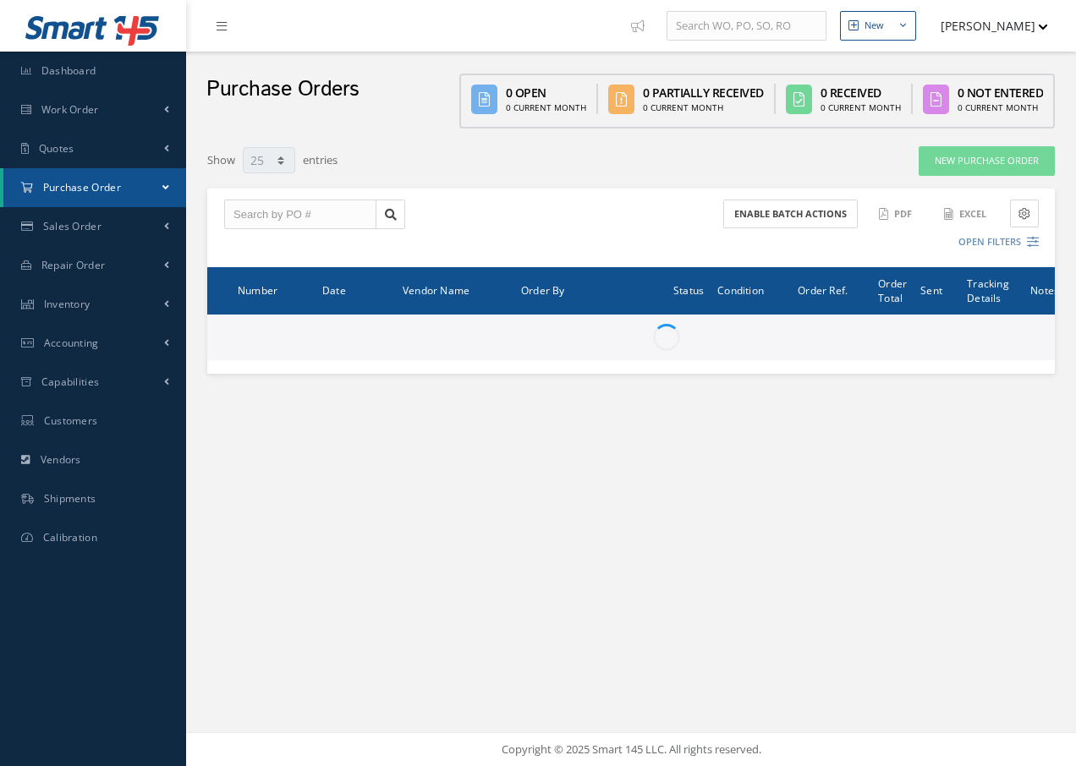
select select "25"
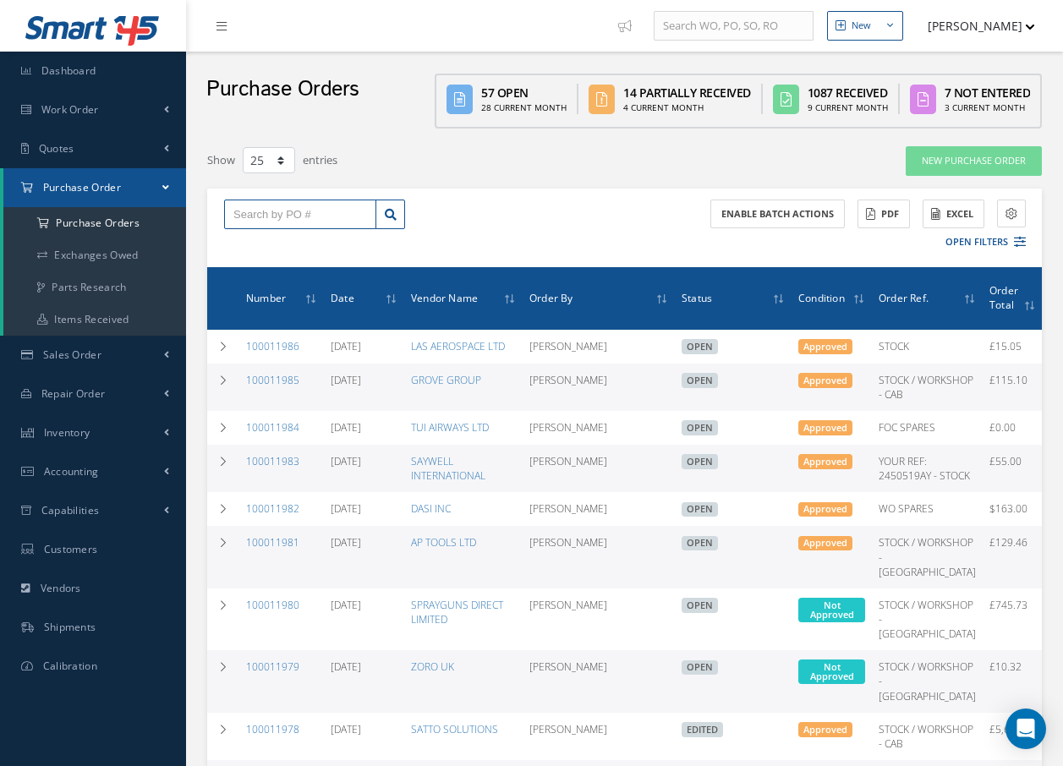
click at [294, 204] on input "text" at bounding box center [300, 215] width 152 height 30
type input "100011976"
click at [280, 251] on div "100011976" at bounding box center [300, 244] width 134 height 17
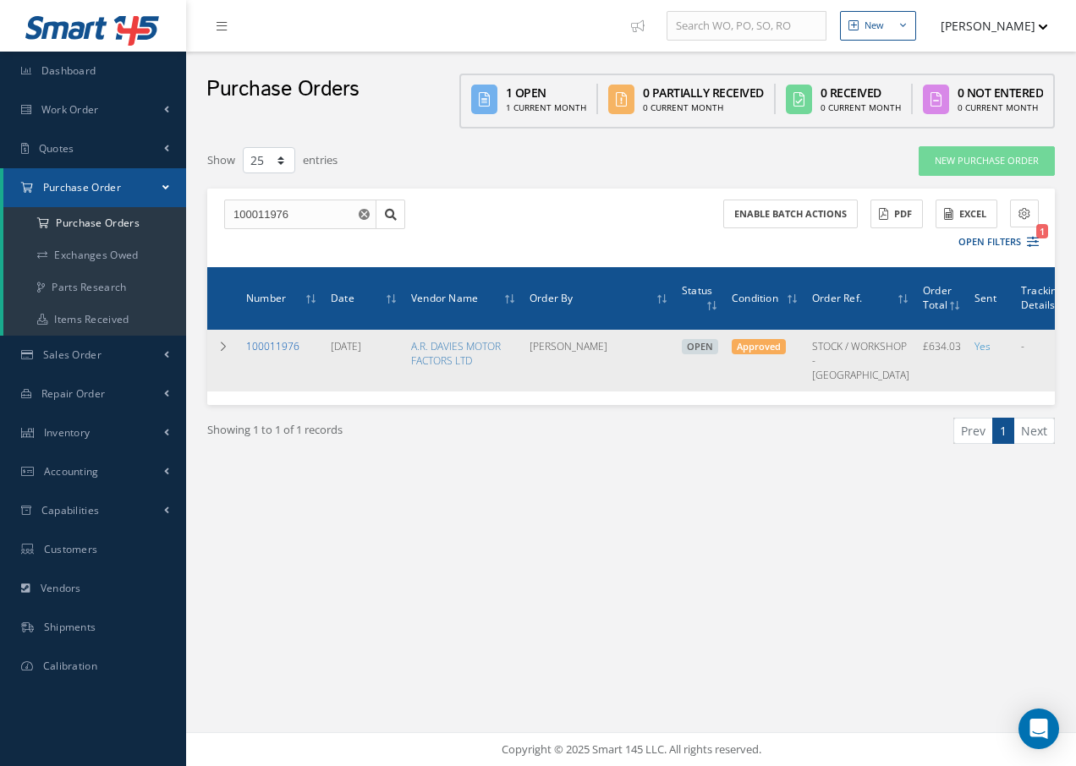
click link "100011976"
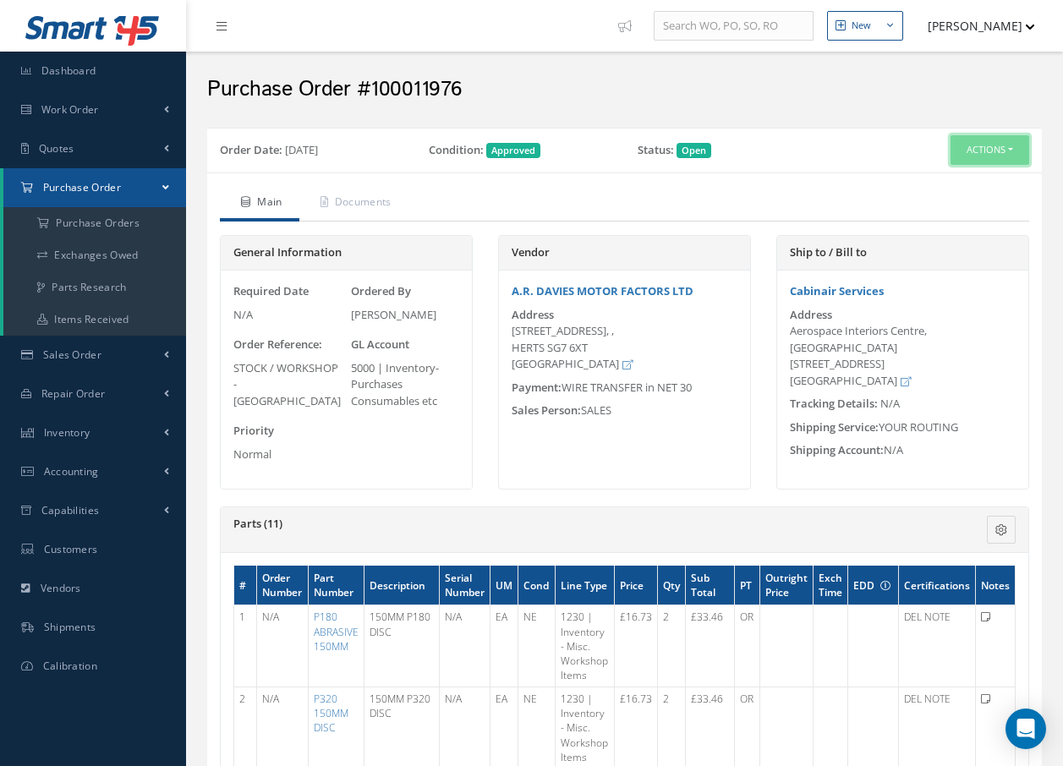
click at [1012, 154] on button "Actions" at bounding box center [990, 150] width 79 height 30
click at [967, 182] on link "Receive" at bounding box center [961, 182] width 135 height 23
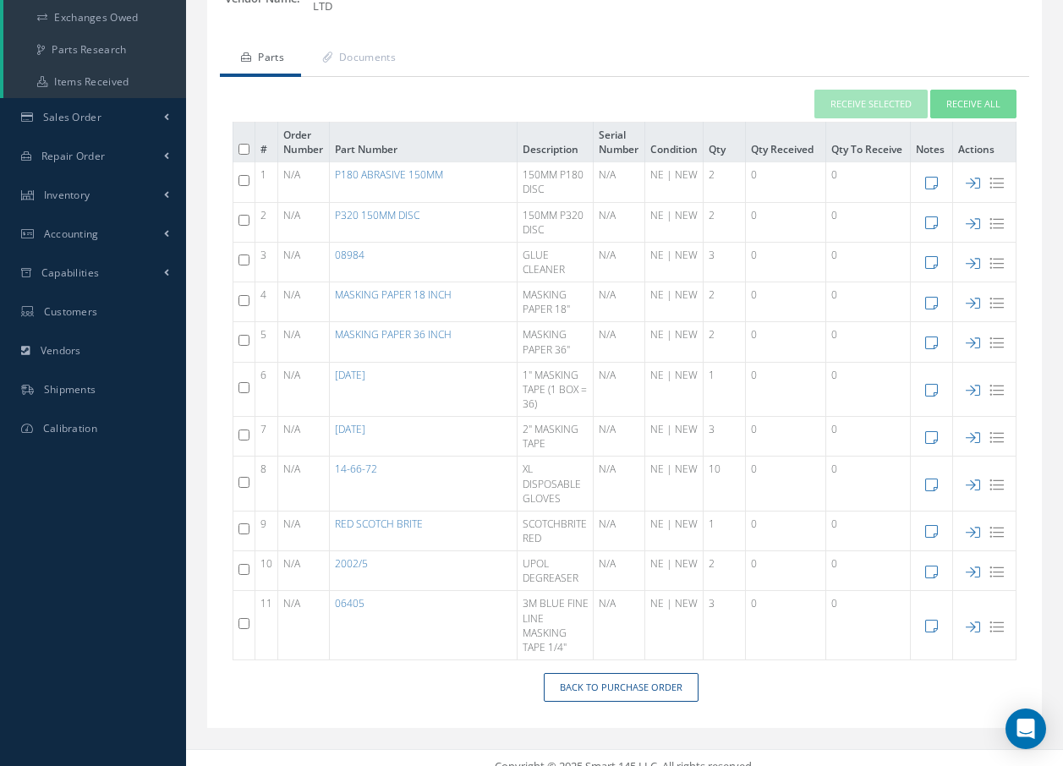
scroll to position [239, 0]
click at [940, 89] on button "Receive All" at bounding box center [974, 104] width 86 height 30
type input "[DATE]"
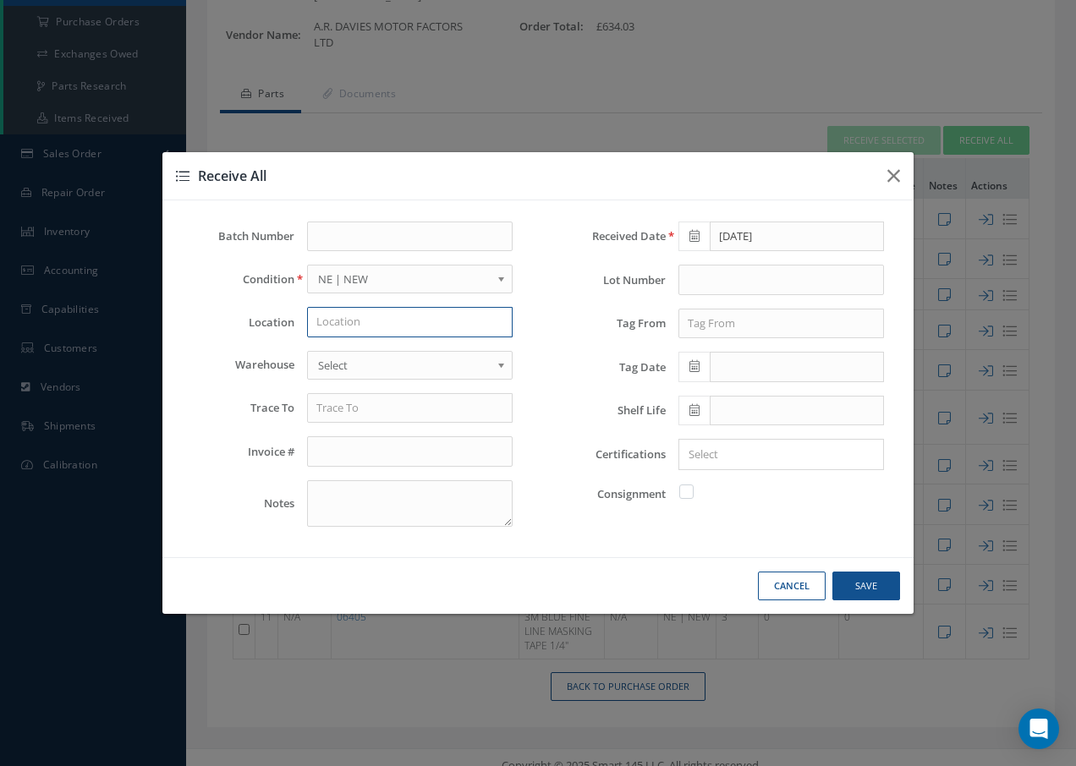
click at [462, 321] on input "text" at bounding box center [410, 322] width 206 height 30
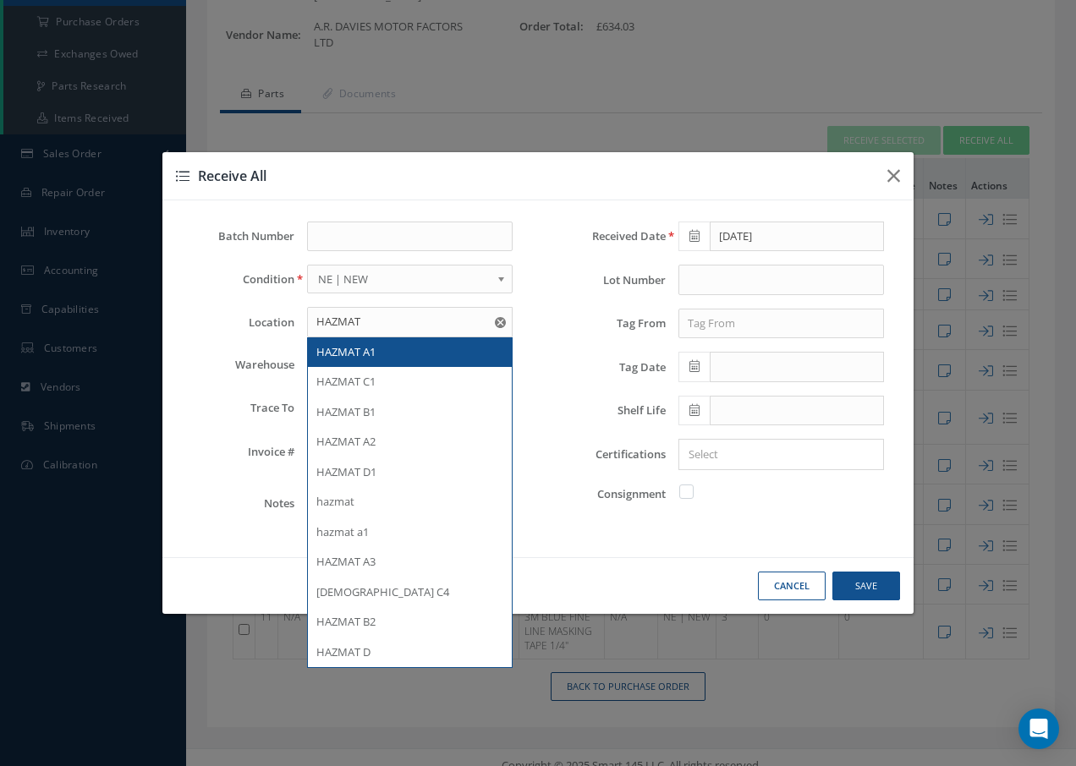
click at [426, 350] on div "HAZMAT A1" at bounding box center [409, 352] width 187 height 17
type input "HAZMAT A1"
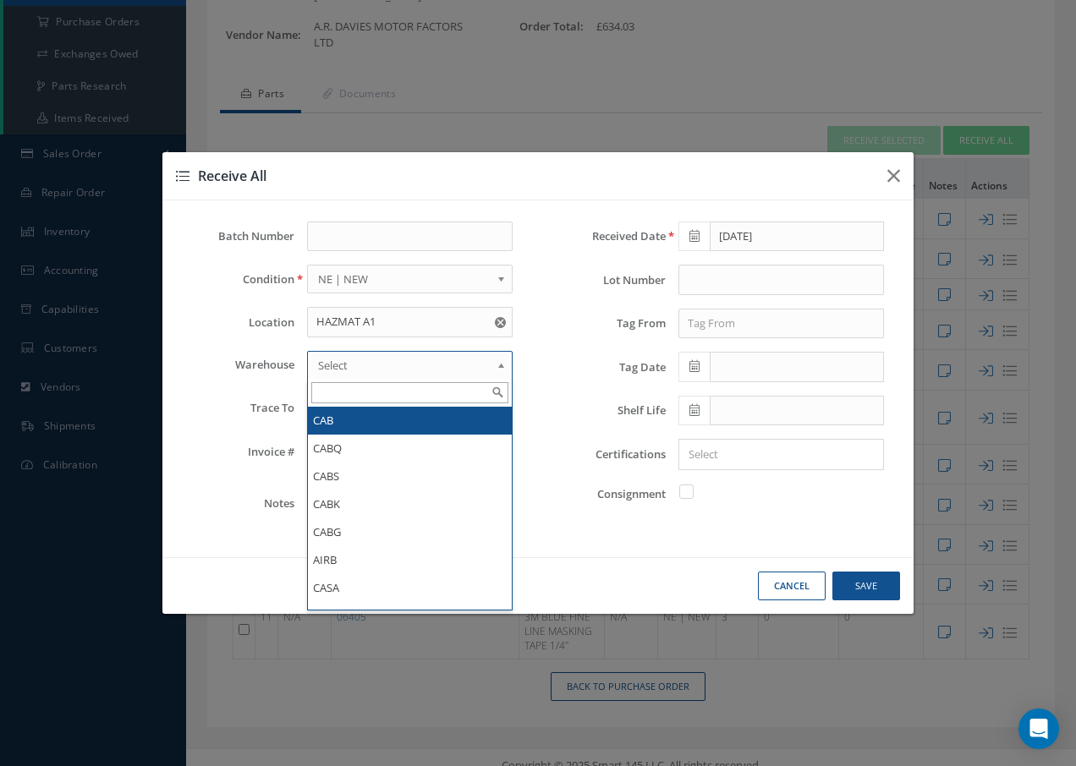
click at [494, 368] on link "Select" at bounding box center [410, 365] width 206 height 29
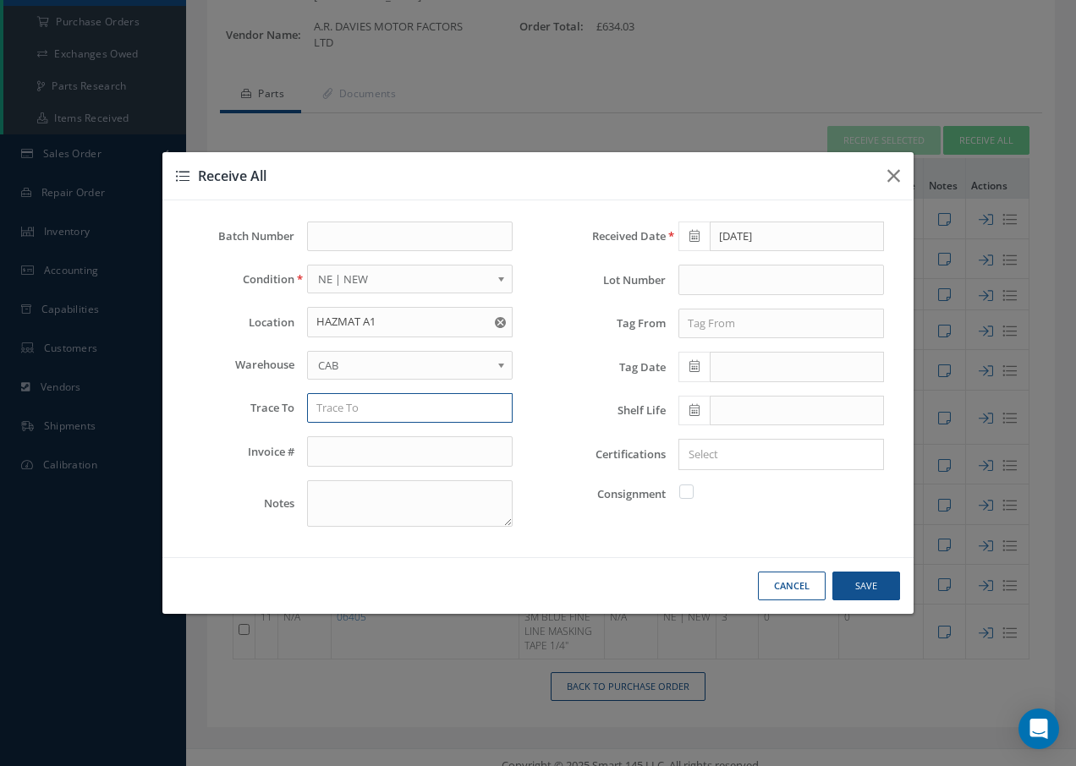
click at [421, 420] on input "text" at bounding box center [410, 408] width 206 height 30
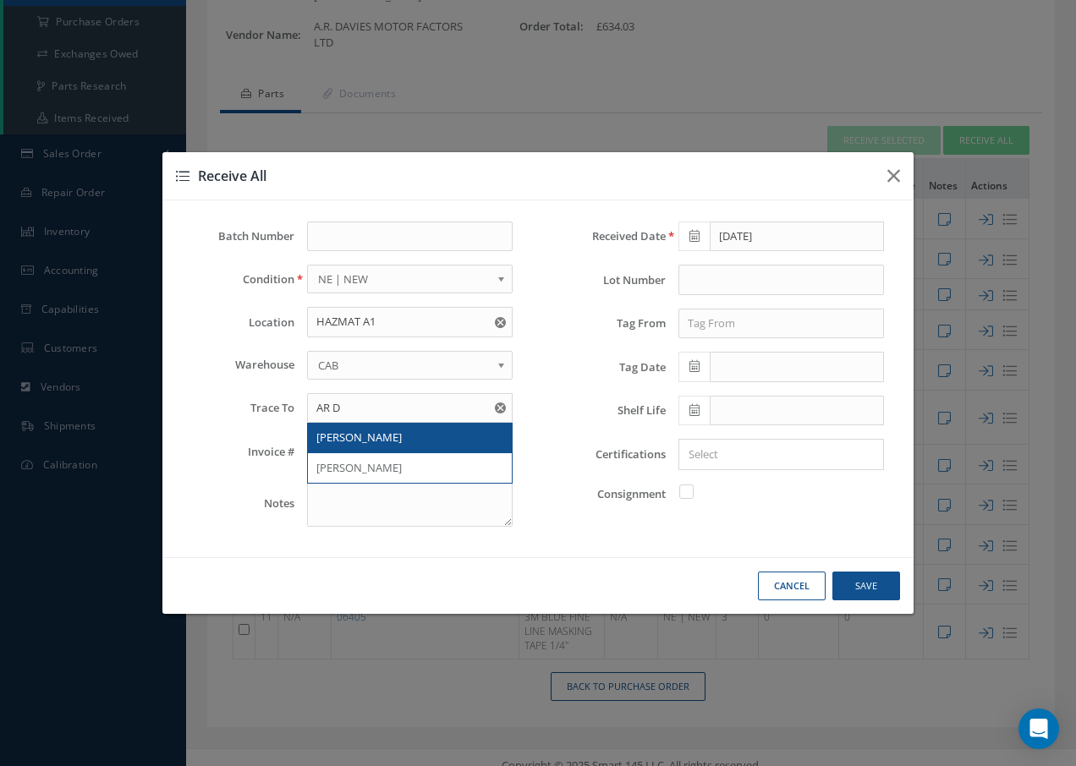
click at [385, 434] on div "[PERSON_NAME]" at bounding box center [409, 438] width 187 height 17
type input "[PERSON_NAME]"
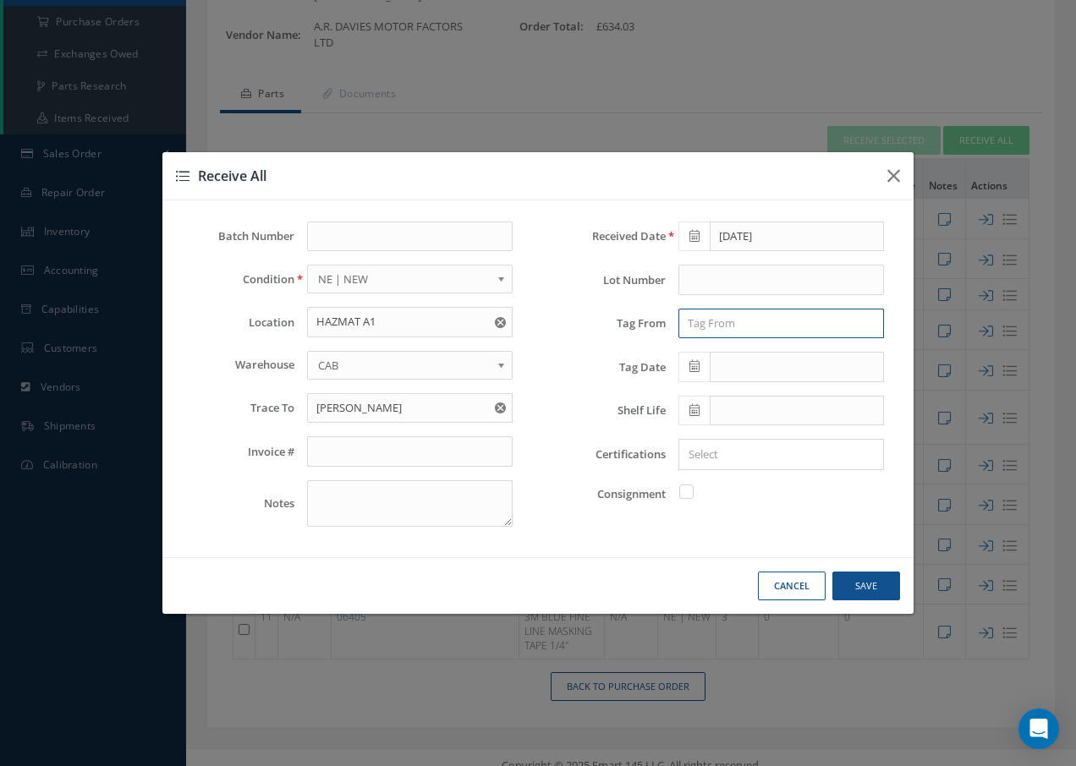
click at [730, 320] on input "text" at bounding box center [781, 324] width 206 height 30
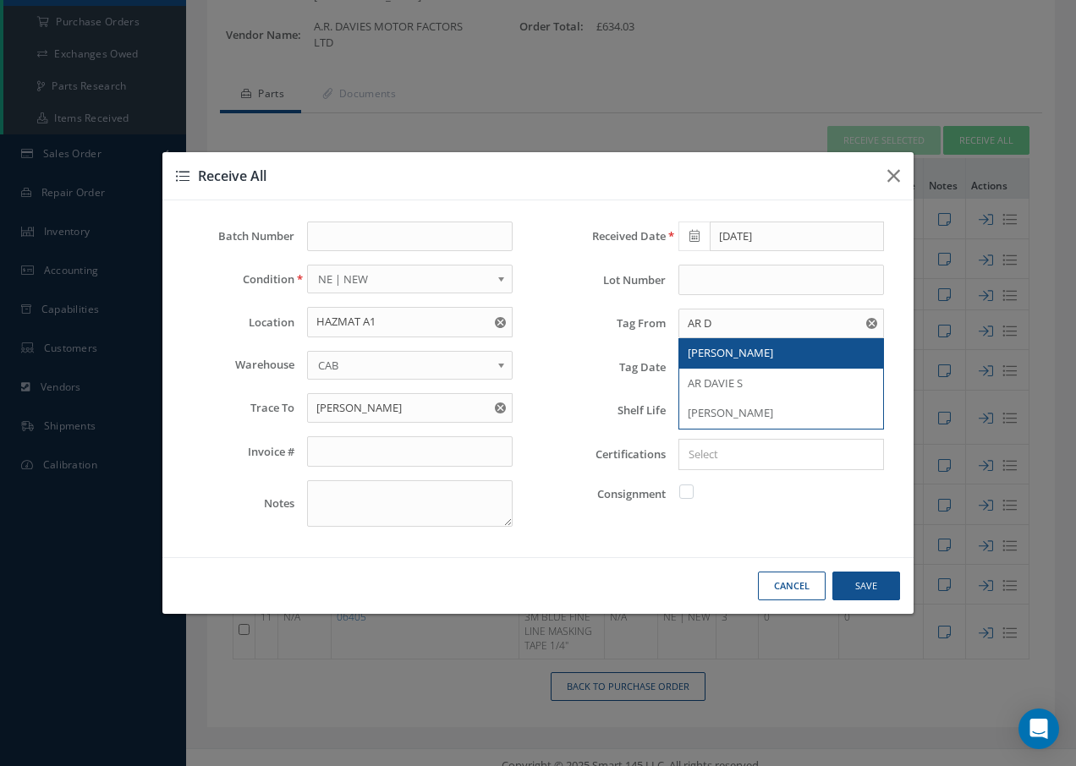
click at [716, 355] on span "[PERSON_NAME]" at bounding box center [730, 352] width 85 height 15
type input "[PERSON_NAME]"
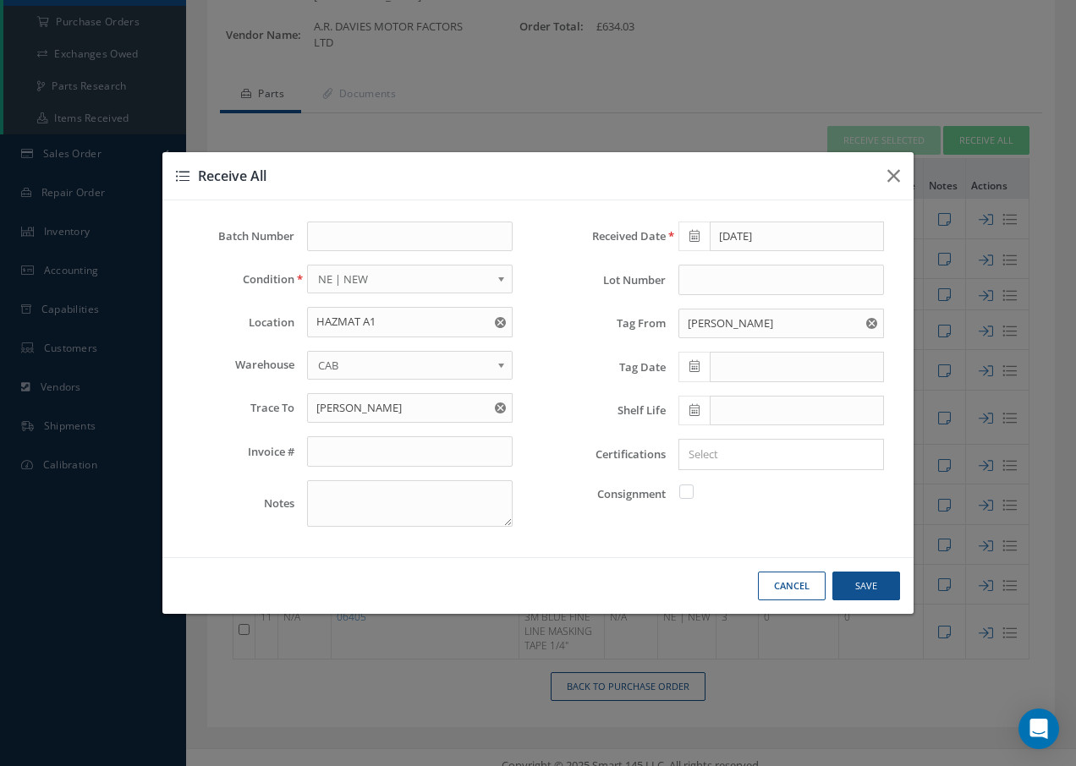
click at [717, 448] on input "Search for option" at bounding box center [777, 455] width 193 height 18
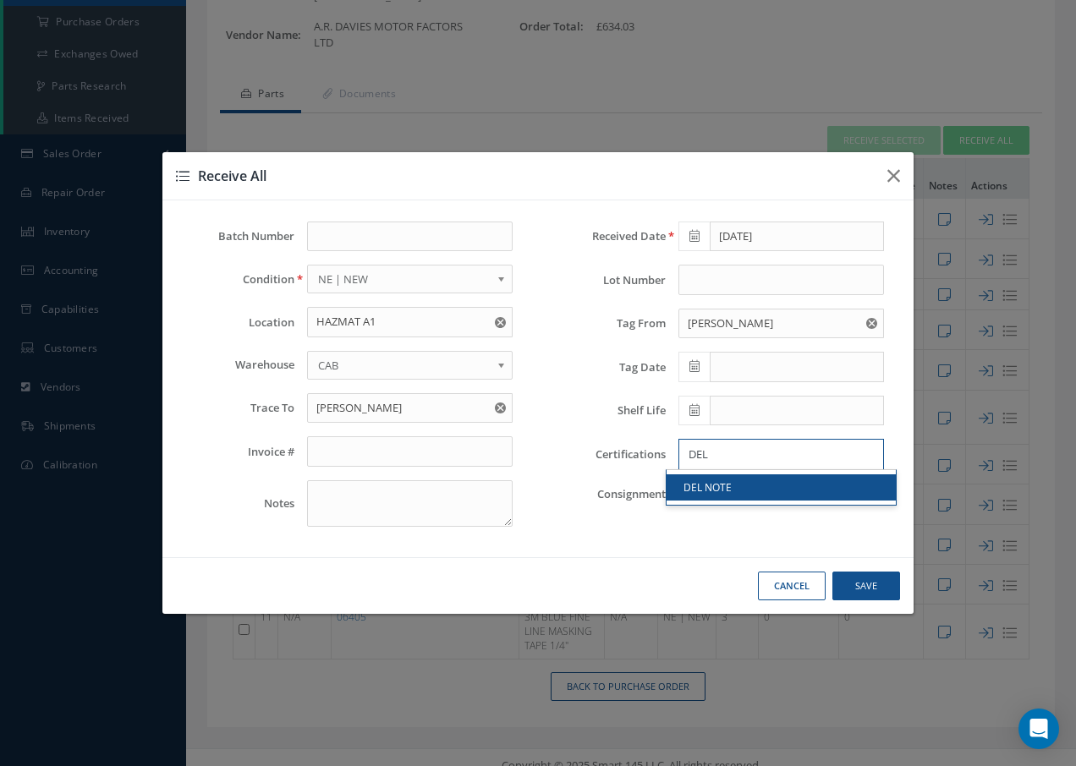
type input "DEL"
click at [720, 493] on link "DEL NOTE" at bounding box center [781, 488] width 229 height 26
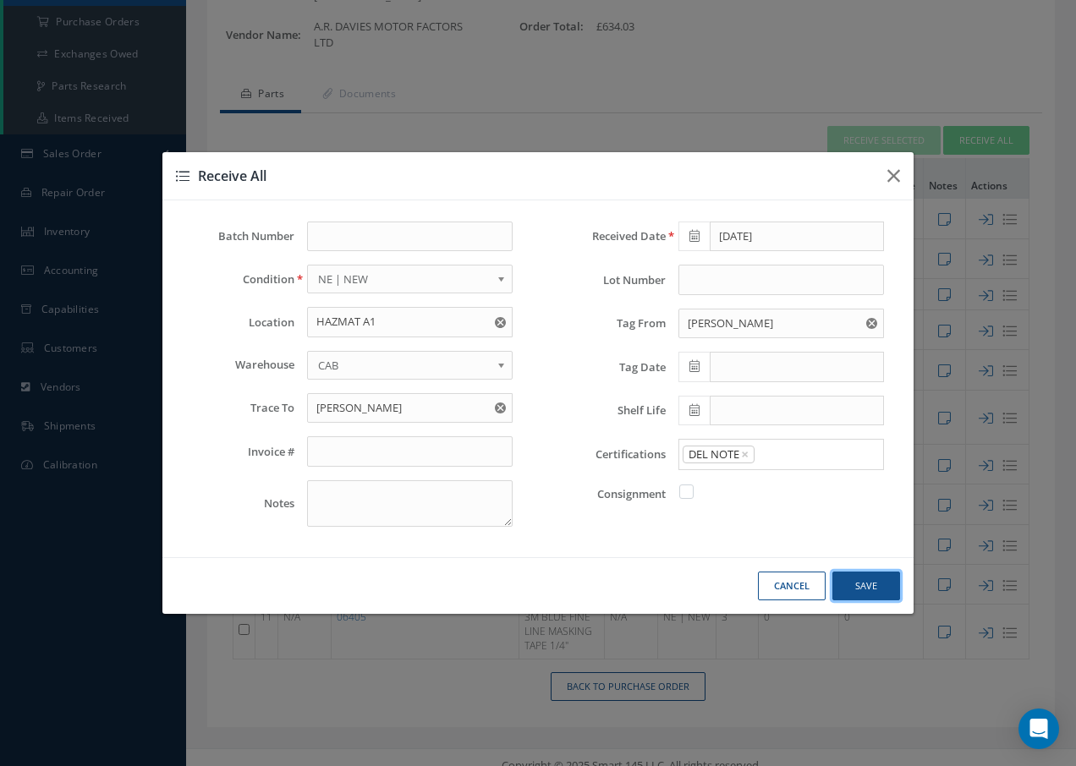
click at [853, 582] on button "Save" at bounding box center [866, 587] width 68 height 30
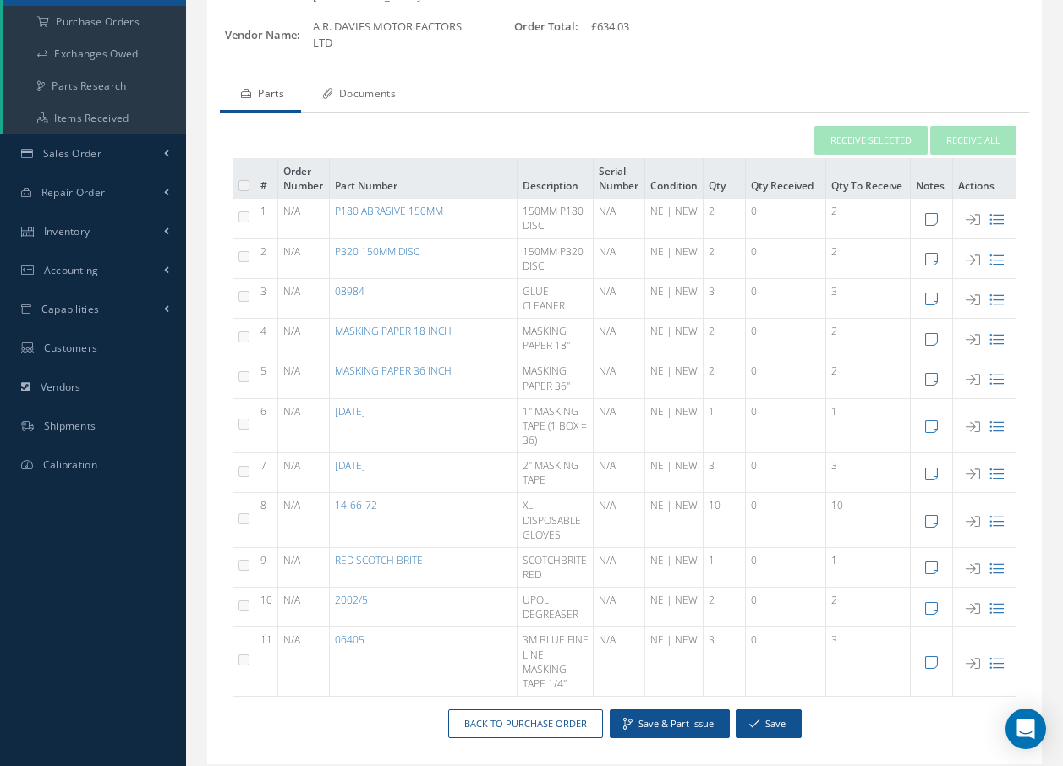
click at [370, 78] on link "Documents" at bounding box center [357, 96] width 112 height 36
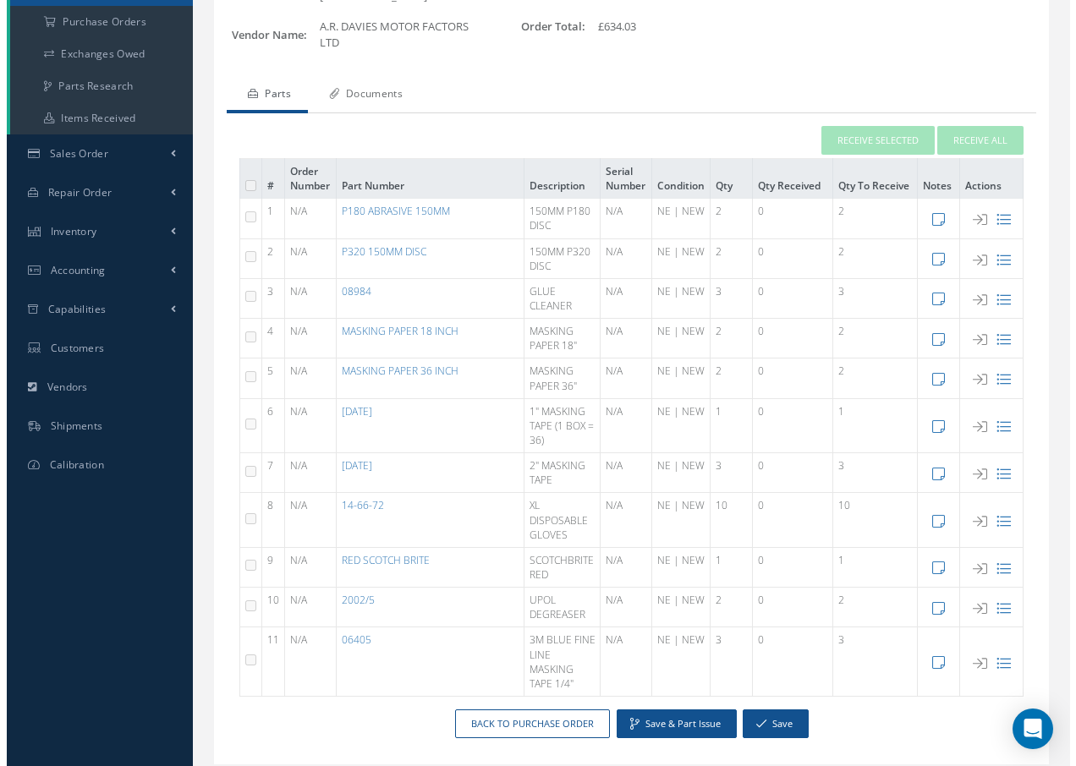
scroll to position [0, 0]
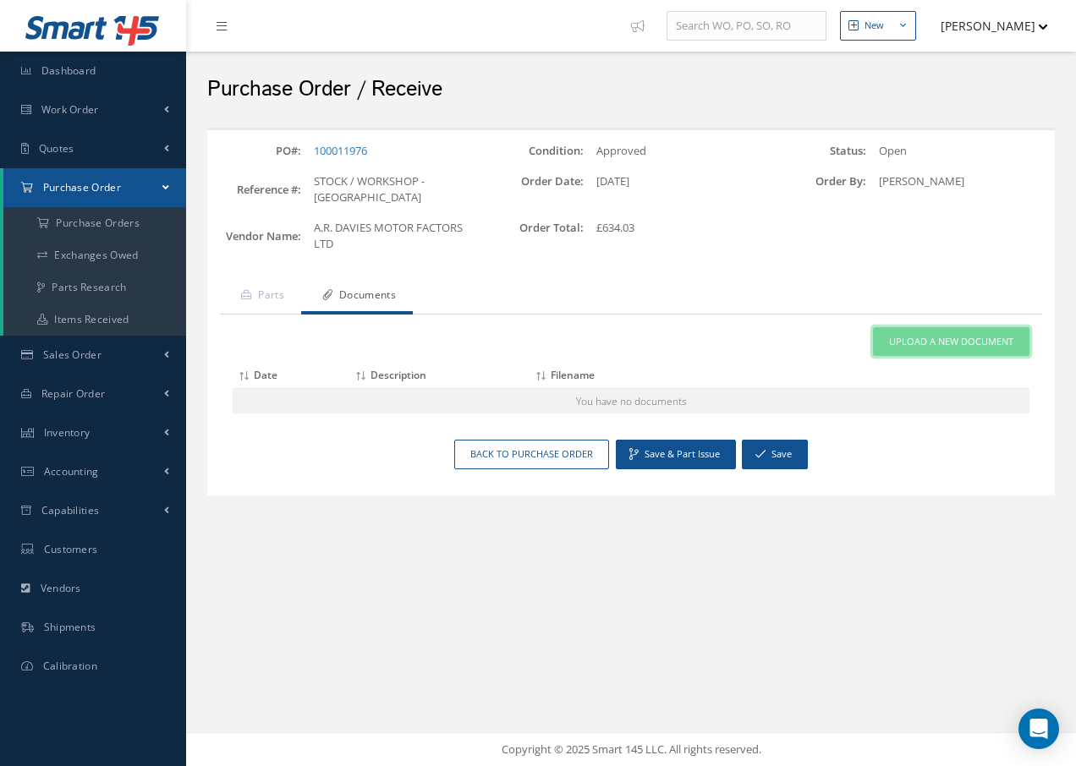
click at [895, 335] on span "Upload a New Document" at bounding box center [951, 342] width 124 height 14
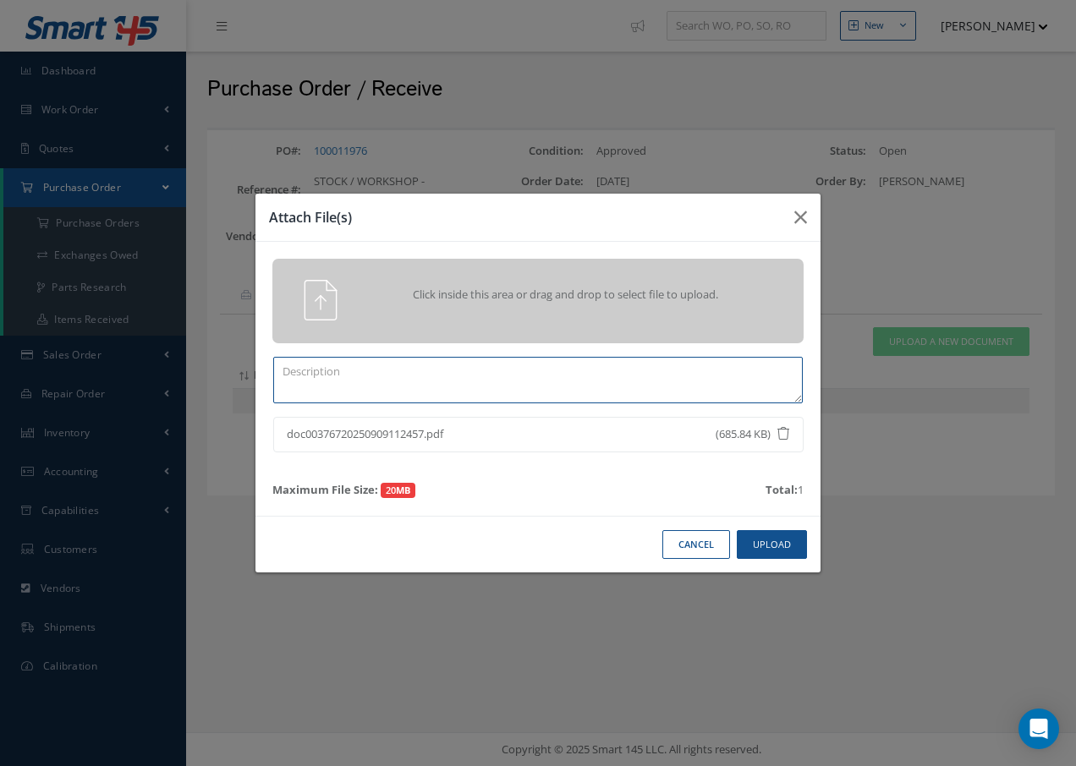
click at [410, 380] on textarea at bounding box center [538, 380] width 530 height 47
type textarea "DEL NOTE"
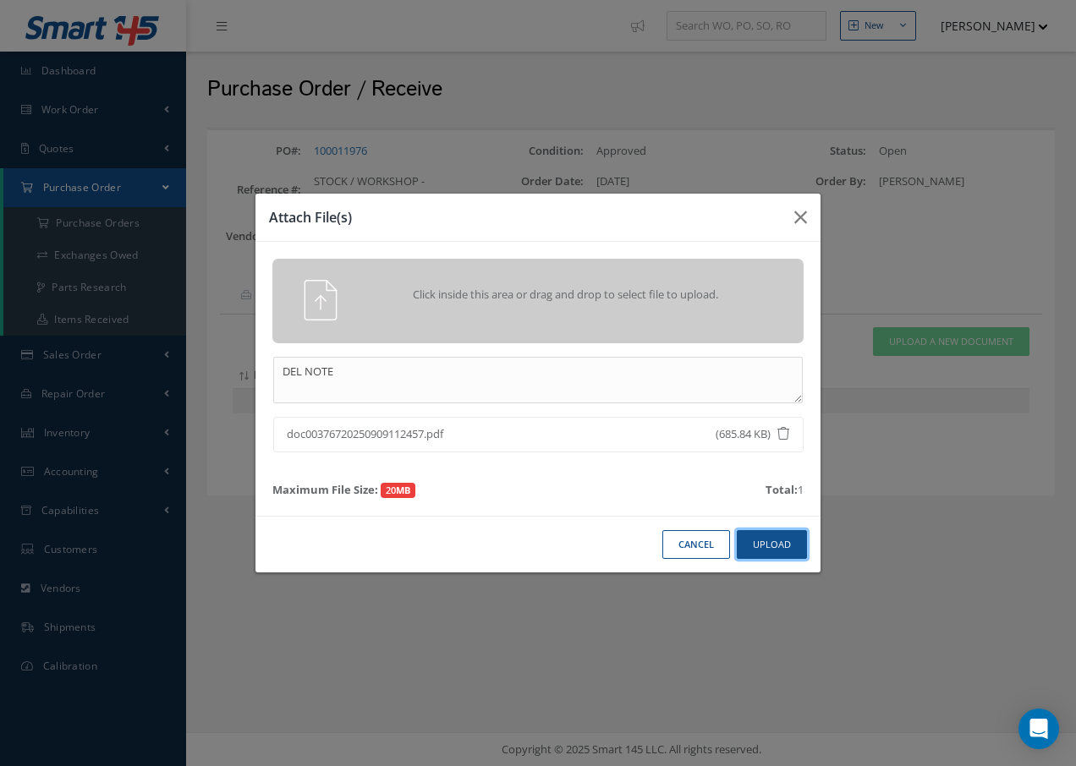
click at [762, 539] on button "Upload" at bounding box center [772, 545] width 70 height 30
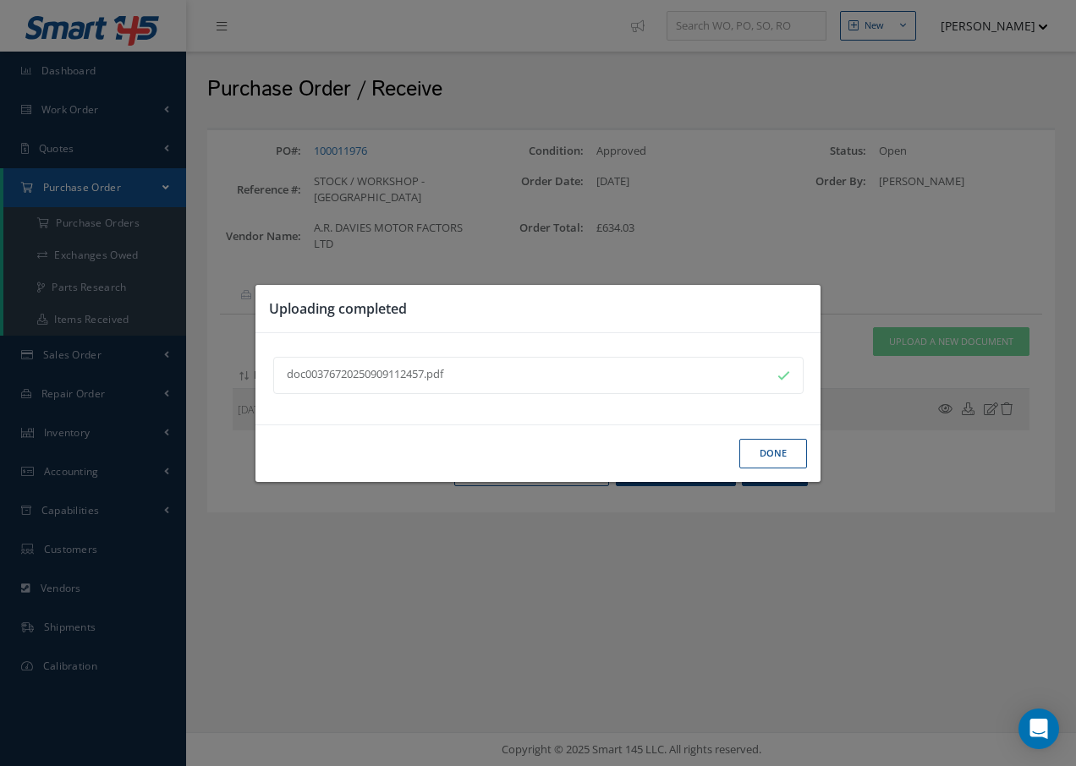
click at [768, 454] on button "Done" at bounding box center [773, 454] width 68 height 30
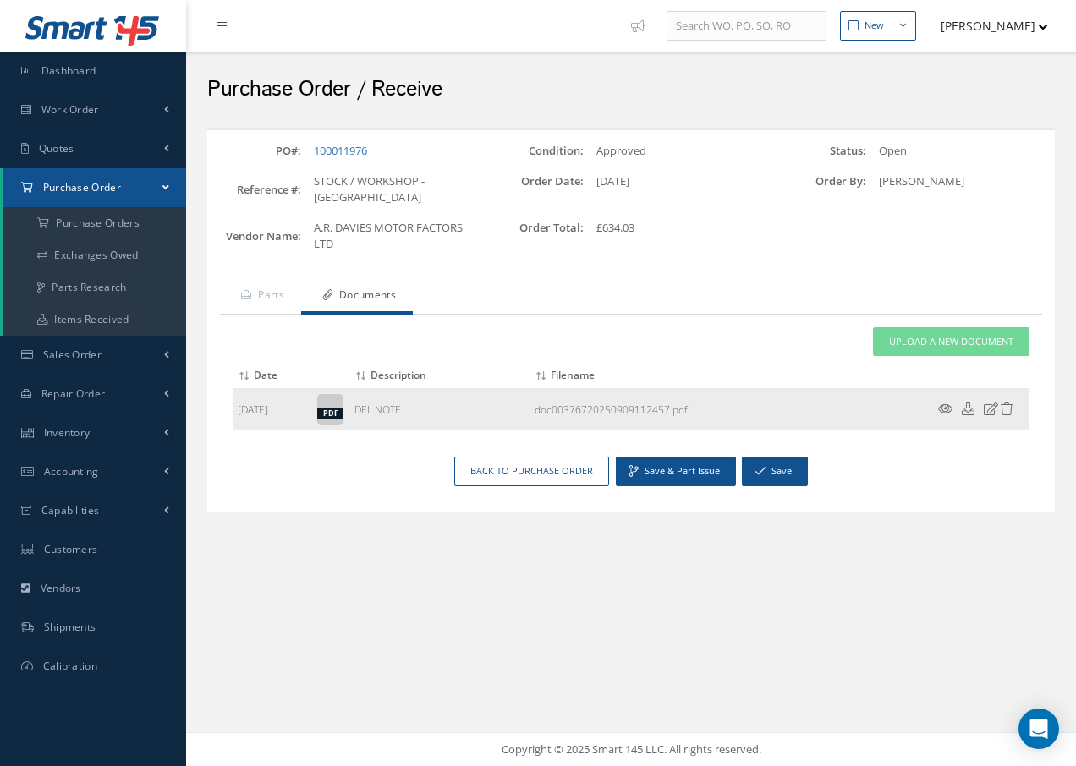
click at [944, 403] on icon at bounding box center [945, 409] width 14 height 13
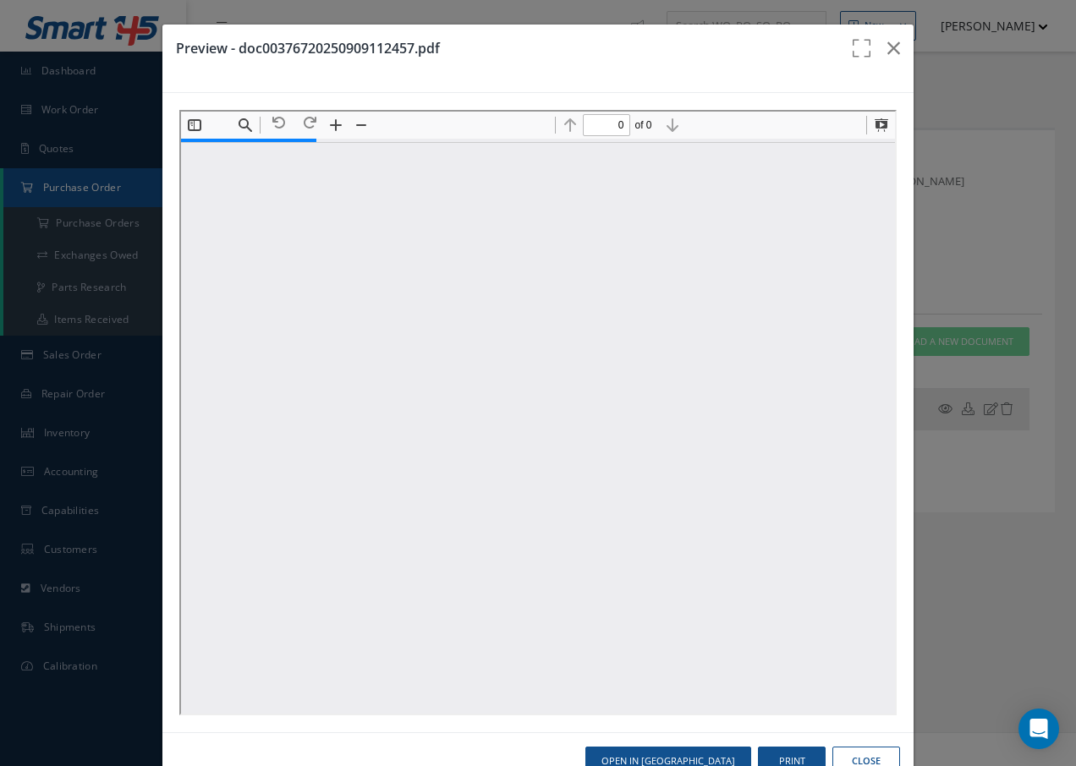
type input "1"
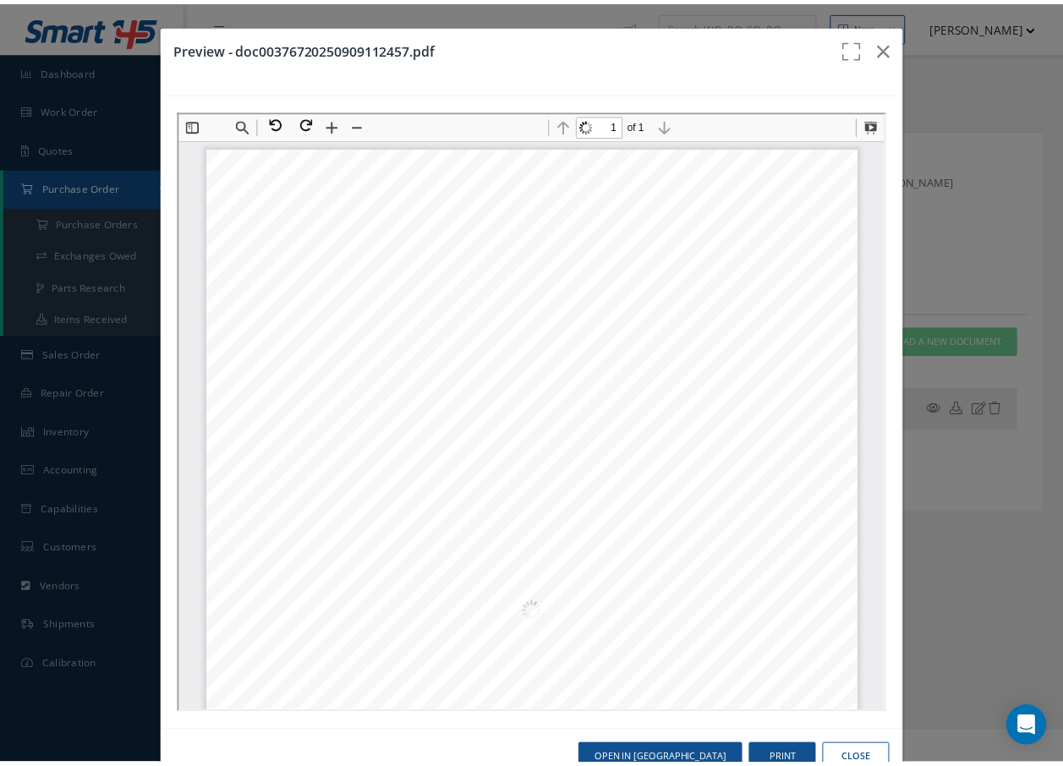
scroll to position [8, 0]
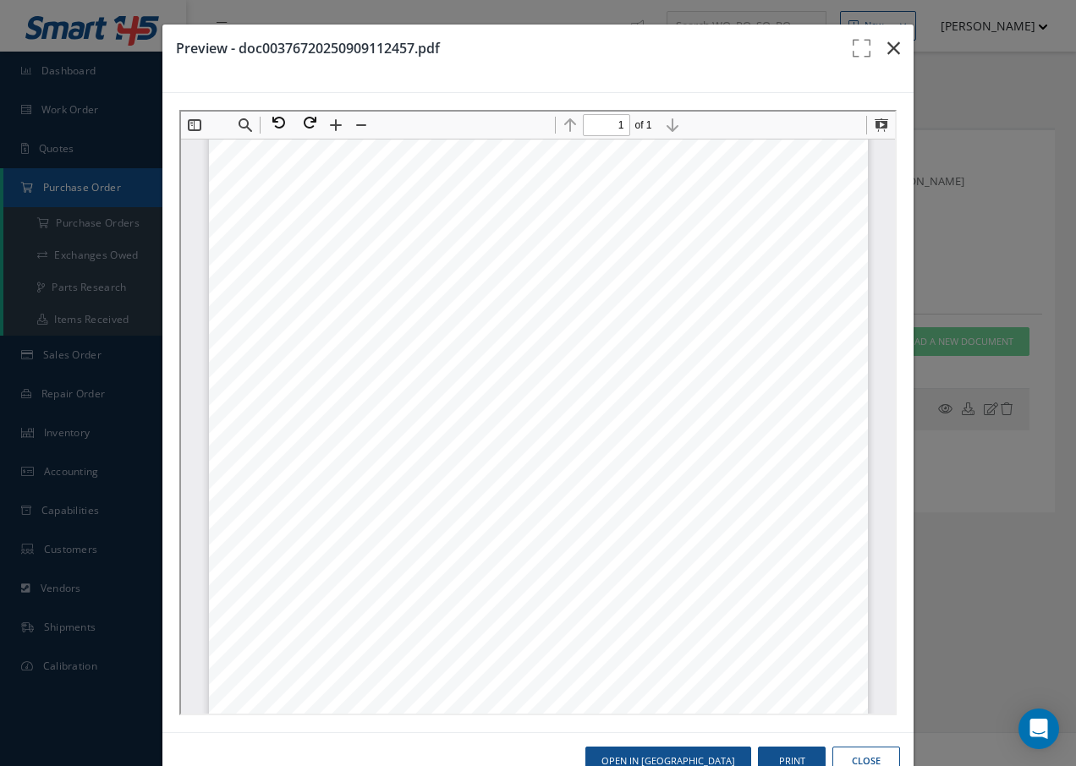
click at [887, 51] on icon "button" at bounding box center [893, 48] width 13 height 20
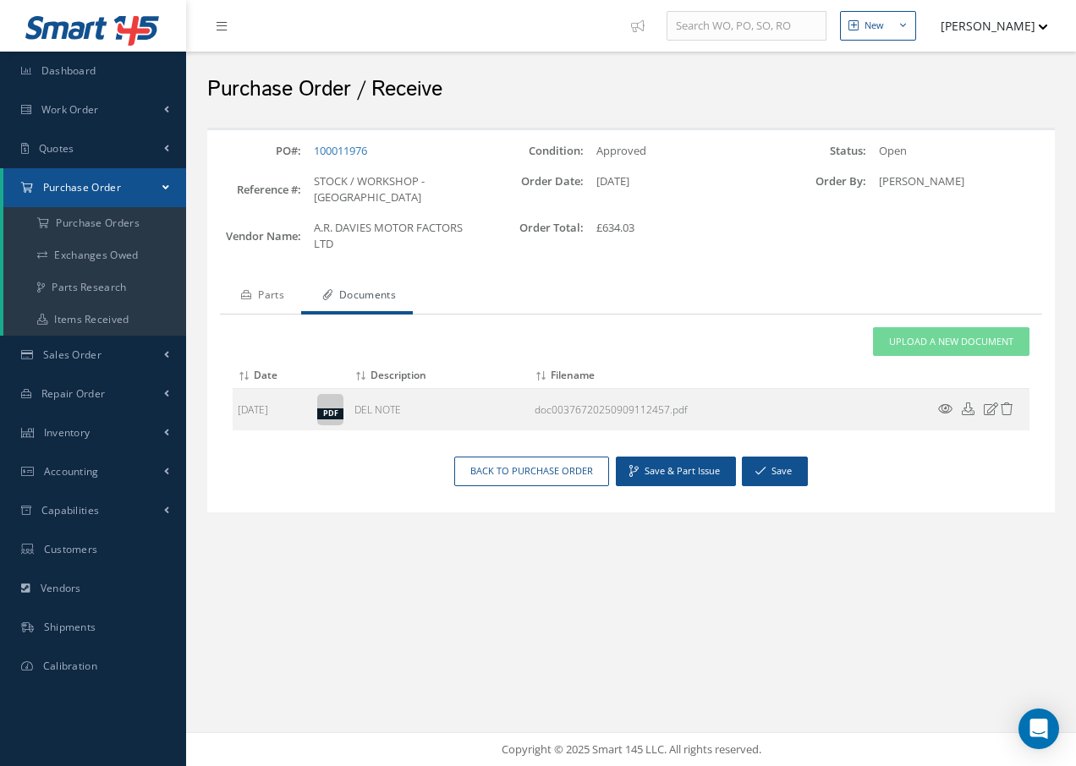
click at [276, 281] on link "Parts" at bounding box center [260, 297] width 81 height 36
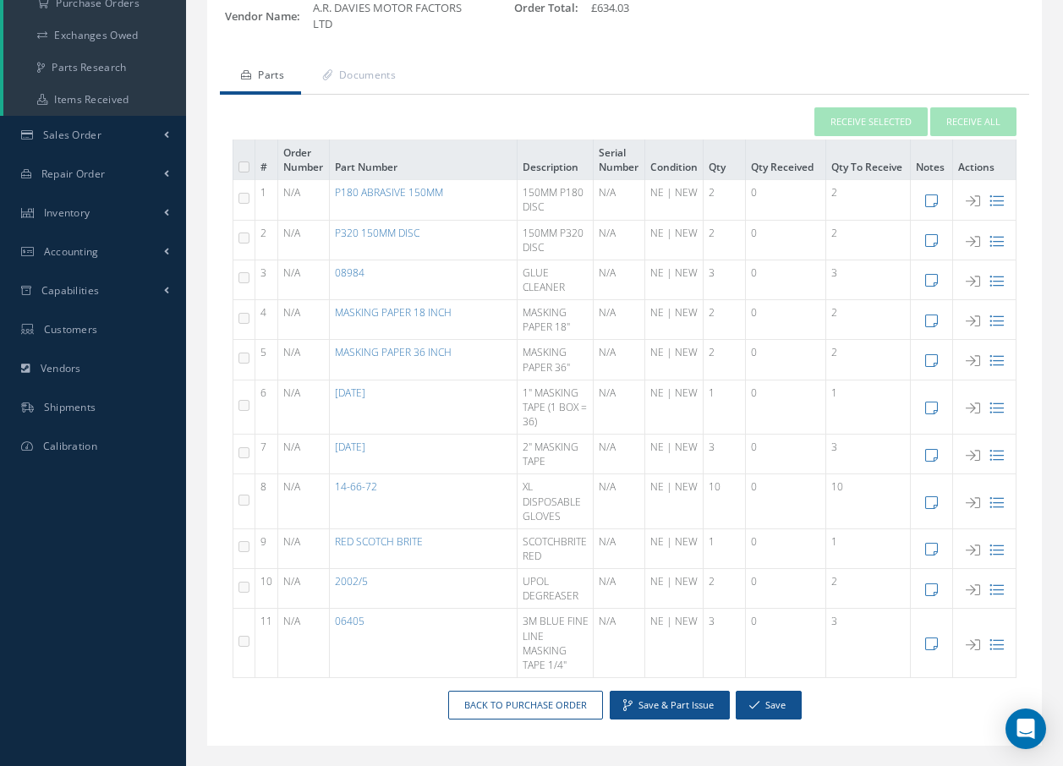
scroll to position [239, 0]
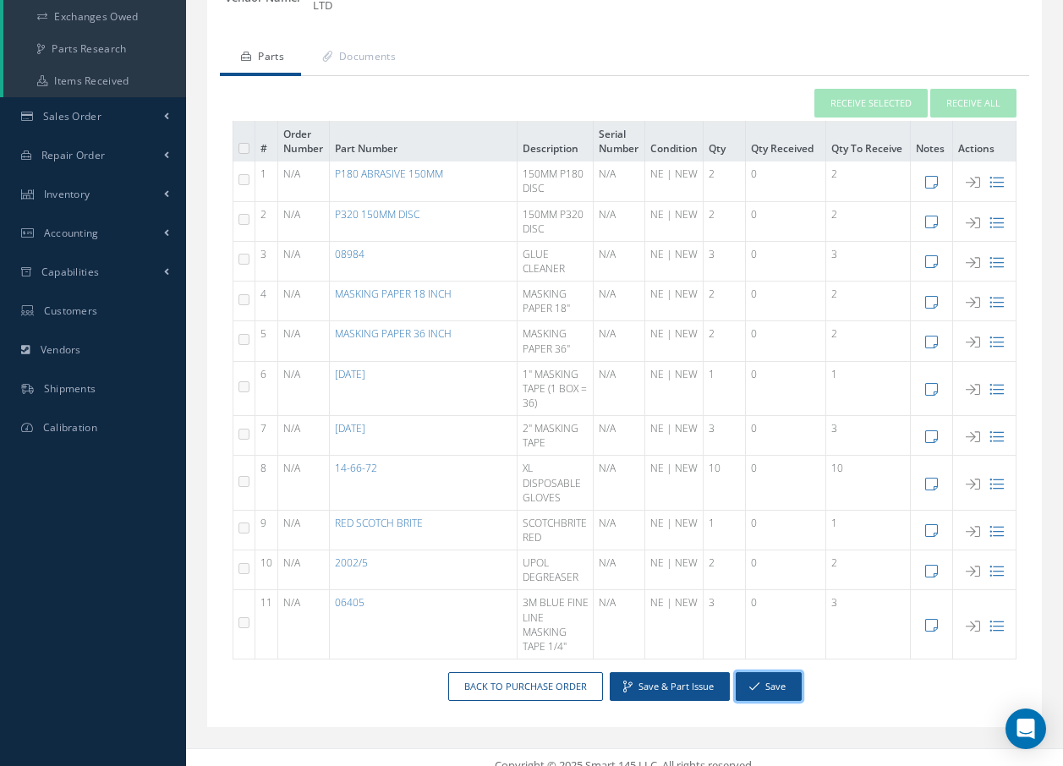
click at [777, 673] on button "Save" at bounding box center [769, 688] width 66 height 30
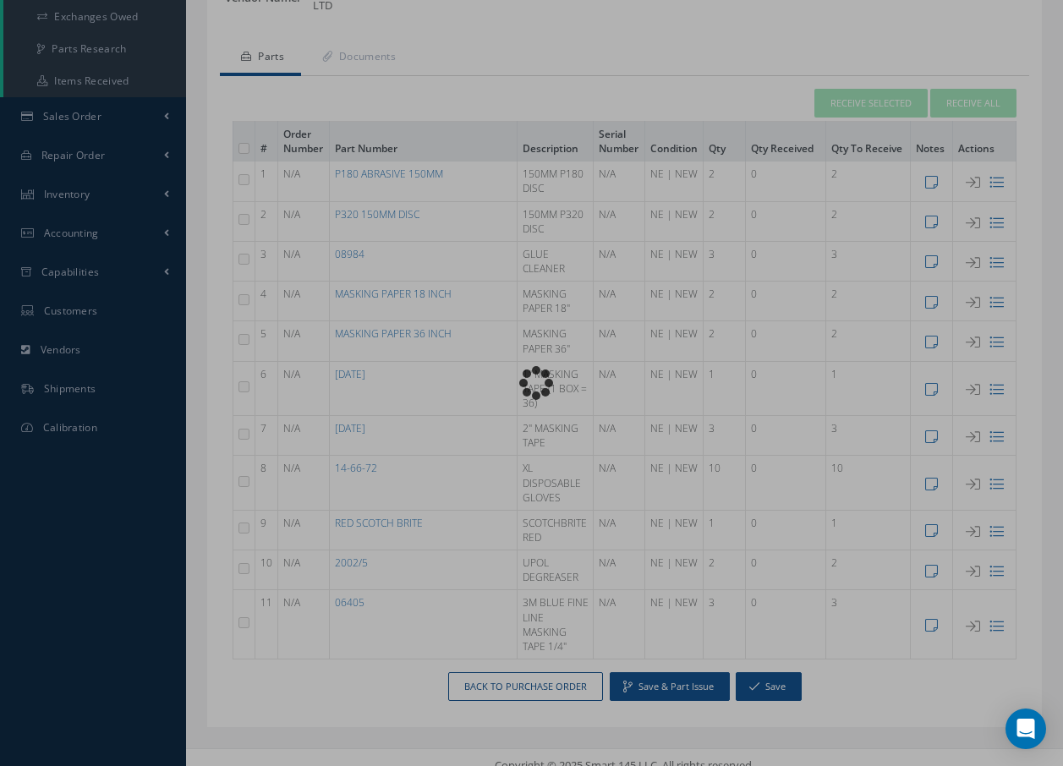
scroll to position [201, 0]
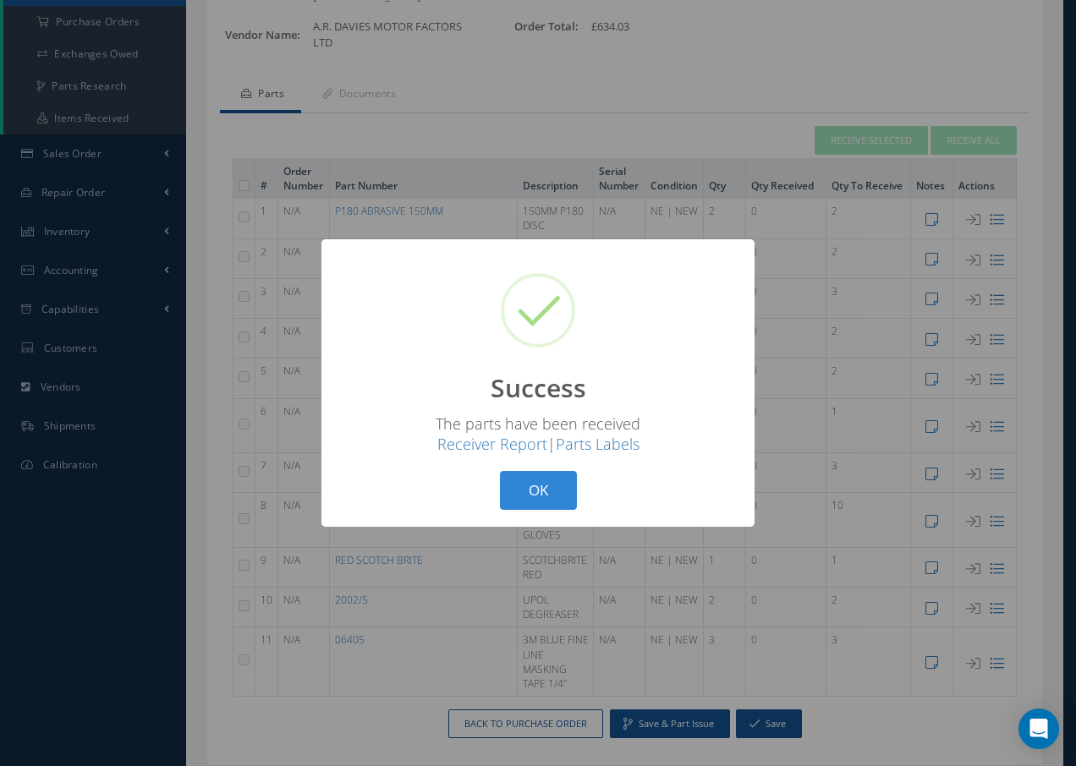
click at [530, 481] on button "OK" at bounding box center [538, 491] width 77 height 40
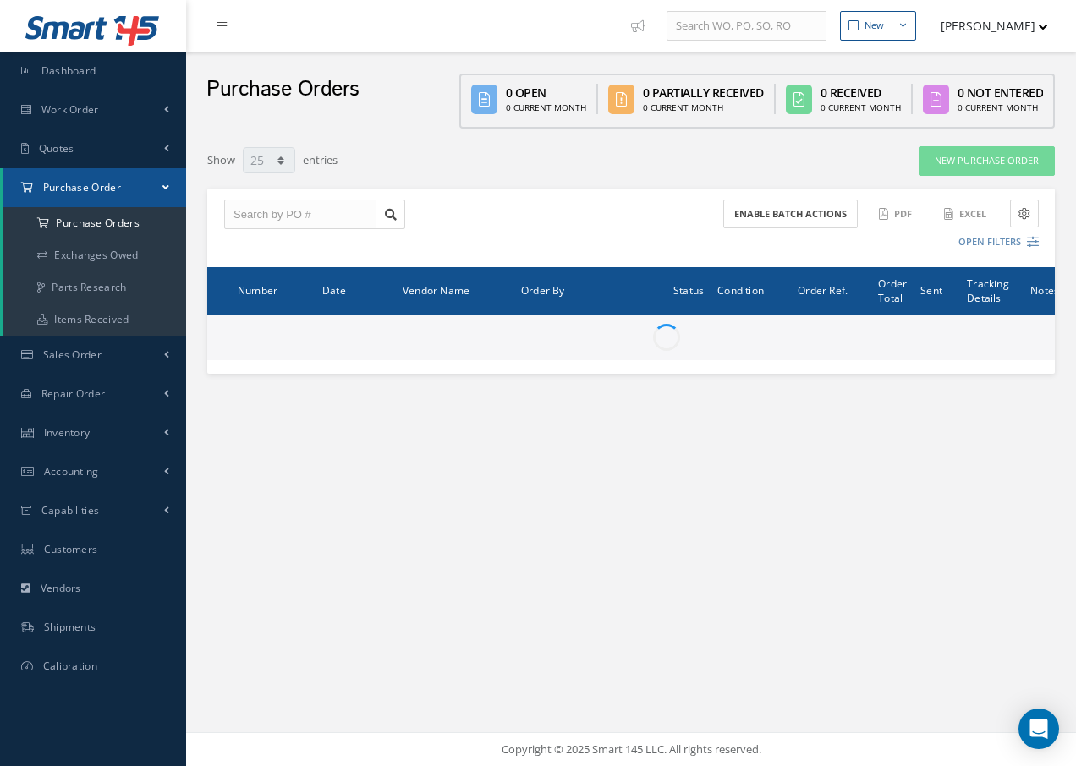
select select "25"
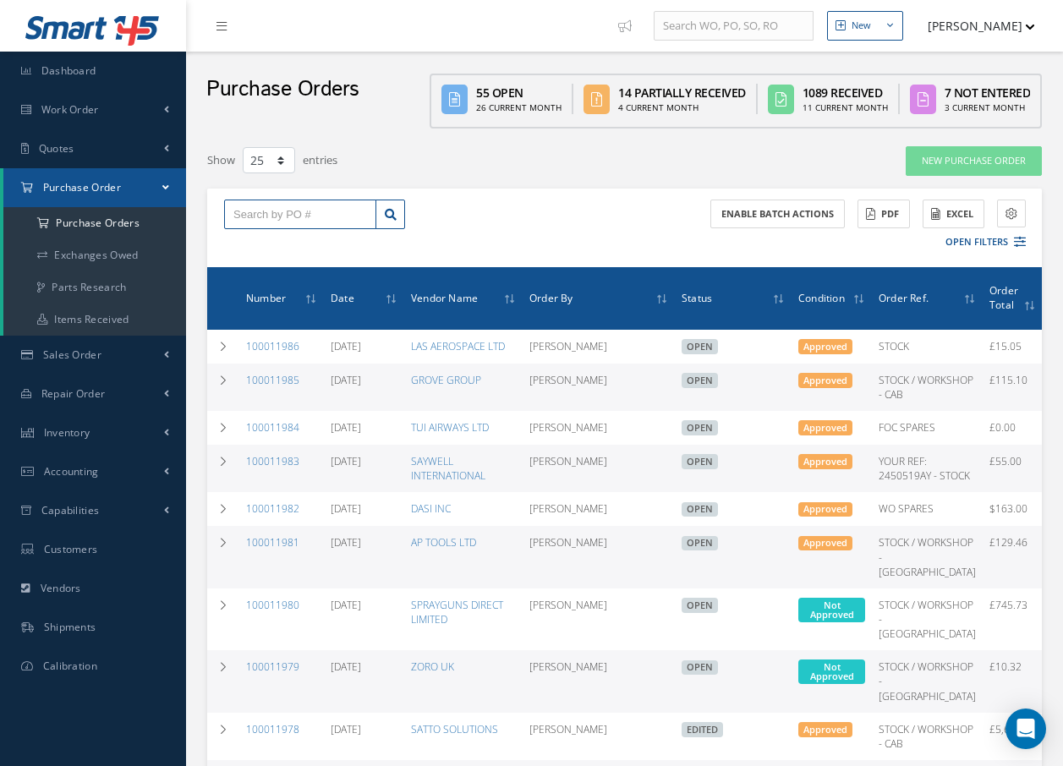
click at [253, 215] on input "text" at bounding box center [300, 215] width 152 height 30
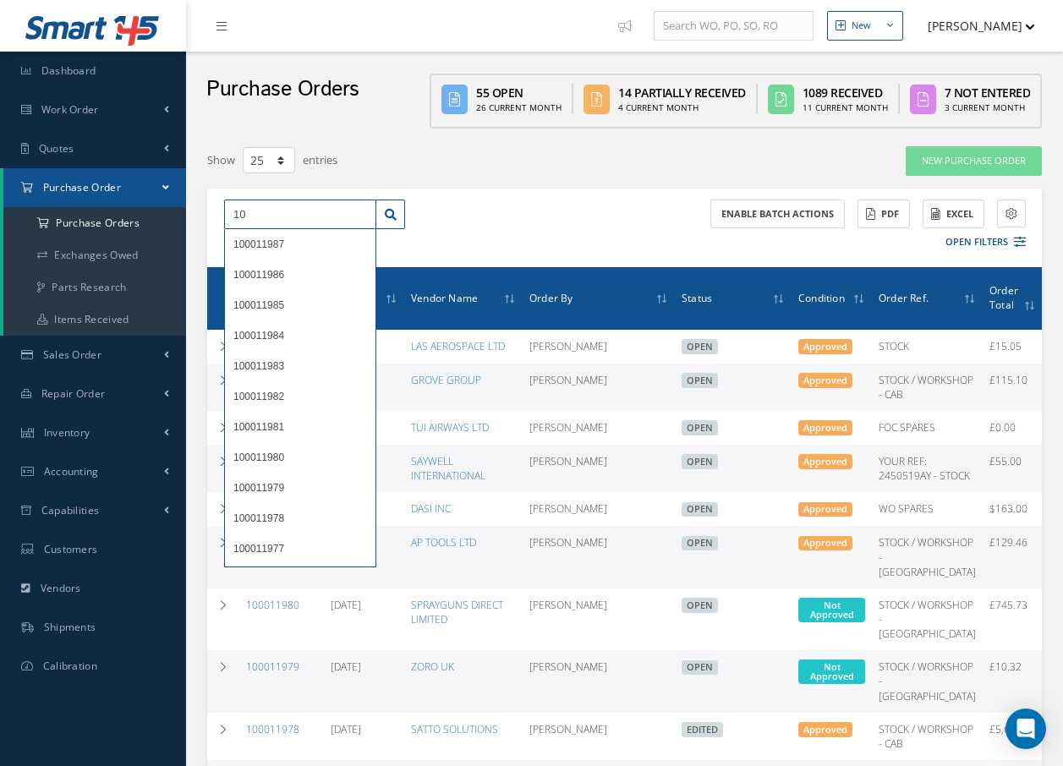
type input "1"
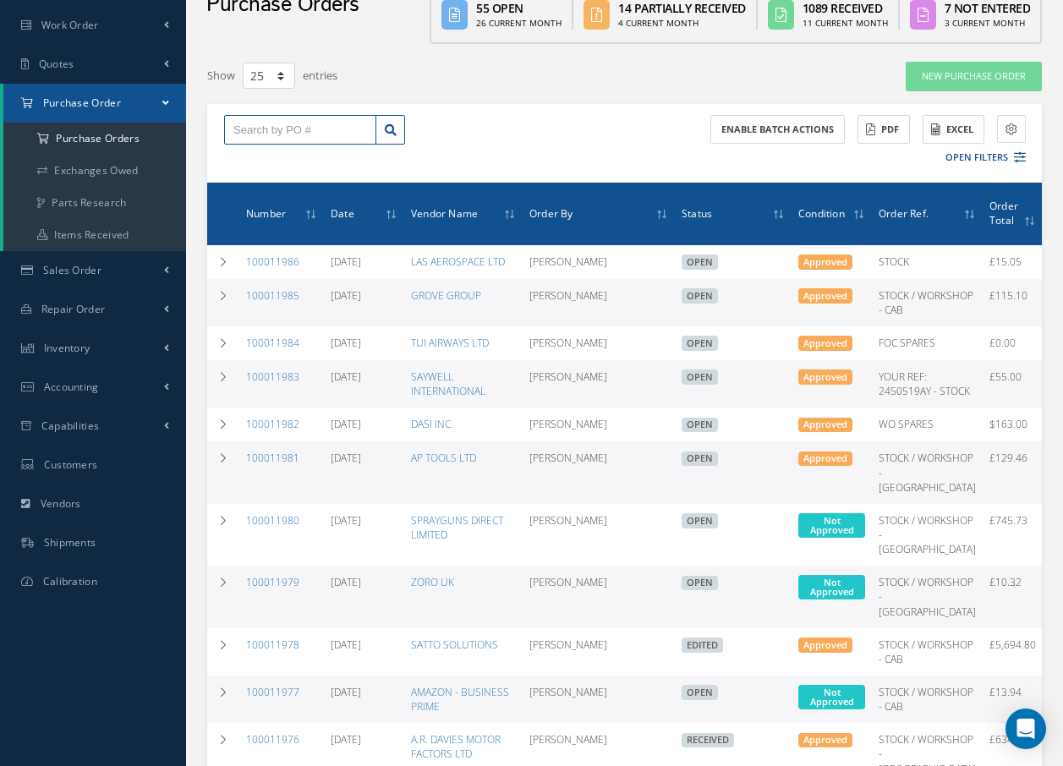
scroll to position [169, 0]
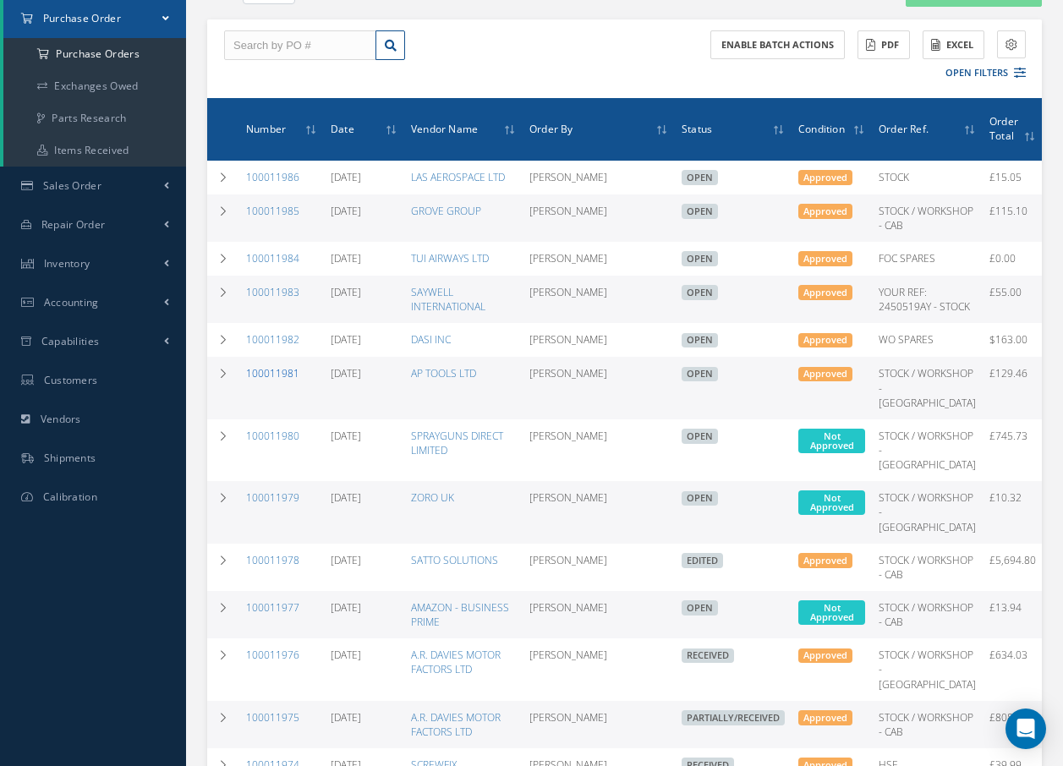
click at [288, 381] on link "100011981" at bounding box center [272, 373] width 53 height 14
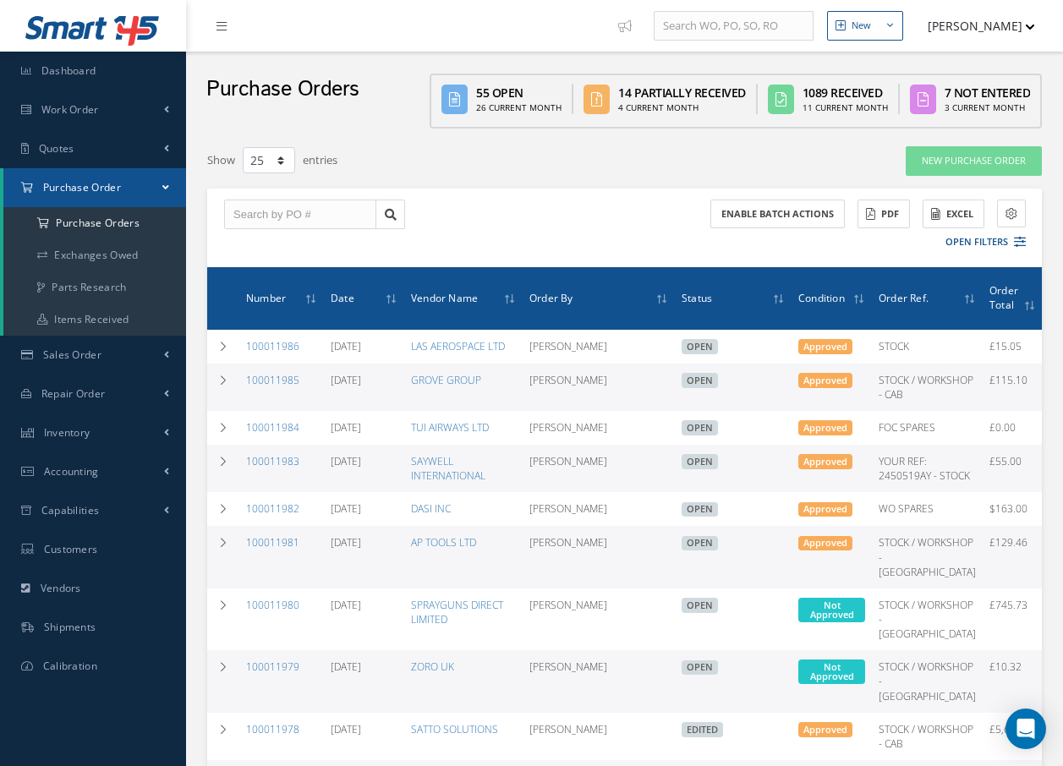
select select "25"
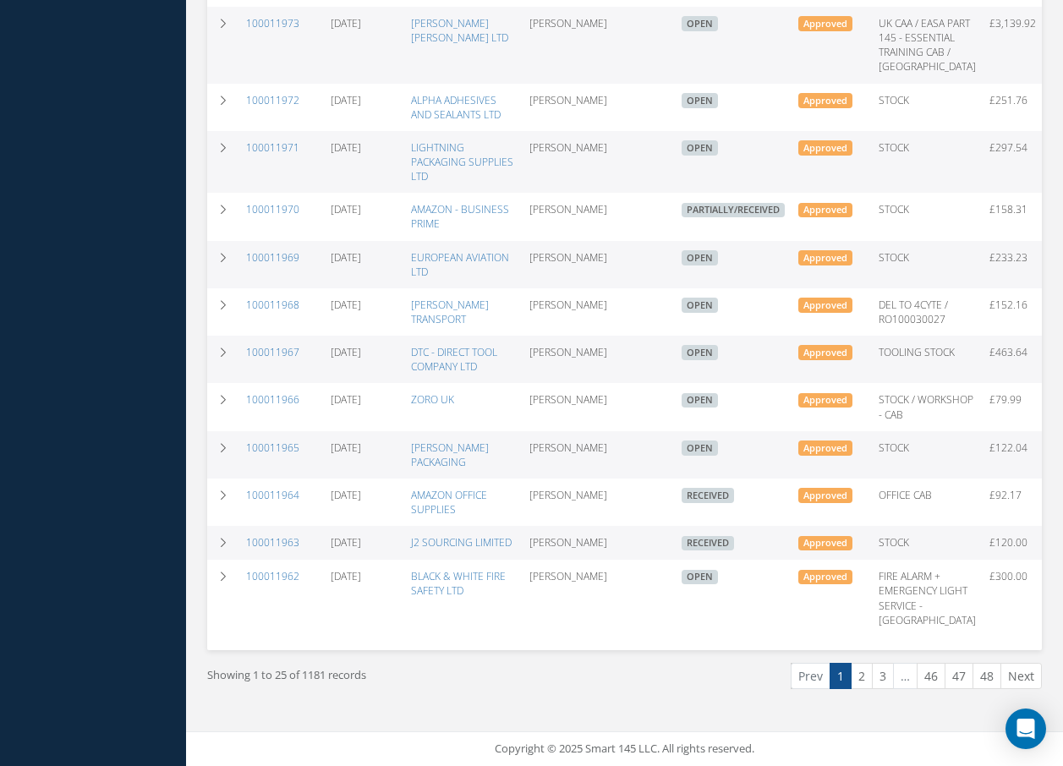
scroll to position [1132, 0]
click at [860, 678] on link "2" at bounding box center [862, 676] width 22 height 26
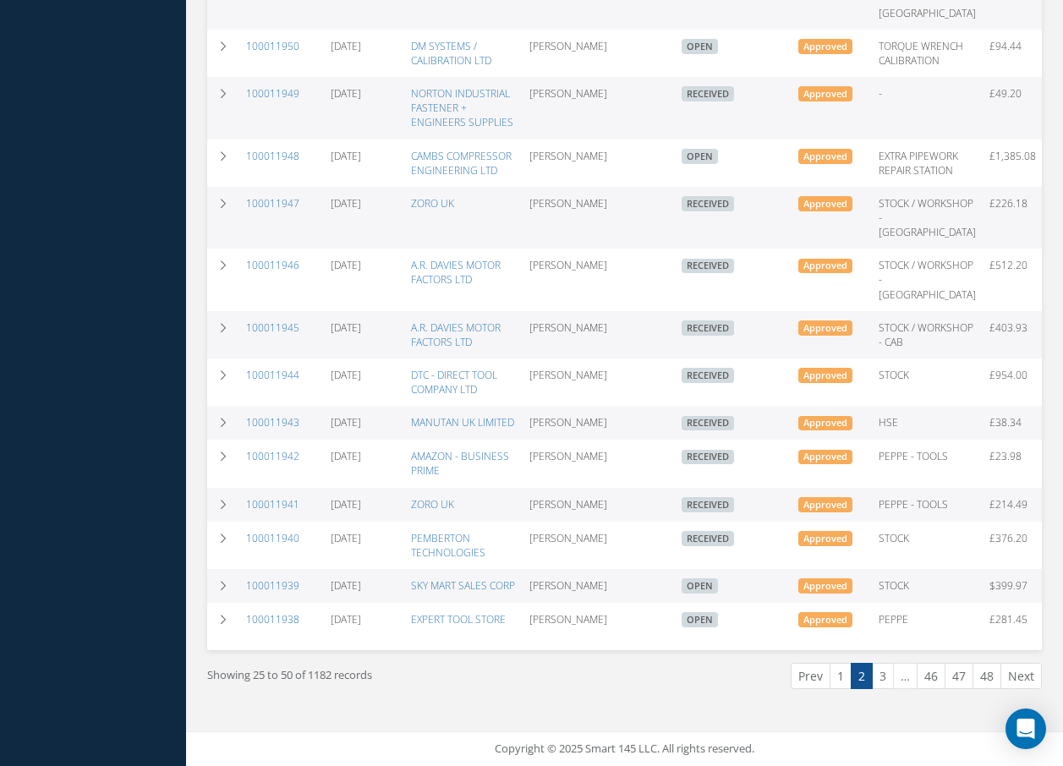
scroll to position [1073, 0]
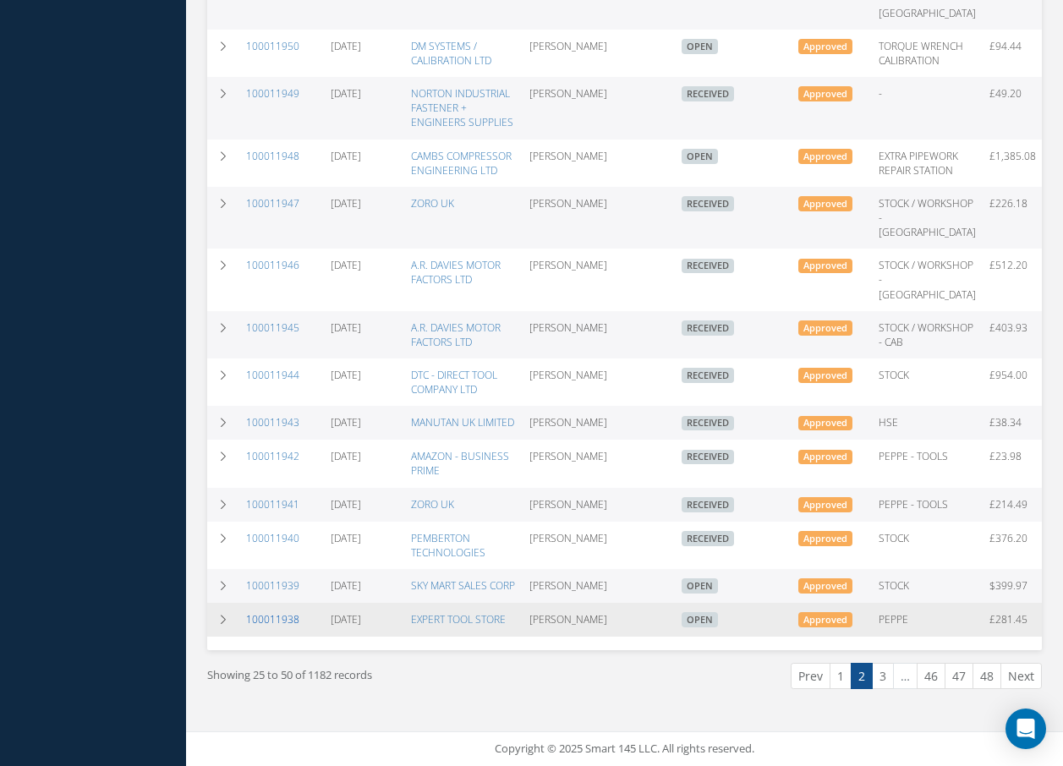
click at [281, 612] on link "100011938" at bounding box center [272, 619] width 53 height 14
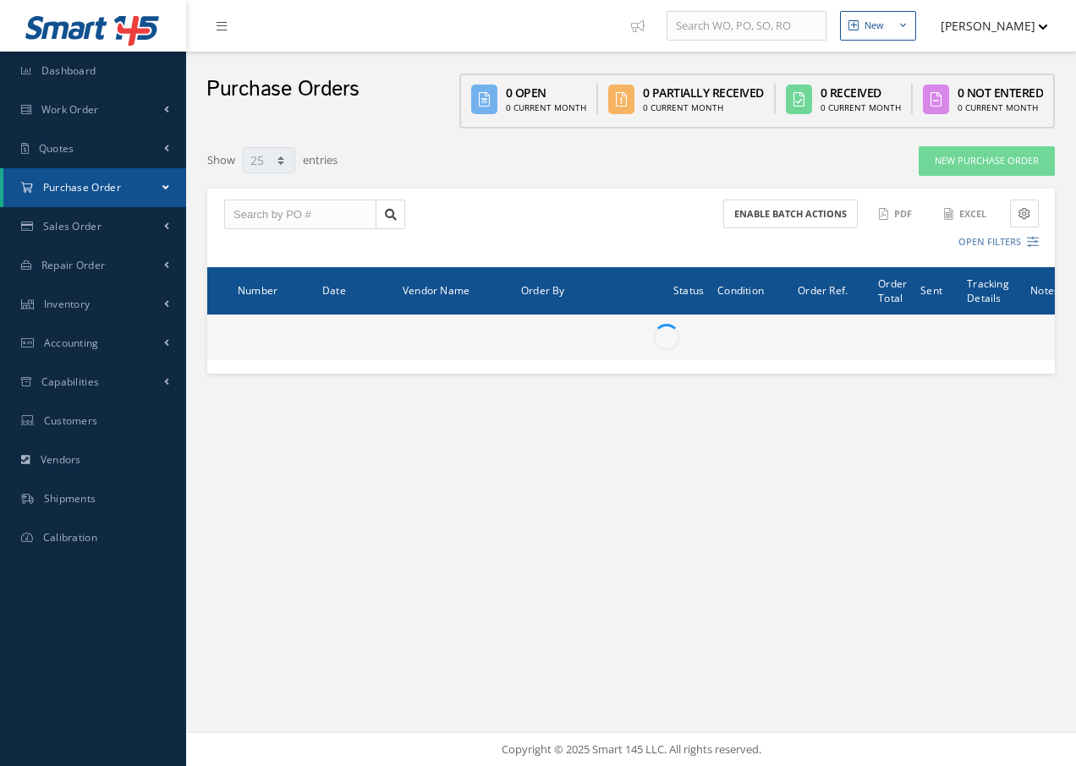
select select "25"
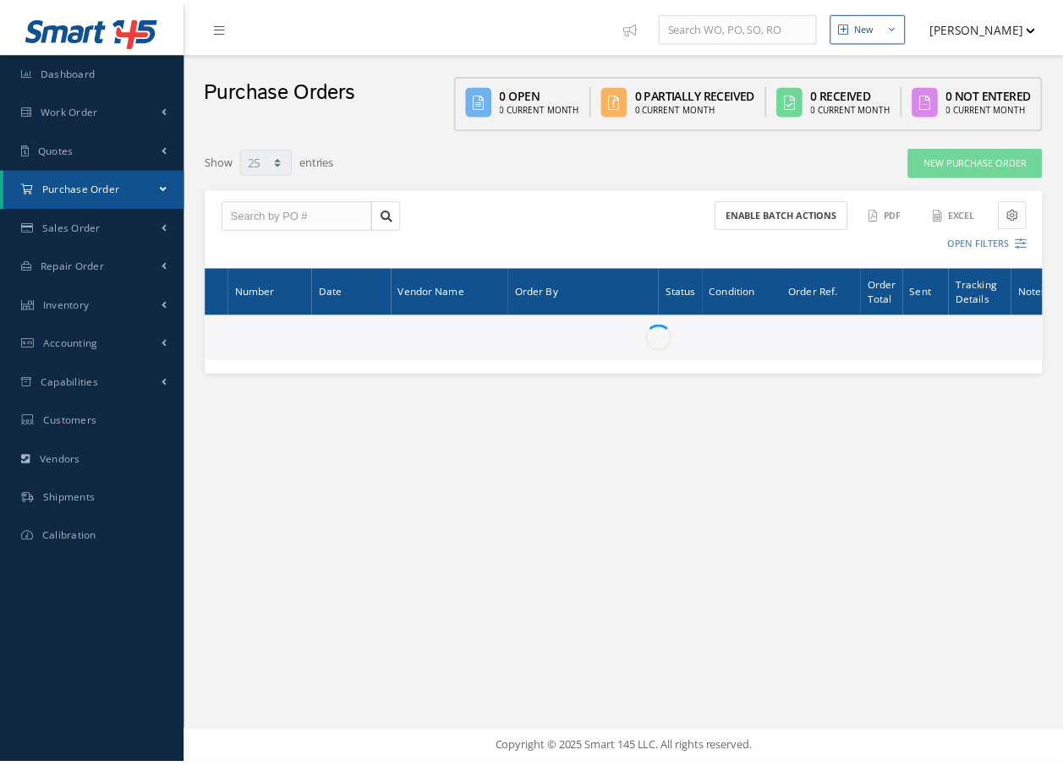
scroll to position [1073, 0]
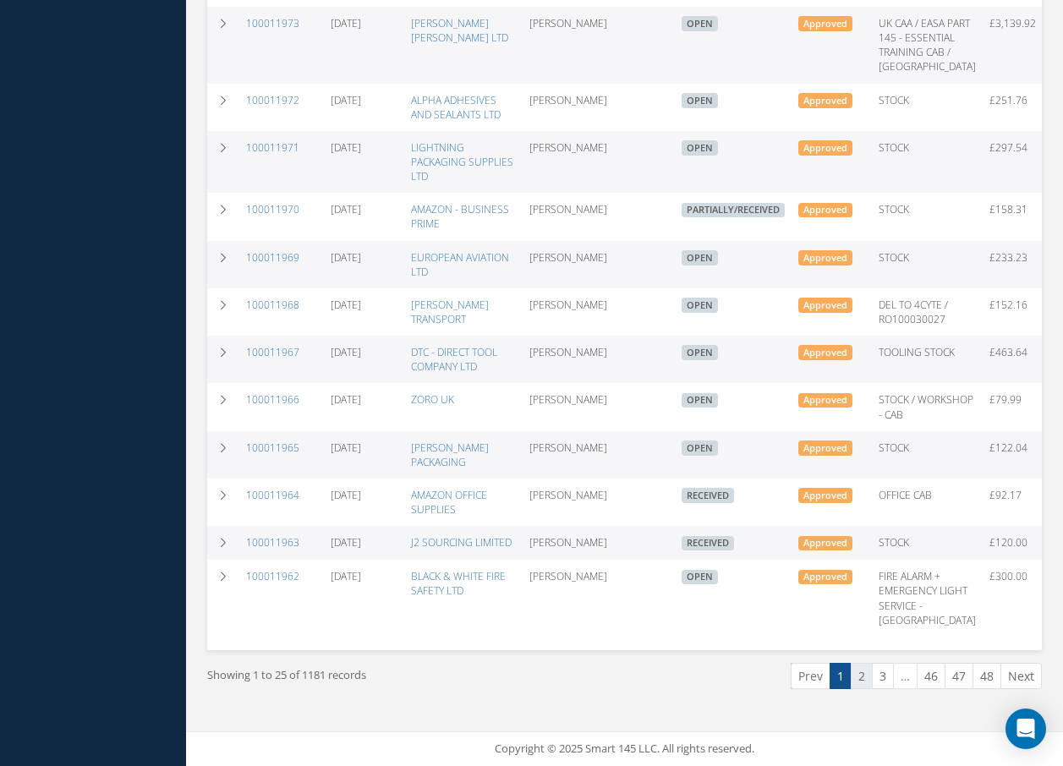
click at [858, 689] on link "2" at bounding box center [862, 676] width 22 height 26
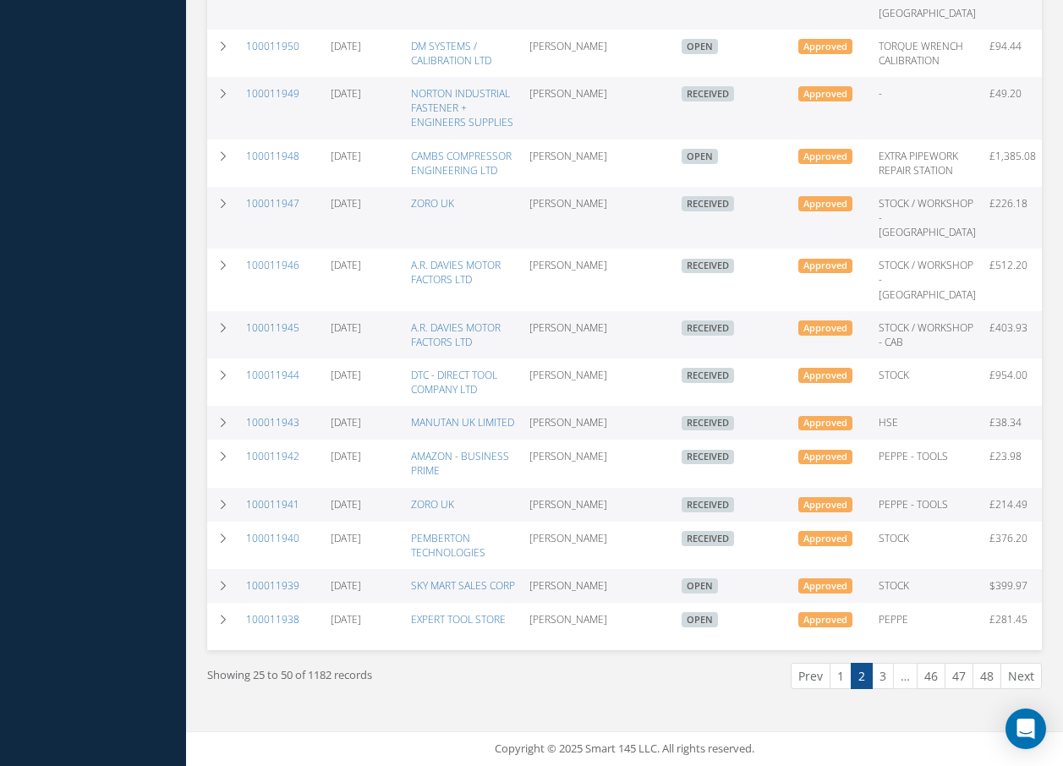
drag, startPoint x: 204, startPoint y: 542, endPoint x: 64, endPoint y: 566, distance: 141.6
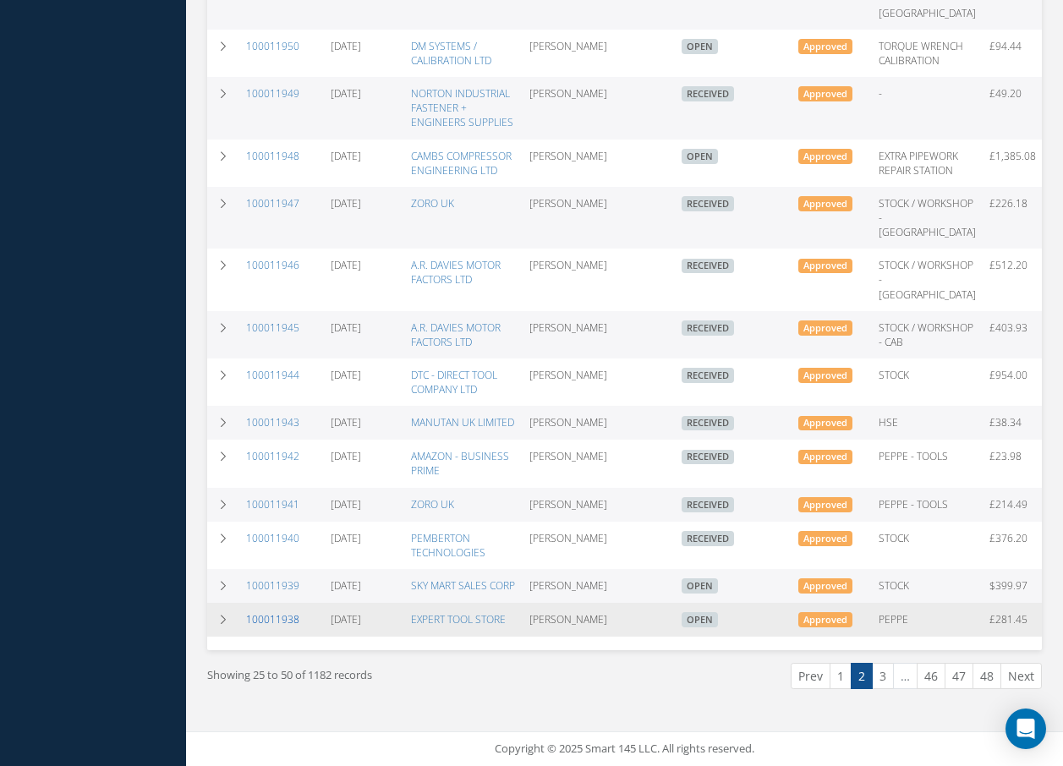
click at [280, 612] on link "100011938" at bounding box center [272, 619] width 53 height 14
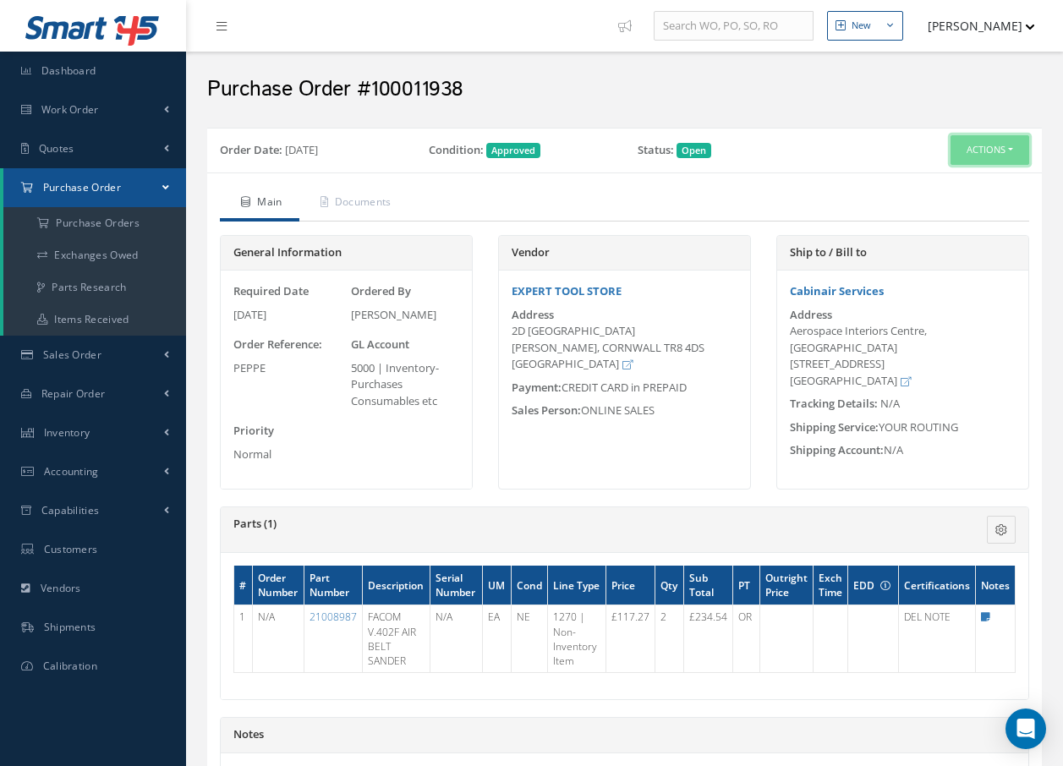
click at [997, 146] on button "Actions" at bounding box center [990, 150] width 79 height 30
click at [944, 183] on link "Receive" at bounding box center [961, 182] width 135 height 23
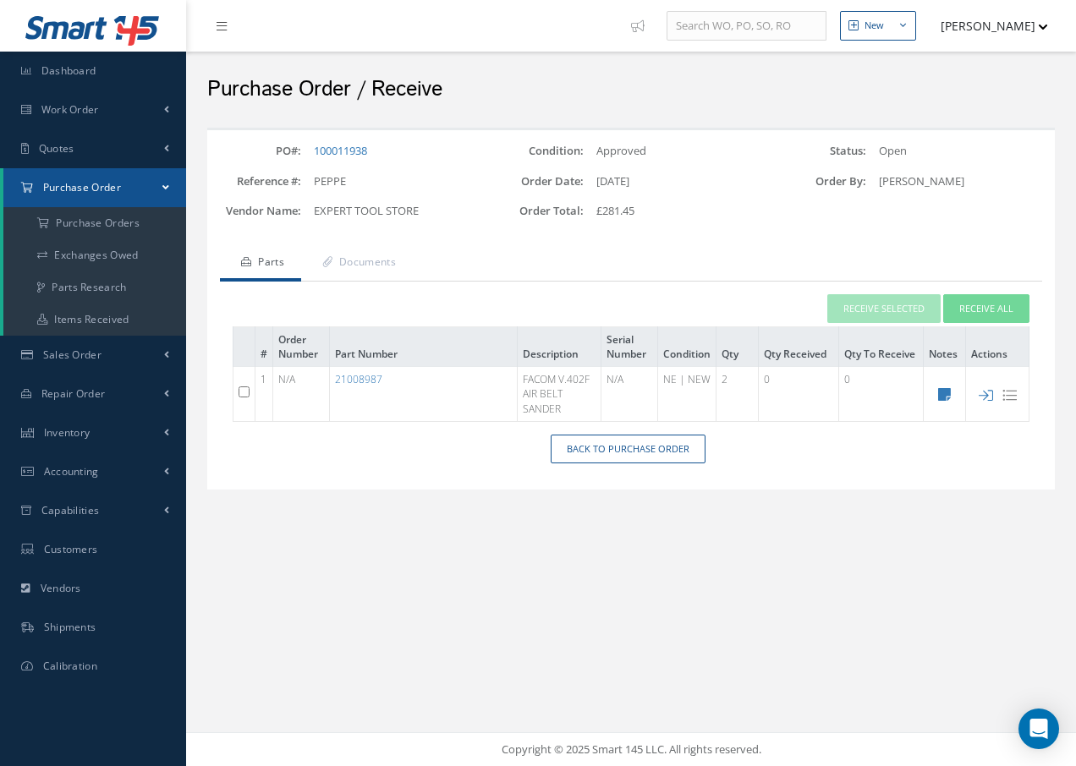
click at [244, 393] on input "checkbox" at bounding box center [244, 392] width 11 height 11
checkbox input "true"
click at [915, 310] on button "Receive Selected" at bounding box center [883, 309] width 113 height 30
type input "[DATE]"
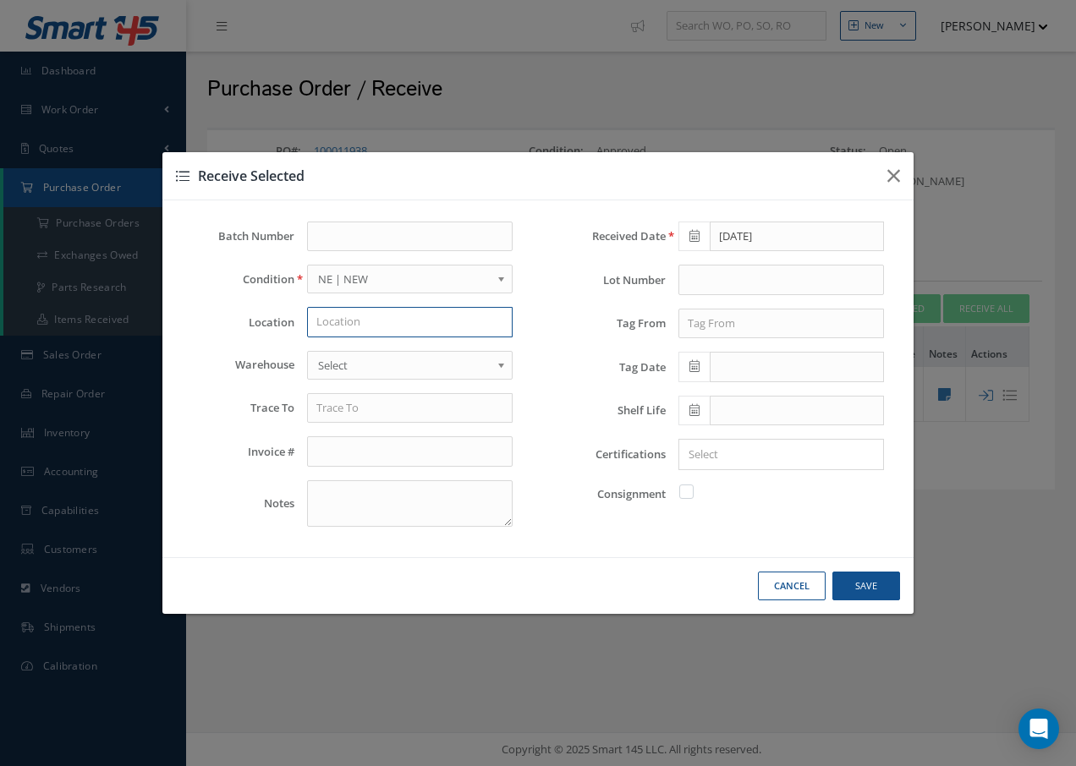
click at [371, 325] on input "text" at bounding box center [410, 322] width 206 height 30
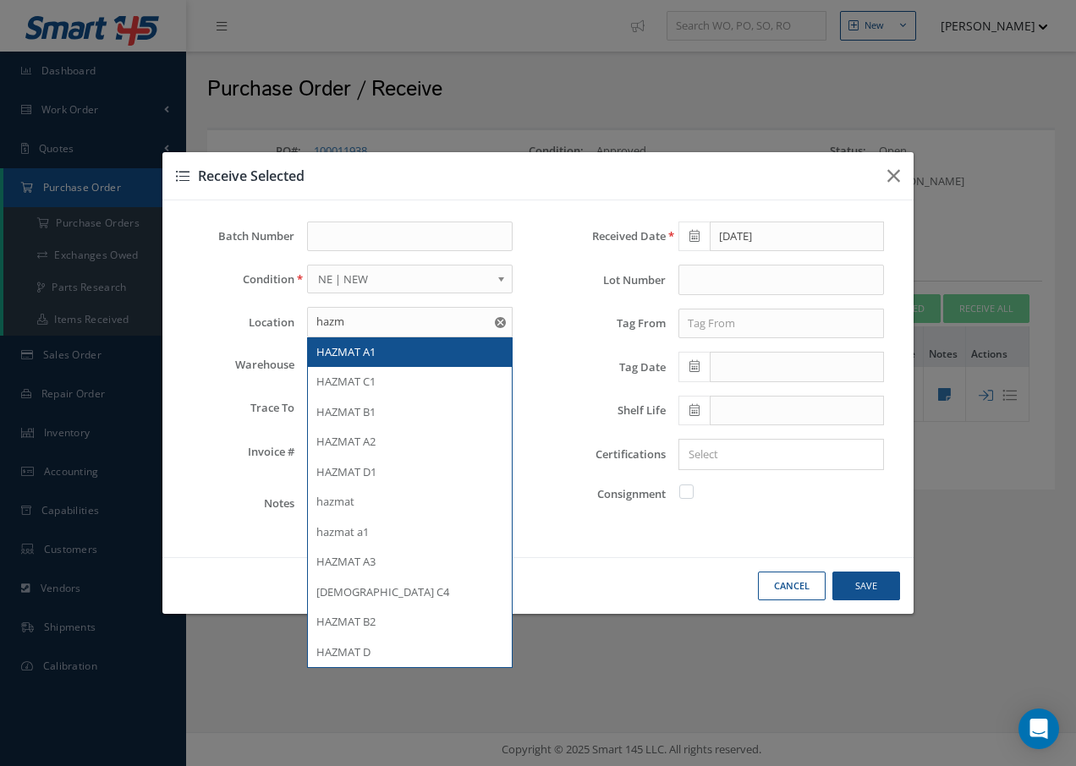
click at [353, 357] on span "HAZMAT A1" at bounding box center [345, 351] width 59 height 15
type input "HAZMAT A1"
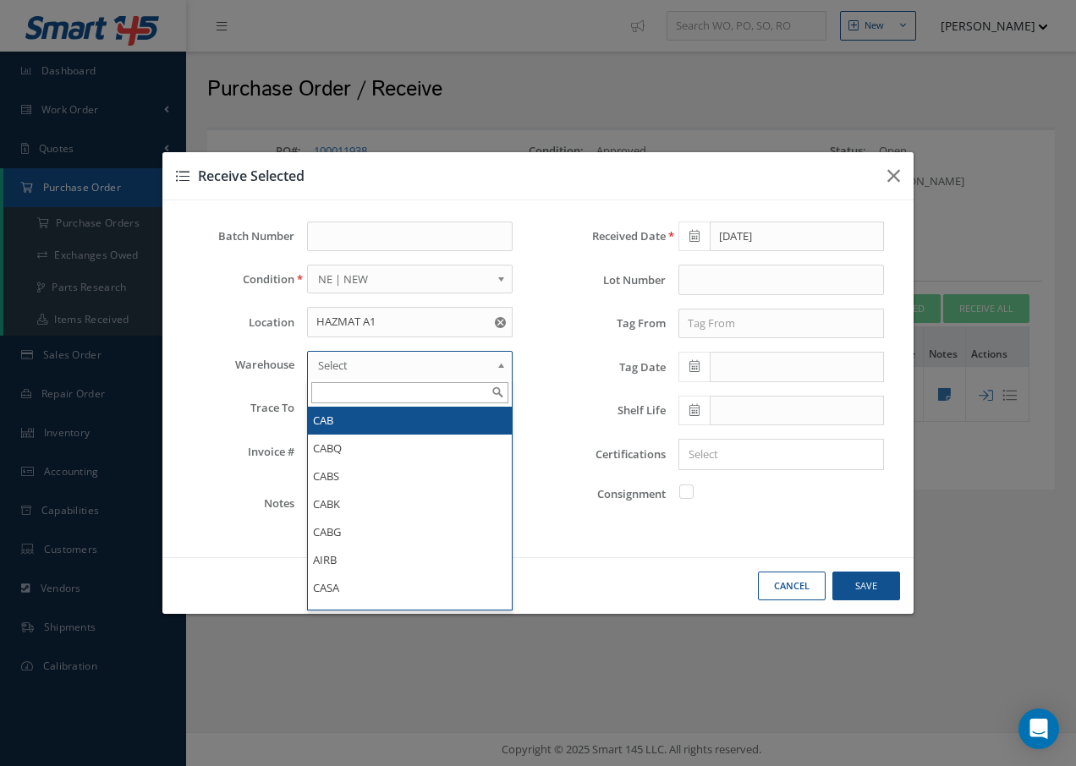
click at [354, 360] on span "Select" at bounding box center [404, 365] width 173 height 20
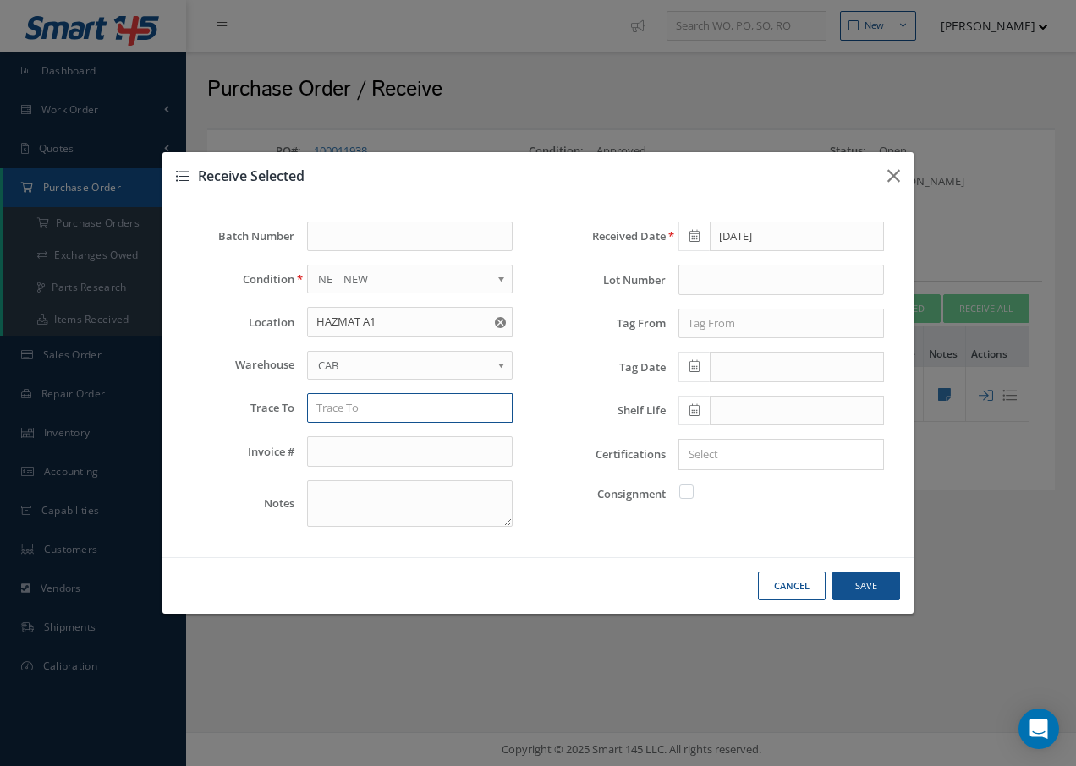
click at [350, 415] on input "text" at bounding box center [410, 408] width 206 height 30
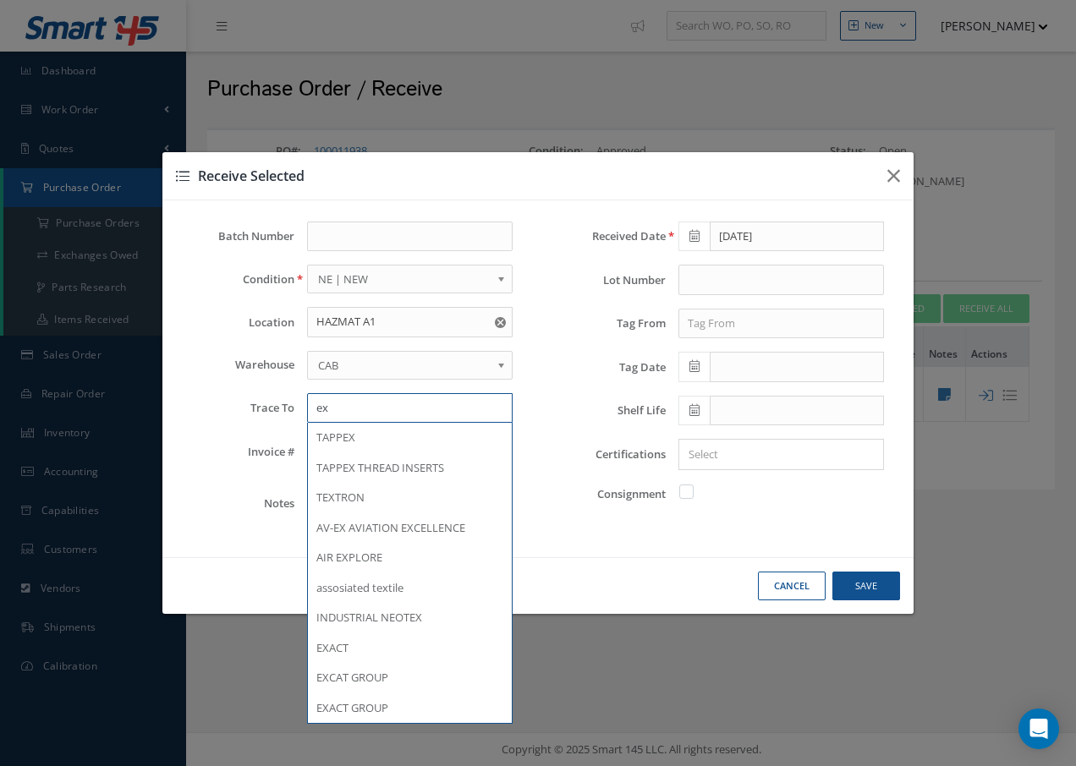
type input "e"
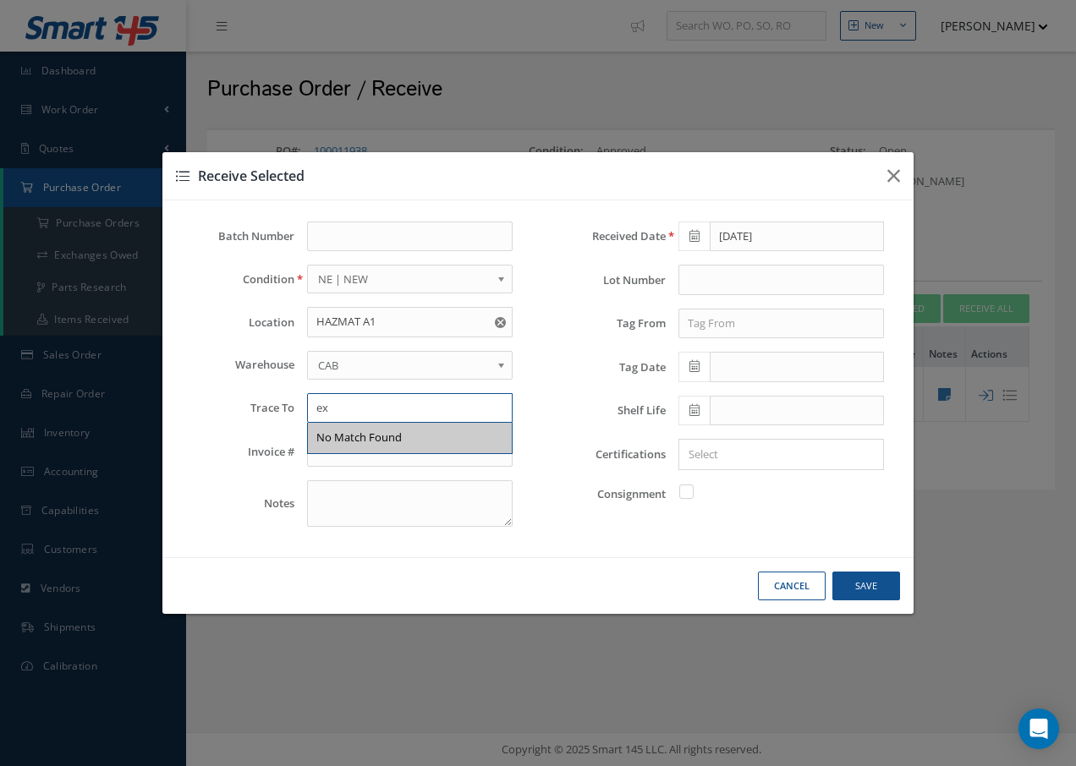
type input "e"
type input "EXPERT TOOL HIRE"
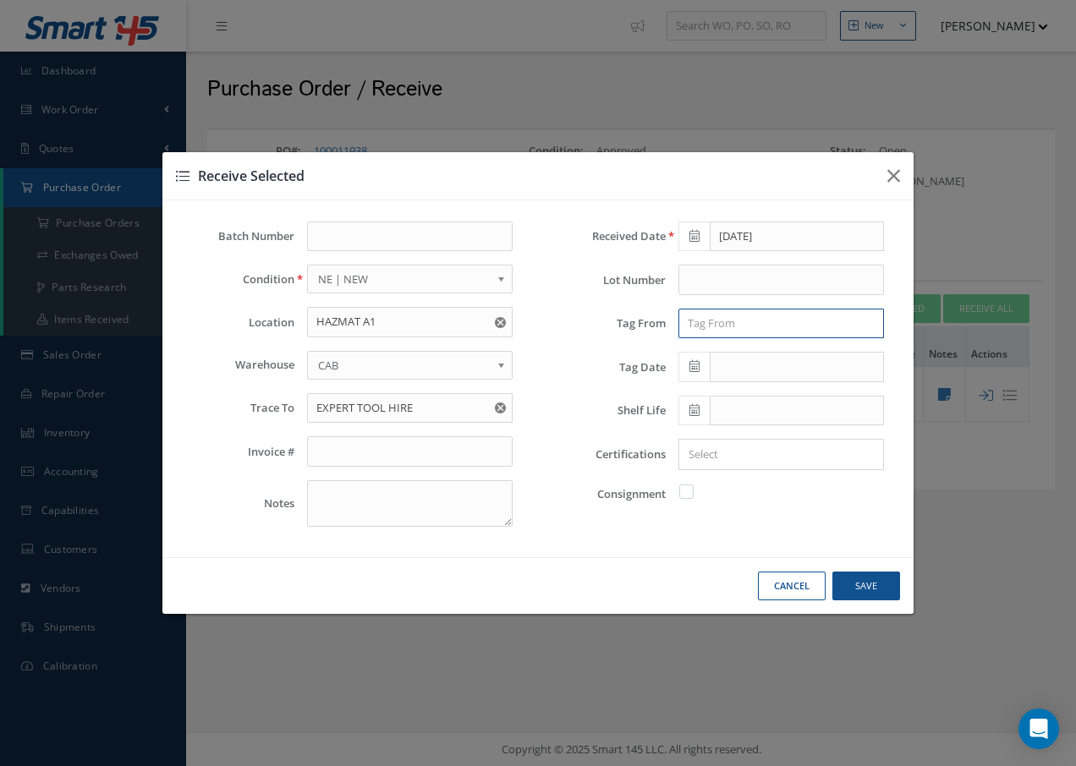
click at [719, 320] on input "text" at bounding box center [781, 324] width 206 height 30
type input "EXPERT TOOL HIRE"
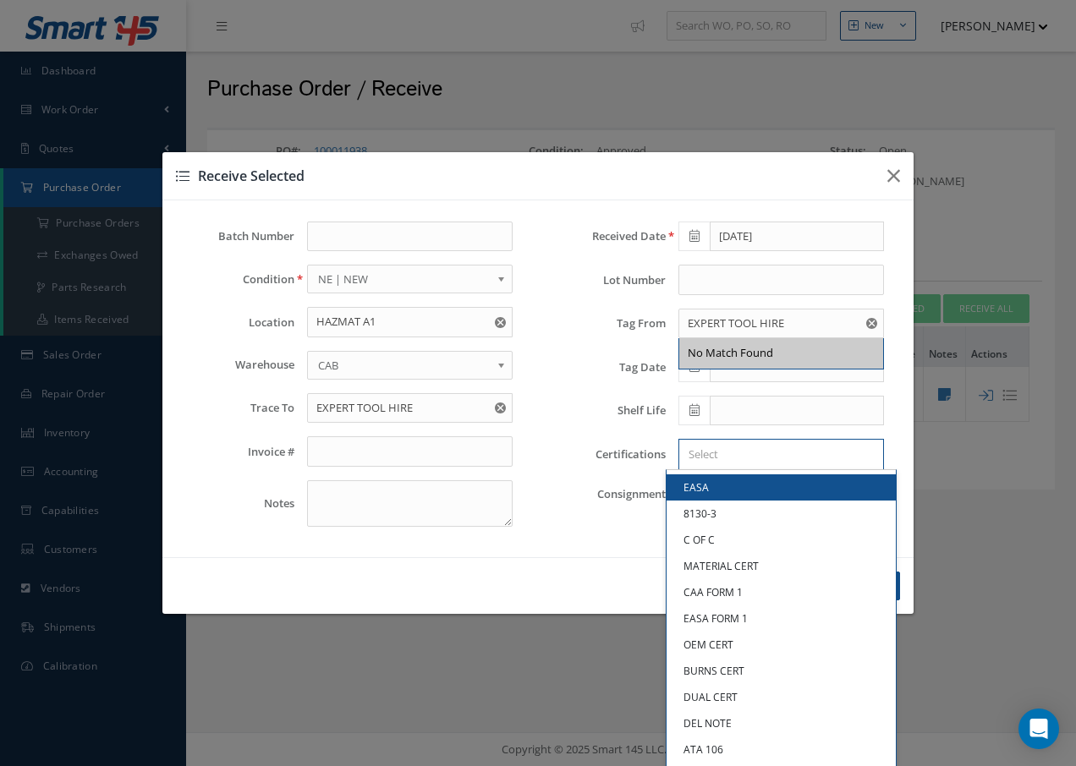
click at [702, 462] on input "Search for option" at bounding box center [777, 455] width 193 height 18
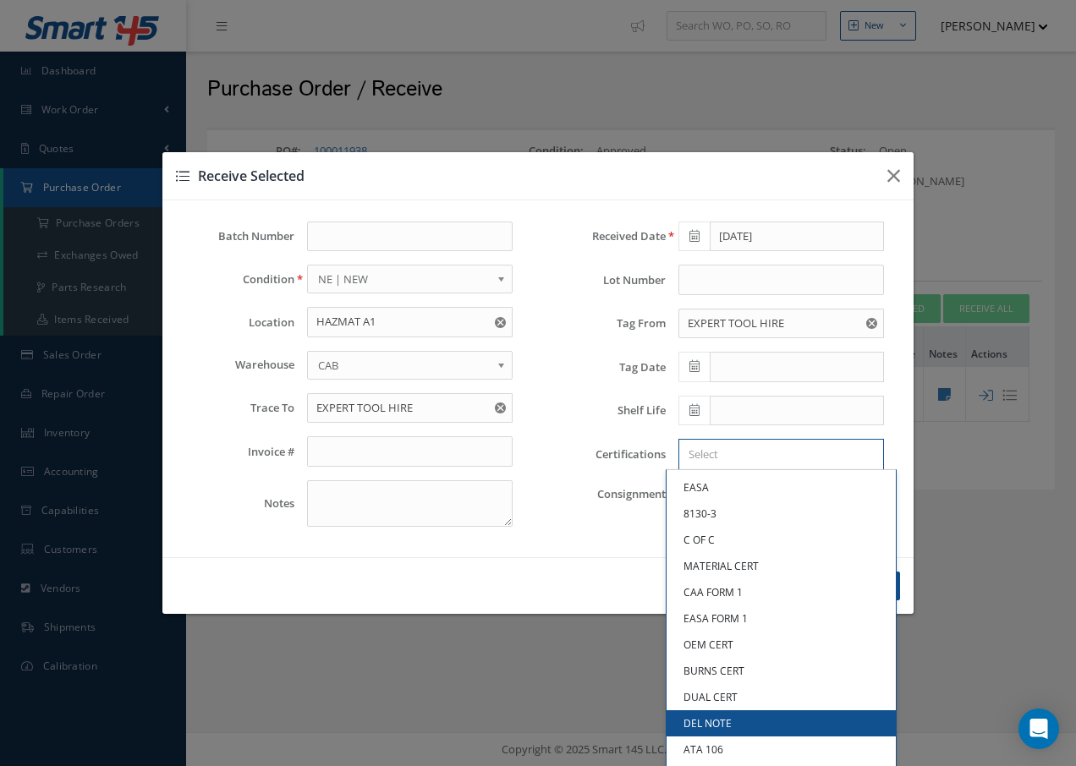
click at [717, 722] on link "DEL NOTE" at bounding box center [781, 724] width 229 height 26
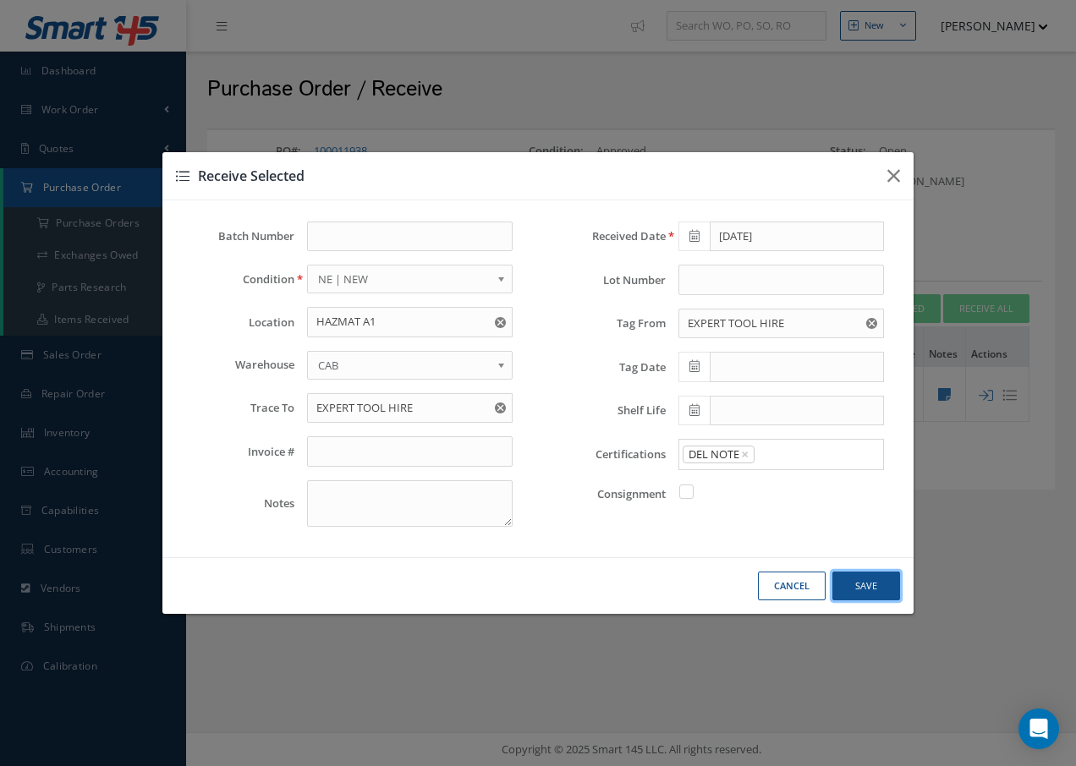
click at [871, 583] on button "Save" at bounding box center [866, 587] width 68 height 30
checkbox input "false"
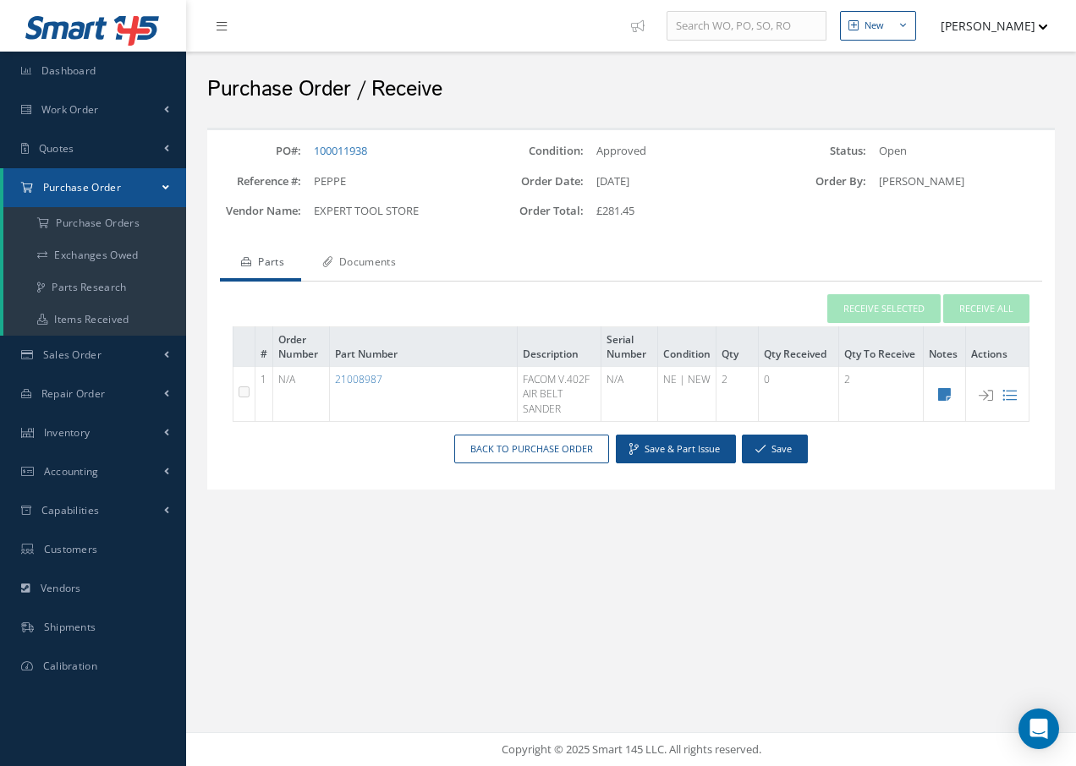
click at [390, 258] on link "Documents" at bounding box center [357, 264] width 112 height 36
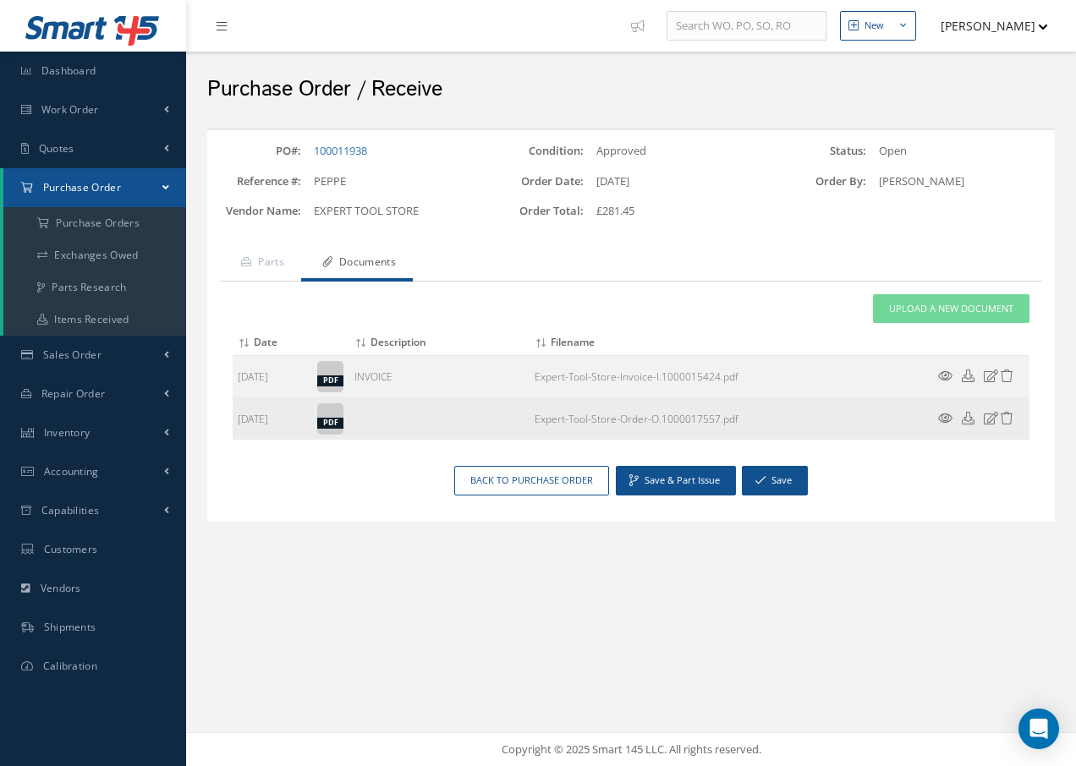
click at [945, 417] on icon at bounding box center [945, 418] width 14 height 13
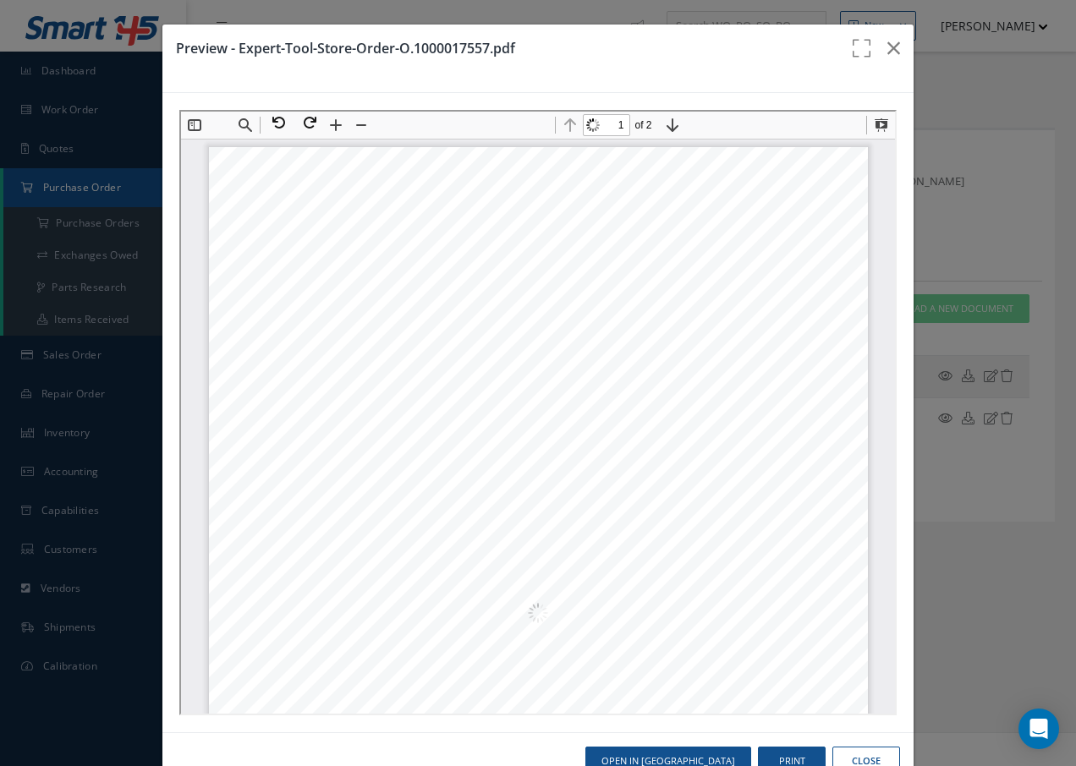
scroll to position [8, 0]
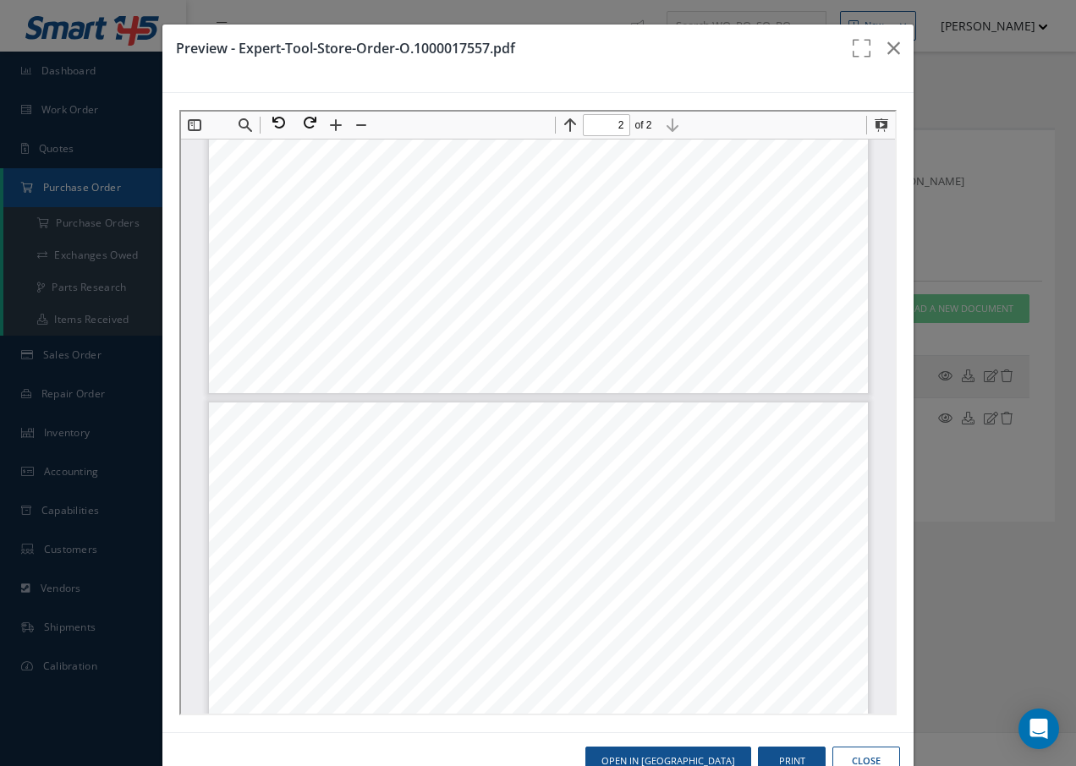
type input "1"
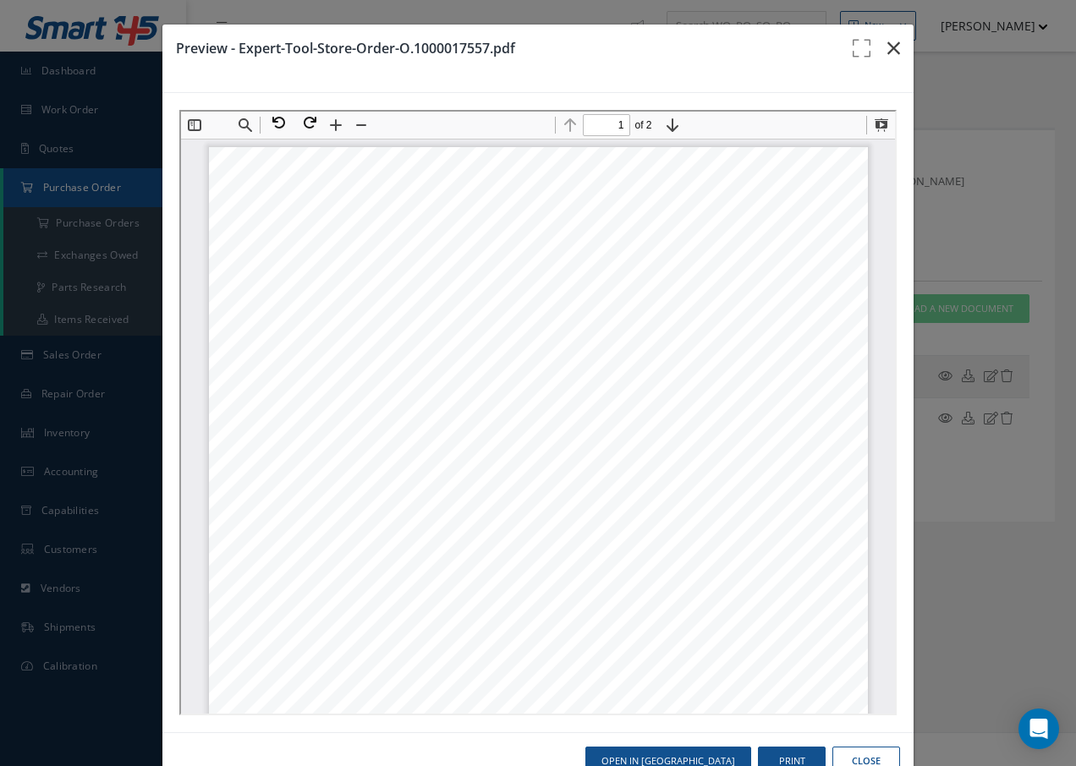
click at [887, 45] on icon "button" at bounding box center [893, 48] width 13 height 20
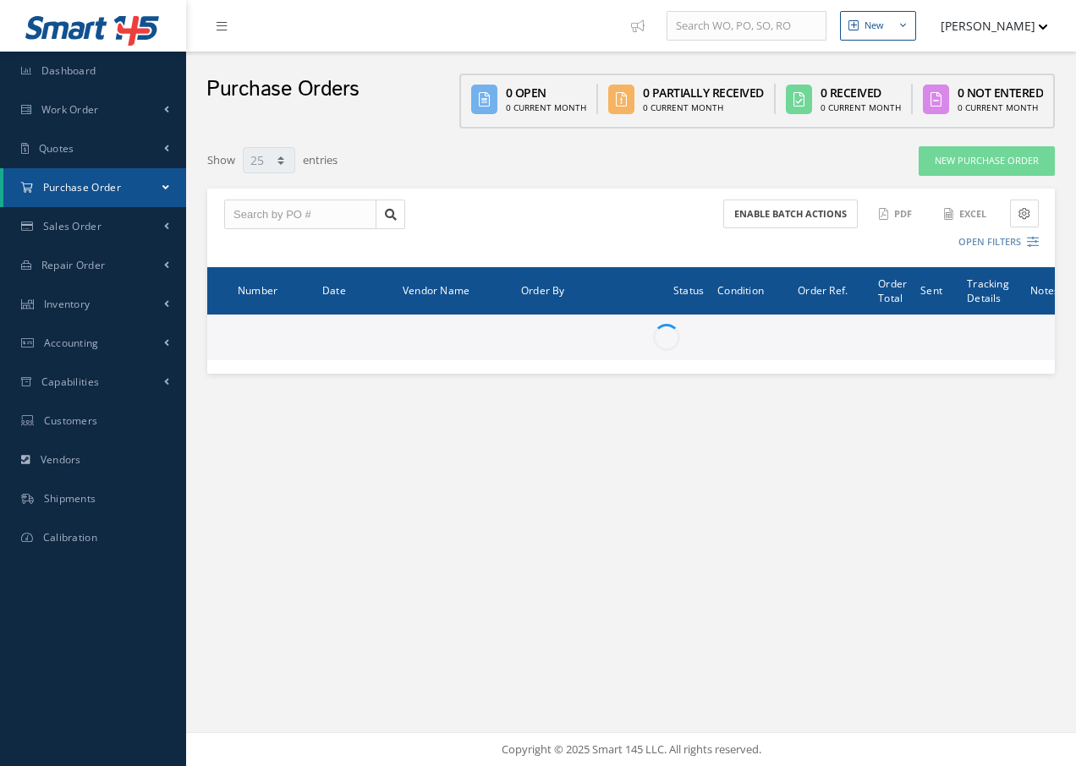
select select "25"
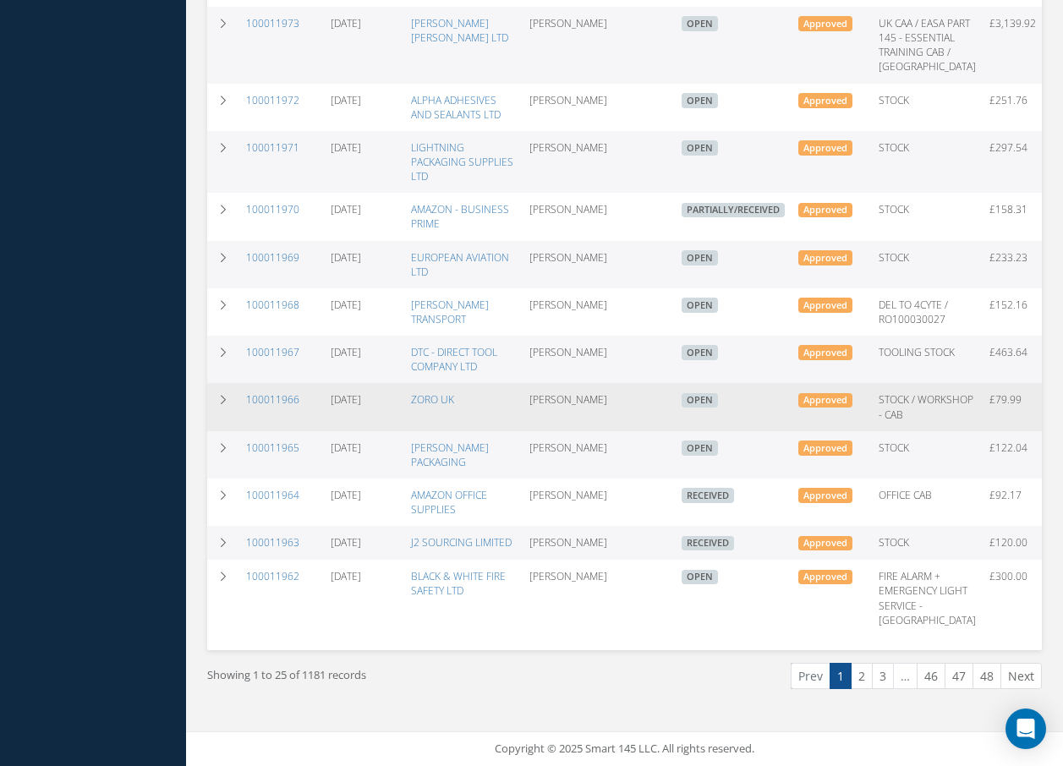
scroll to position [1132, 0]
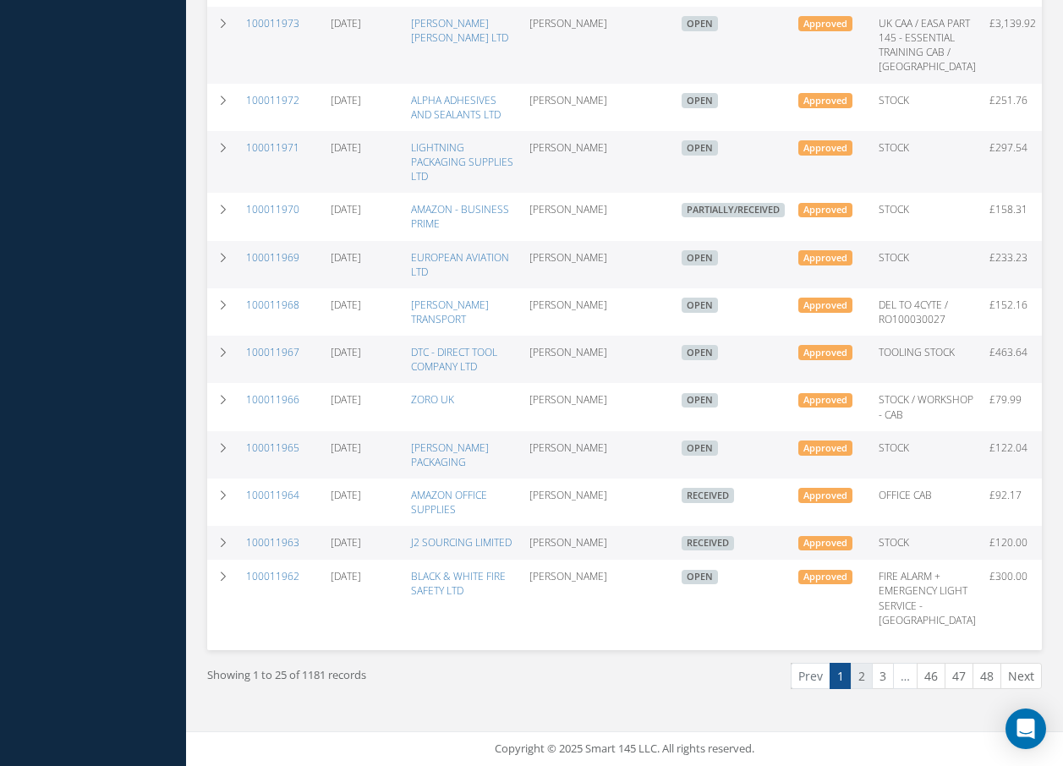
click at [864, 678] on link "2" at bounding box center [862, 676] width 22 height 26
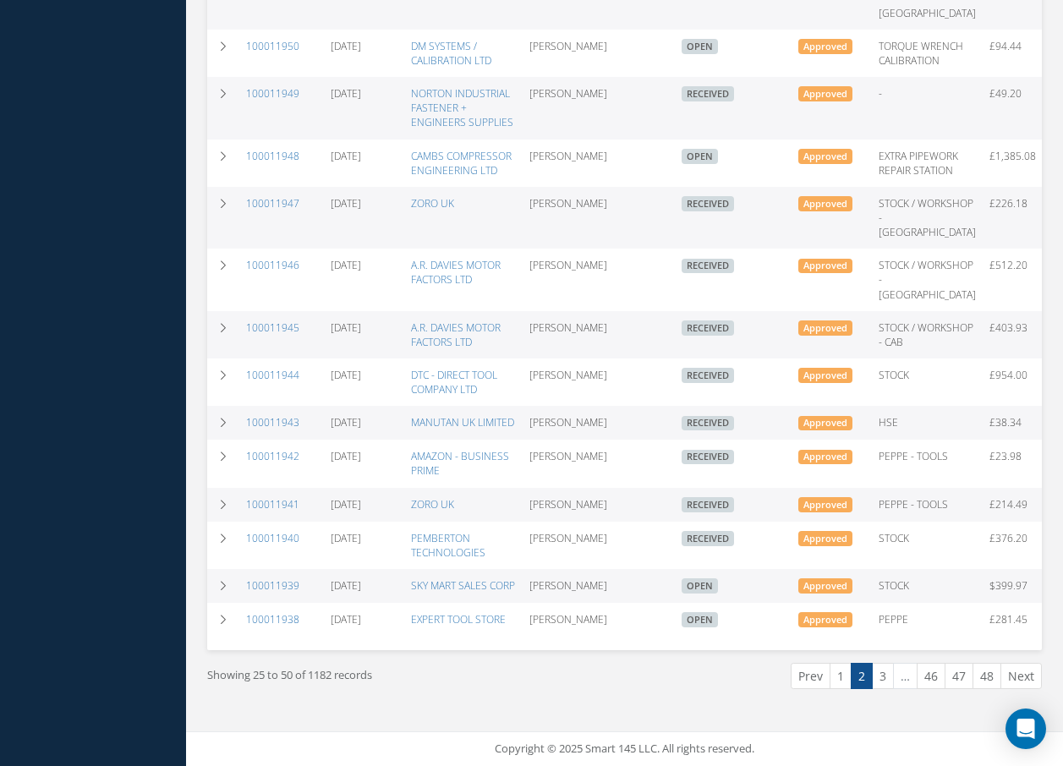
scroll to position [1073, 0]
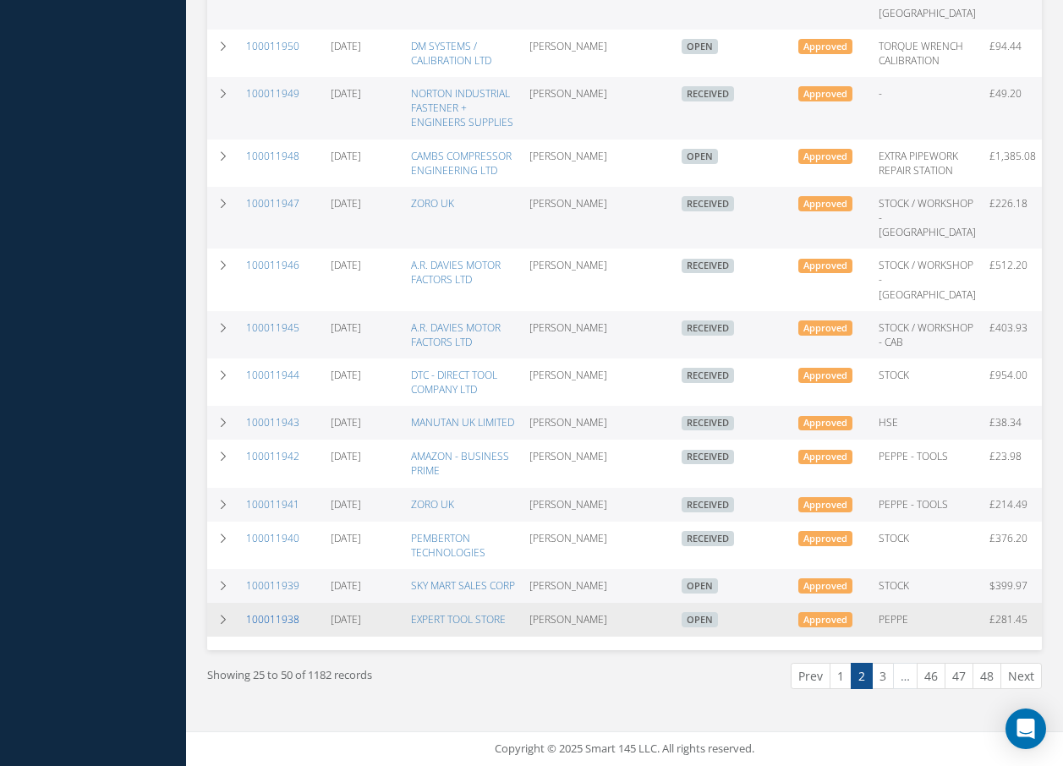
click at [293, 612] on link "100011938" at bounding box center [272, 619] width 53 height 14
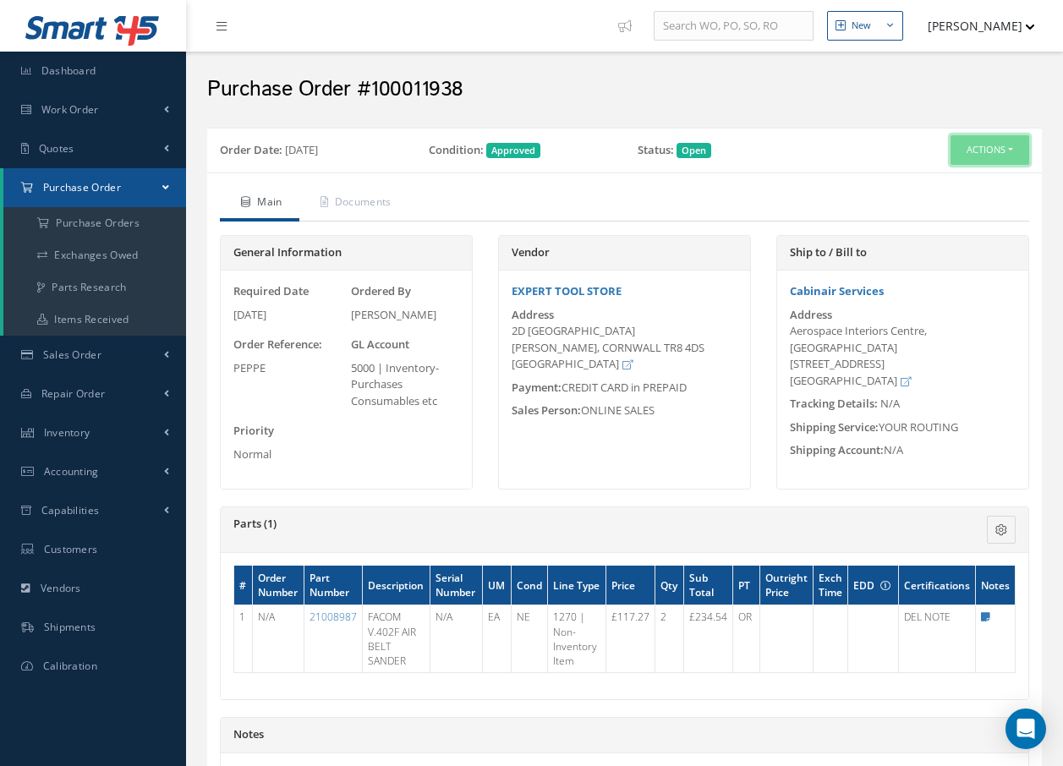
click at [1014, 148] on button "Actions" at bounding box center [990, 150] width 79 height 30
click at [914, 108] on div "Purchase Order #100011938" at bounding box center [625, 85] width 860 height 51
click at [360, 193] on link "Documents" at bounding box center [353, 204] width 109 height 36
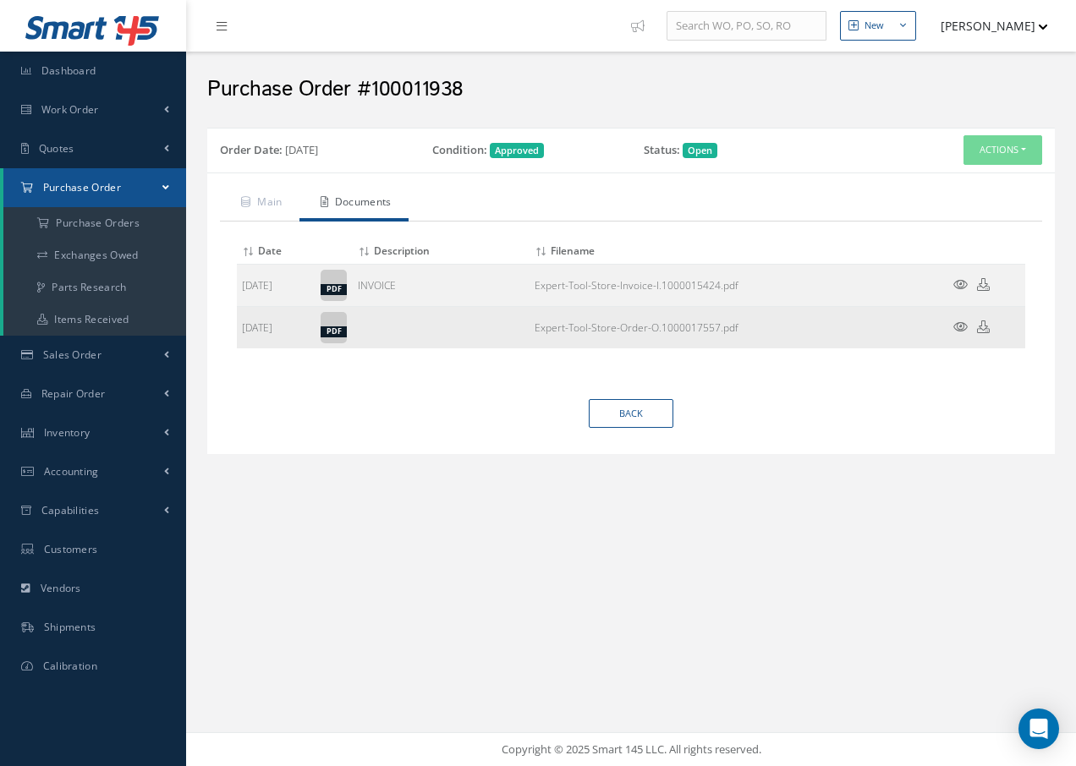
click at [958, 324] on icon at bounding box center [960, 327] width 14 height 13
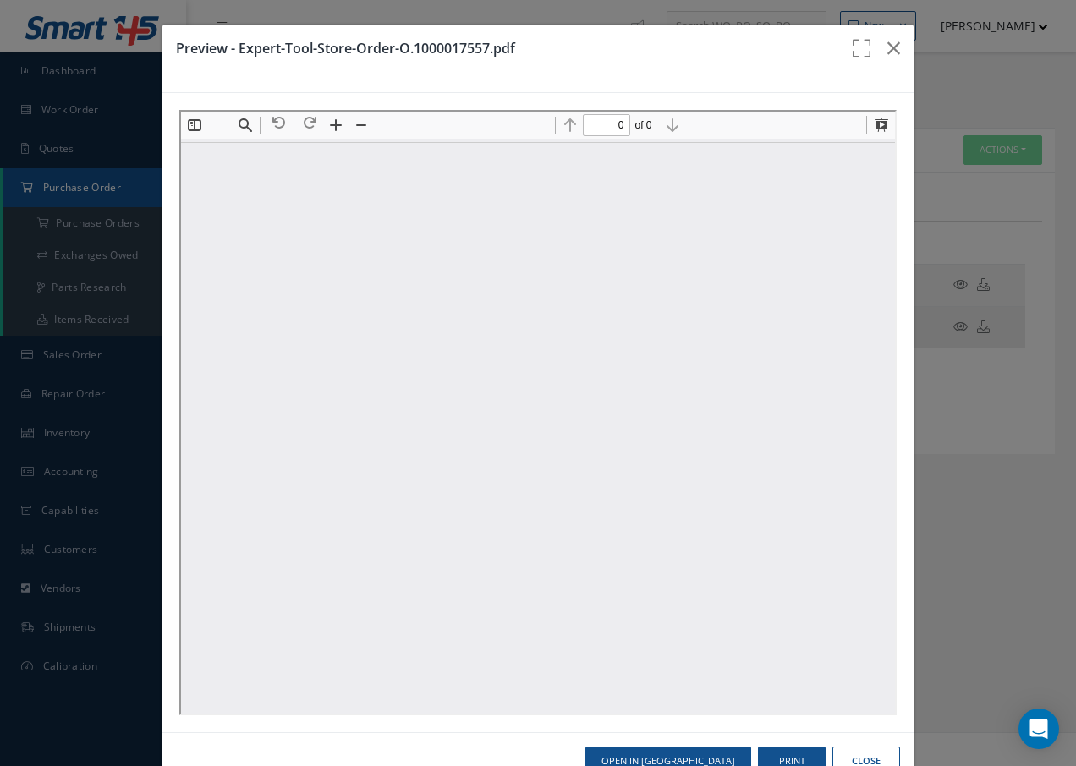
type input "1"
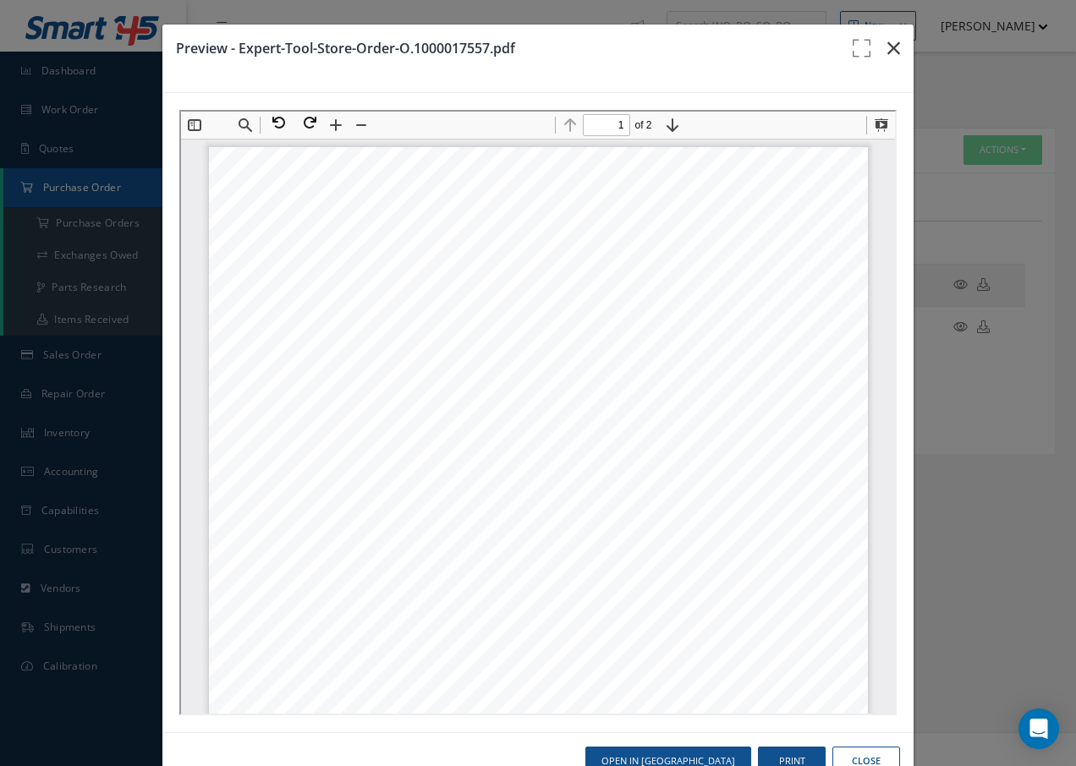
click at [890, 49] on button "button" at bounding box center [894, 48] width 40 height 47
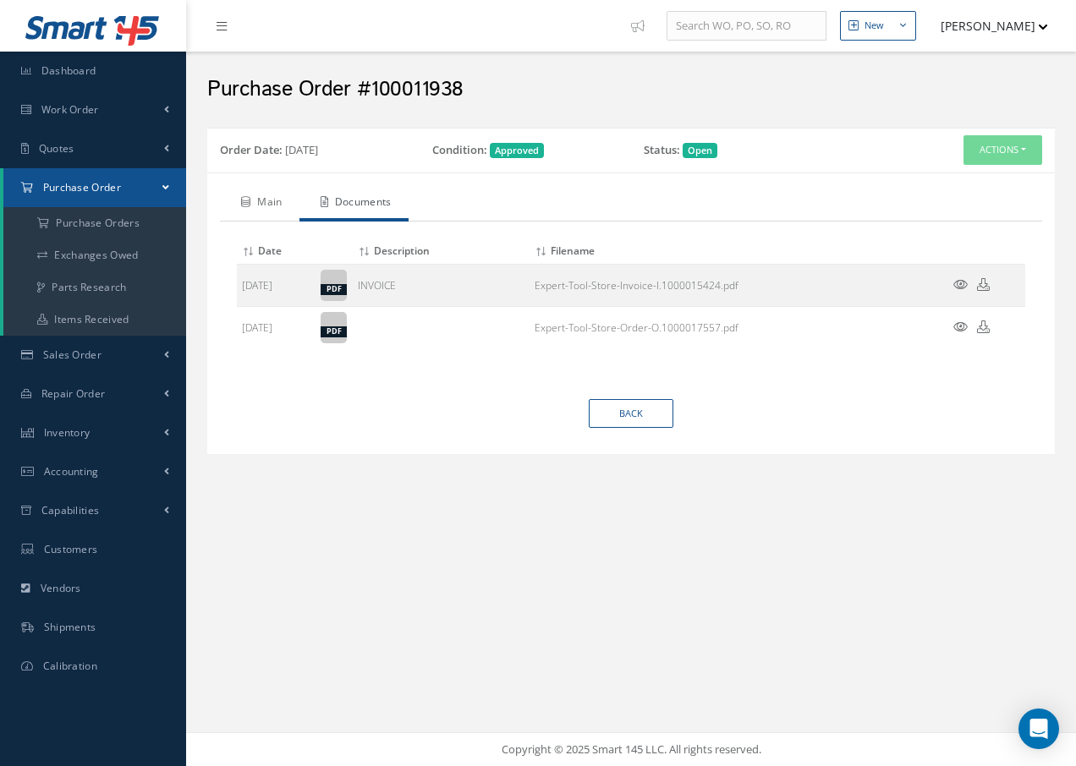
click at [260, 199] on link "Main" at bounding box center [260, 204] width 80 height 36
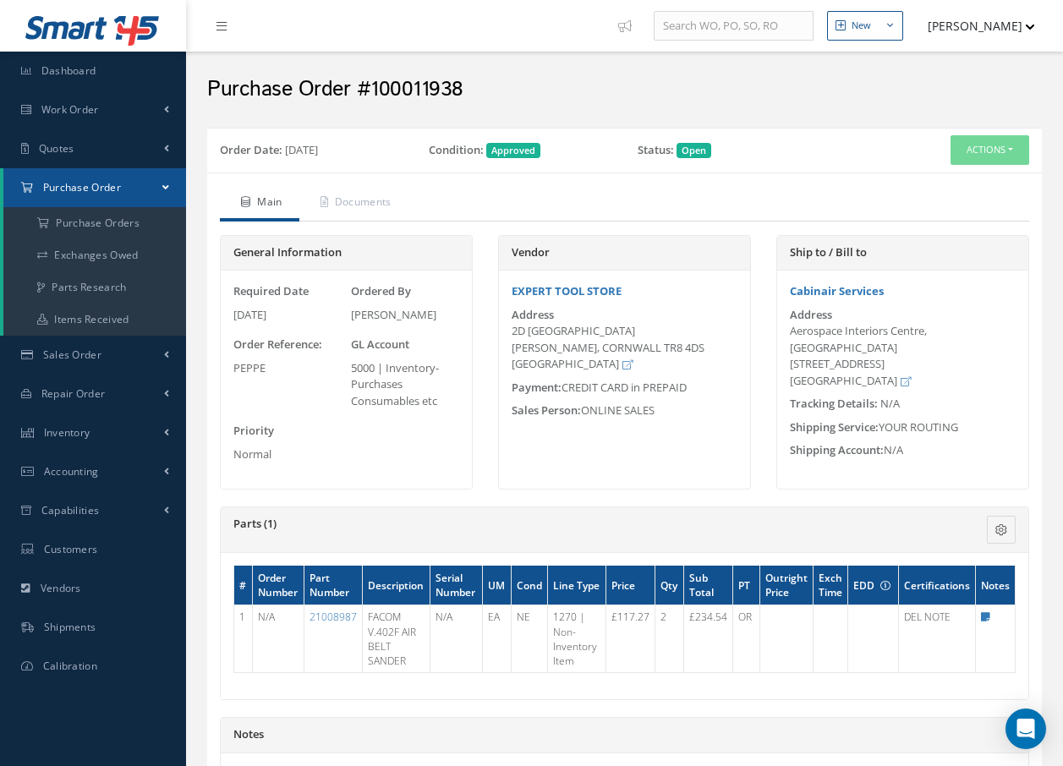
drag, startPoint x: 77, startPoint y: 0, endPoint x: 211, endPoint y: 503, distance: 520.0
click at [211, 503] on div "General Information Required Date [DATE] Ordered By [PERSON_NAME] Order Referen…" at bounding box center [346, 371] width 278 height 272
click at [1029, 26] on icon "button" at bounding box center [1030, 27] width 8 height 5
click at [1030, 26] on icon "button" at bounding box center [1030, 27] width 8 height 5
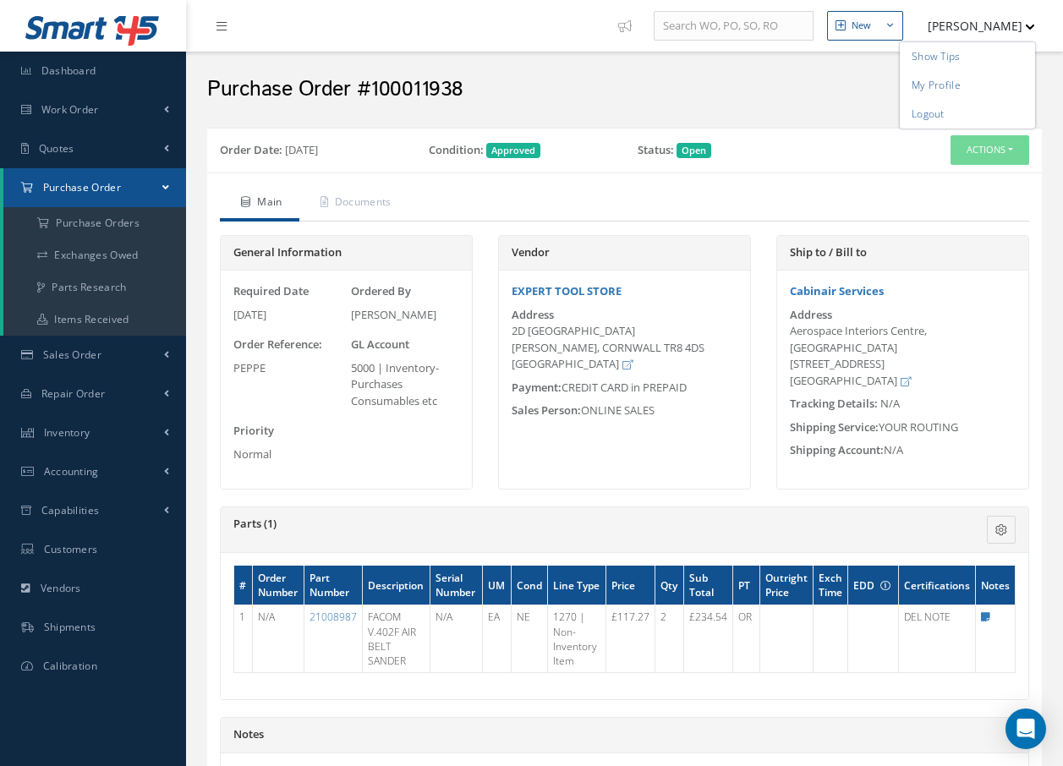
click at [1030, 26] on icon "button" at bounding box center [1030, 27] width 8 height 5
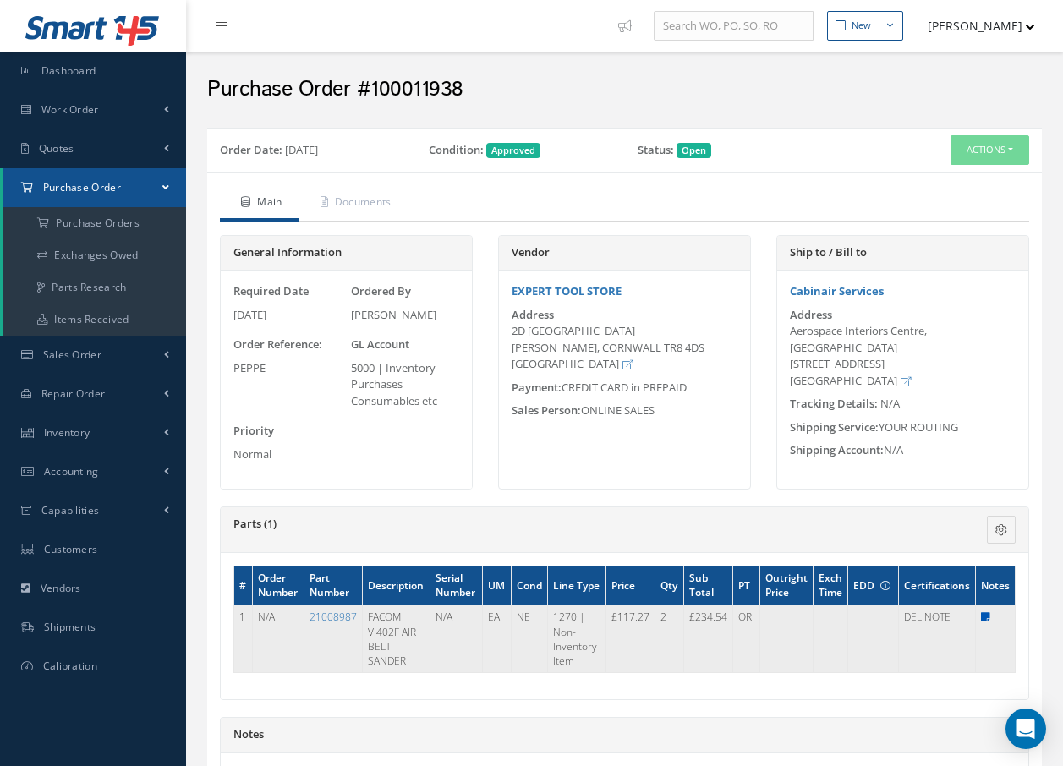
click at [986, 614] on icon at bounding box center [985, 617] width 9 height 10
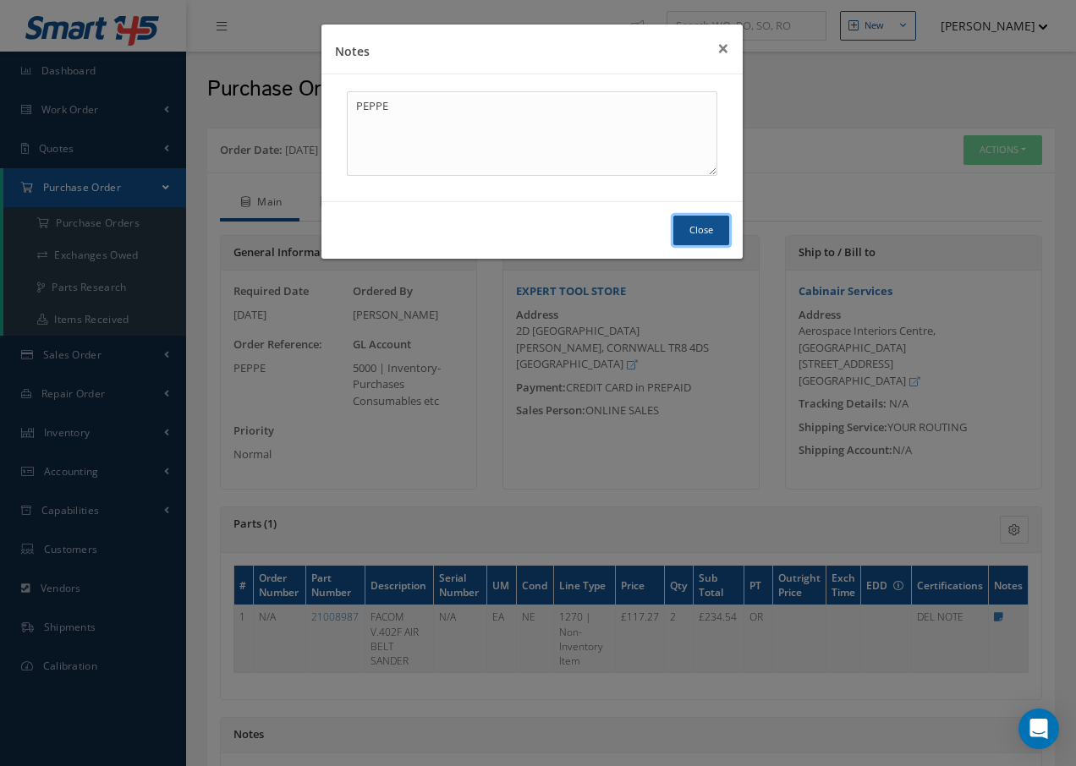
click at [713, 230] on button "Close" at bounding box center [701, 231] width 56 height 30
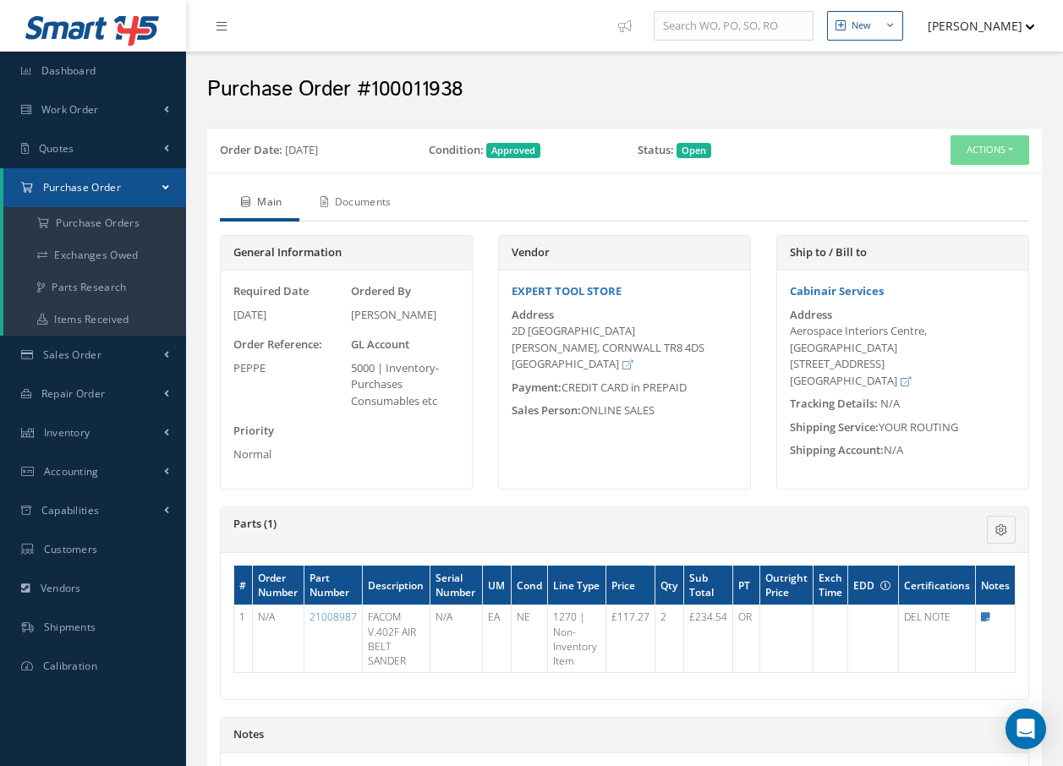
click at [356, 195] on link "Documents" at bounding box center [353, 204] width 109 height 36
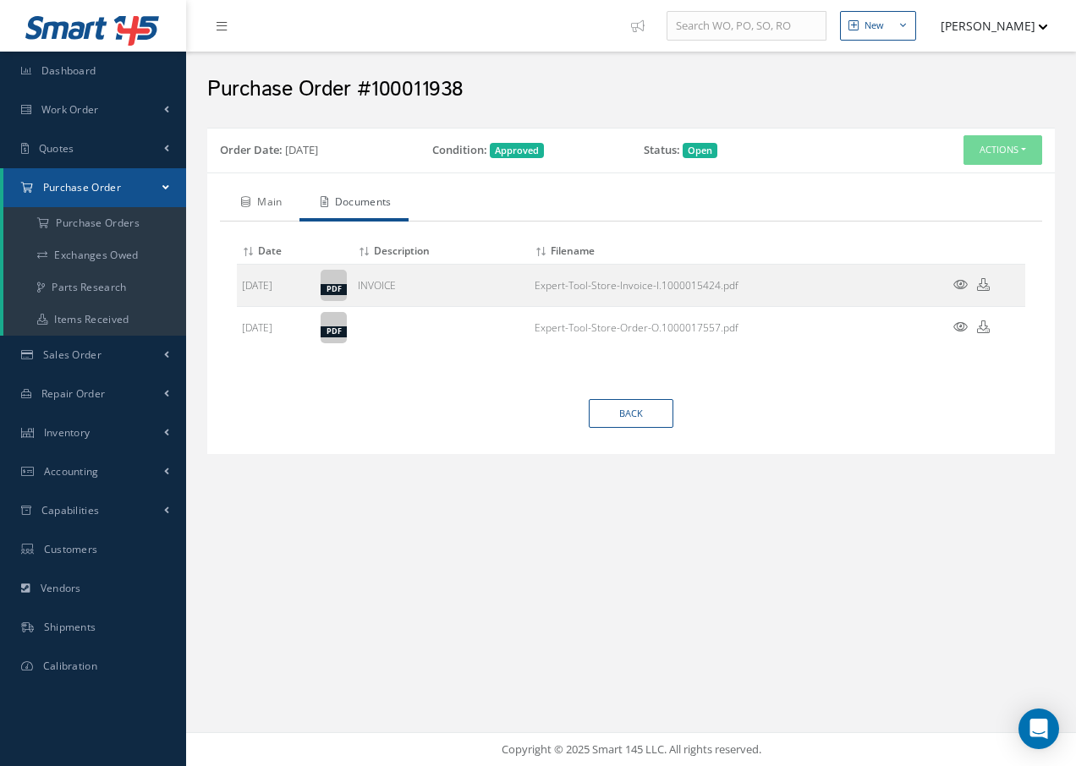
click at [268, 205] on link "Main" at bounding box center [260, 204] width 80 height 36
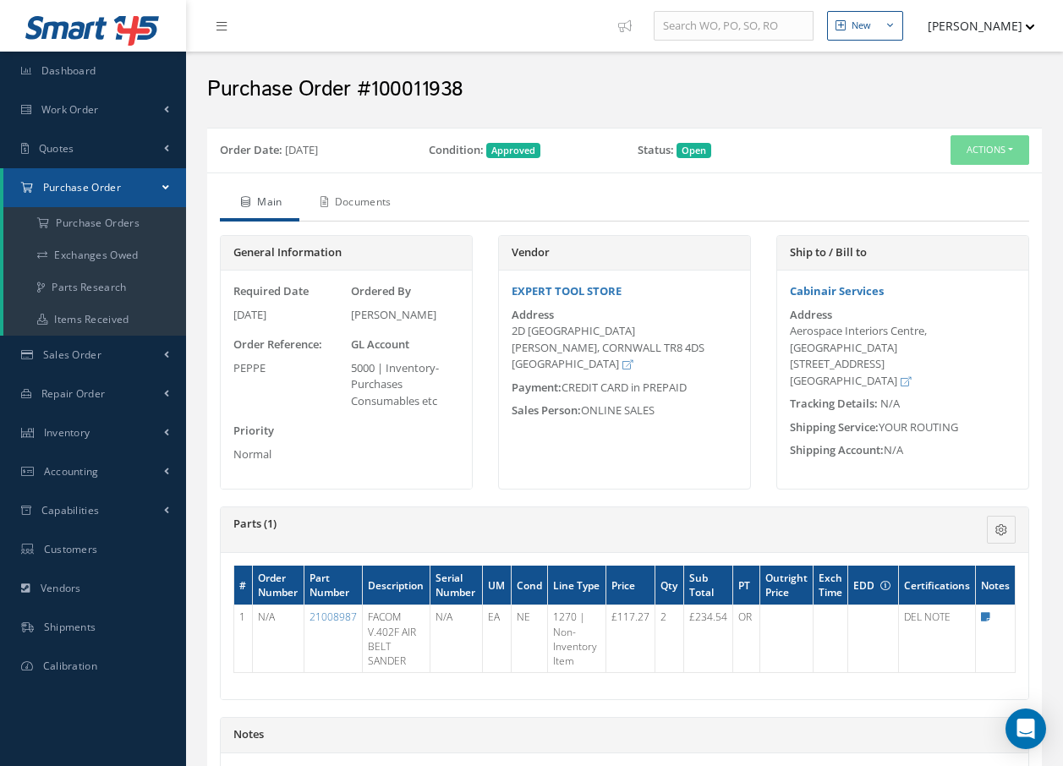
click at [366, 205] on link "Documents" at bounding box center [353, 204] width 109 height 36
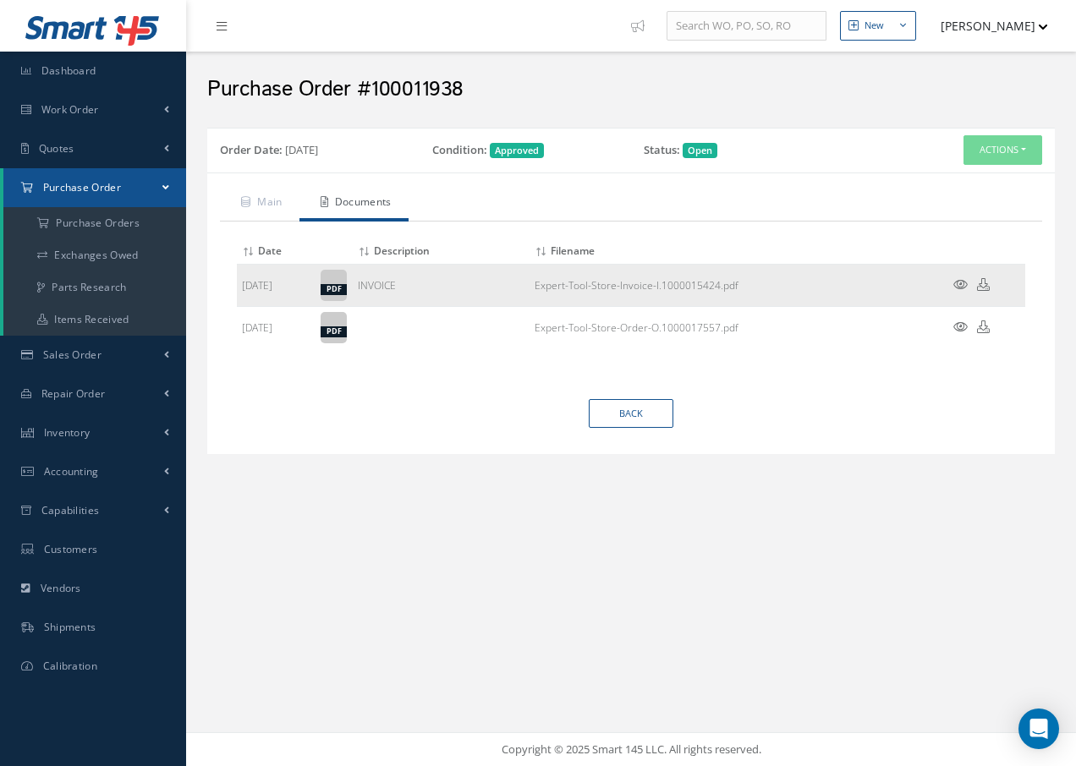
click at [960, 285] on icon at bounding box center [960, 284] width 14 height 13
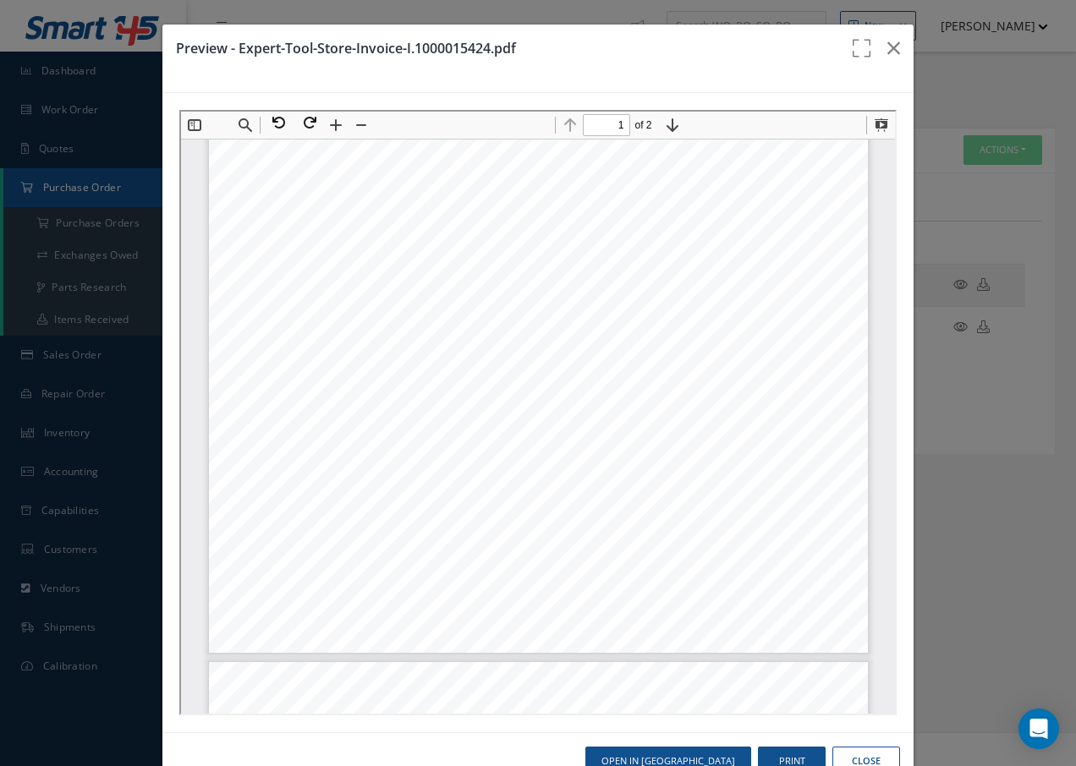
scroll to position [431, 0]
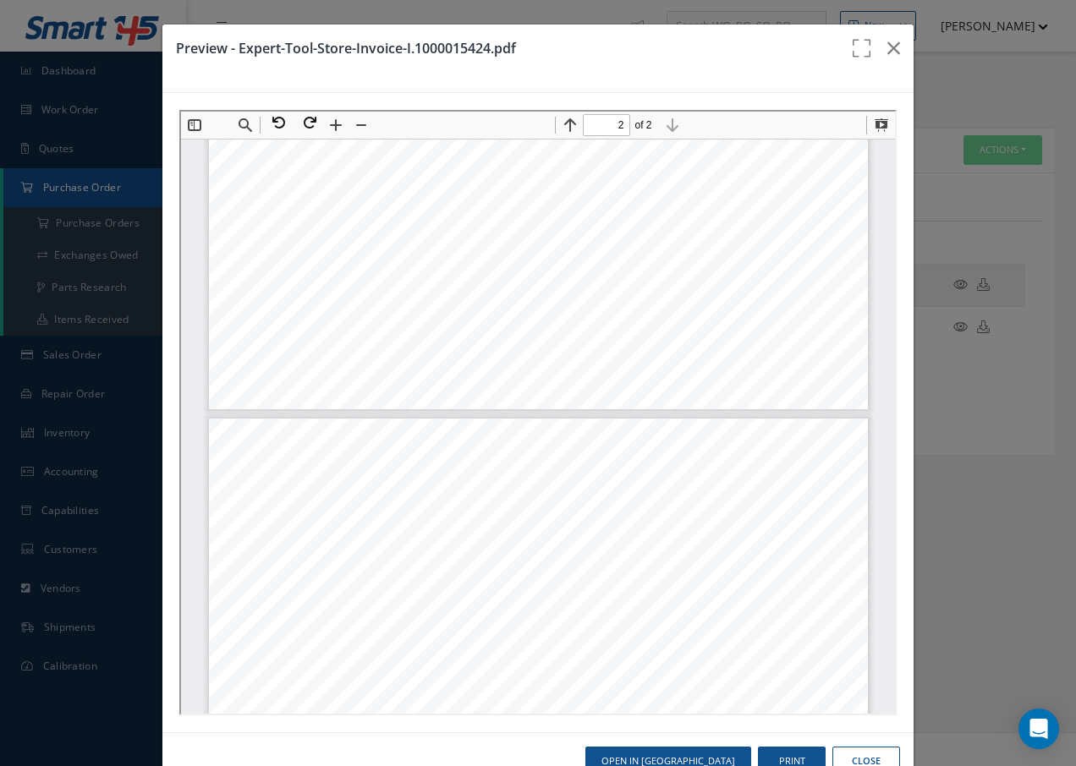
type input "1"
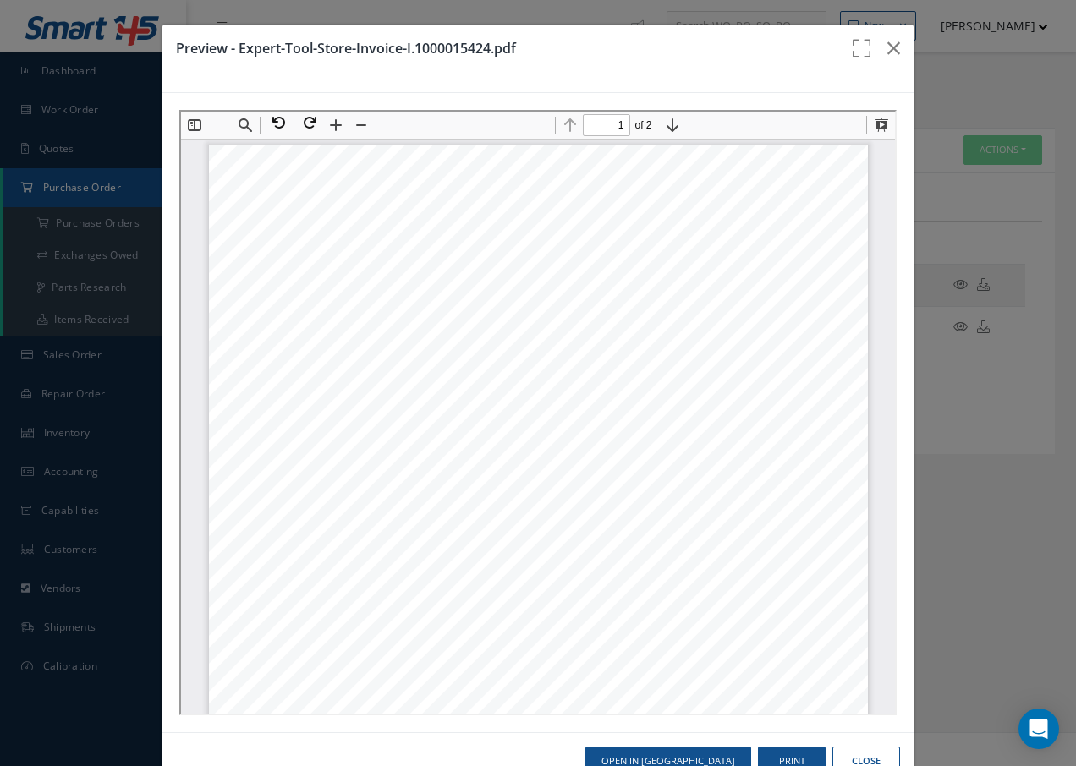
scroll to position [0, 0]
click at [887, 44] on icon "button" at bounding box center [893, 48] width 13 height 20
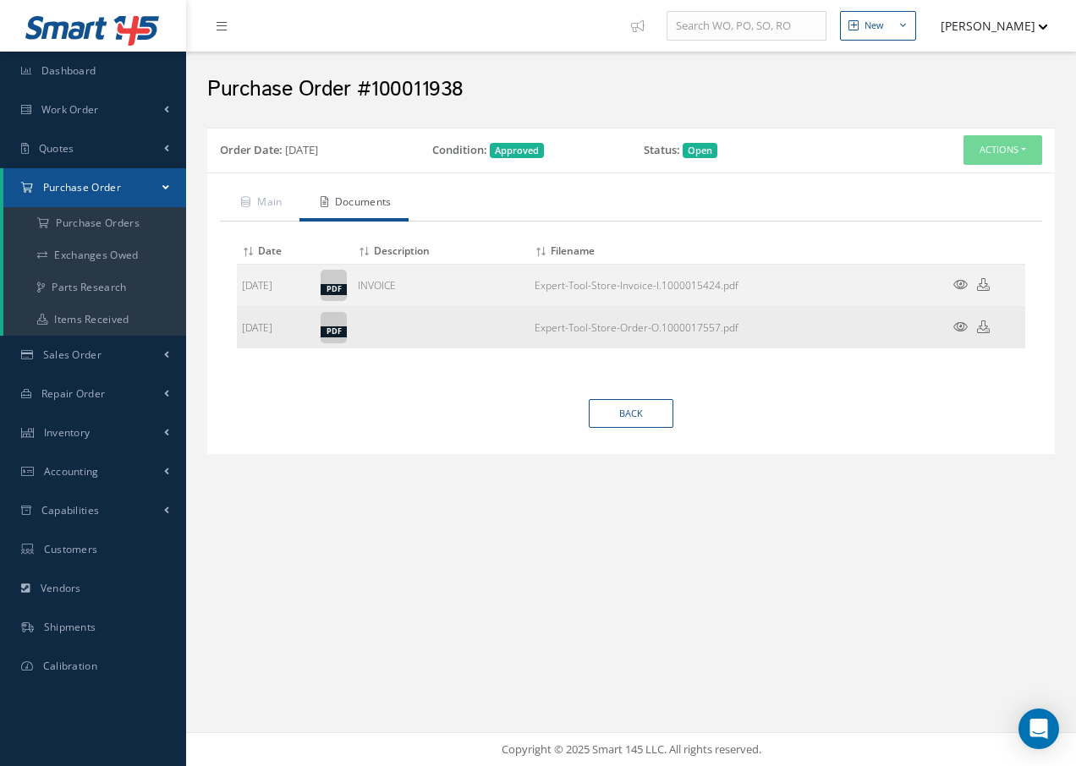
click at [955, 328] on icon at bounding box center [960, 327] width 14 height 13
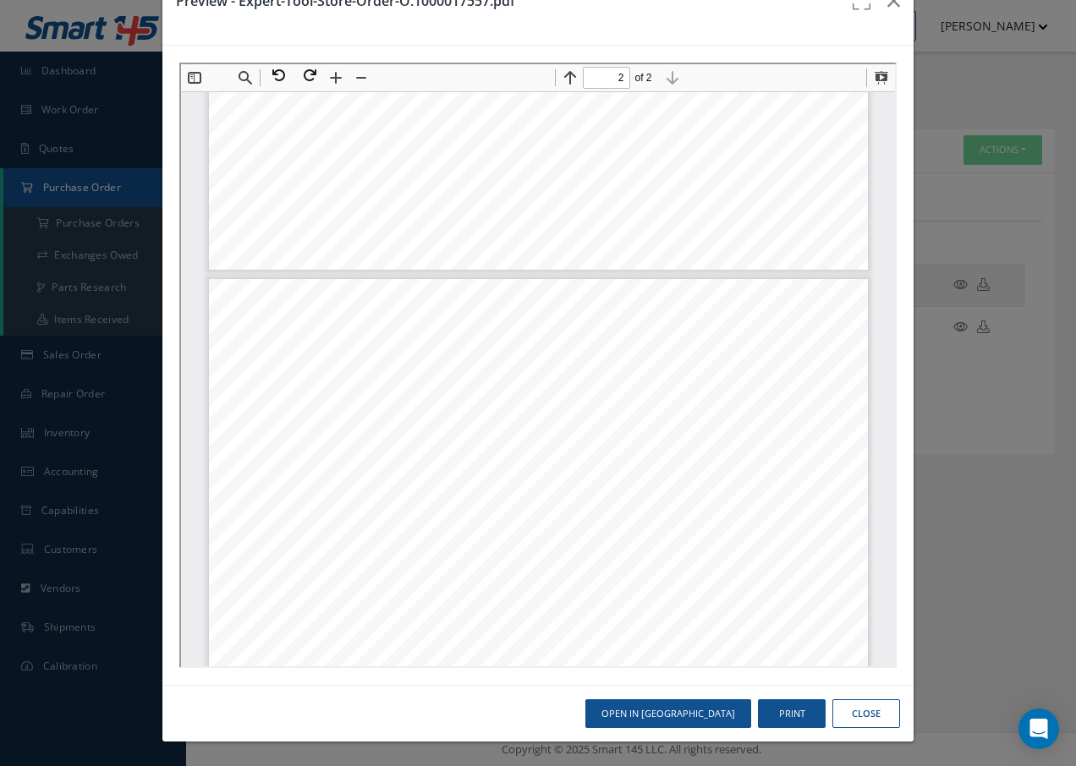
scroll to position [677, 0]
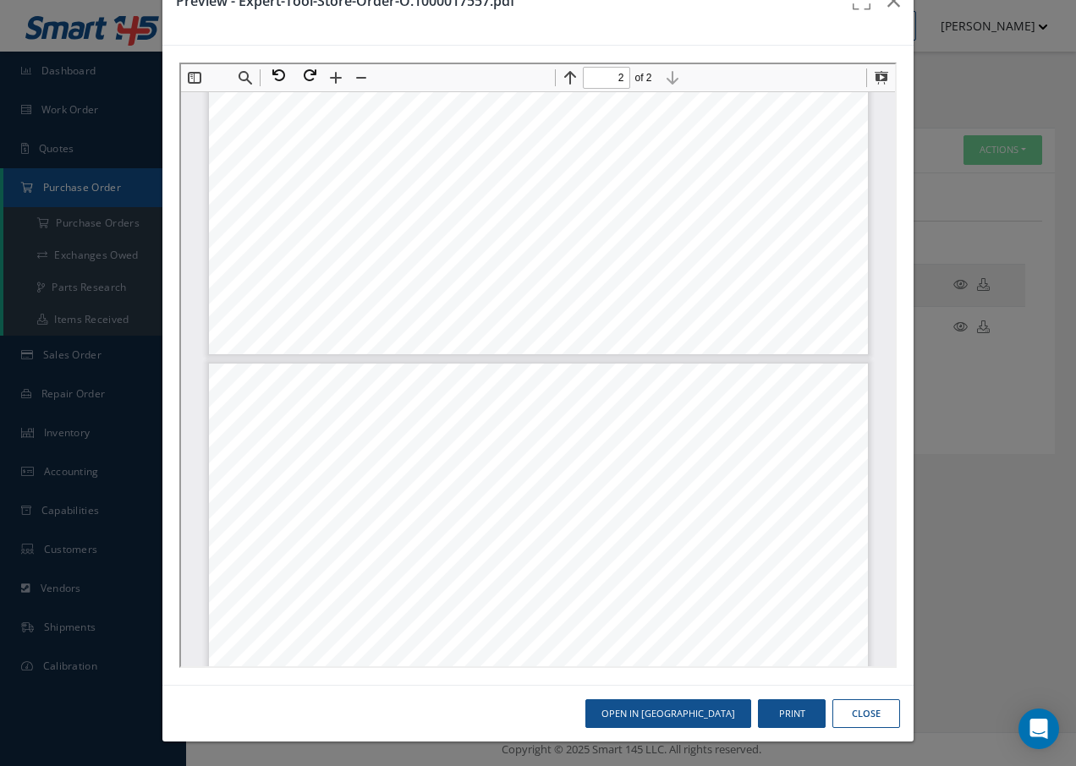
type input "1"
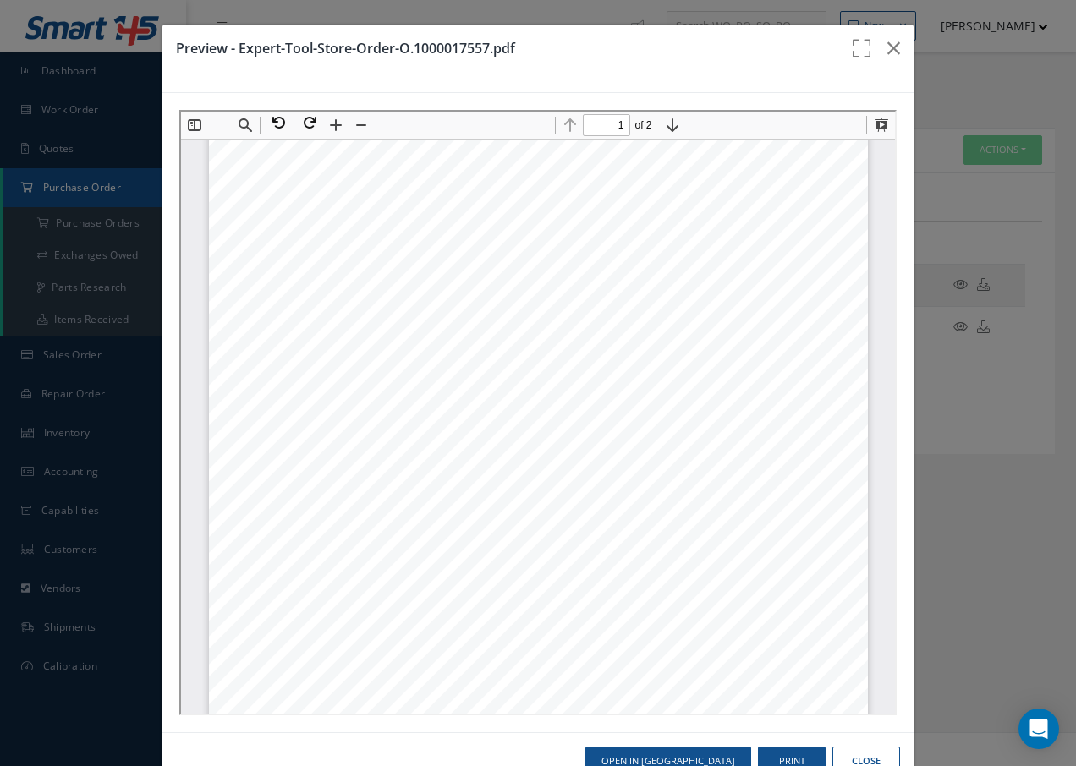
scroll to position [0, 0]
click at [887, 44] on icon "button" at bounding box center [893, 48] width 13 height 20
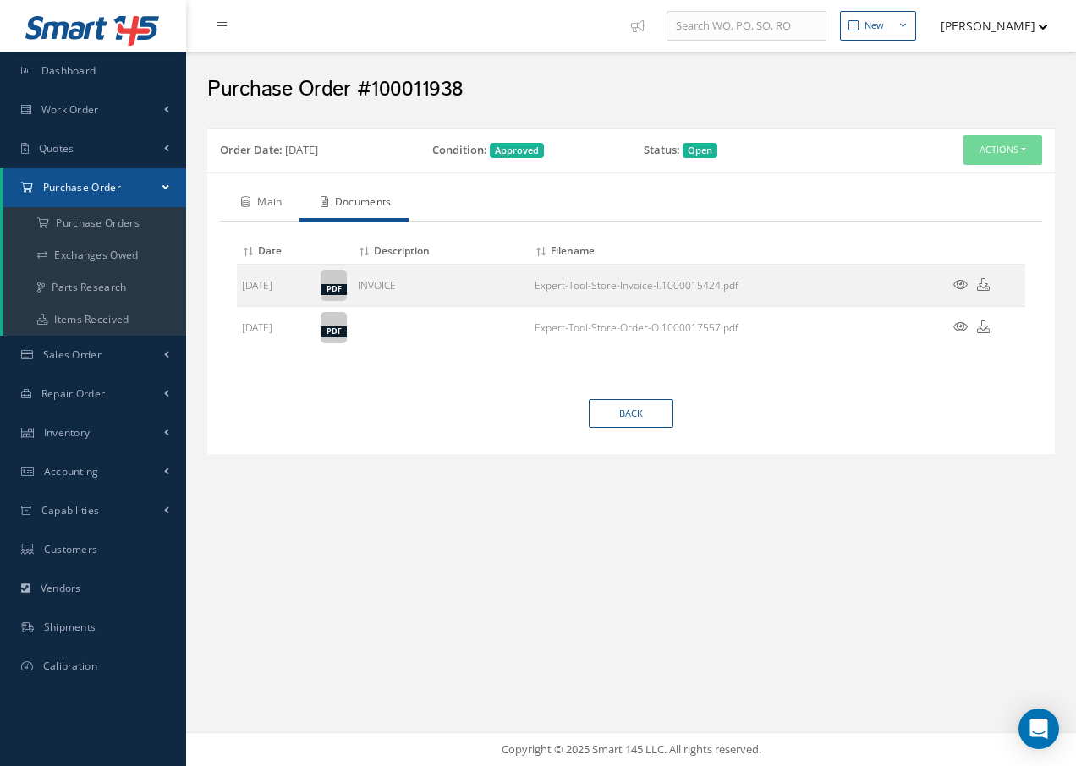
click at [282, 199] on link "Main" at bounding box center [260, 204] width 80 height 36
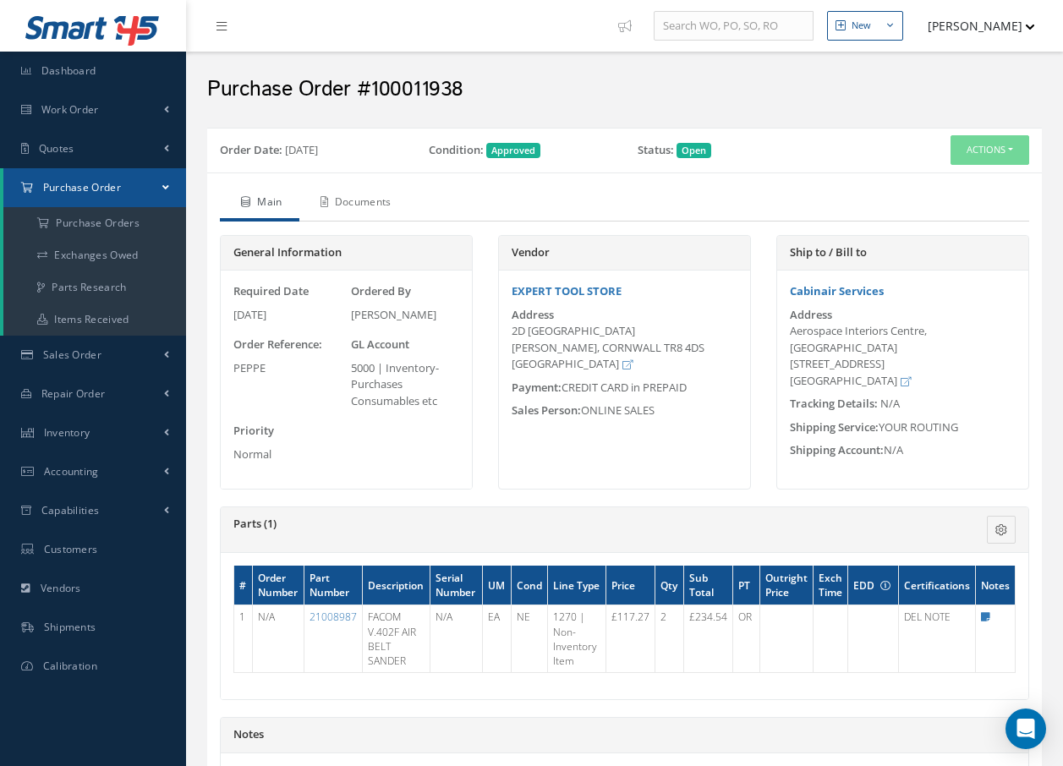
click at [369, 197] on link "Documents" at bounding box center [353, 204] width 109 height 36
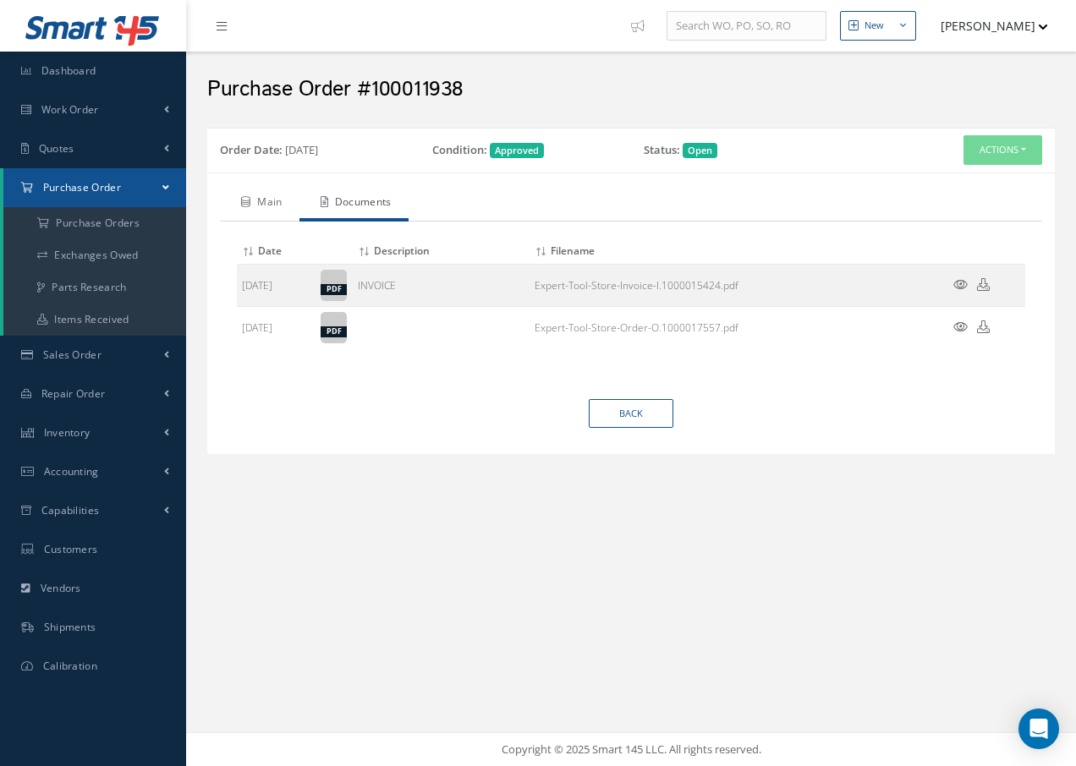
click at [265, 201] on link "Main" at bounding box center [260, 204] width 80 height 36
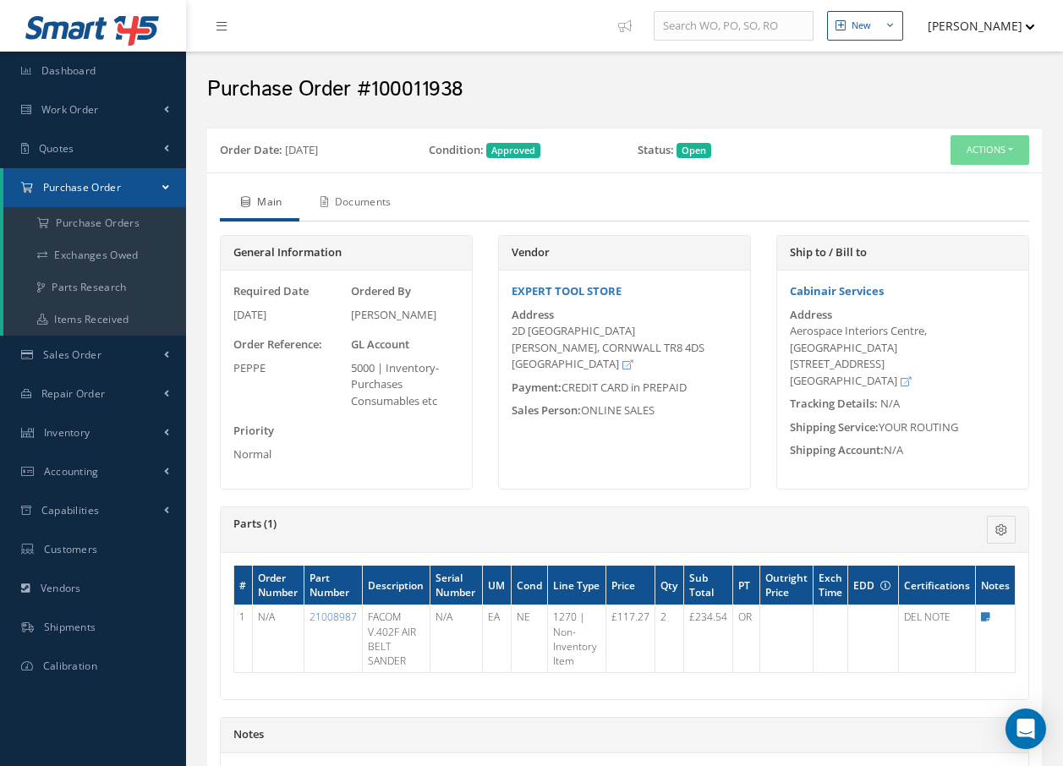
click at [373, 207] on link "Documents" at bounding box center [353, 204] width 109 height 36
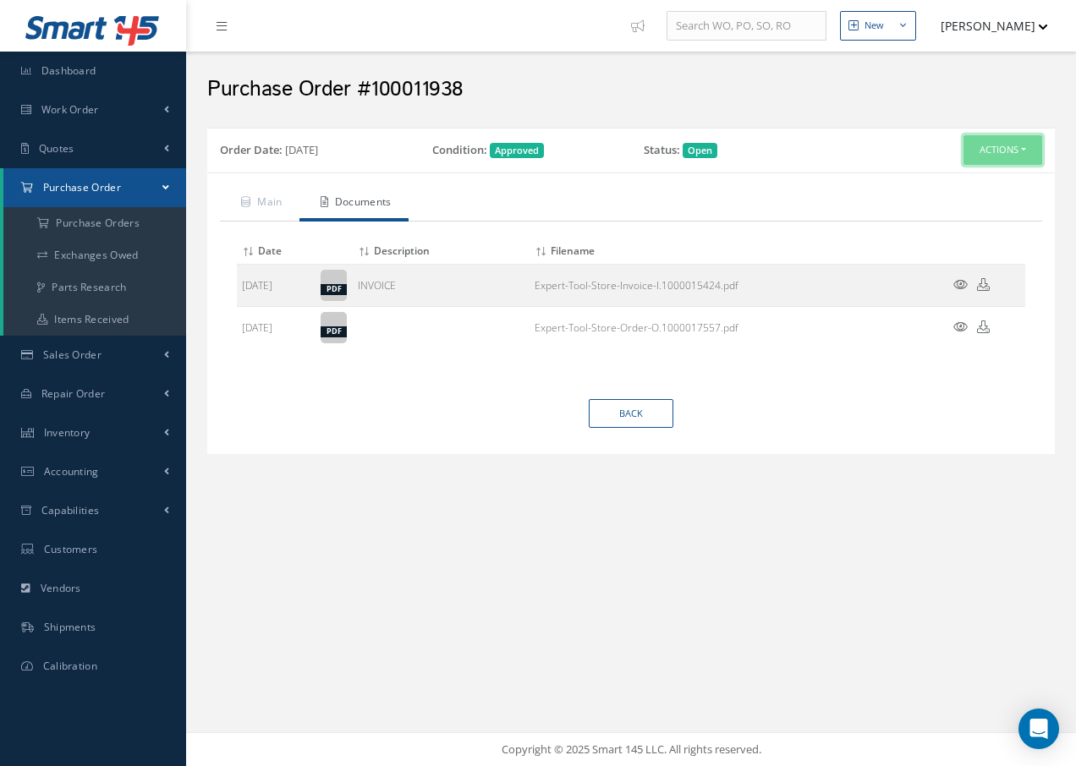
click at [1024, 153] on button "Actions" at bounding box center [1003, 150] width 79 height 30
click at [982, 270] on link "Documents" at bounding box center [975, 272] width 135 height 23
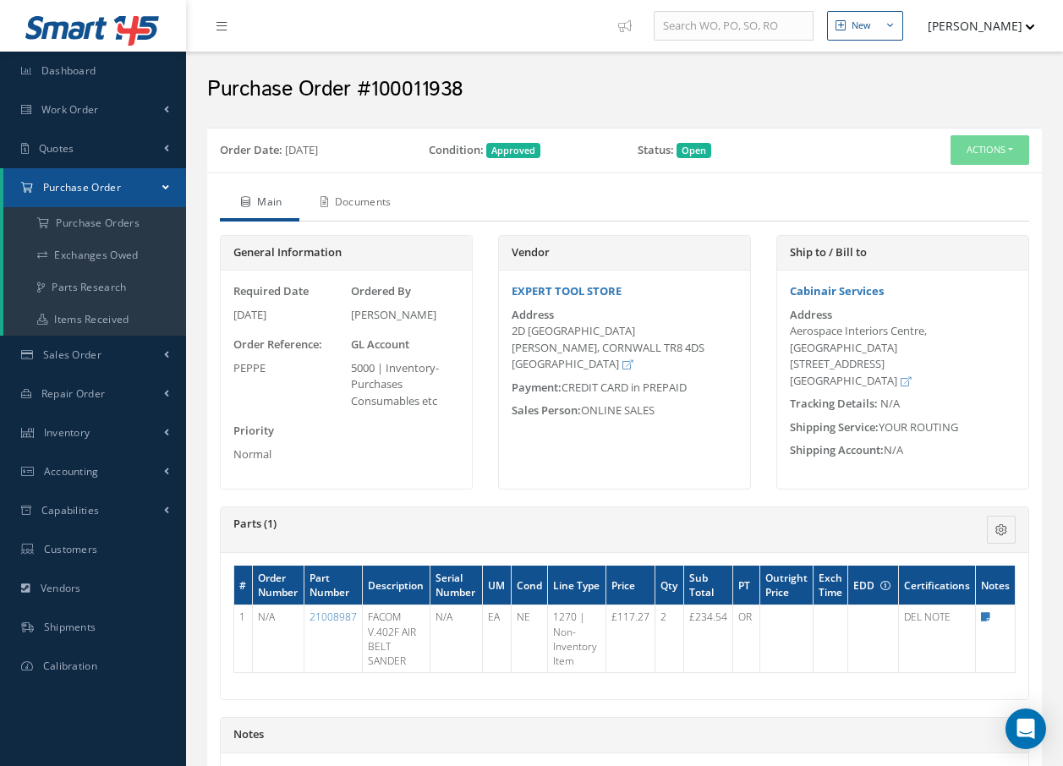
click at [387, 201] on link "Documents" at bounding box center [353, 204] width 109 height 36
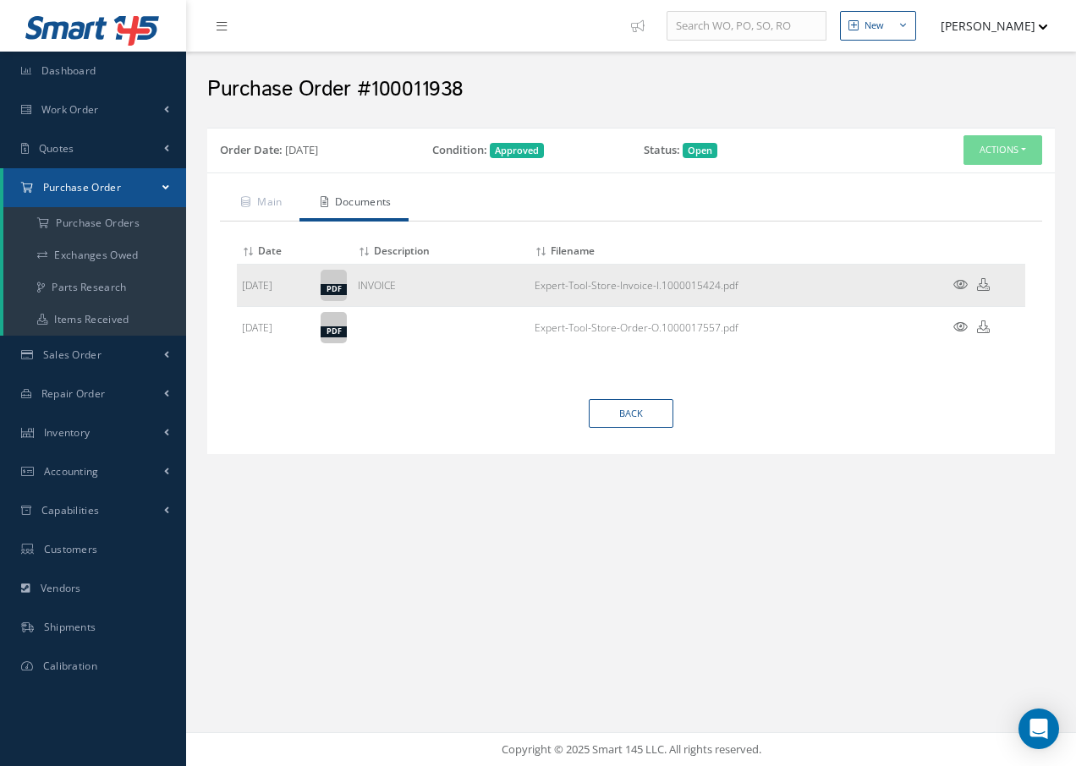
click at [959, 281] on icon at bounding box center [960, 284] width 14 height 13
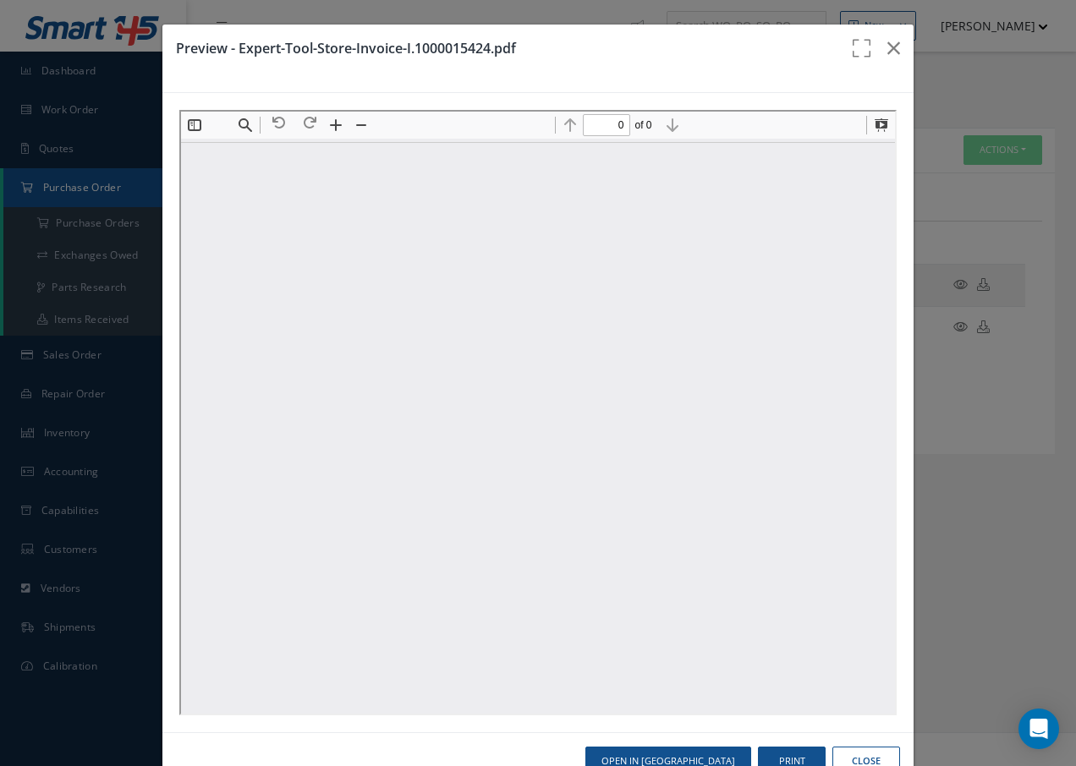
type input "1"
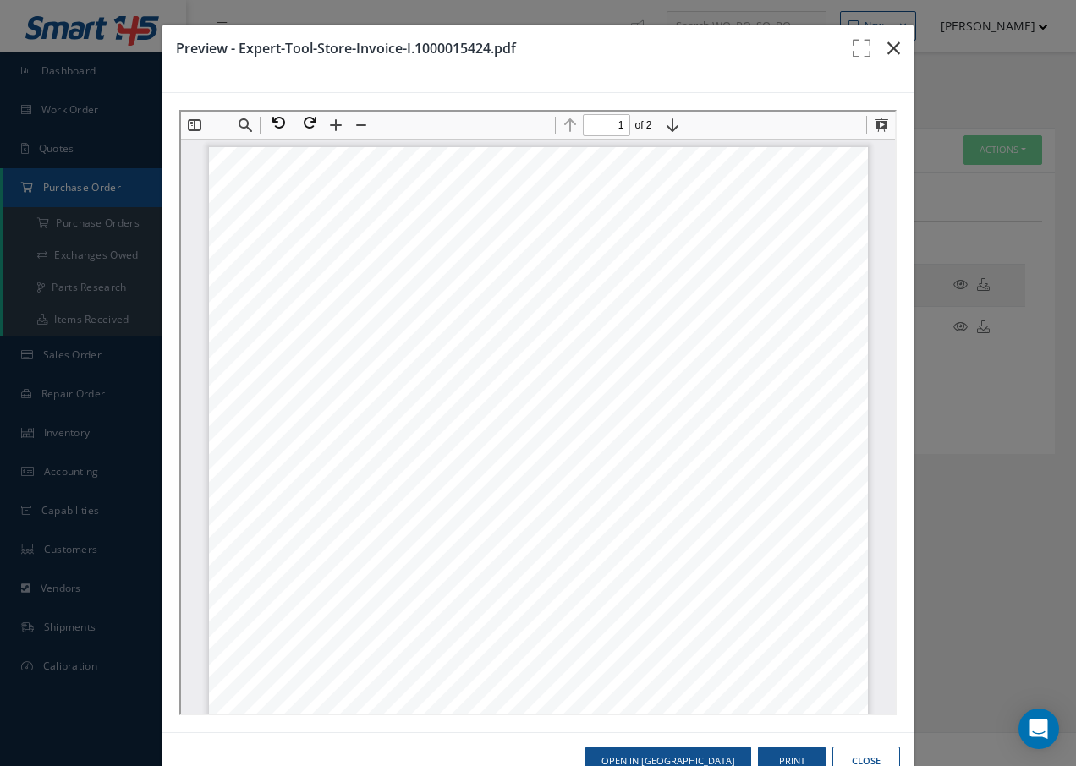
click at [887, 47] on icon "button" at bounding box center [893, 48] width 13 height 20
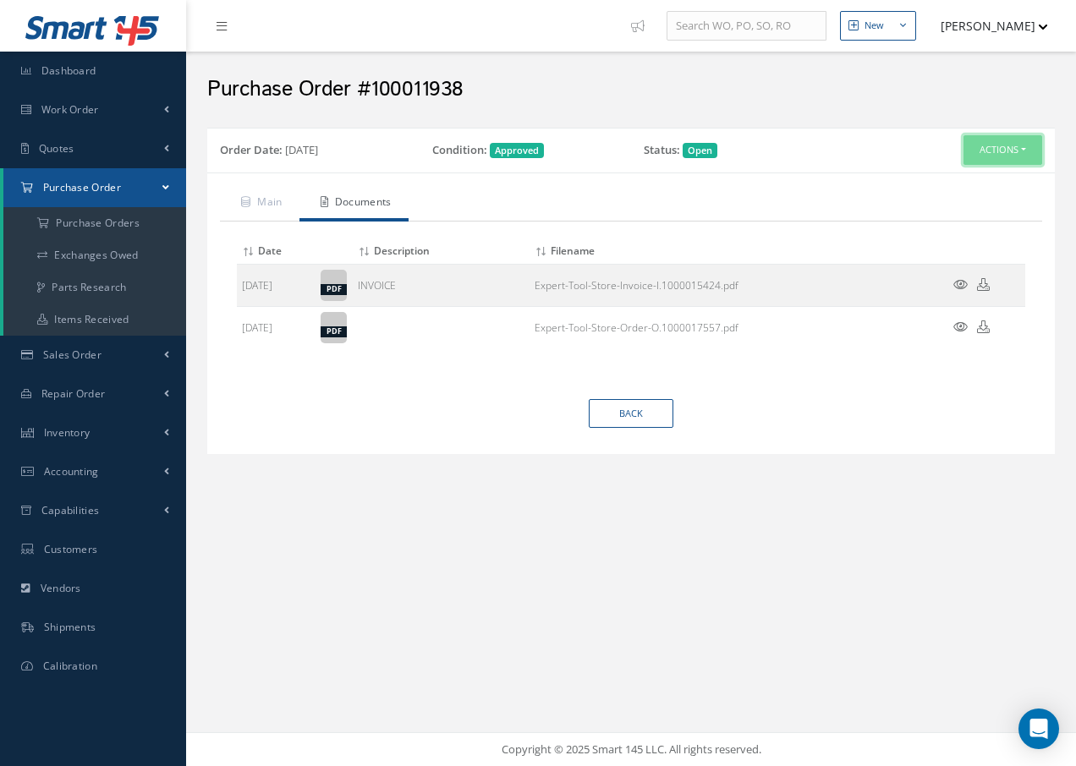
click at [1025, 147] on button "Actions" at bounding box center [1003, 150] width 79 height 30
click at [980, 271] on link "Documents" at bounding box center [975, 272] width 135 height 23
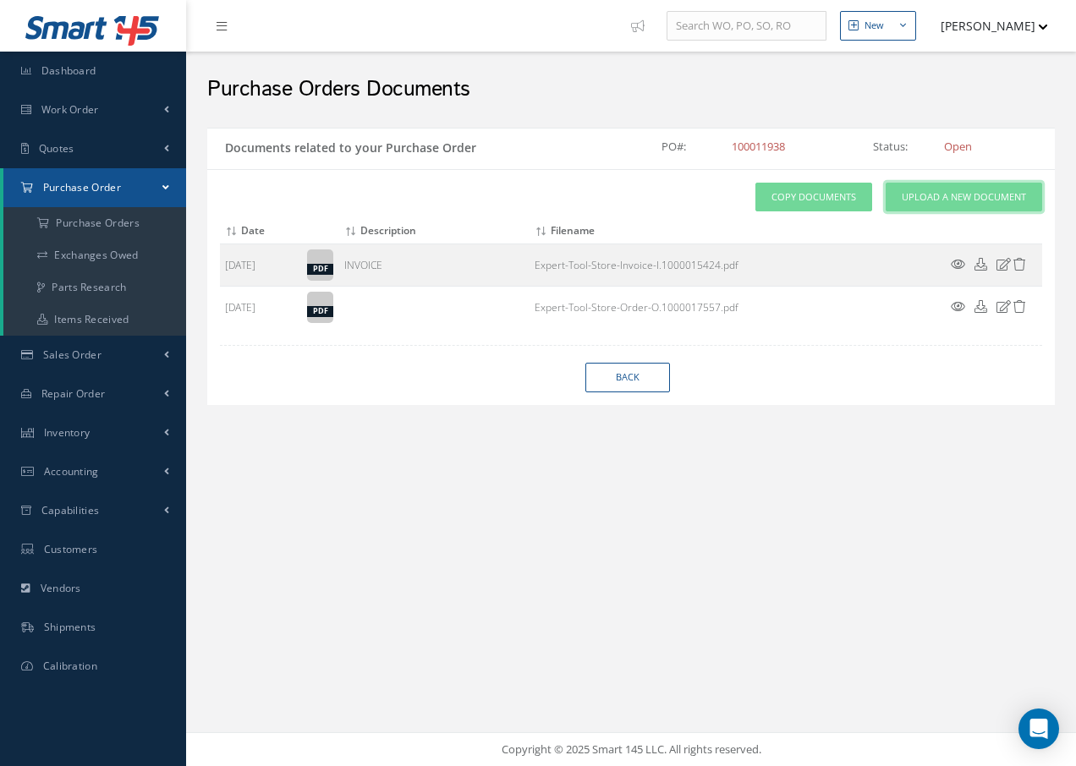
click at [925, 198] on span "Upload a New Document" at bounding box center [964, 197] width 124 height 14
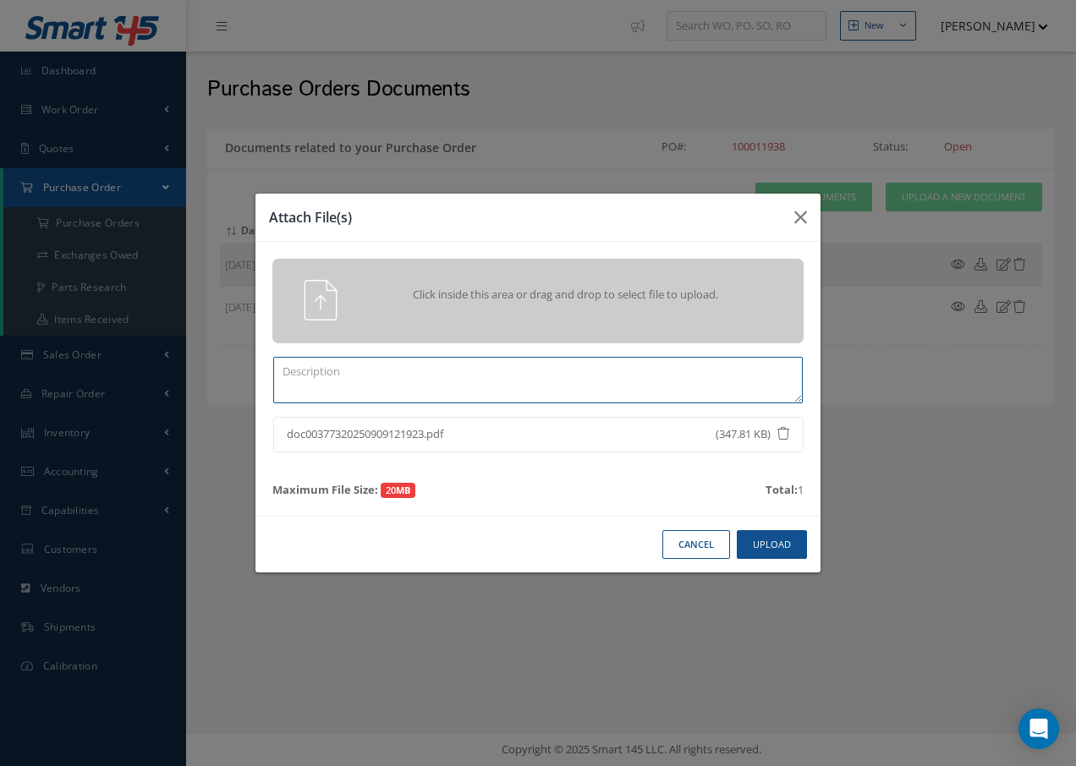
click at [371, 383] on textarea at bounding box center [538, 380] width 530 height 47
type textarea "DEL NOTE"
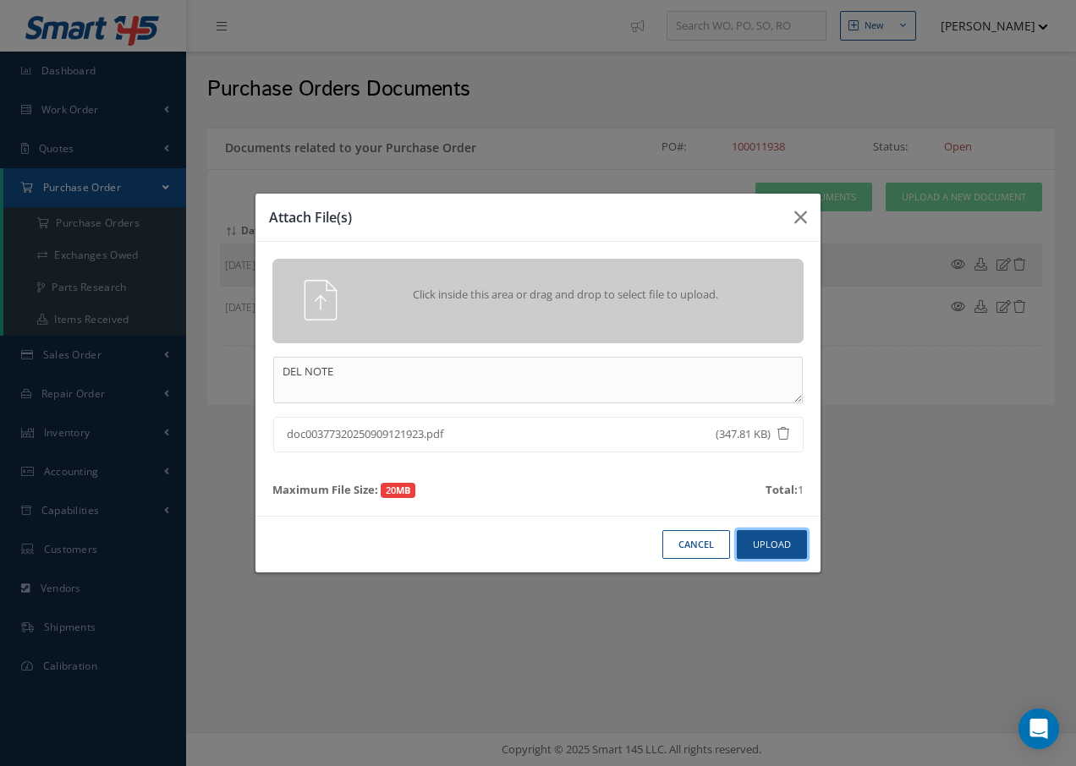
click at [779, 537] on button "Upload" at bounding box center [772, 545] width 70 height 30
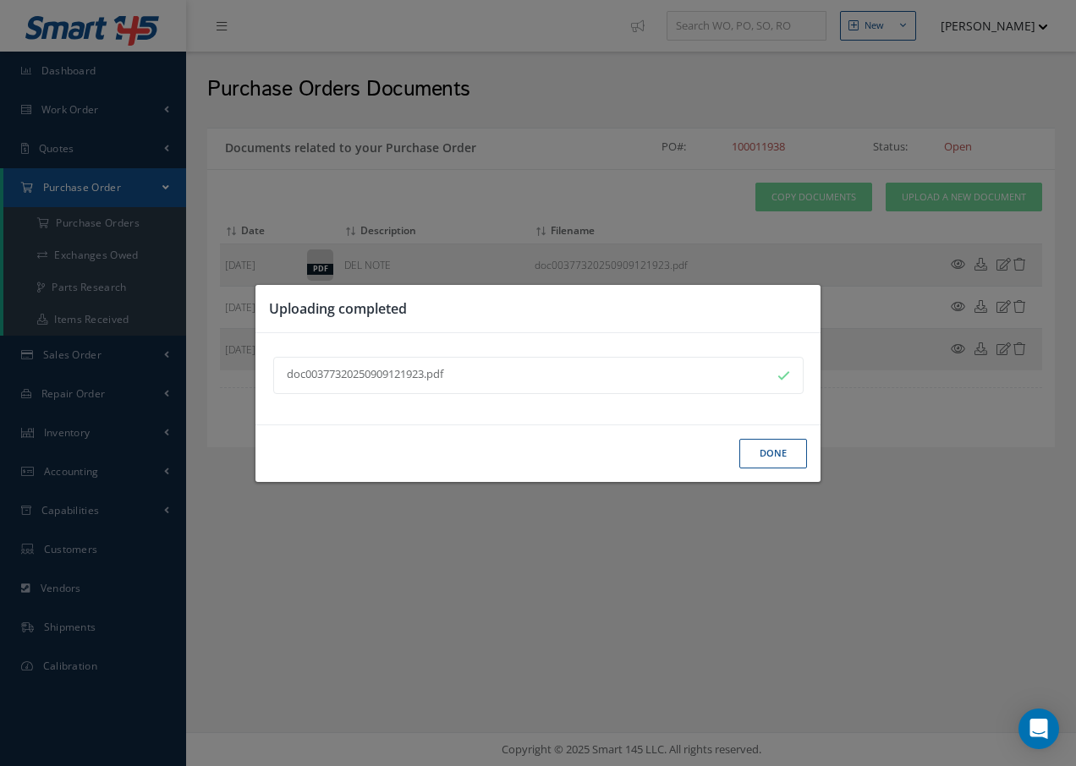
click at [761, 448] on button "Done" at bounding box center [773, 454] width 68 height 30
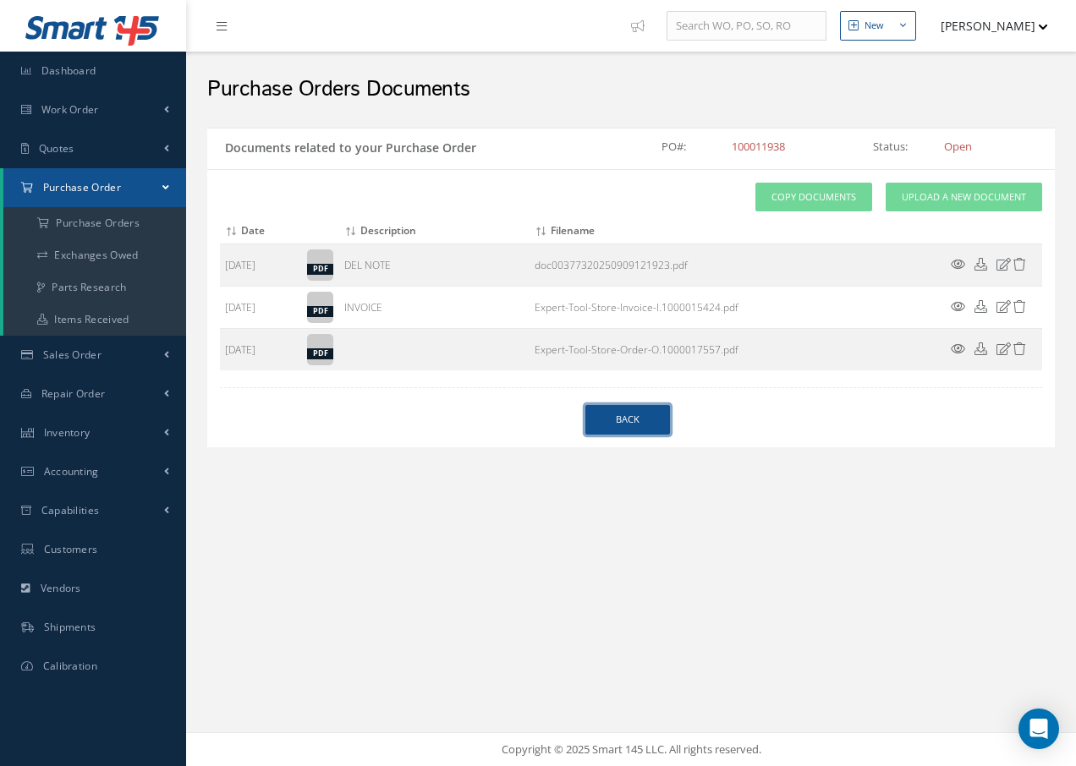
click at [644, 420] on link "Back" at bounding box center [627, 420] width 85 height 30
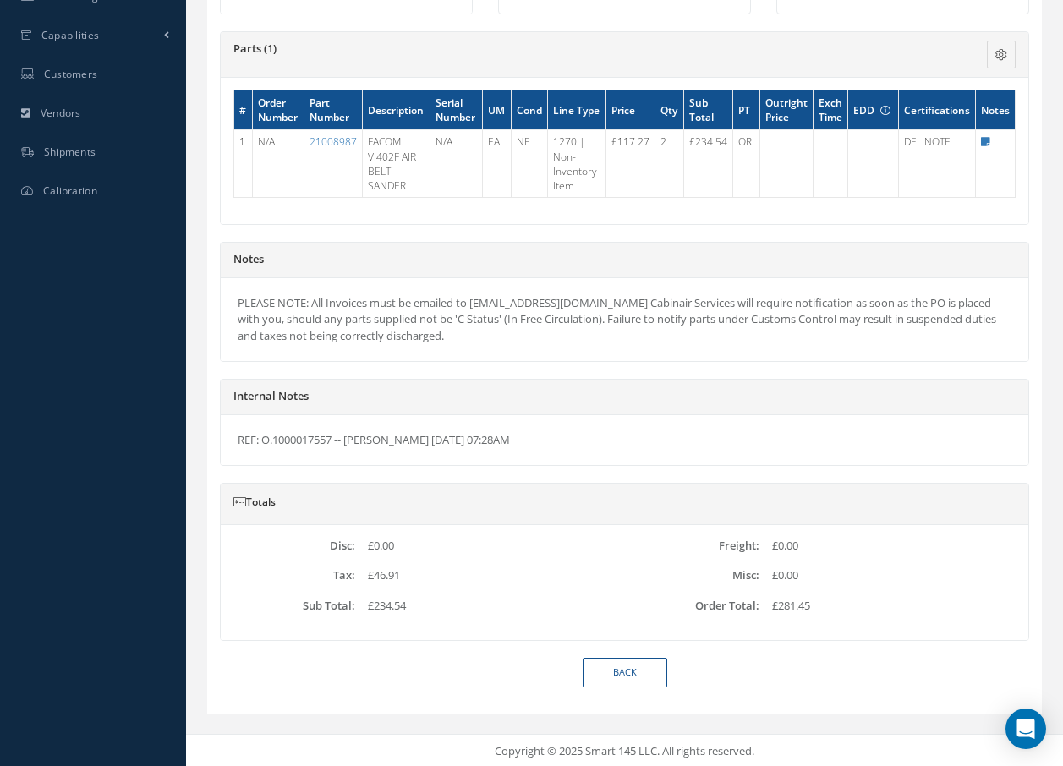
scroll to position [478, 0]
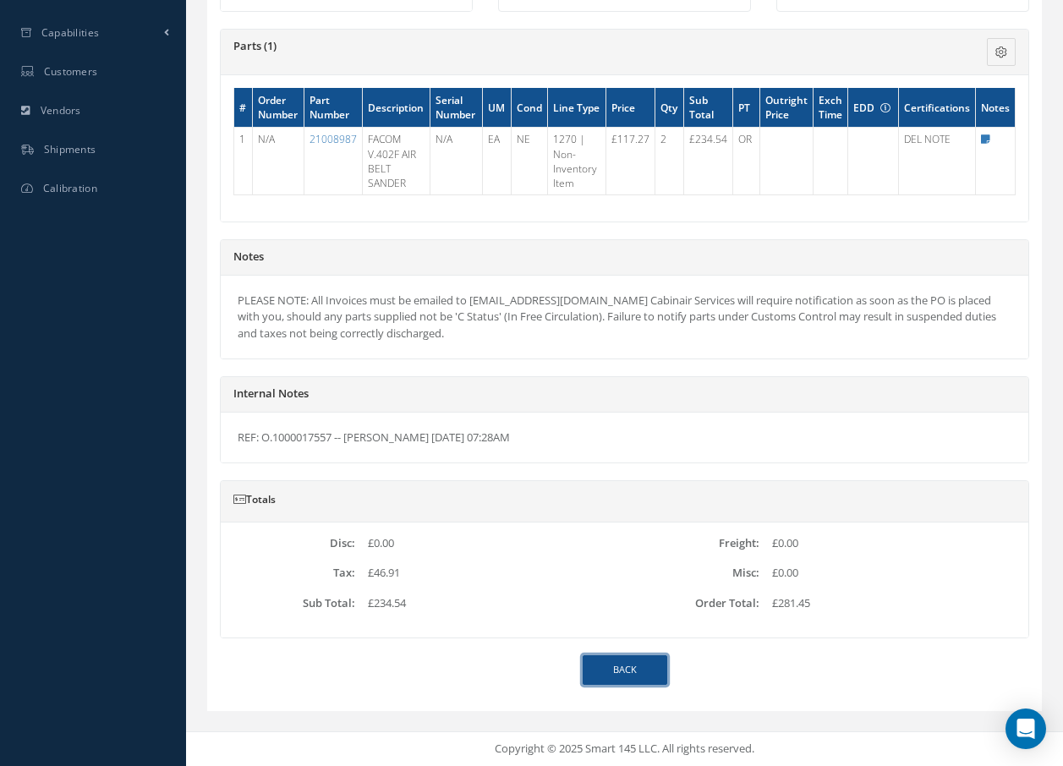
click at [612, 673] on link "Back" at bounding box center [625, 671] width 85 height 30
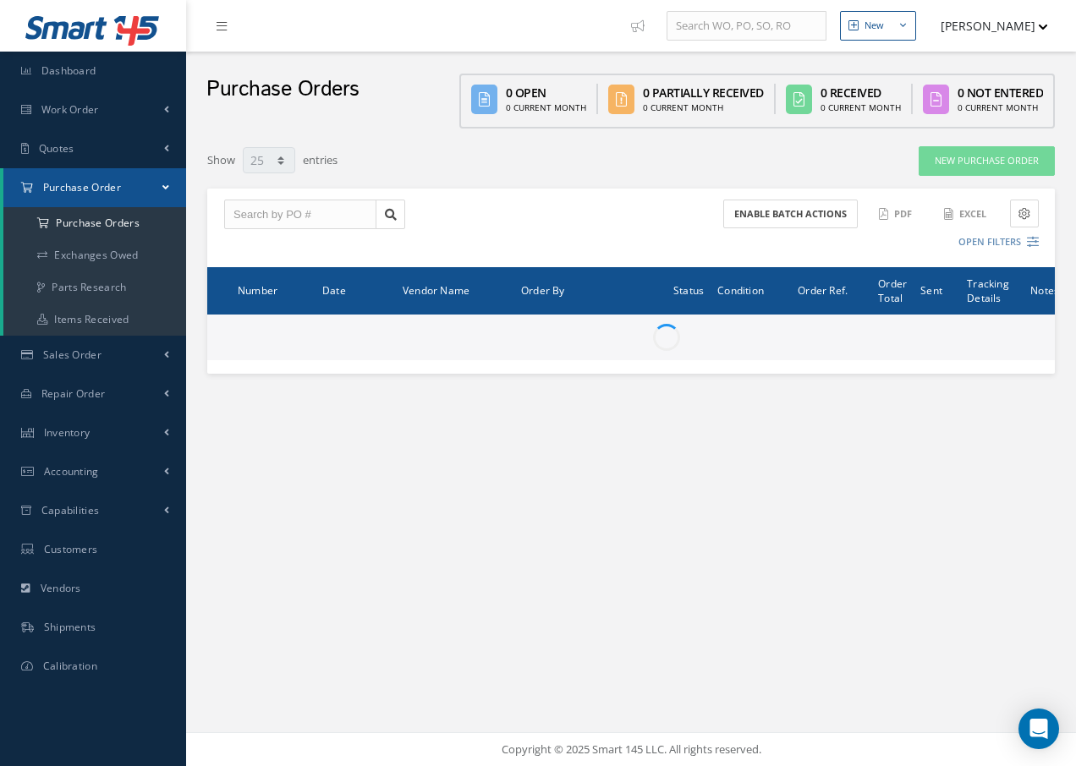
select select "25"
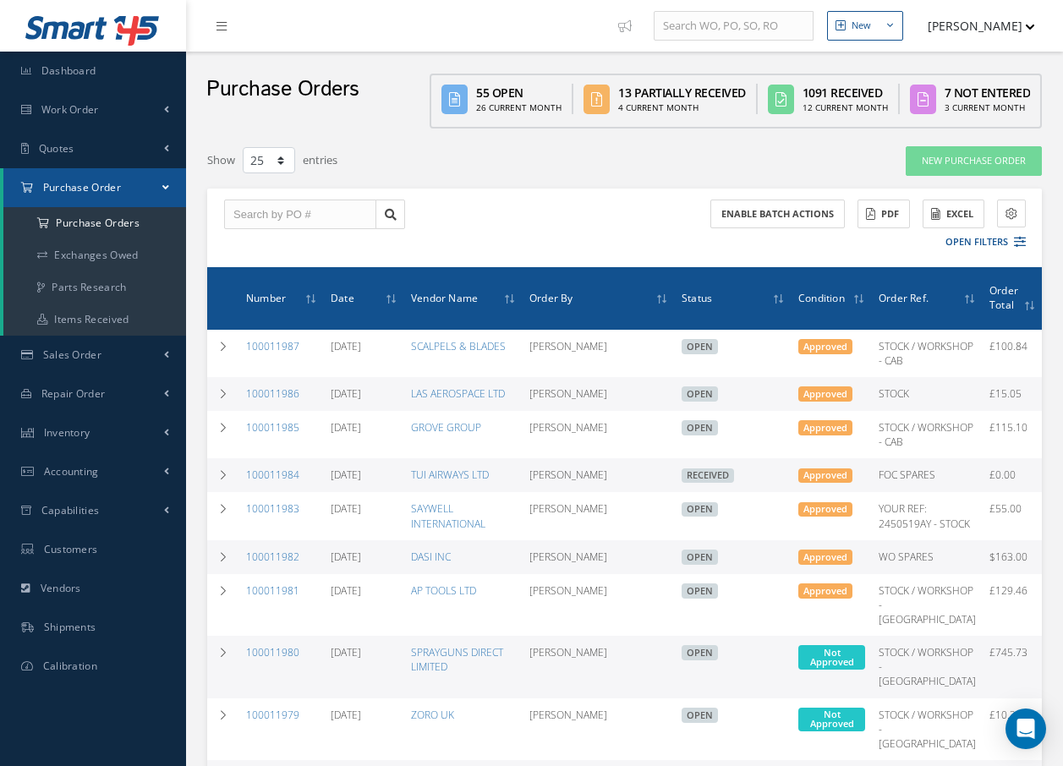
select select "25"
click at [248, 217] on input "text" at bounding box center [300, 215] width 152 height 30
type input "100011938"
click at [258, 244] on span "100011938" at bounding box center [258, 245] width 51 height 12
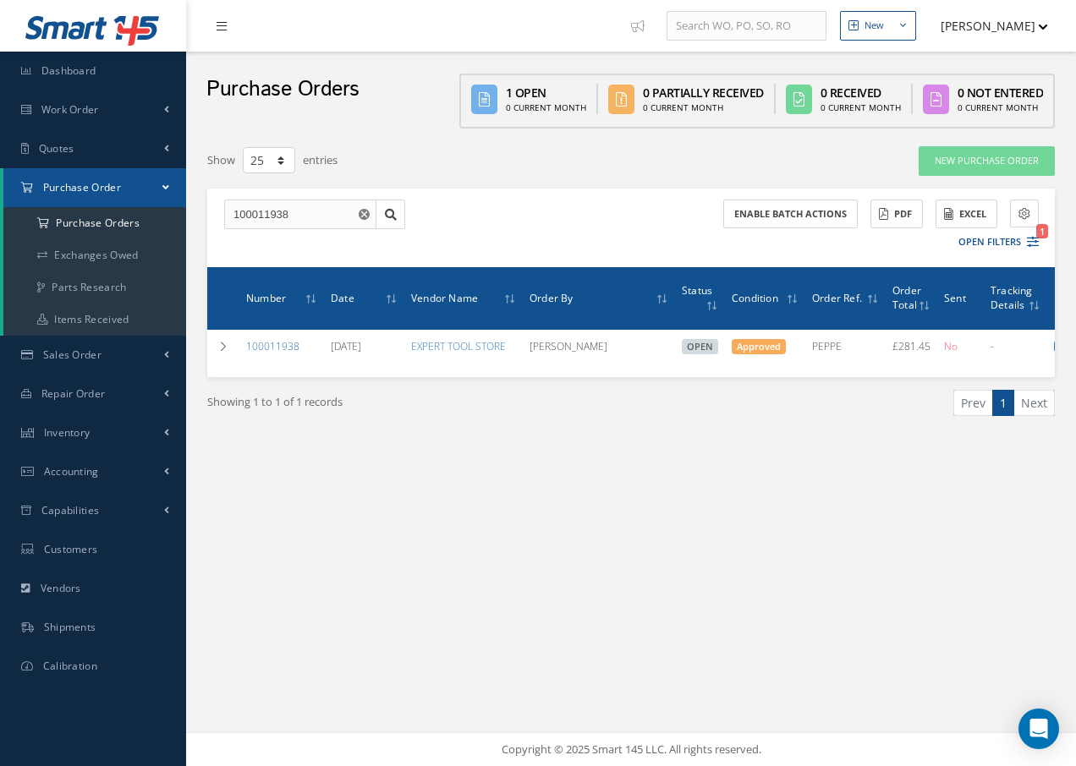
click at [220, 28] on icon at bounding box center [222, 26] width 10 height 12
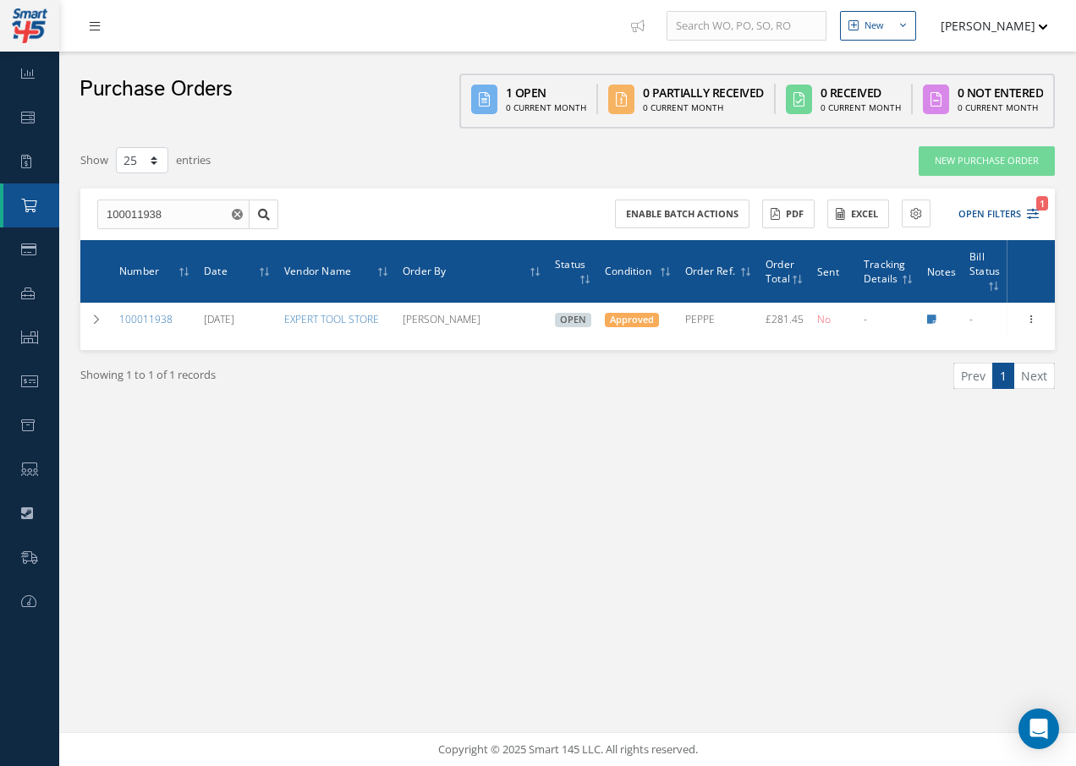
click at [220, 28] on nav "New New Work Order New Purchase Order New Customer Quote New Sales Order New Re…" at bounding box center [567, 26] width 1017 height 52
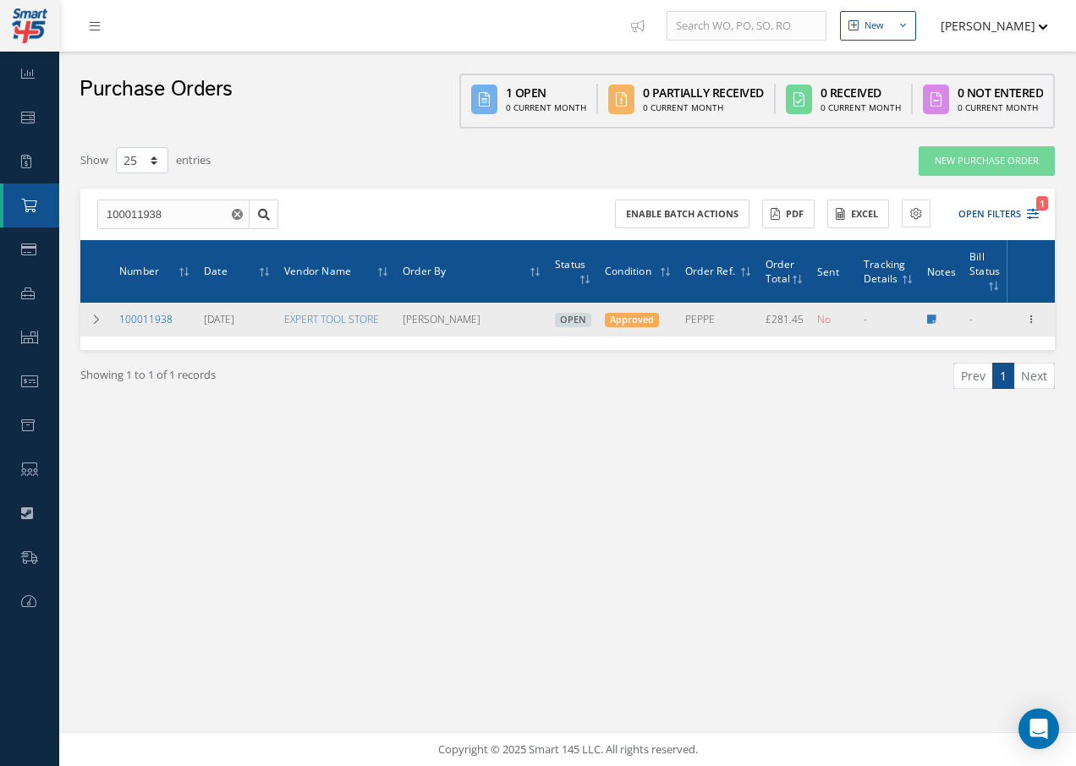
click at [129, 314] on link "100011938" at bounding box center [145, 319] width 53 height 14
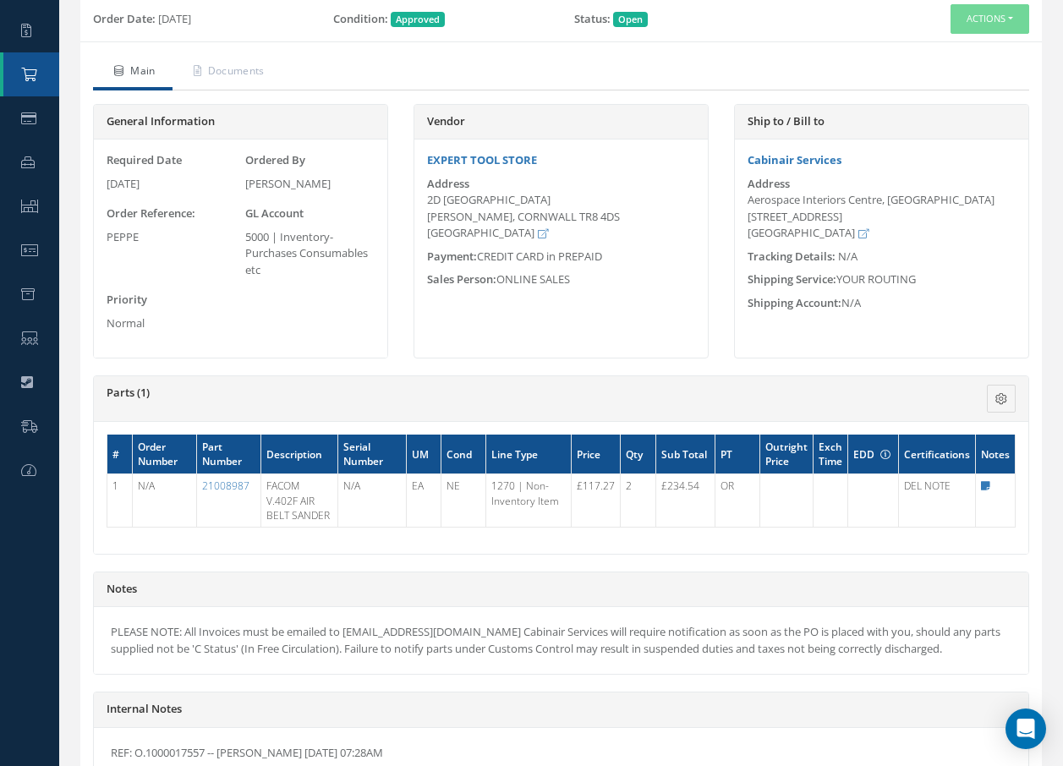
scroll to position [108, 0]
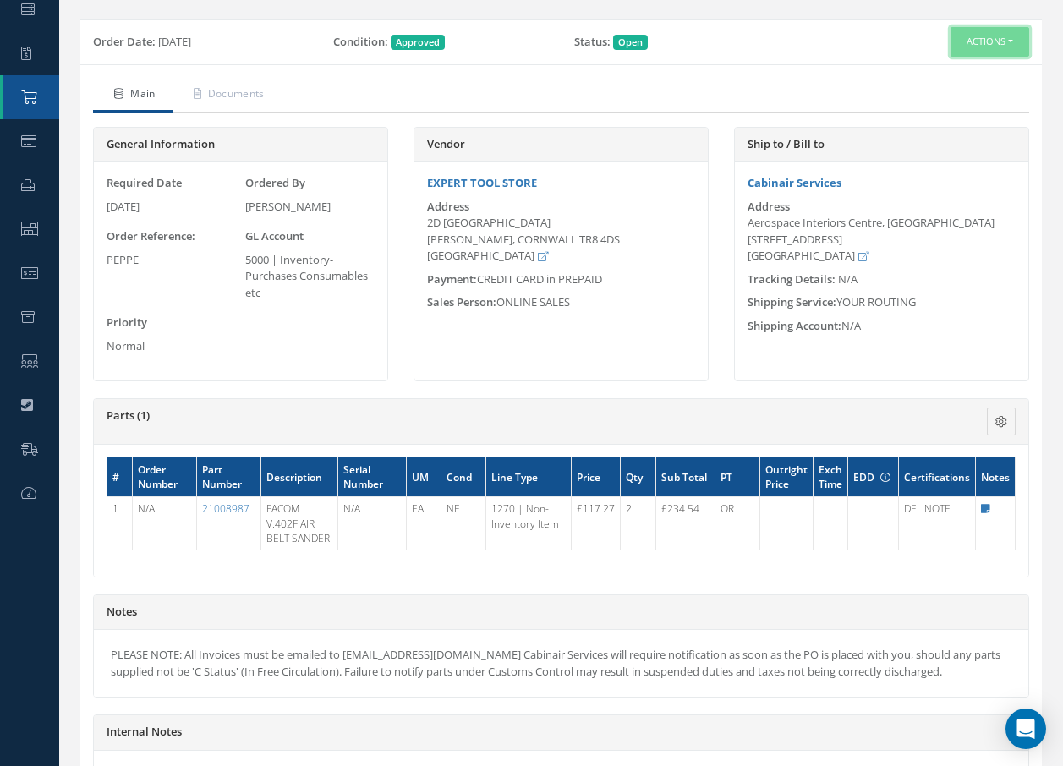
click at [962, 41] on button "Actions" at bounding box center [990, 42] width 79 height 30
click at [931, 74] on link "Receive" at bounding box center [961, 74] width 135 height 23
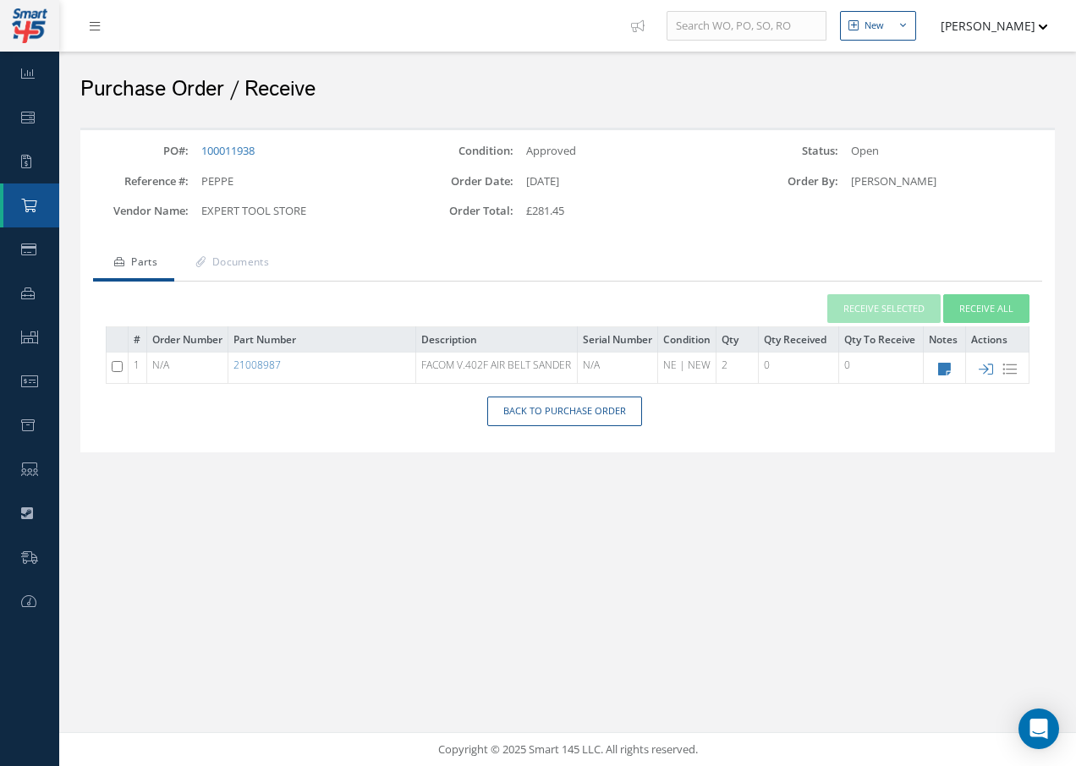
click at [118, 372] on input "checkbox" at bounding box center [117, 366] width 11 height 11
checkbox input "true"
click at [880, 309] on button "Receive Selected" at bounding box center [883, 309] width 113 height 30
type input "[DATE]"
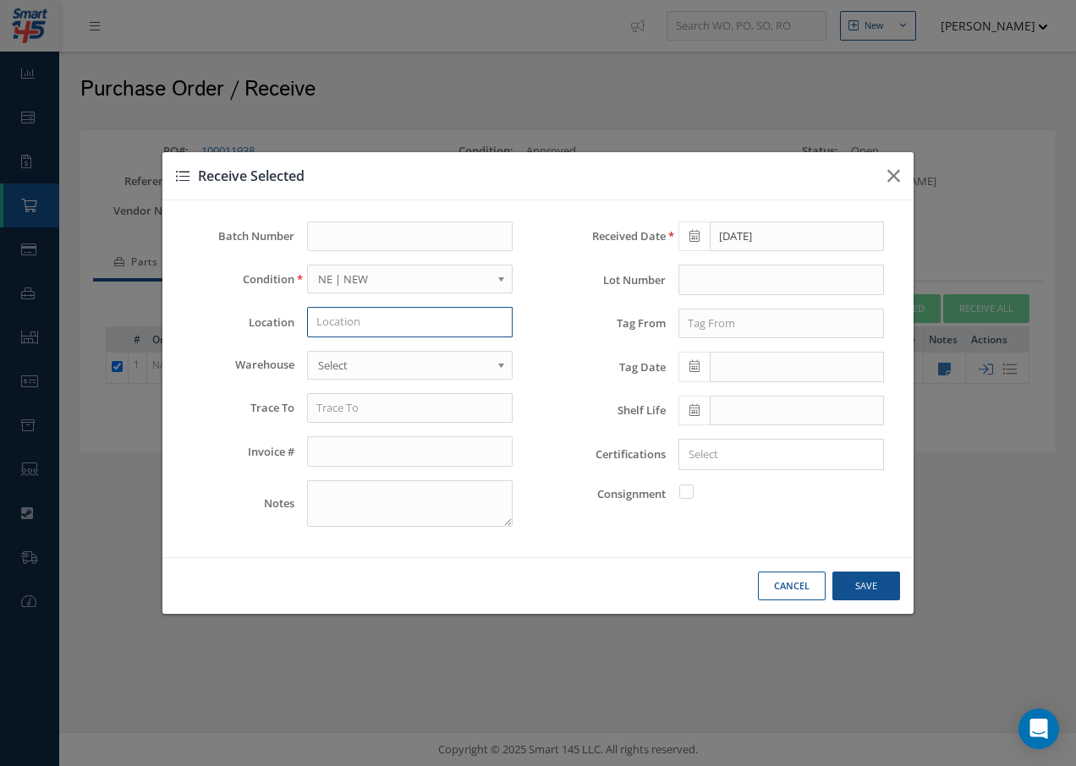
click at [351, 326] on input "text" at bounding box center [410, 322] width 206 height 30
type input "P"
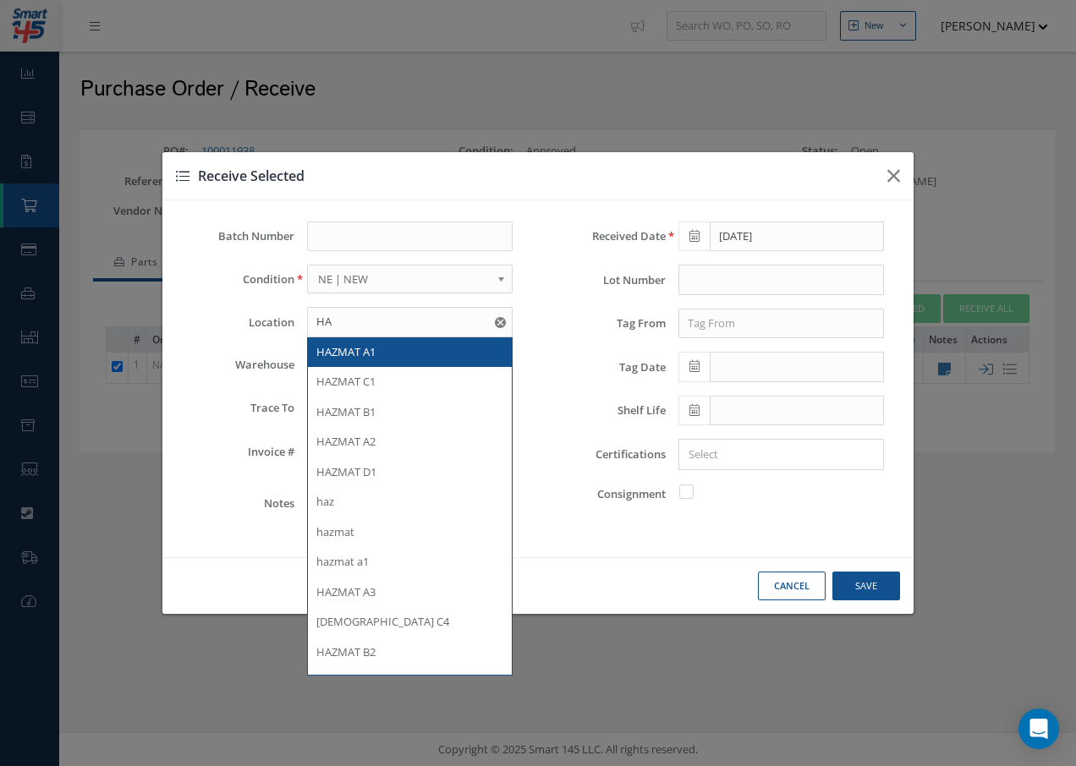
click at [367, 348] on span "HAZMAT A1" at bounding box center [345, 351] width 59 height 15
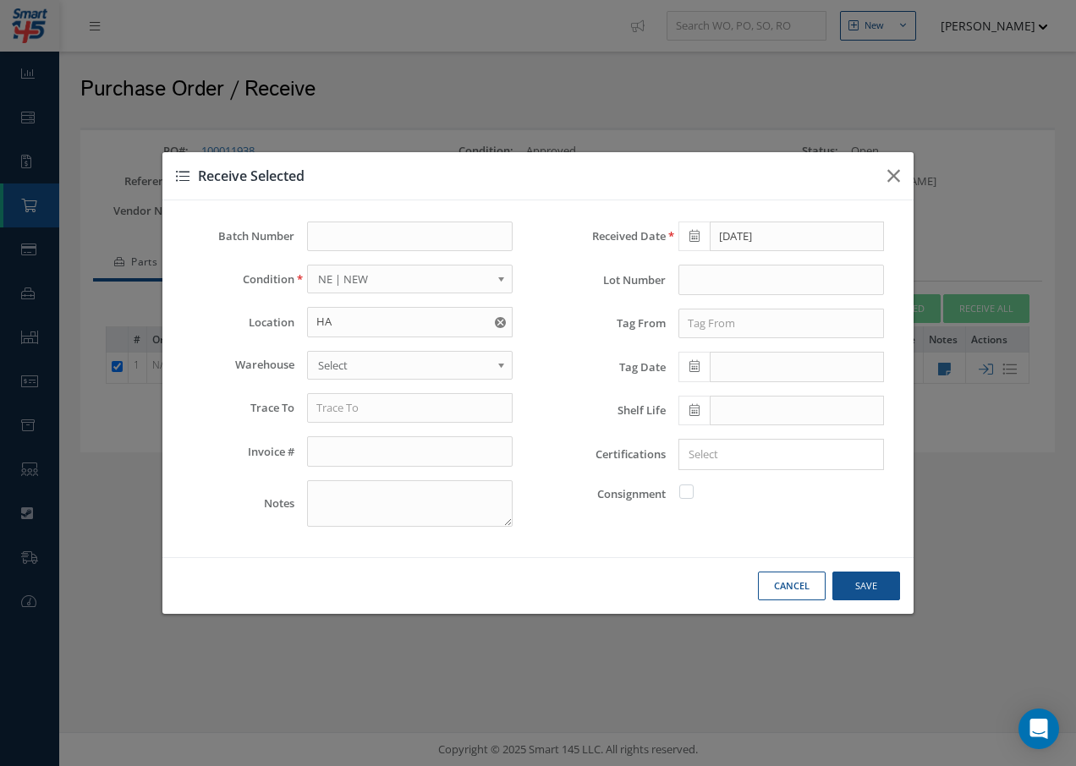
type input "HAZMAT A1"
click at [360, 365] on span "Select" at bounding box center [404, 365] width 173 height 20
click at [354, 413] on input "text" at bounding box center [410, 408] width 206 height 30
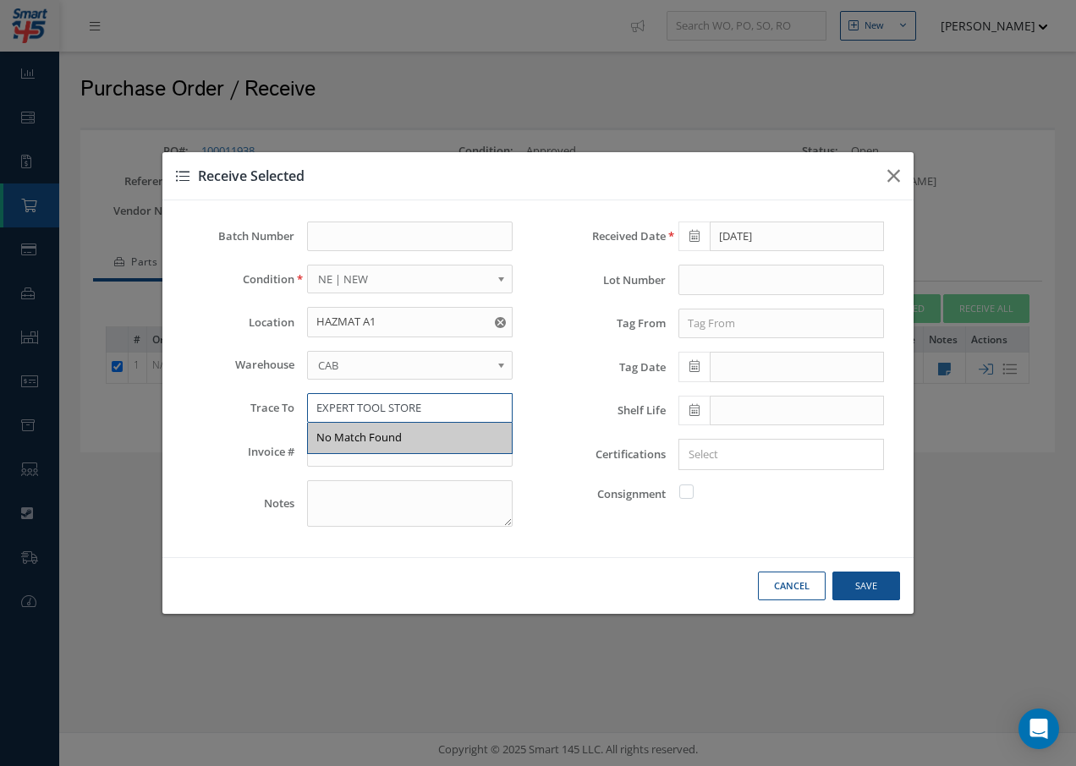
type input "EXPERT TOOL STORE"
click at [712, 317] on input "text" at bounding box center [781, 324] width 206 height 30
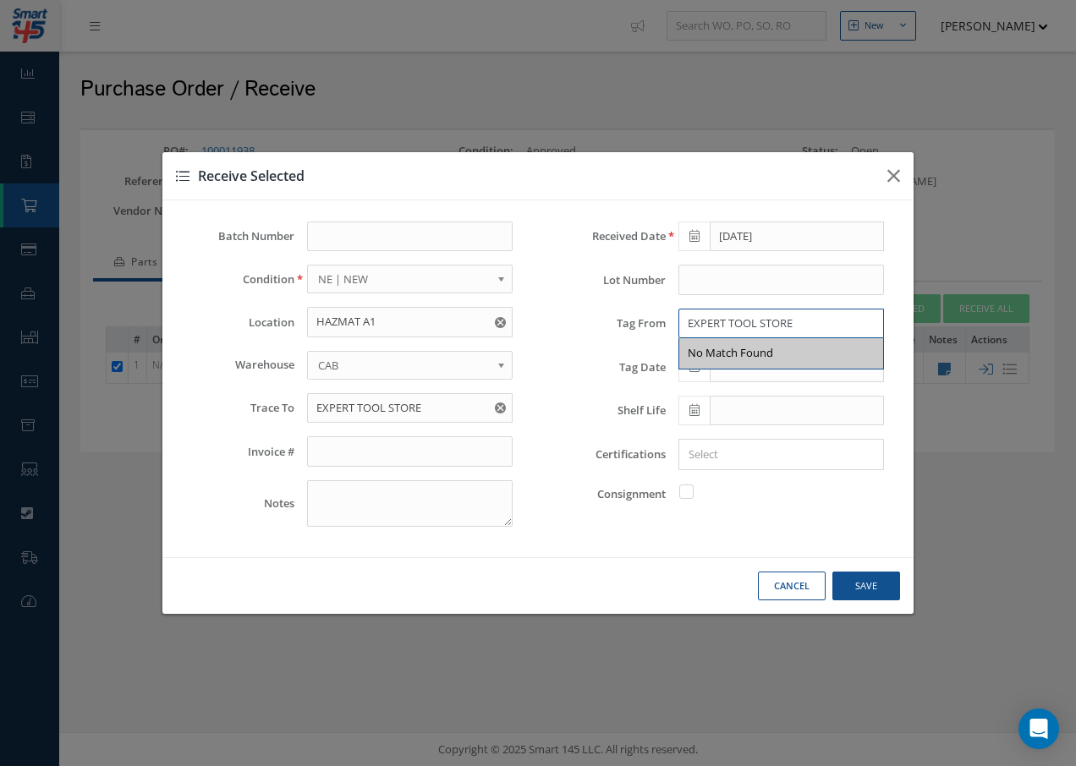
type input "EXPERT TOOL STORE"
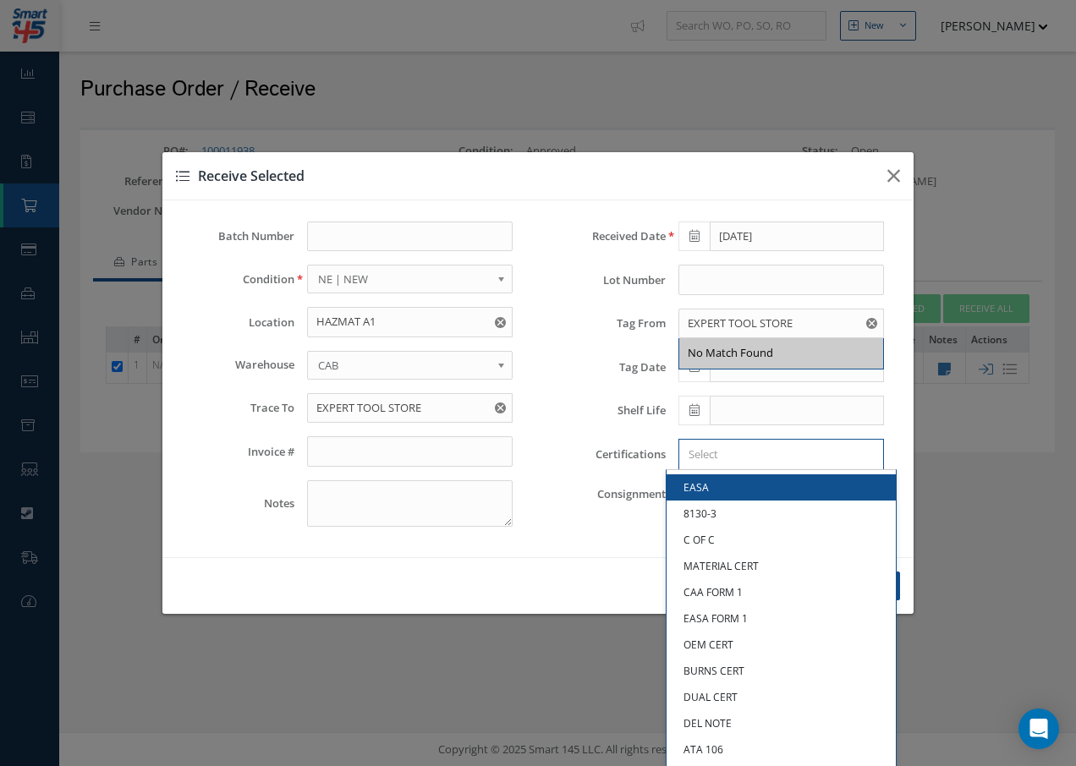
click at [717, 453] on input "Search for option" at bounding box center [777, 455] width 193 height 18
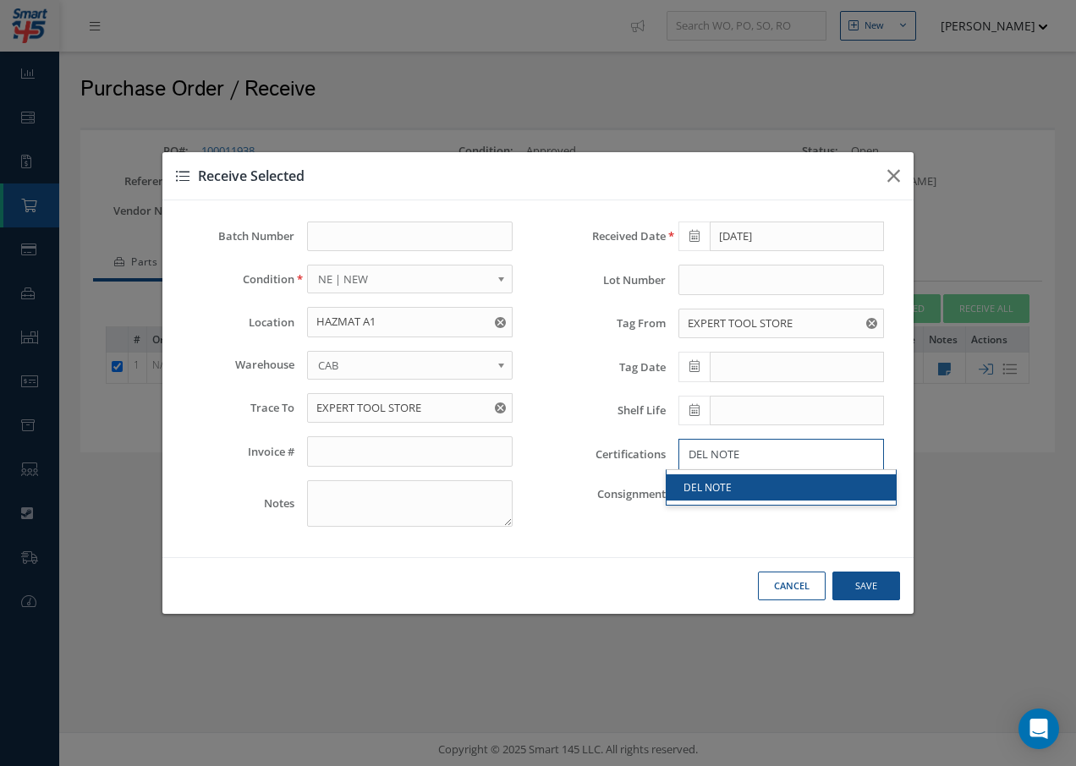
type input "DEL NOTE"
click at [370, 496] on textarea at bounding box center [410, 504] width 206 height 47
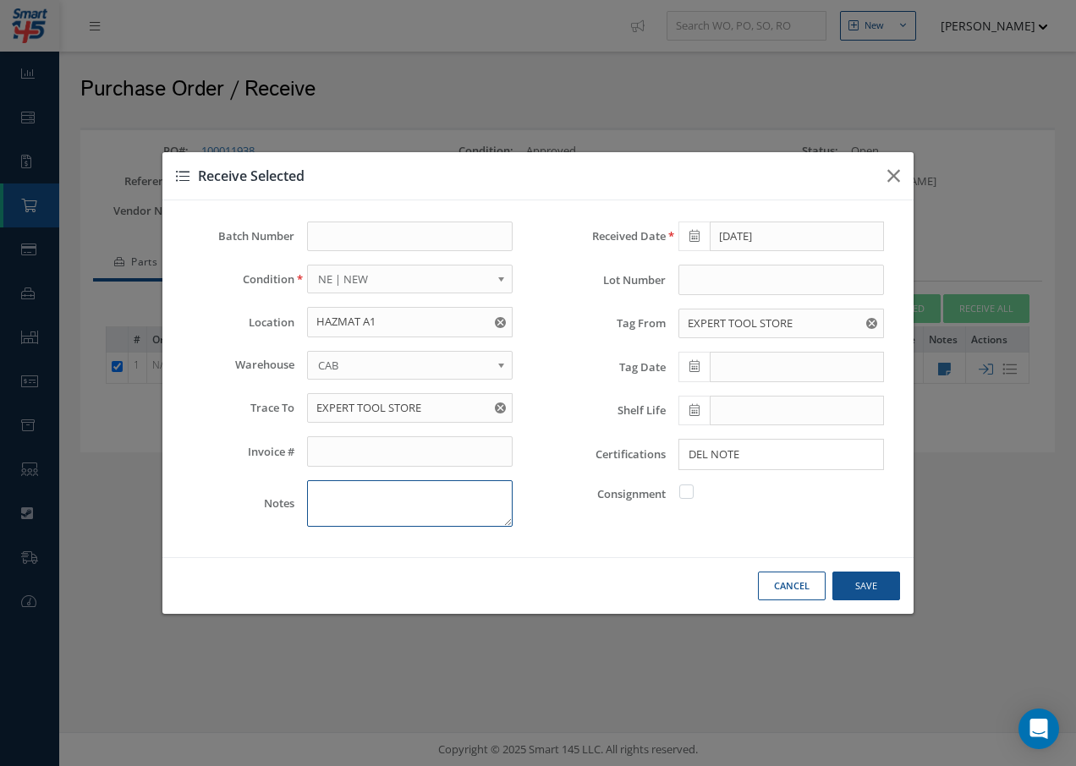
type textarea "P"
type textarea "E"
type textarea "PEPE"
click at [860, 589] on button "Save" at bounding box center [866, 587] width 68 height 30
checkbox input "false"
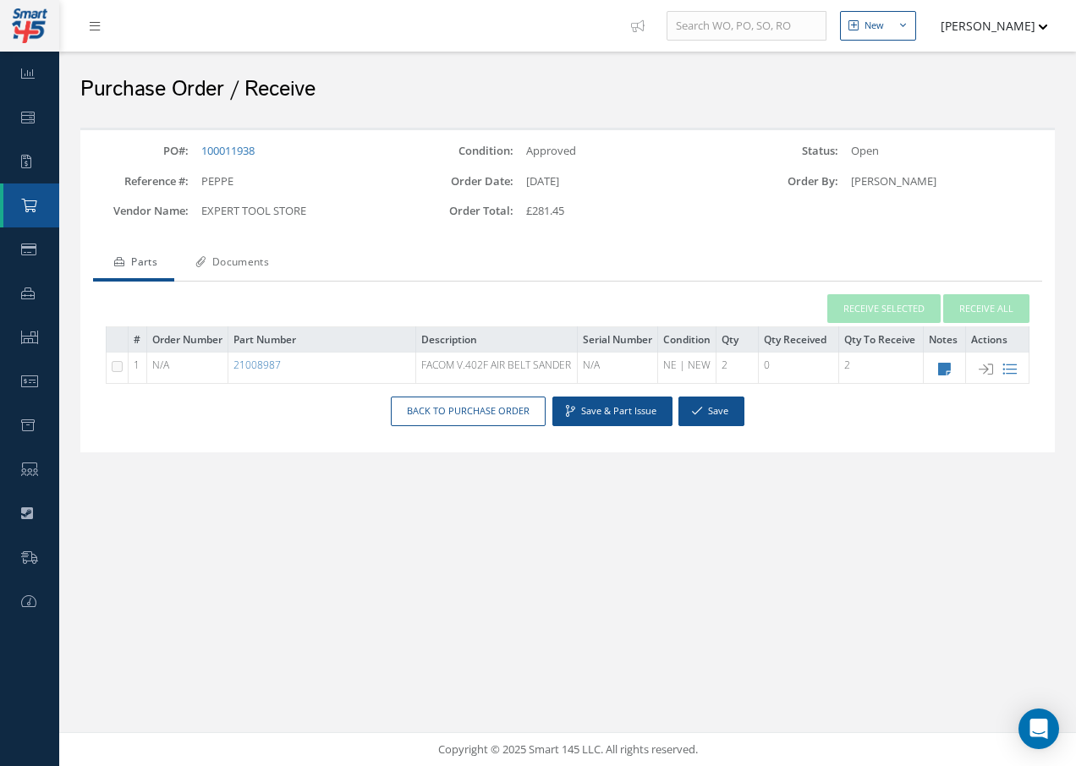
click at [279, 260] on link "Documents" at bounding box center [230, 264] width 112 height 36
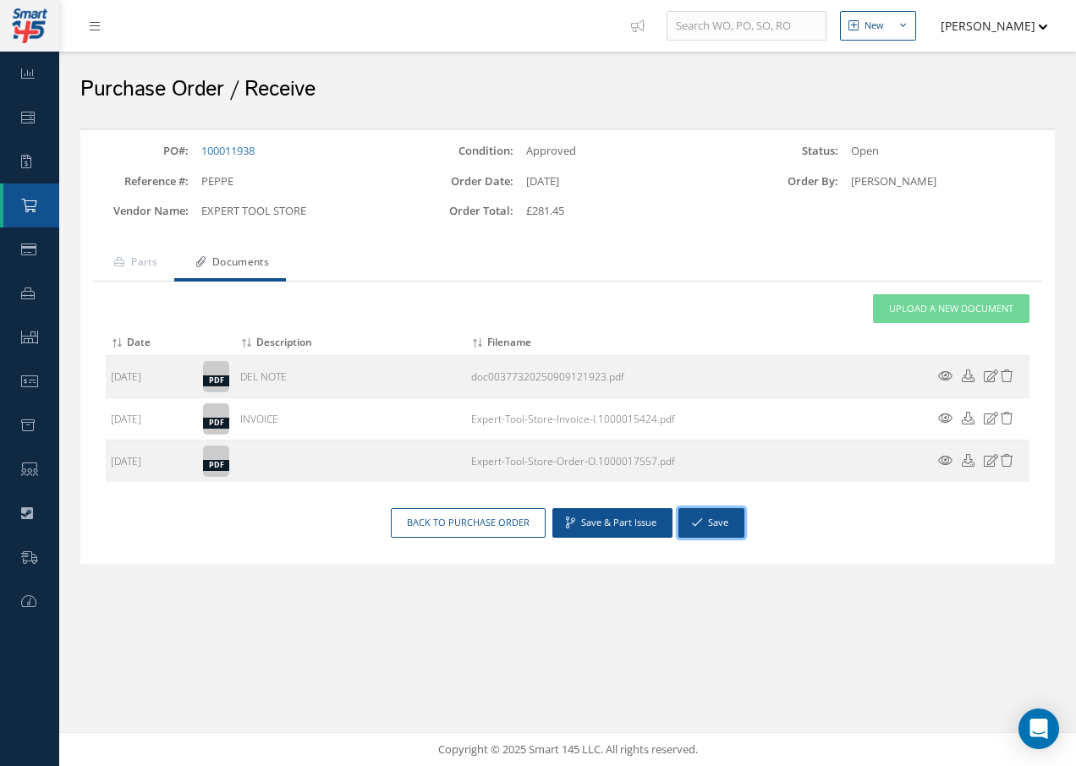
click at [704, 522] on button "Save" at bounding box center [711, 523] width 66 height 30
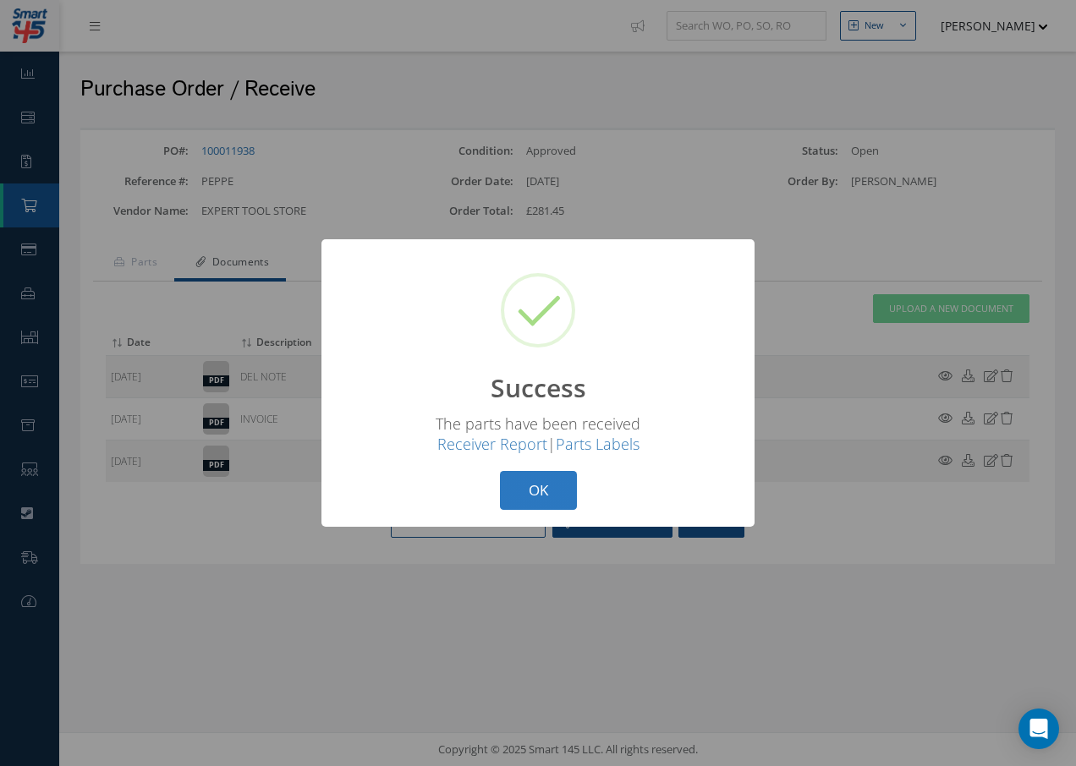
click at [562, 488] on button "OK" at bounding box center [538, 491] width 77 height 40
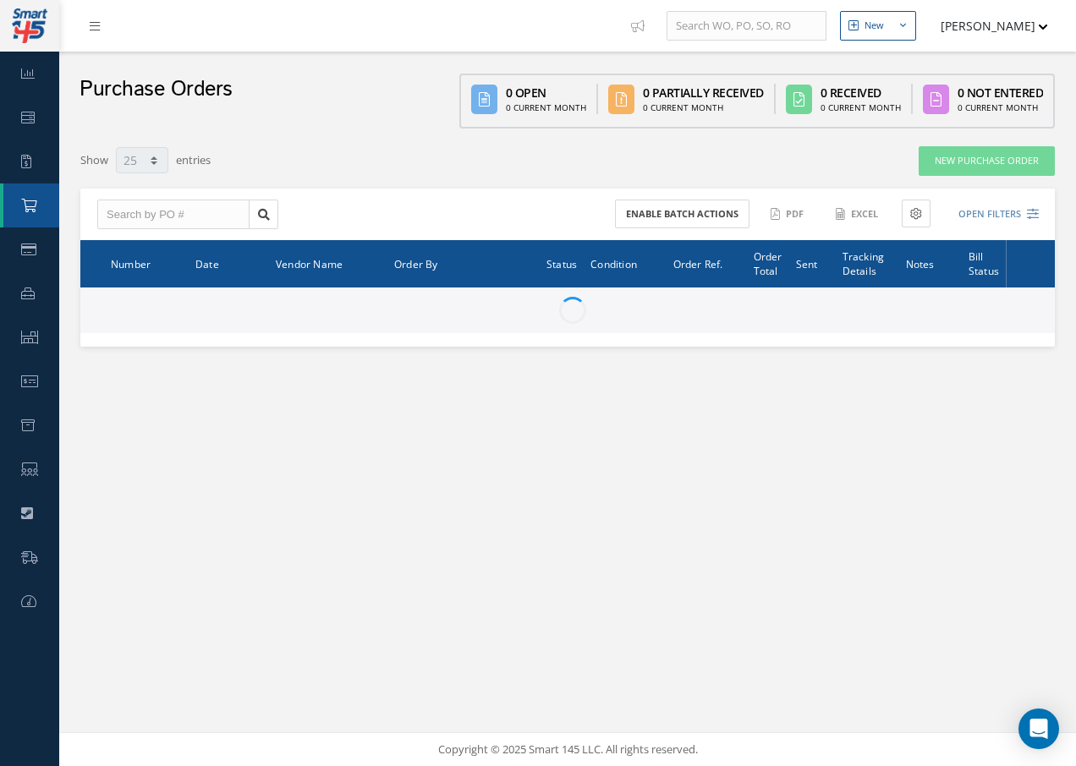
select select "25"
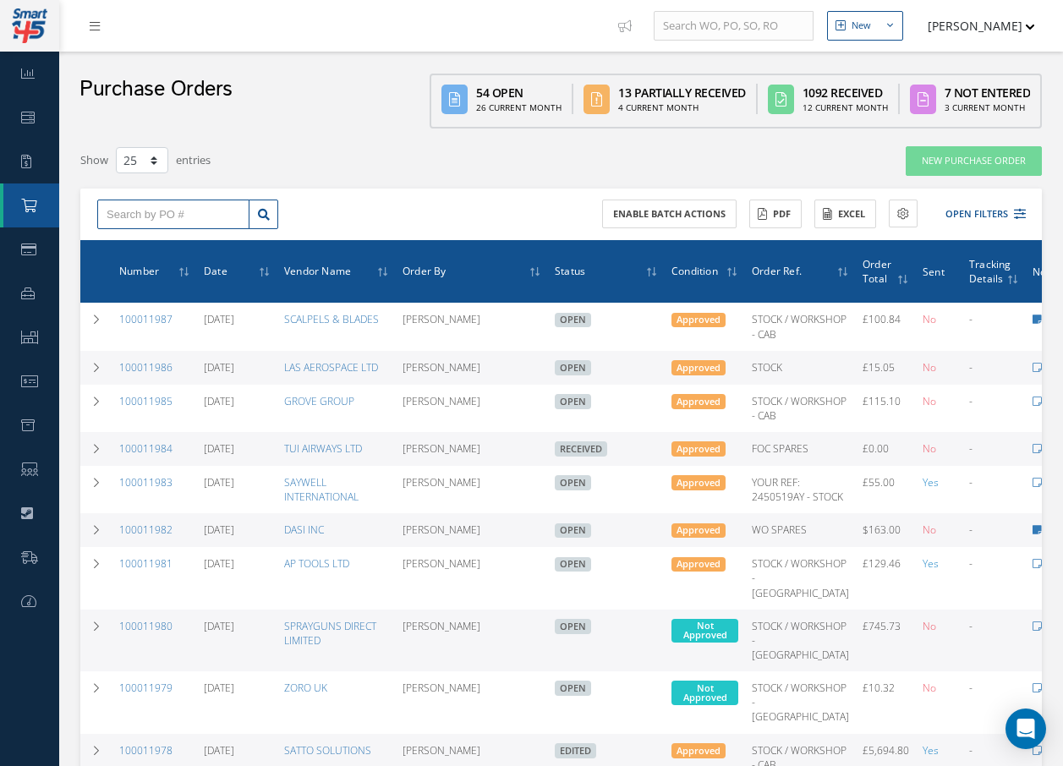
click at [197, 217] on input "text" at bounding box center [173, 215] width 152 height 30
type input "100011938"
click at [151, 244] on span "100011938" at bounding box center [132, 245] width 51 height 12
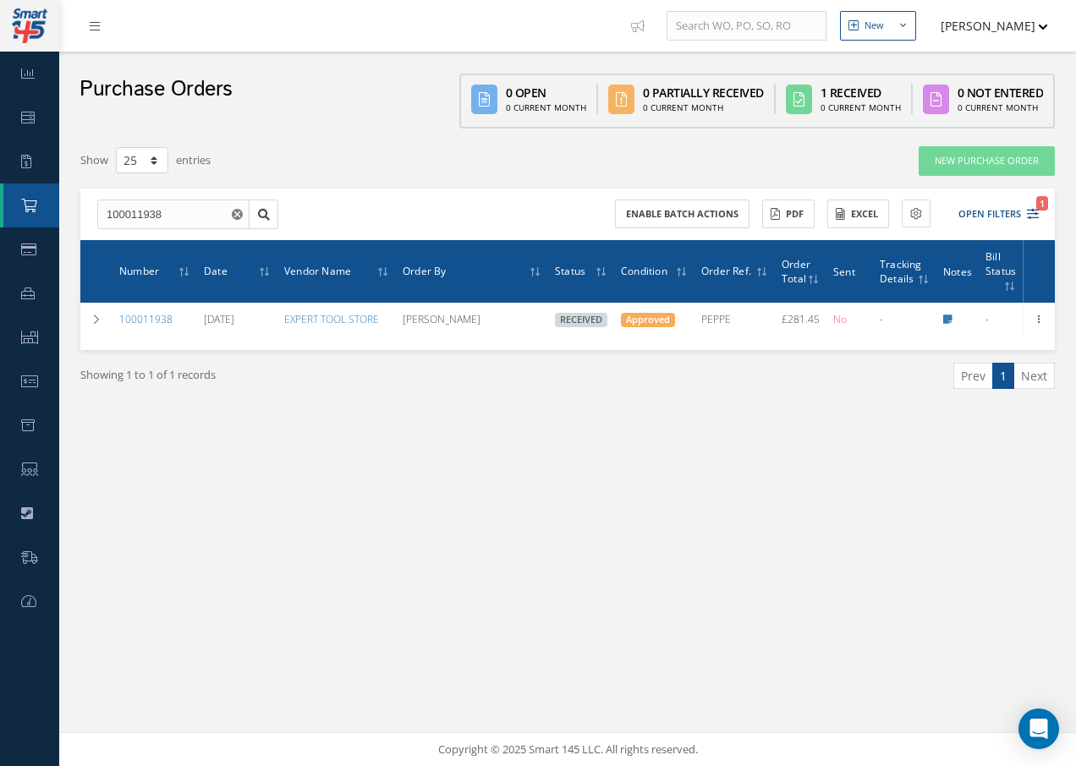
select select "25"
drag, startPoint x: 166, startPoint y: 214, endPoint x: 36, endPoint y: 228, distance: 130.1
click at [58, 228] on div "Smart 145 Dashboard Work Order Work Order Preview Work Order Work Order Quotes …" at bounding box center [538, 383] width 1076 height 766
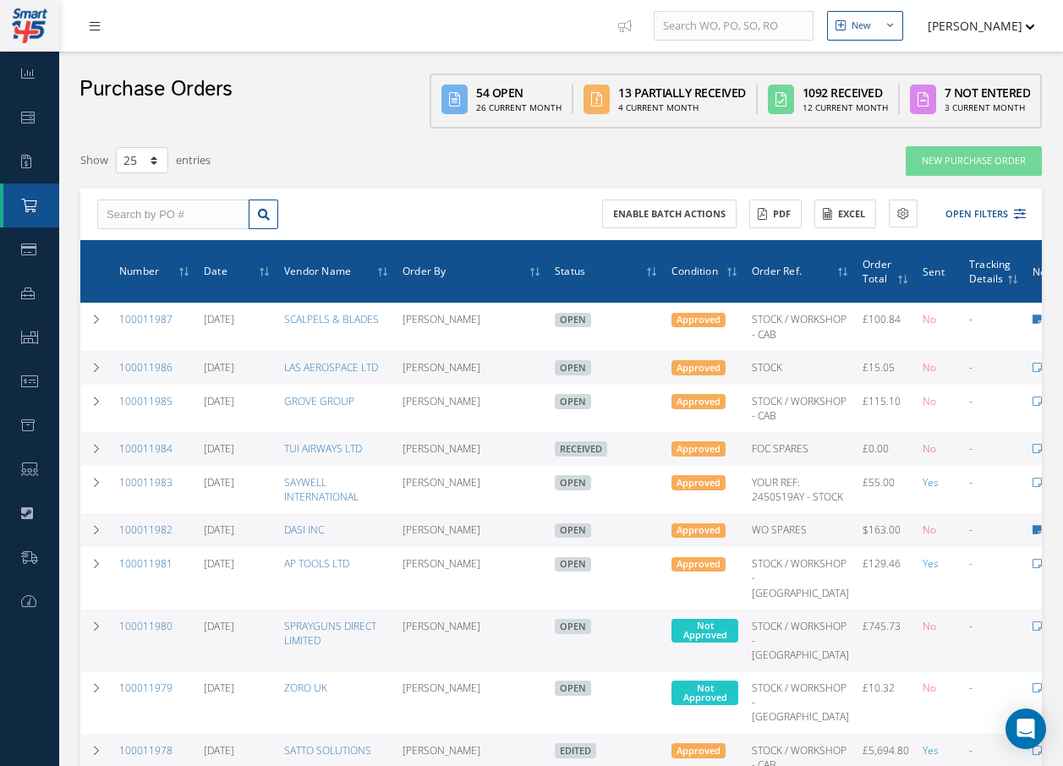
click at [88, 18] on link at bounding box center [99, 26] width 46 height 28
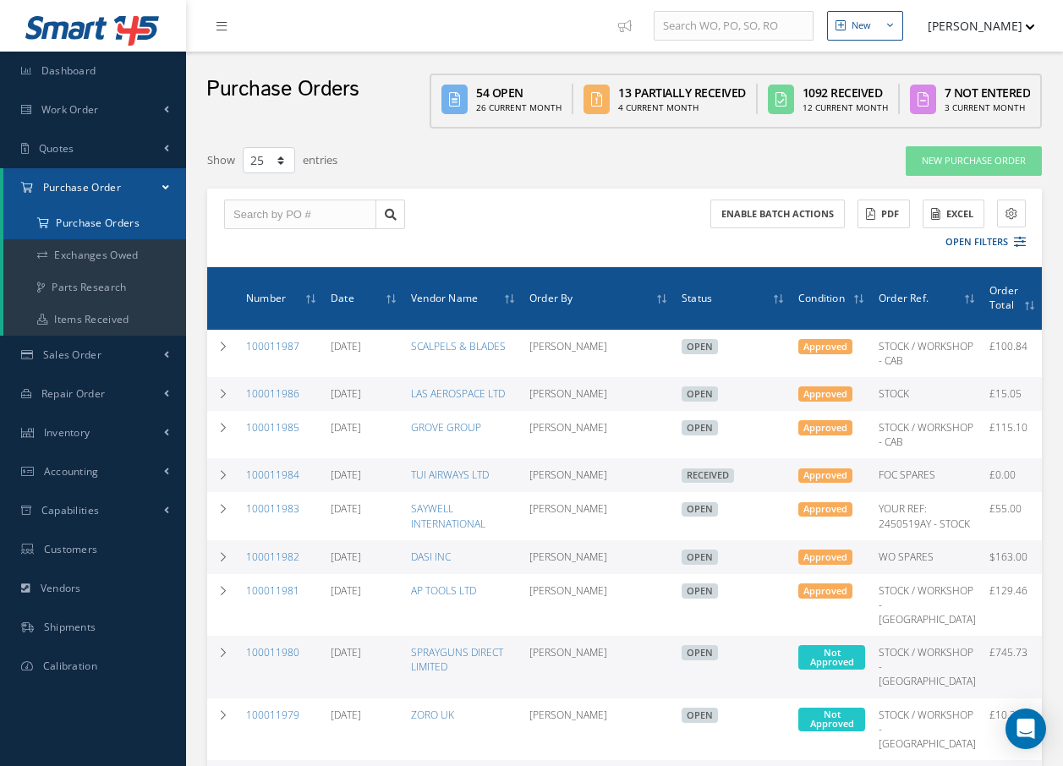
click at [86, 219] on a=1&status_id=2&status_id=3&status_id=5&collapsedFilters"] "Purchase Orders" at bounding box center [94, 223] width 183 height 32
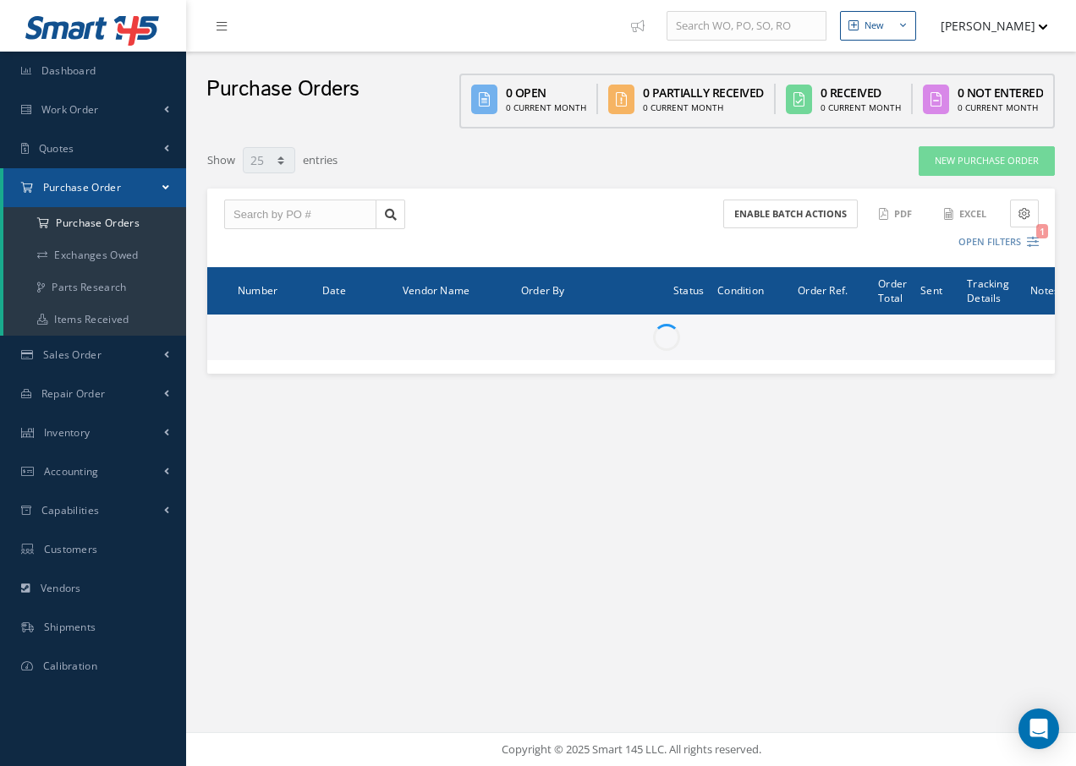
select select "25"
